Goal: Information Seeking & Learning: Learn about a topic

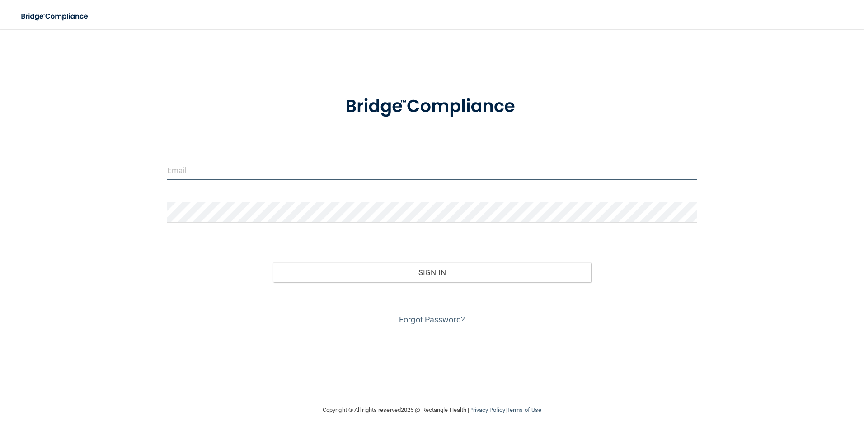
click at [212, 165] on input "email" at bounding box center [432, 170] width 530 height 20
type input "[PERSON_NAME][EMAIL_ADDRESS][DOMAIN_NAME]"
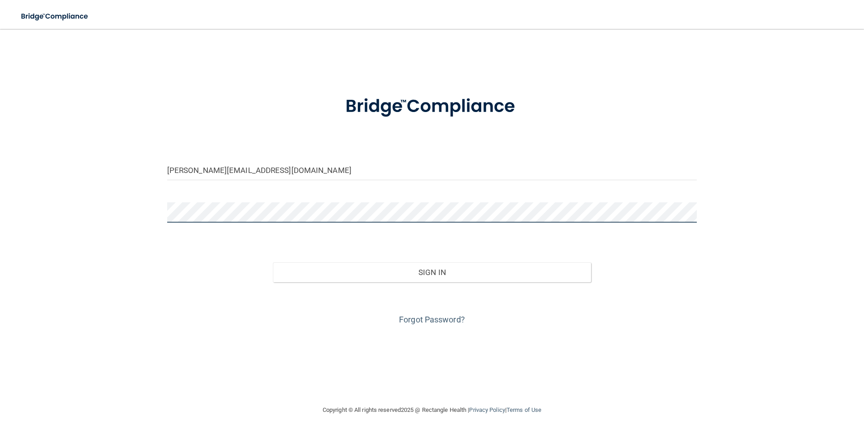
click at [273, 263] on button "Sign In" at bounding box center [432, 273] width 318 height 20
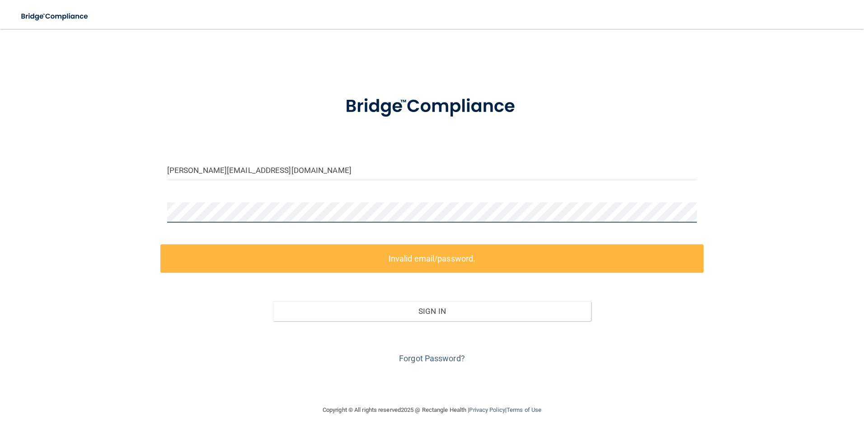
click at [273, 302] on button "Sign In" at bounding box center [432, 312] width 318 height 20
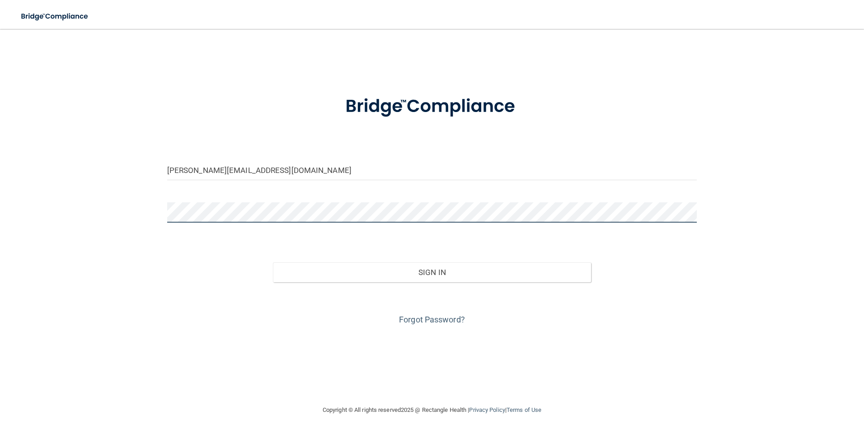
click at [273, 263] on button "Sign In" at bounding box center [432, 273] width 318 height 20
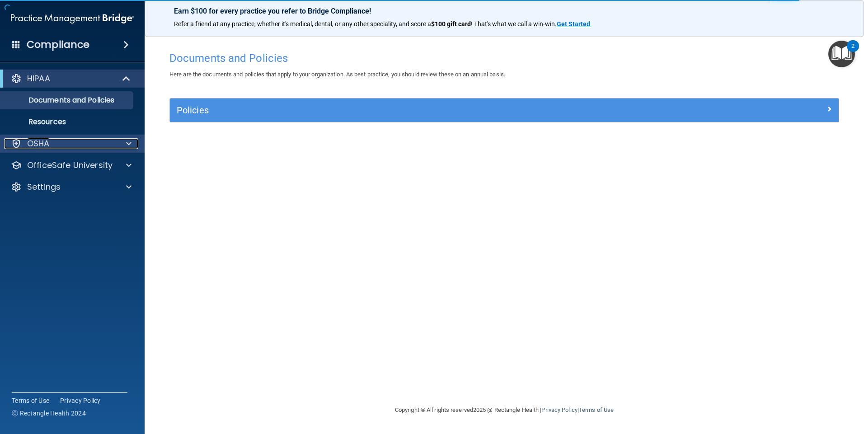
click at [84, 145] on div "OSHA" at bounding box center [60, 143] width 112 height 11
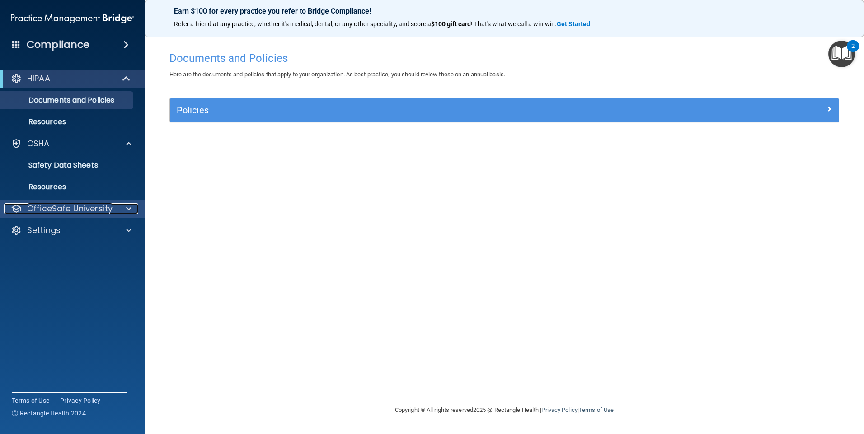
click at [90, 208] on p "OfficeSafe University" at bounding box center [69, 208] width 85 height 11
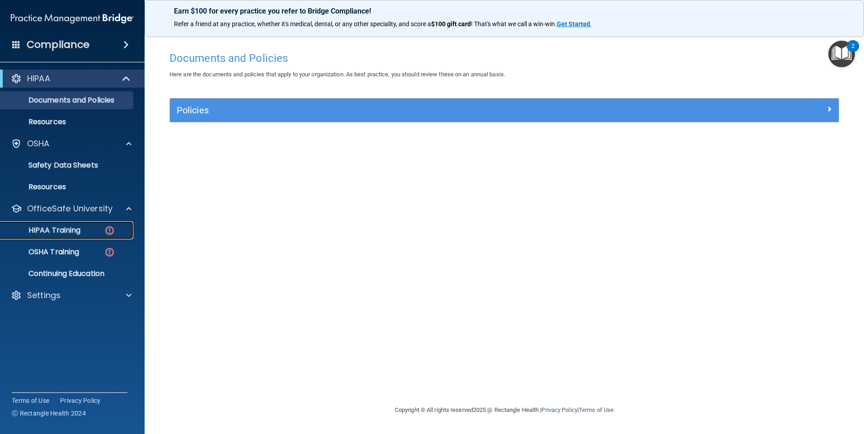
click at [91, 227] on div "HIPAA Training" at bounding box center [67, 230] width 123 height 9
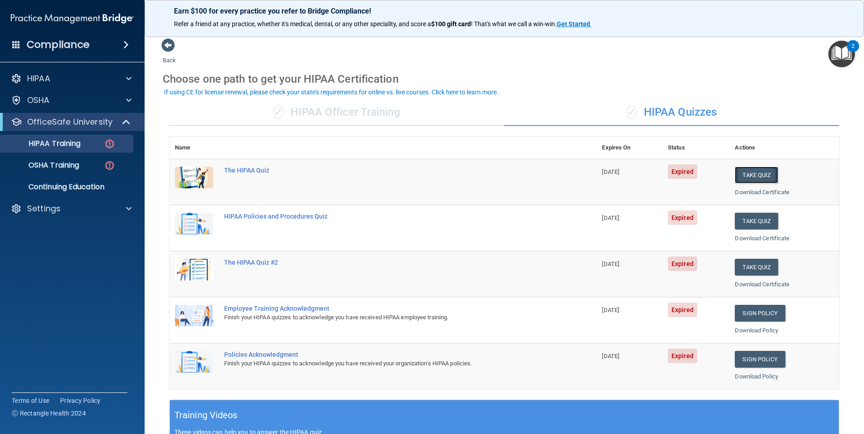
click at [748, 177] on button "Take Quiz" at bounding box center [756, 175] width 43 height 17
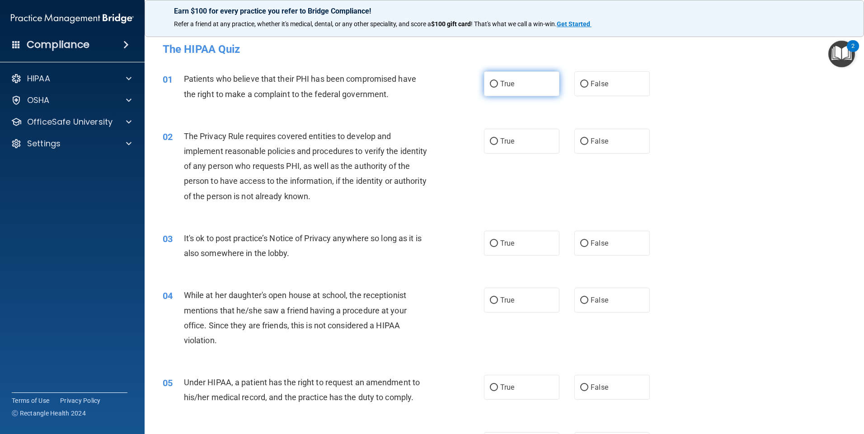
click at [490, 85] on input "True" at bounding box center [494, 84] width 8 height 7
radio input "true"
click at [491, 138] on input "True" at bounding box center [494, 141] width 8 height 7
radio input "true"
click at [582, 241] on input "False" at bounding box center [584, 243] width 8 height 7
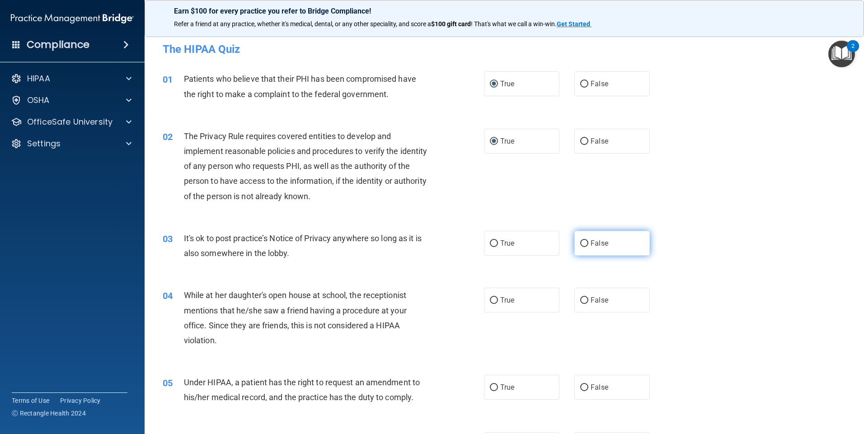
radio input "true"
click at [581, 301] on input "False" at bounding box center [584, 300] width 8 height 7
radio input "true"
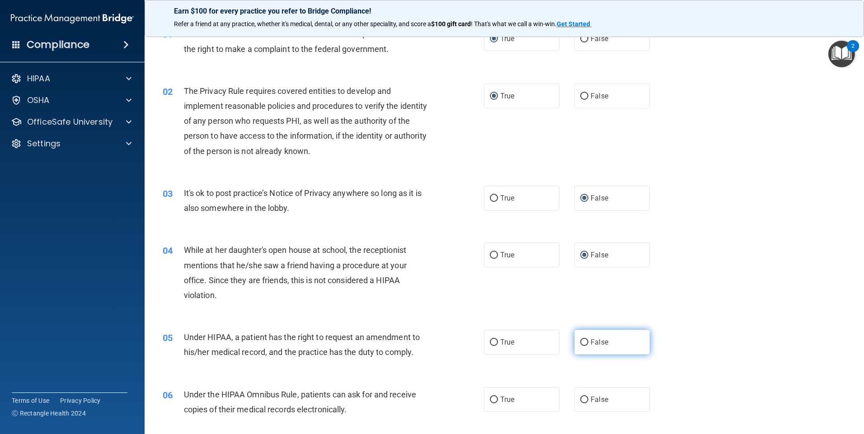
click at [583, 339] on input "False" at bounding box center [584, 342] width 8 height 7
radio input "true"
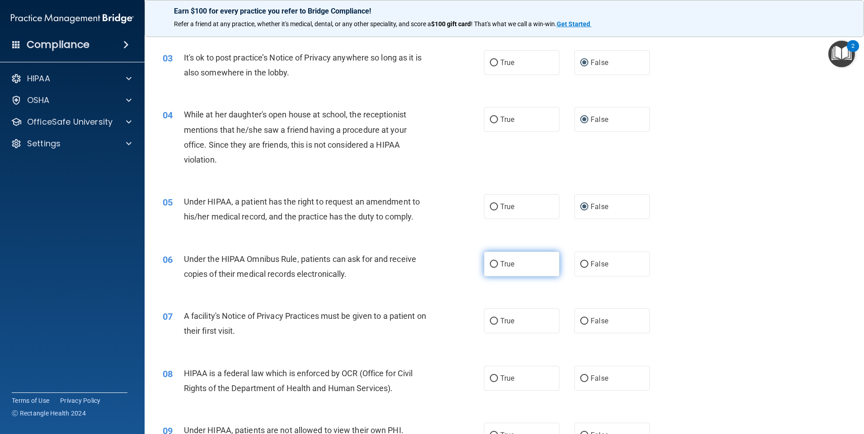
click at [490, 262] on input "True" at bounding box center [494, 264] width 8 height 7
radio input "true"
click at [490, 321] on input "True" at bounding box center [494, 321] width 8 height 7
radio input "true"
click at [490, 378] on input "True" at bounding box center [494, 379] width 8 height 7
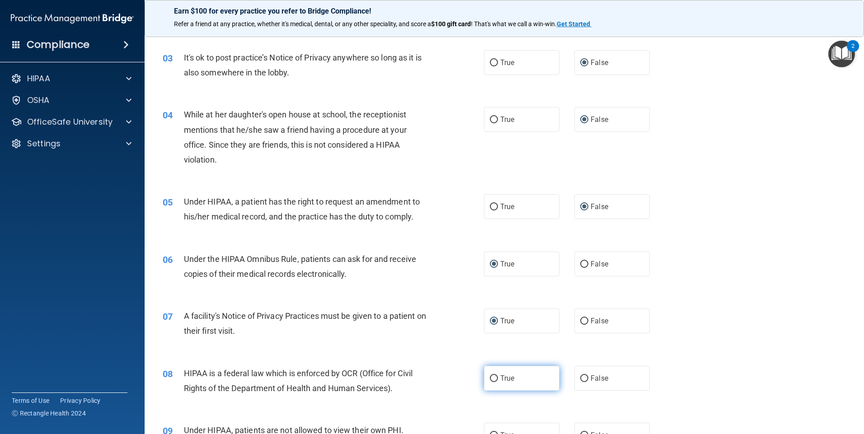
radio input "true"
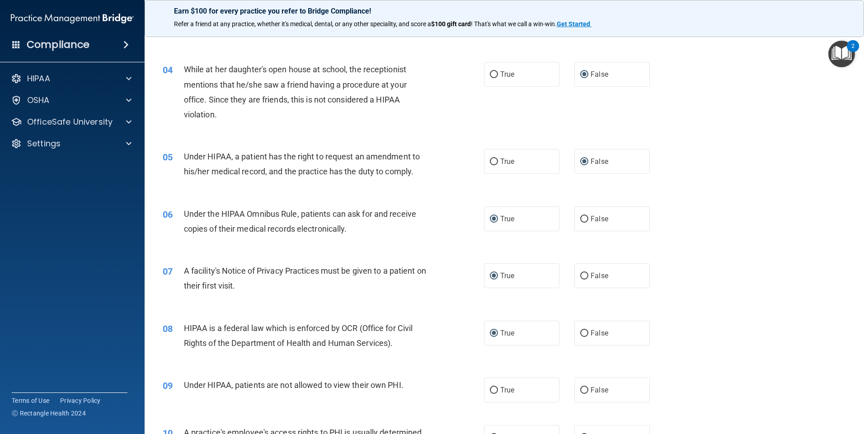
scroll to position [271, 0]
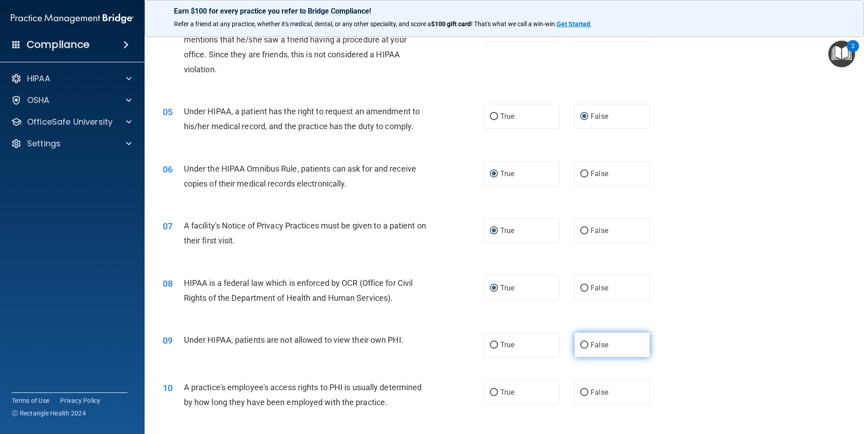
click at [581, 345] on input "False" at bounding box center [584, 345] width 8 height 7
radio input "true"
click at [580, 391] on input "False" at bounding box center [584, 393] width 8 height 7
radio input "true"
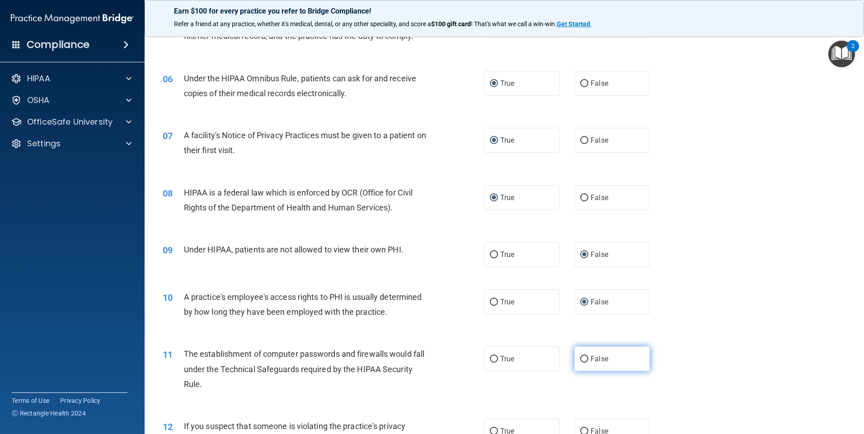
scroll to position [452, 0]
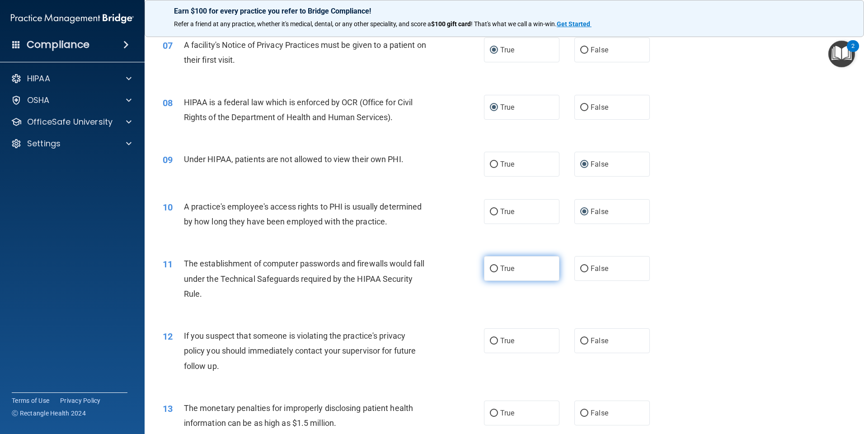
click at [490, 267] on input "True" at bounding box center [494, 269] width 8 height 7
radio input "true"
click at [490, 342] on input "True" at bounding box center [494, 341] width 8 height 7
radio input "true"
click at [491, 413] on input "True" at bounding box center [494, 413] width 8 height 7
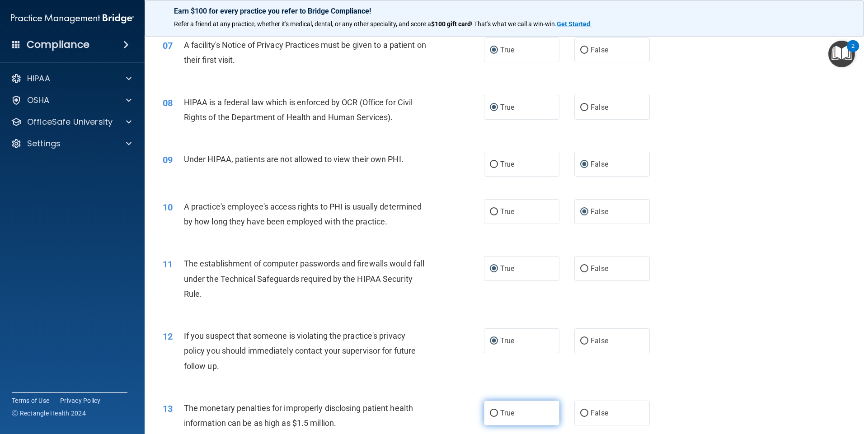
radio input "true"
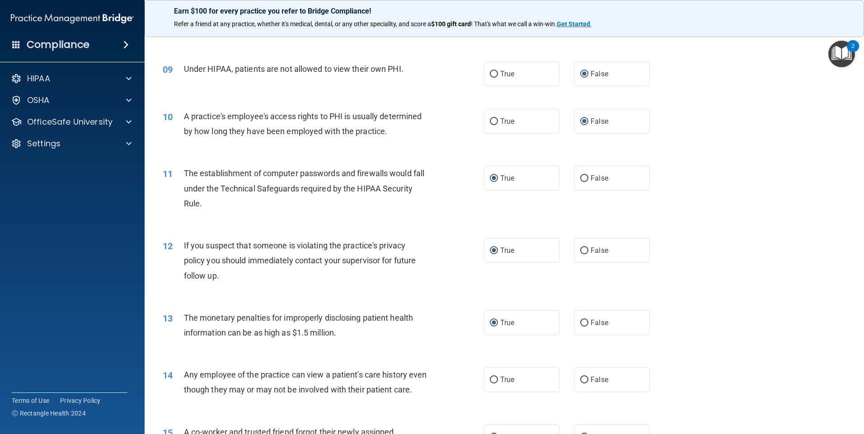
scroll to position [588, 0]
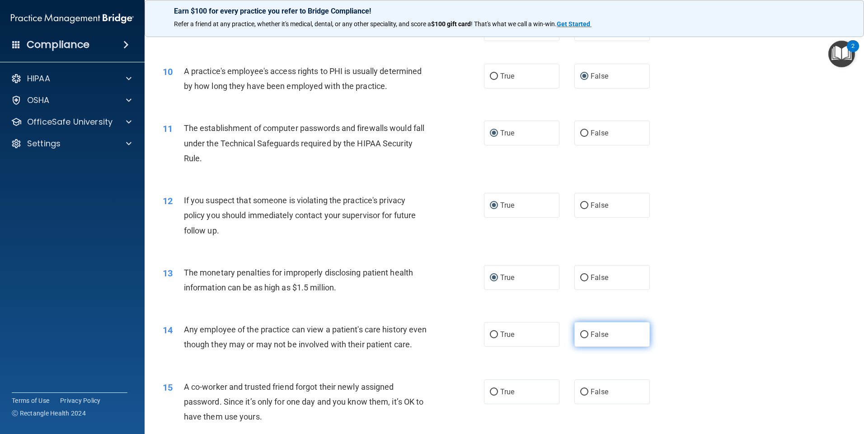
click at [580, 334] on input "False" at bounding box center [584, 335] width 8 height 7
radio input "true"
click at [580, 396] on input "False" at bounding box center [584, 392] width 8 height 7
radio input "true"
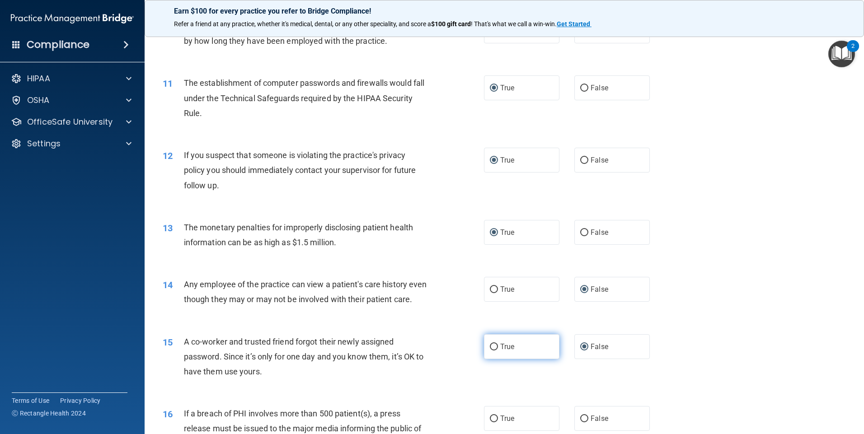
click at [490, 351] on input "True" at bounding box center [494, 347] width 8 height 7
radio input "true"
radio input "false"
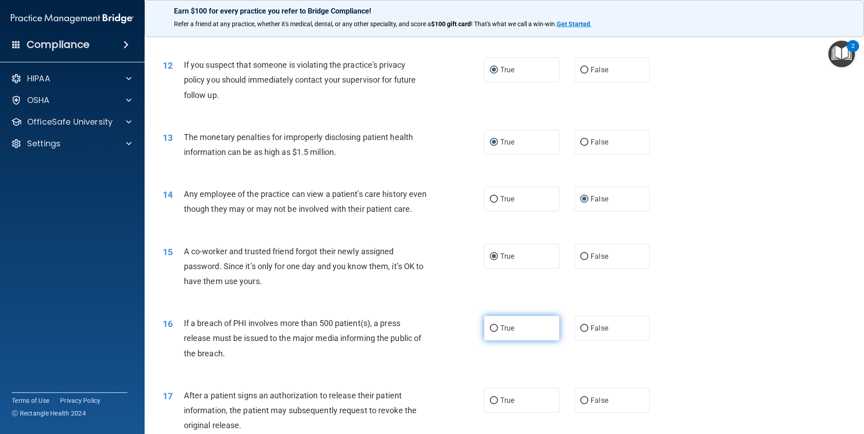
click at [492, 332] on input "True" at bounding box center [494, 328] width 8 height 7
radio input "true"
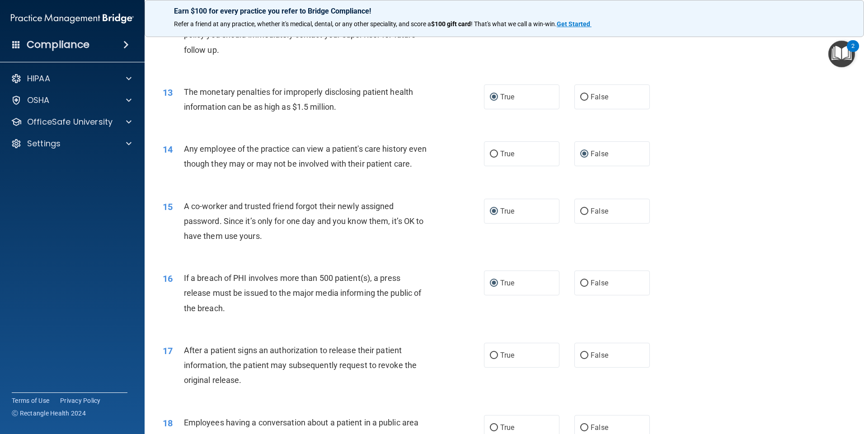
scroll to position [814, 0]
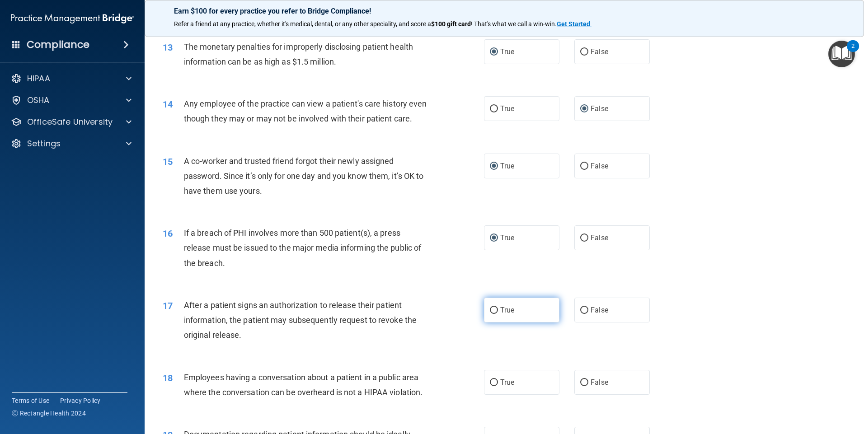
click at [493, 314] on input "True" at bounding box center [494, 310] width 8 height 7
radio input "true"
click at [582, 386] on input "False" at bounding box center [584, 383] width 8 height 7
radio input "true"
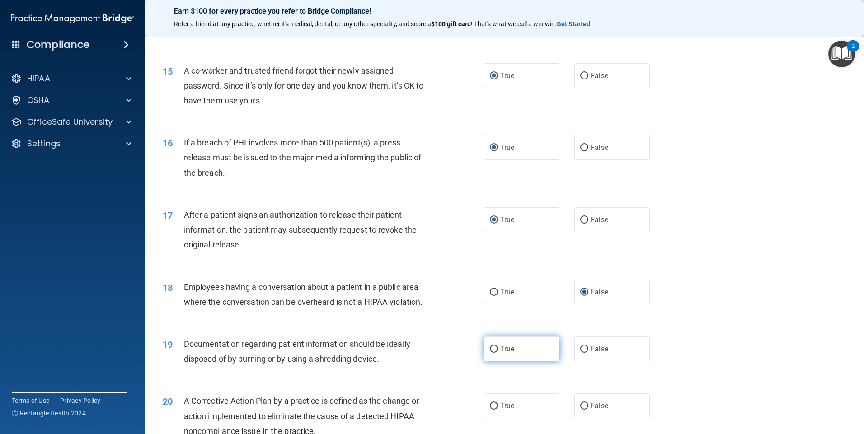
click at [492, 353] on input "True" at bounding box center [494, 349] width 8 height 7
radio input "true"
click at [493, 410] on input "True" at bounding box center [494, 406] width 8 height 7
radio input "true"
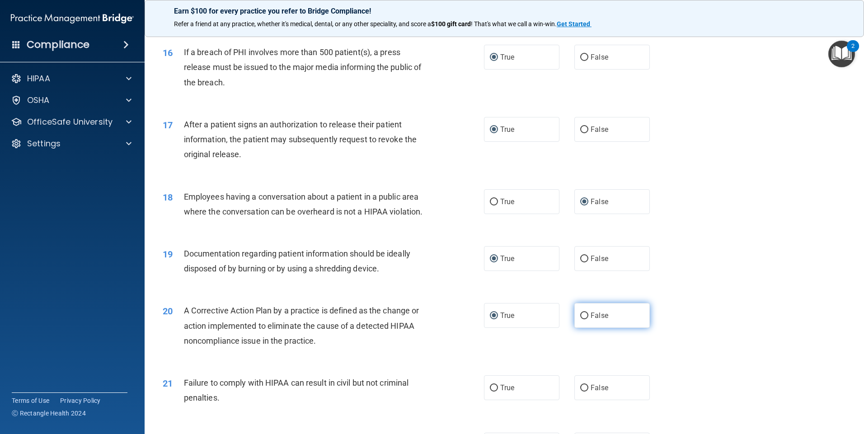
scroll to position [1040, 0]
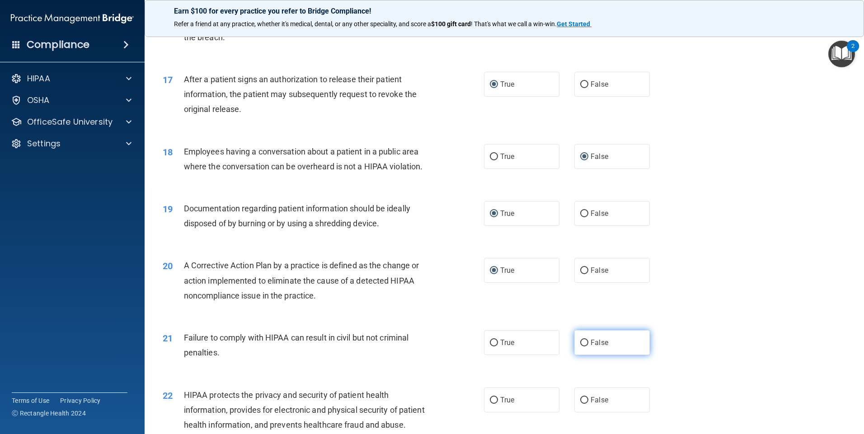
click at [582, 347] on input "False" at bounding box center [584, 343] width 8 height 7
radio input "true"
click at [490, 404] on input "True" at bounding box center [494, 400] width 8 height 7
radio input "true"
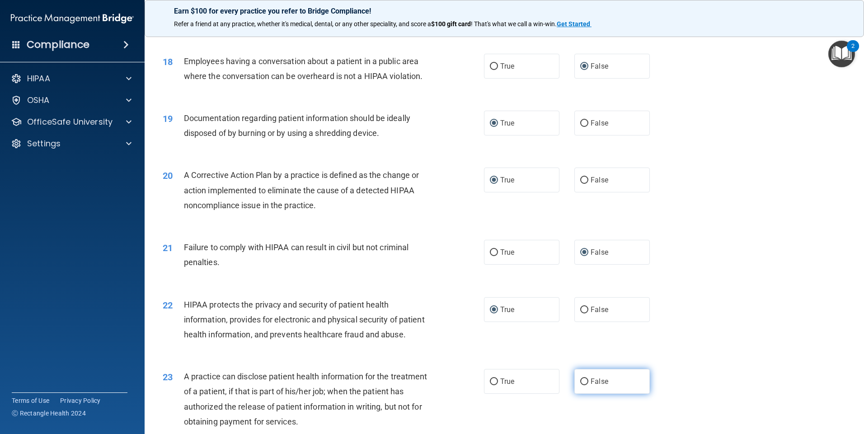
click at [583, 386] on input "False" at bounding box center [584, 382] width 8 height 7
radio input "true"
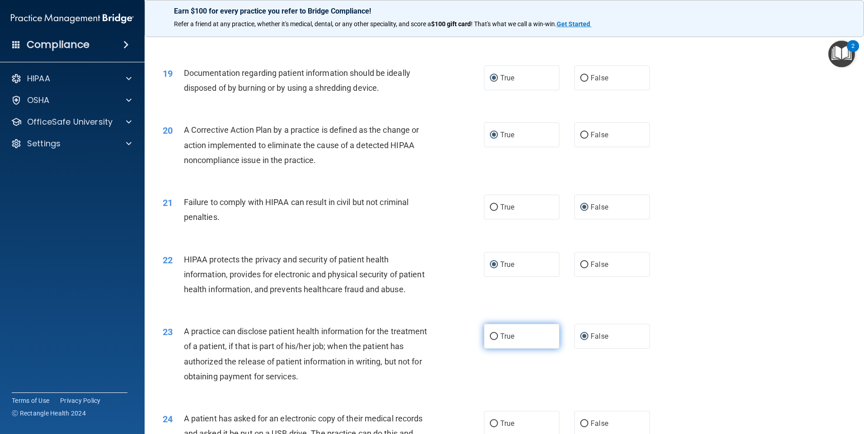
click at [493, 340] on input "True" at bounding box center [494, 337] width 8 height 7
radio input "true"
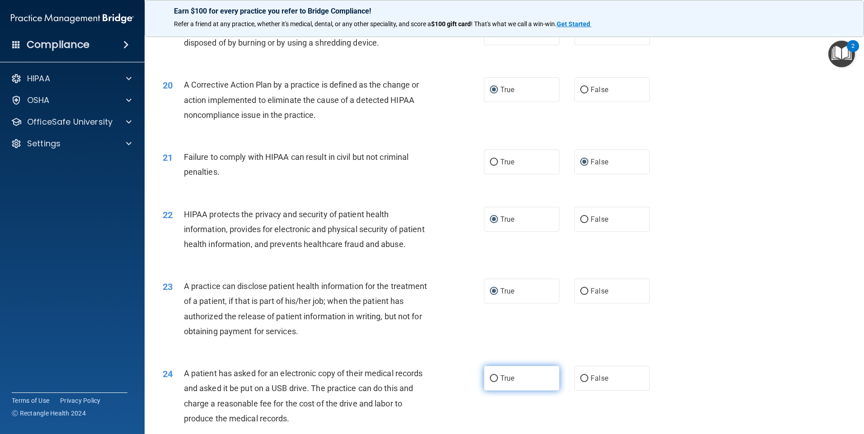
scroll to position [1266, 0]
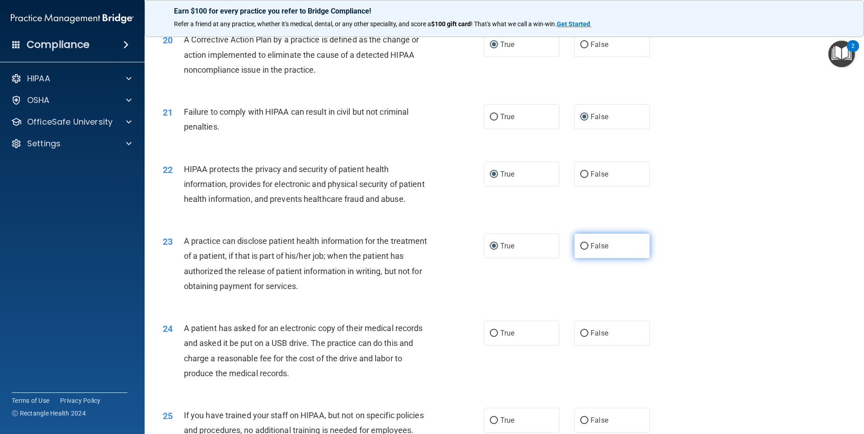
click at [583, 250] on input "False" at bounding box center [584, 246] width 8 height 7
radio input "true"
radio input "false"
click at [493, 337] on input "True" at bounding box center [494, 333] width 8 height 7
radio input "true"
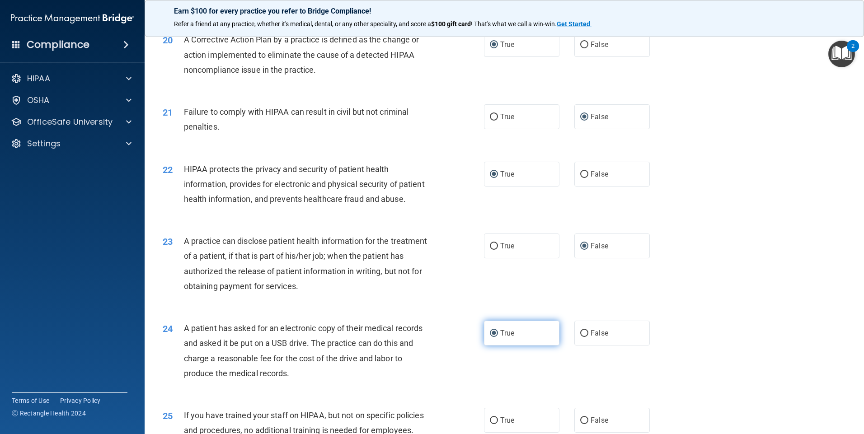
scroll to position [1311, 0]
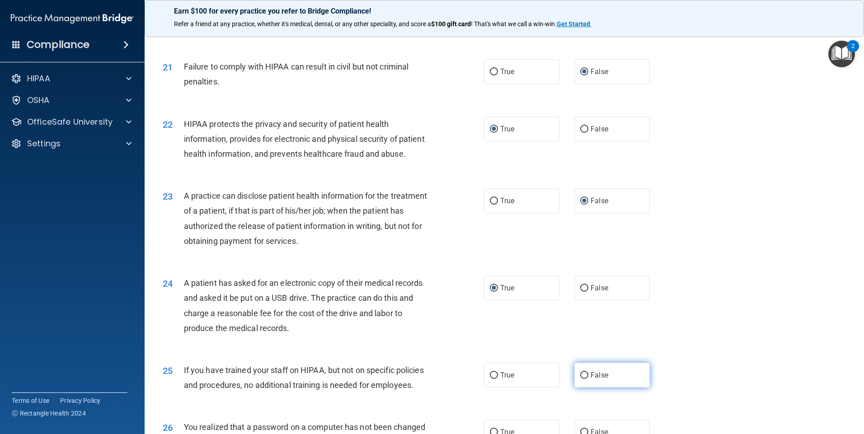
click at [580, 379] on input "False" at bounding box center [584, 375] width 8 height 7
radio input "true"
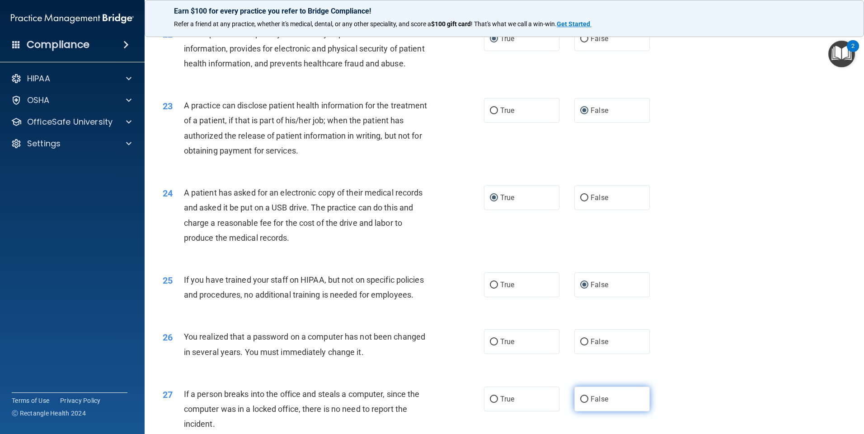
scroll to position [1446, 0]
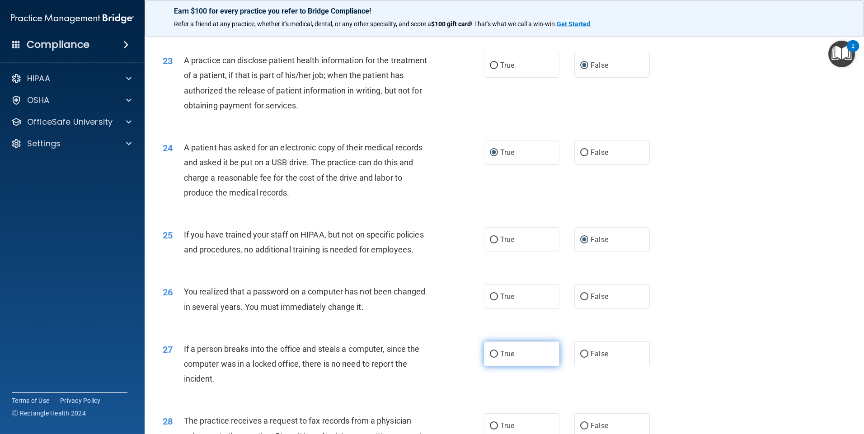
click at [492, 358] on input "True" at bounding box center [494, 354] width 8 height 7
radio input "true"
click at [493, 301] on input "True" at bounding box center [494, 297] width 8 height 7
radio input "true"
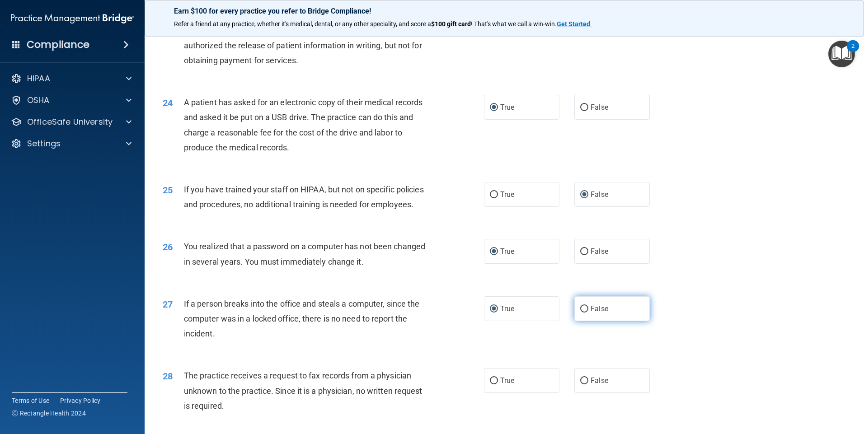
click at [583, 313] on input "False" at bounding box center [584, 309] width 8 height 7
radio input "true"
radio input "false"
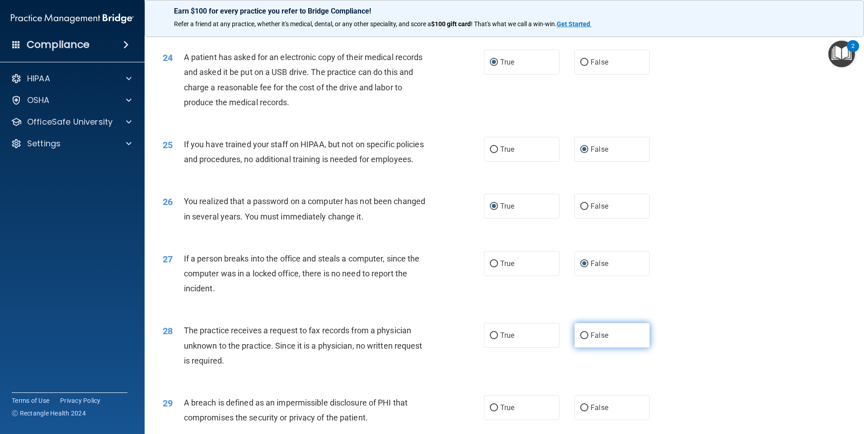
click at [580, 339] on input "False" at bounding box center [584, 336] width 8 height 7
radio input "true"
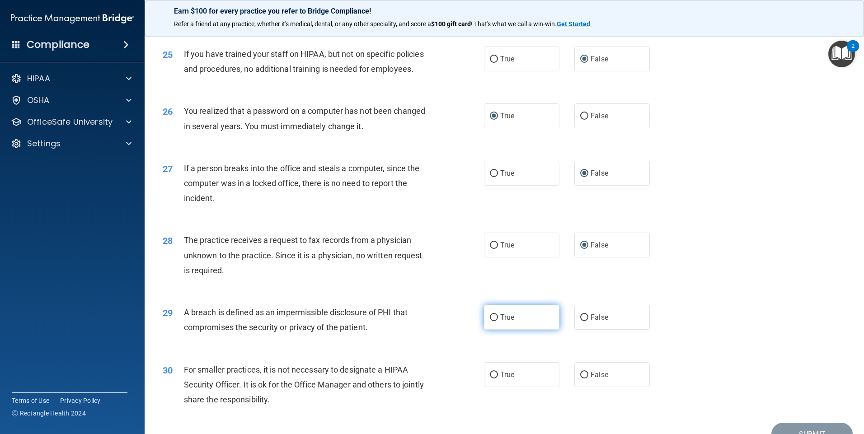
click at [492, 321] on input "True" at bounding box center [494, 318] width 8 height 7
radio input "true"
click at [581, 379] on input "False" at bounding box center [584, 375] width 8 height 7
radio input "true"
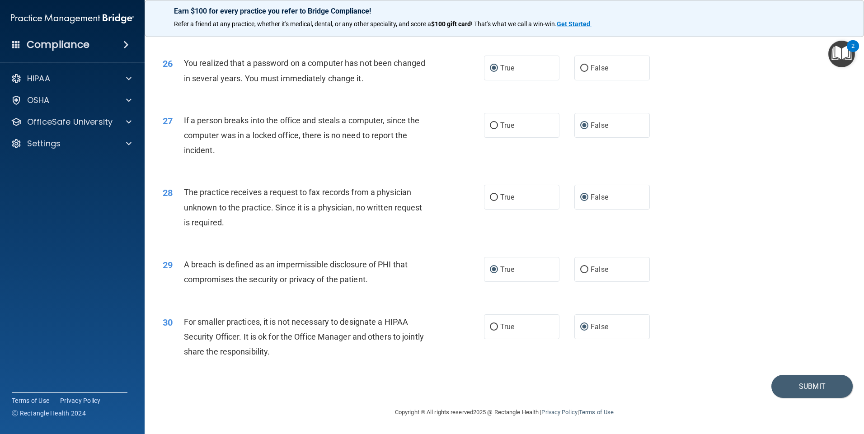
scroll to position [1720, 0]
click at [823, 386] on button "Submit" at bounding box center [812, 386] width 81 height 23
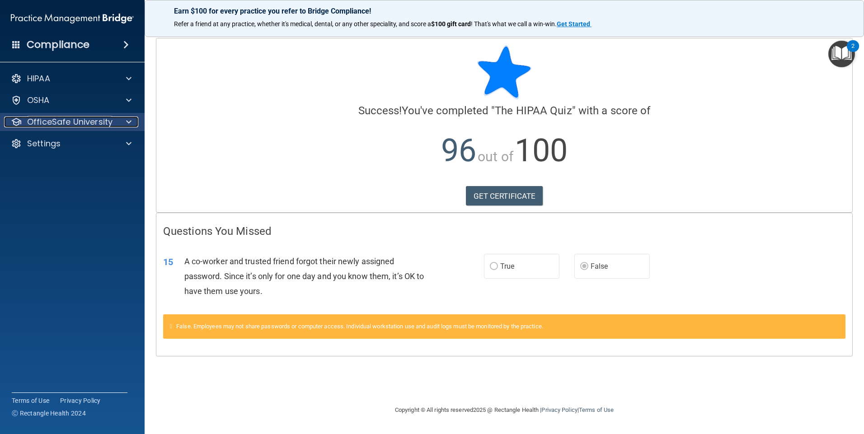
click at [119, 118] on div at bounding box center [127, 122] width 23 height 11
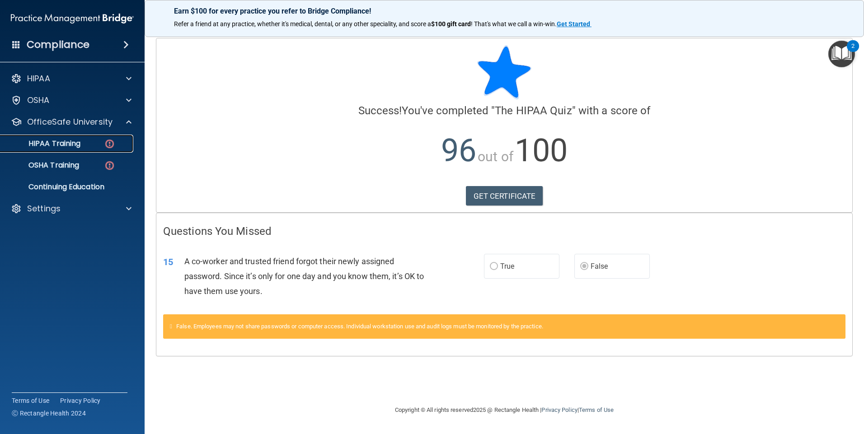
click at [111, 143] on img at bounding box center [109, 143] width 11 height 11
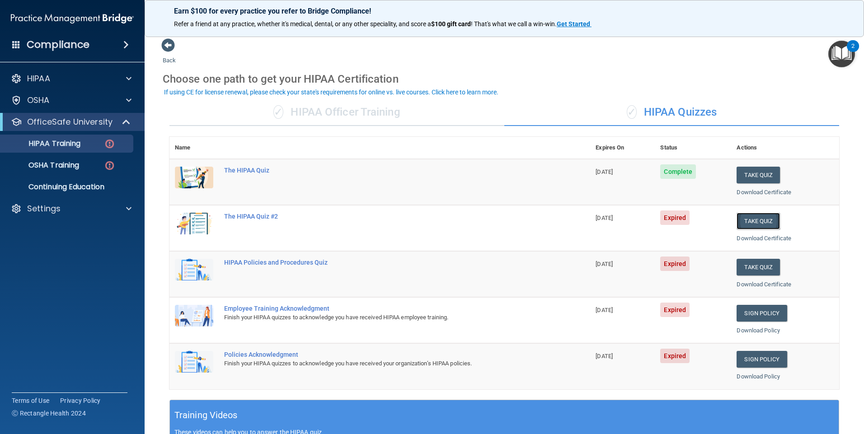
click at [741, 217] on button "Take Quiz" at bounding box center [758, 221] width 43 height 17
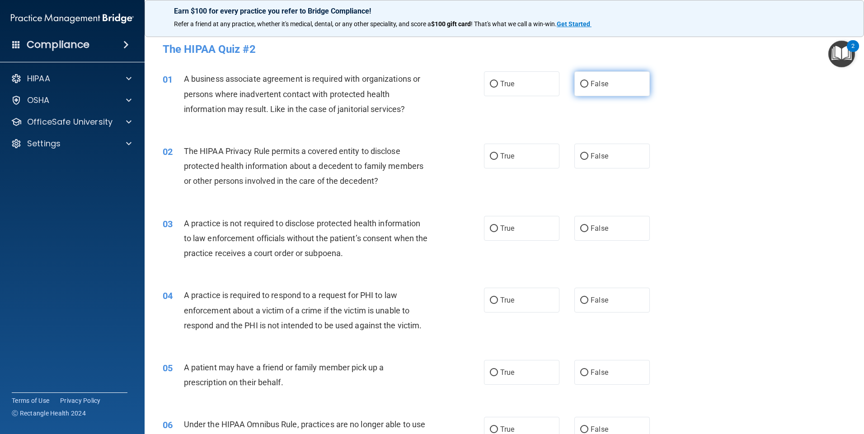
click at [580, 84] on input "False" at bounding box center [584, 84] width 8 height 7
radio input "true"
click at [490, 158] on input "True" at bounding box center [494, 156] width 8 height 7
radio input "true"
click at [583, 230] on input "False" at bounding box center [584, 229] width 8 height 7
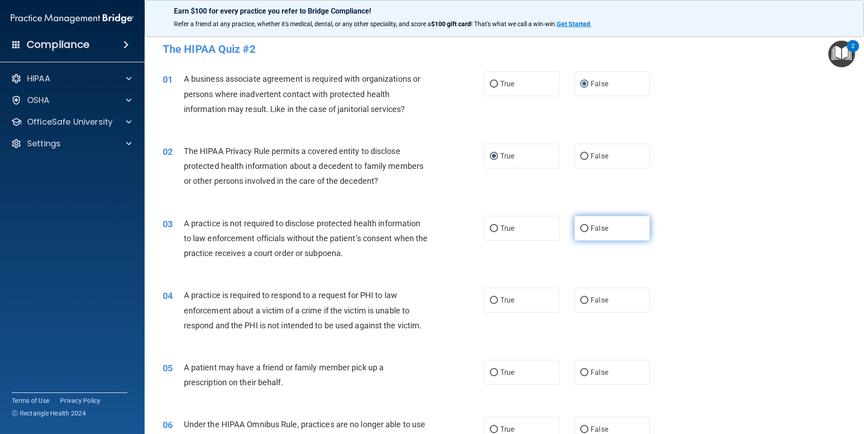
radio input "true"
click at [491, 299] on input "True" at bounding box center [494, 300] width 8 height 7
radio input "true"
click at [491, 372] on input "True" at bounding box center [494, 373] width 8 height 7
radio input "true"
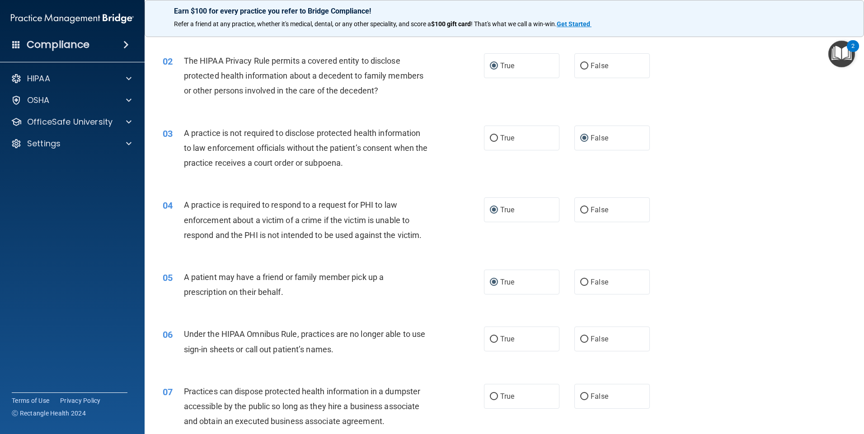
scroll to position [136, 0]
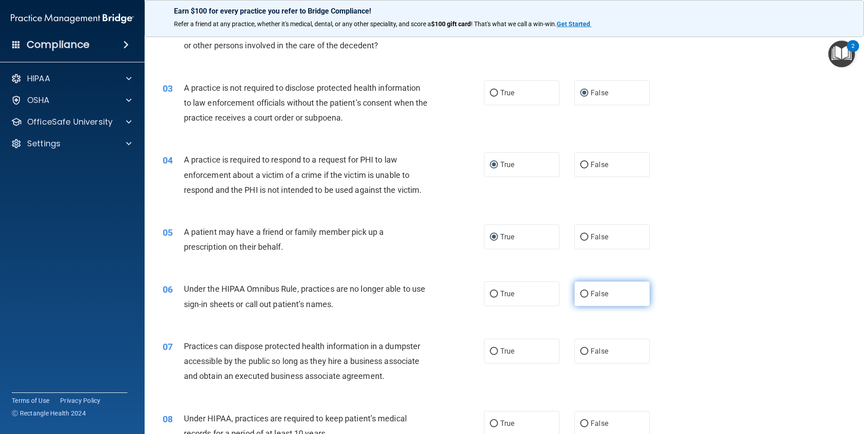
click at [580, 292] on input "False" at bounding box center [584, 294] width 8 height 7
radio input "true"
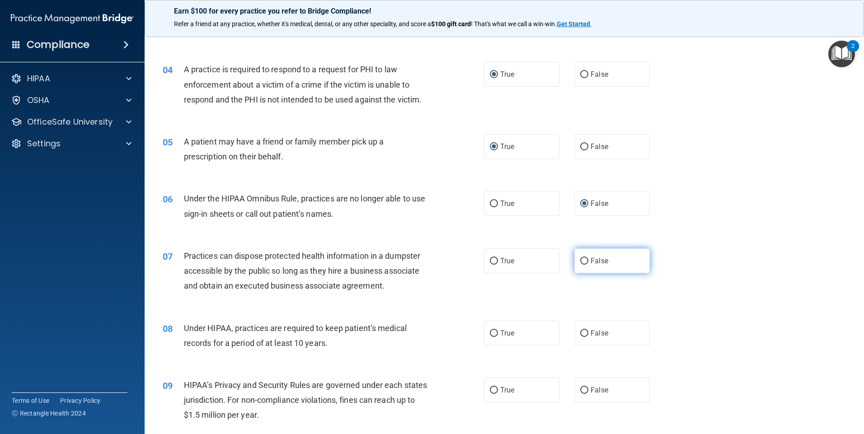
click at [580, 259] on input "False" at bounding box center [584, 261] width 8 height 7
radio input "true"
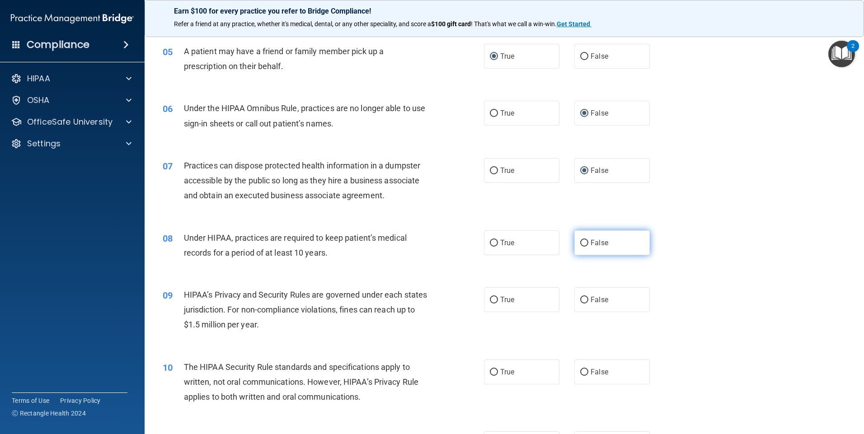
click at [581, 241] on input "False" at bounding box center [584, 243] width 8 height 7
radio input "true"
click at [580, 299] on input "False" at bounding box center [584, 300] width 8 height 7
radio input "true"
click at [492, 374] on input "True" at bounding box center [494, 372] width 8 height 7
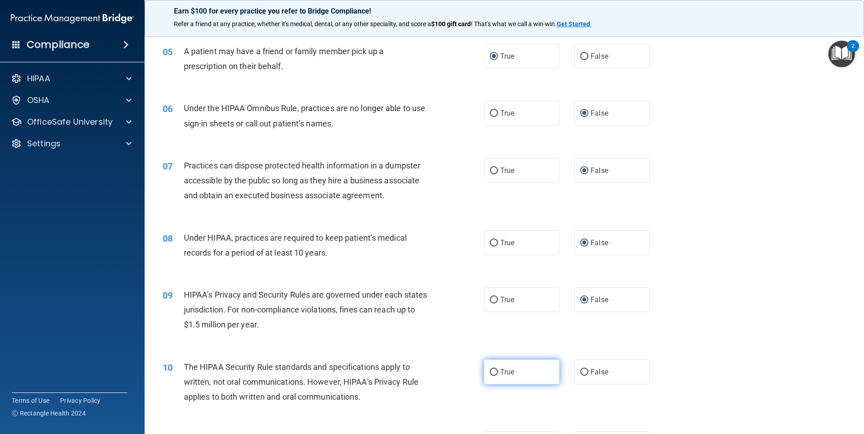
radio input "true"
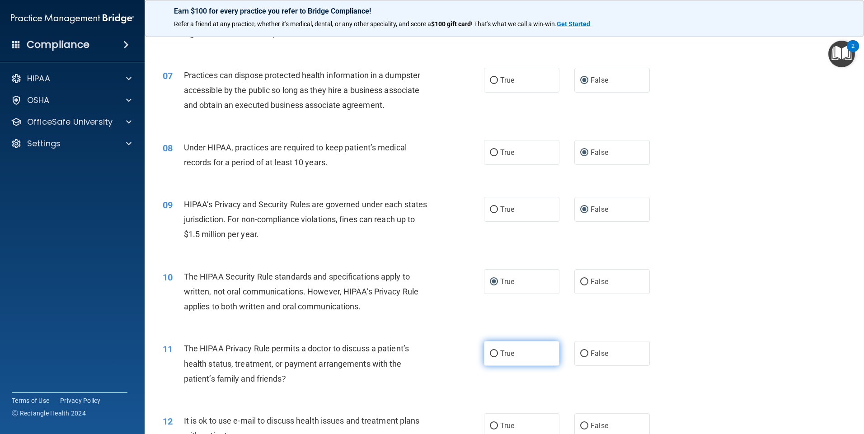
click at [490, 353] on input "True" at bounding box center [494, 354] width 8 height 7
radio input "true"
click at [491, 427] on input "True" at bounding box center [494, 426] width 8 height 7
radio input "true"
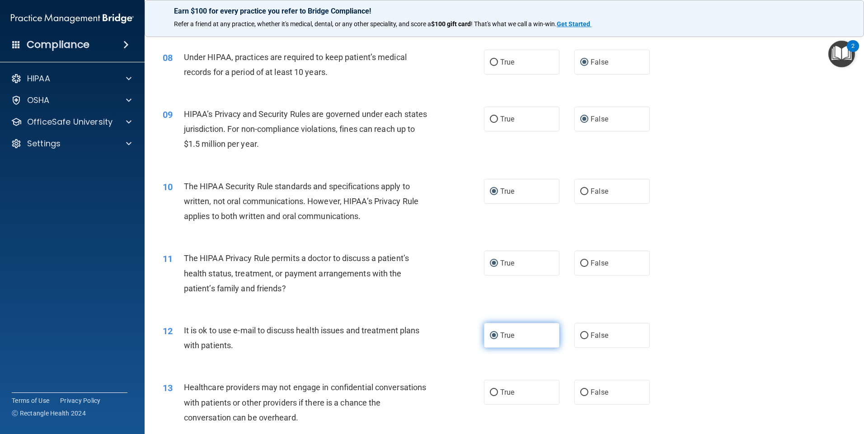
scroll to position [588, 0]
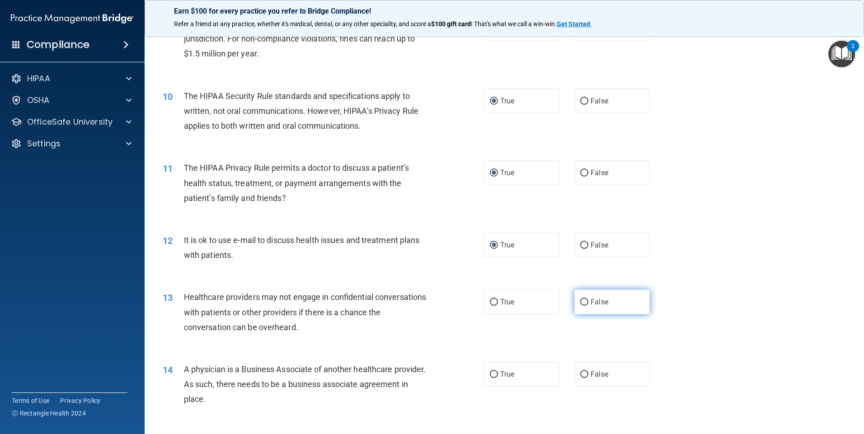
click at [580, 302] on input "False" at bounding box center [584, 302] width 8 height 7
radio input "true"
click at [581, 372] on input "False" at bounding box center [584, 375] width 8 height 7
radio input "true"
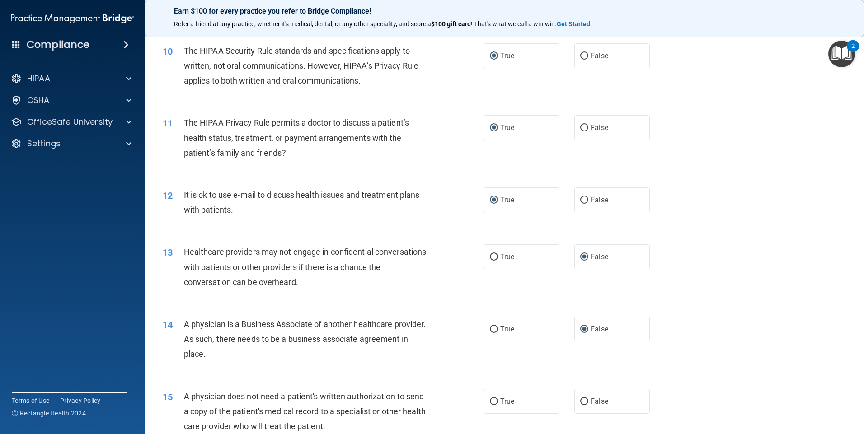
scroll to position [678, 0]
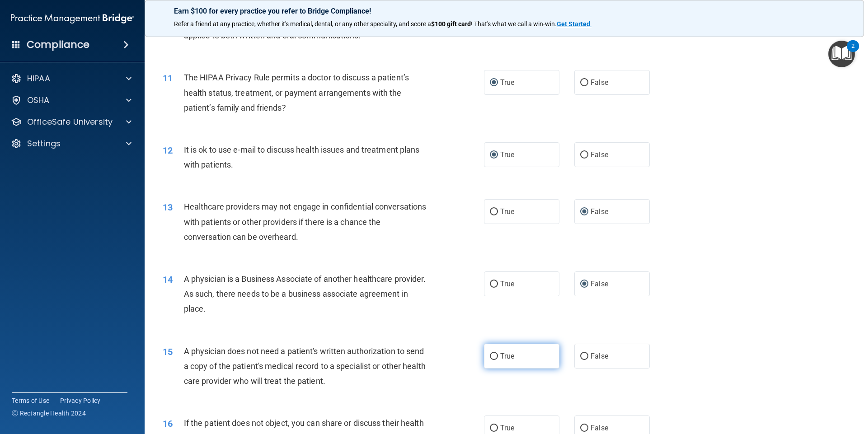
click at [492, 359] on input "True" at bounding box center [494, 356] width 8 height 7
radio input "true"
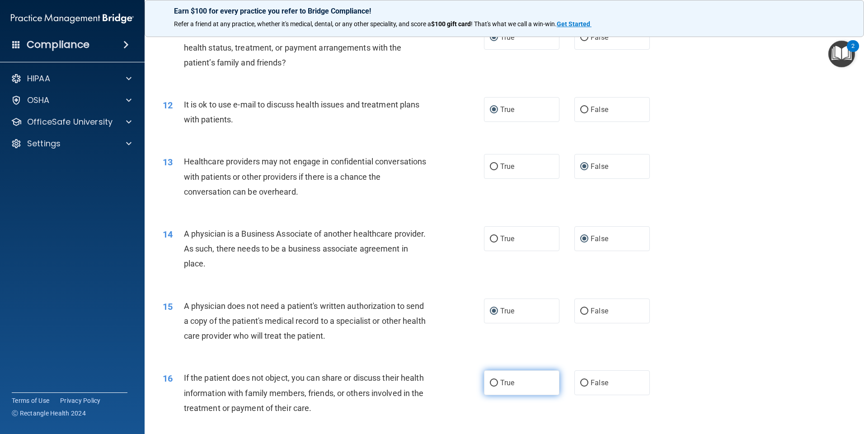
click at [490, 384] on input "True" at bounding box center [494, 383] width 8 height 7
radio input "true"
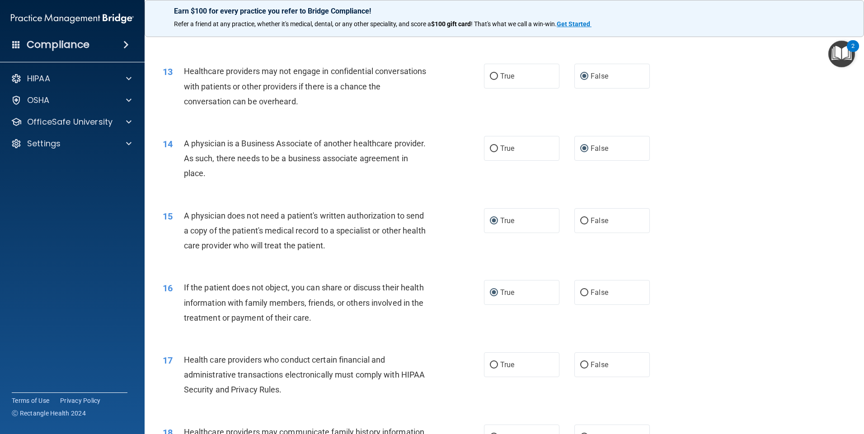
scroll to position [859, 0]
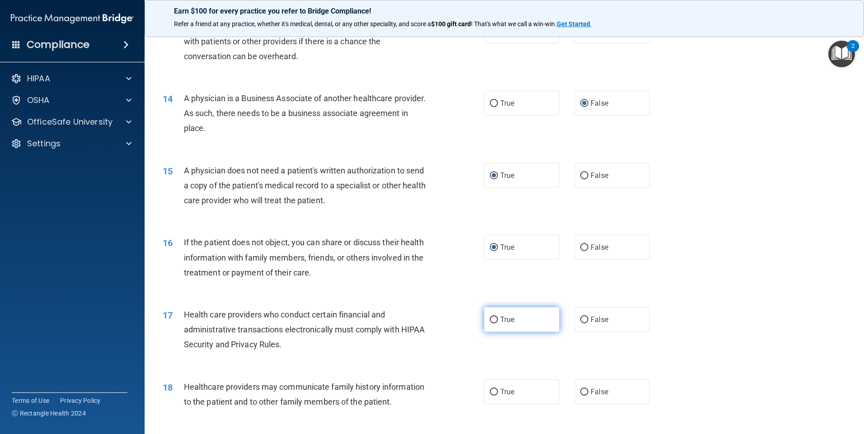
click at [490, 320] on input "True" at bounding box center [494, 320] width 8 height 7
radio input "true"
click at [581, 391] on input "False" at bounding box center [584, 392] width 8 height 7
radio input "true"
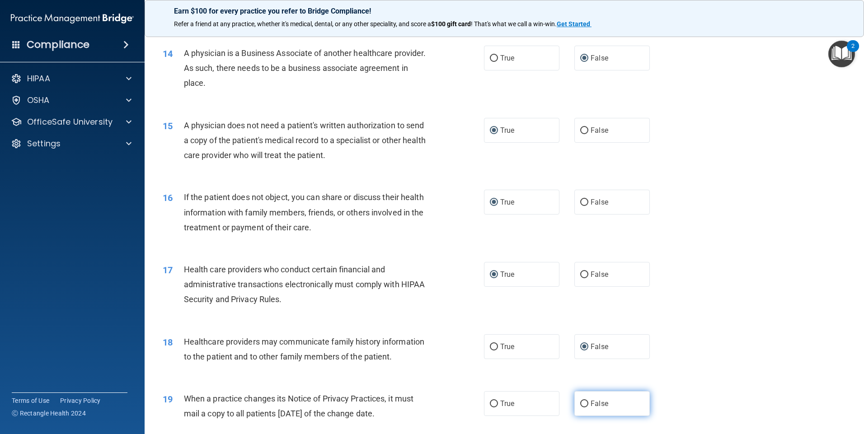
click at [581, 404] on input "False" at bounding box center [584, 404] width 8 height 7
radio input "true"
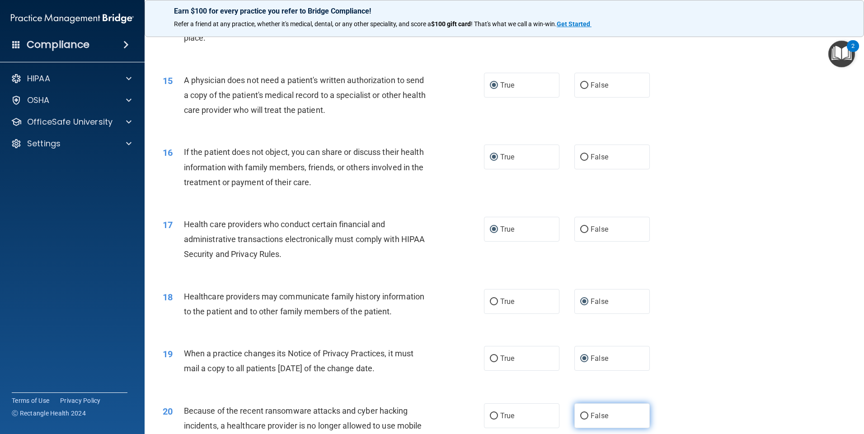
click at [580, 413] on input "False" at bounding box center [584, 416] width 8 height 7
radio input "true"
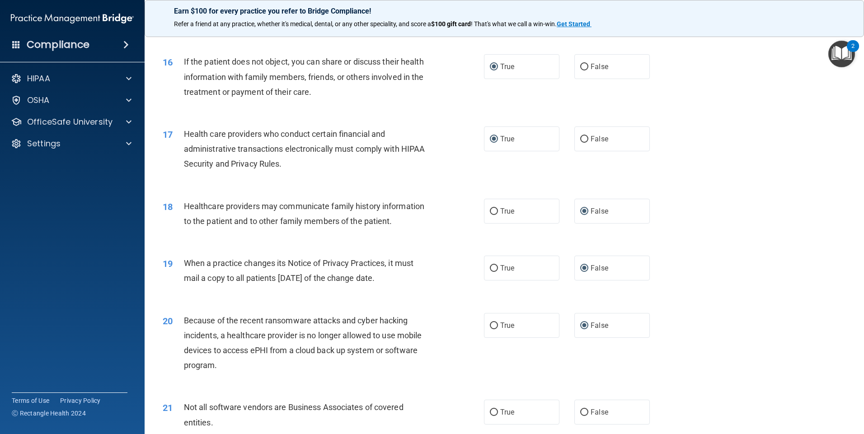
scroll to position [1085, 0]
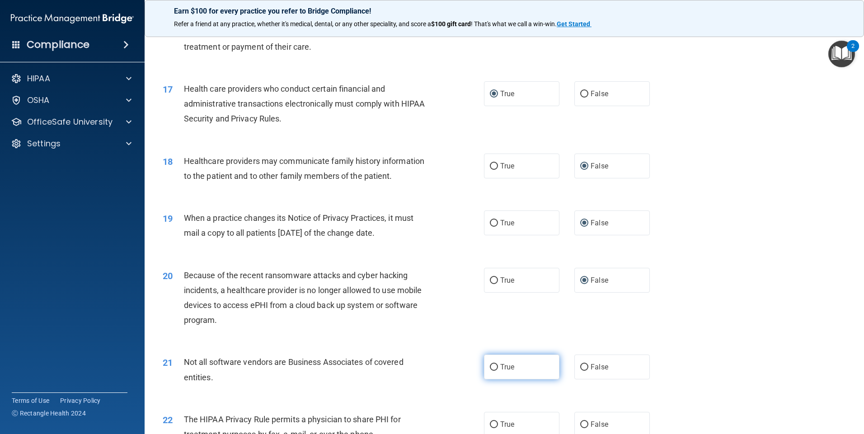
click at [492, 366] on input "True" at bounding box center [494, 367] width 8 height 7
radio input "true"
click at [491, 424] on input "True" at bounding box center [494, 425] width 8 height 7
radio input "true"
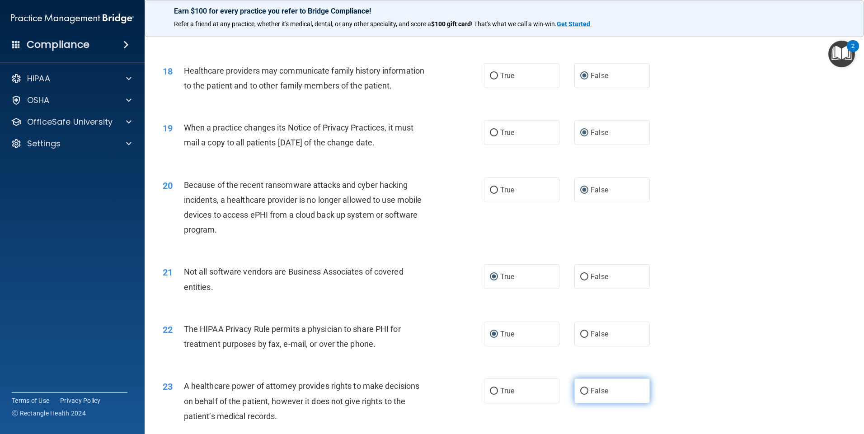
click at [581, 392] on input "False" at bounding box center [584, 391] width 8 height 7
radio input "true"
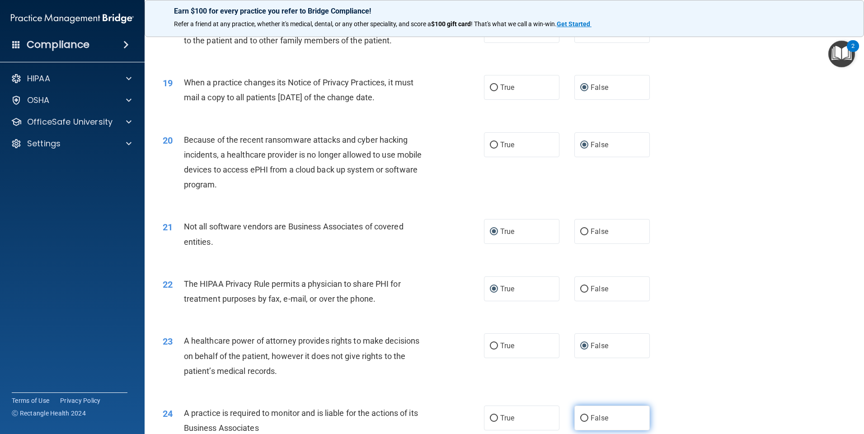
click at [581, 420] on input "False" at bounding box center [584, 418] width 8 height 7
radio input "true"
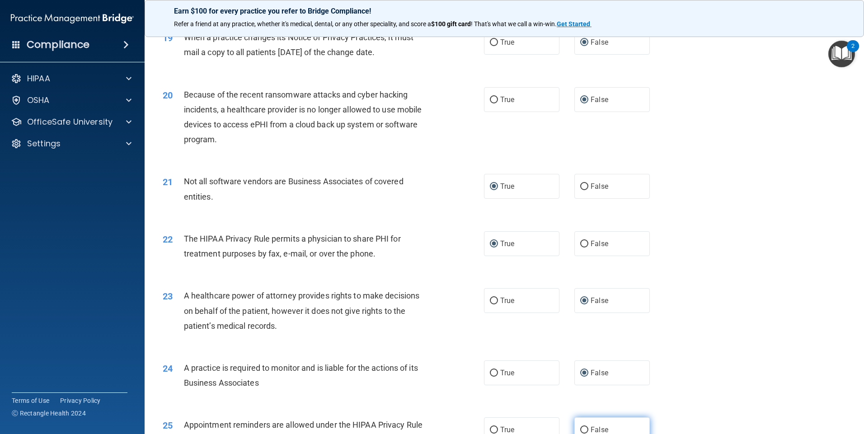
scroll to position [1311, 0]
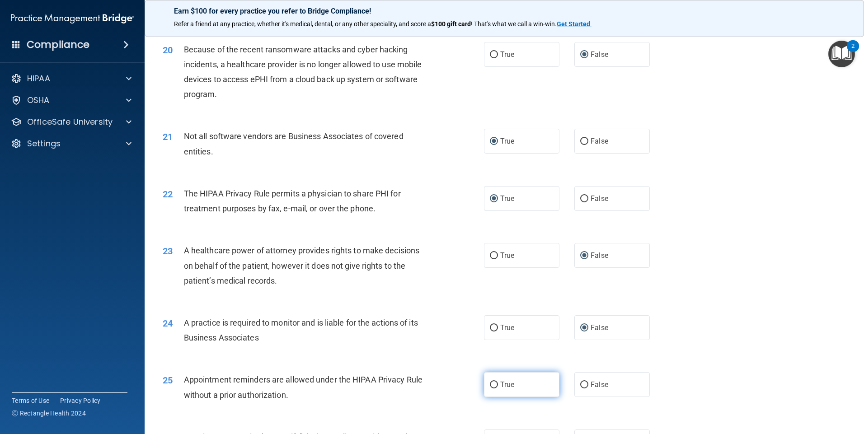
click at [493, 385] on input "True" at bounding box center [494, 385] width 8 height 7
radio input "true"
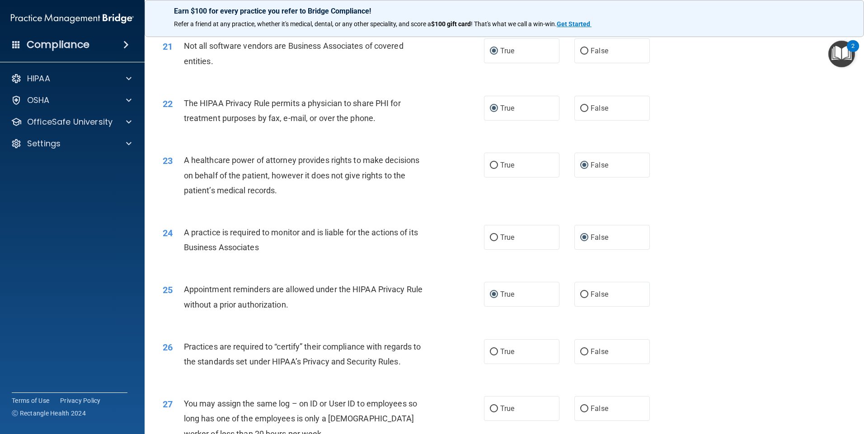
scroll to position [1446, 0]
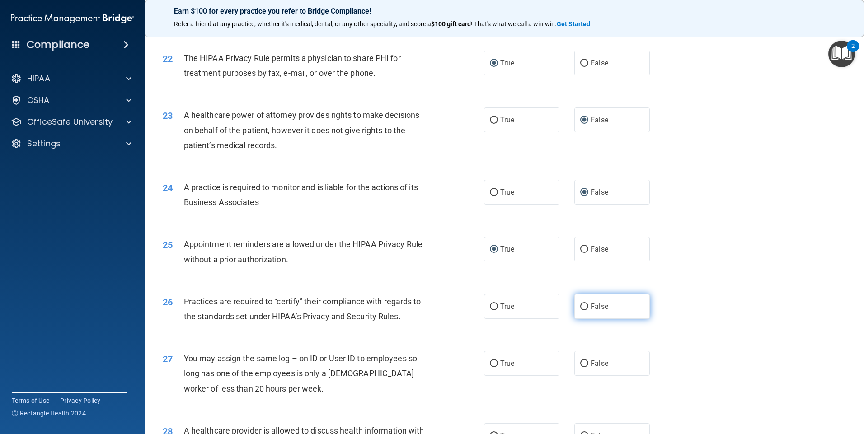
click at [580, 306] on input "False" at bounding box center [584, 307] width 8 height 7
radio input "true"
click at [580, 364] on input "False" at bounding box center [584, 364] width 8 height 7
radio input "true"
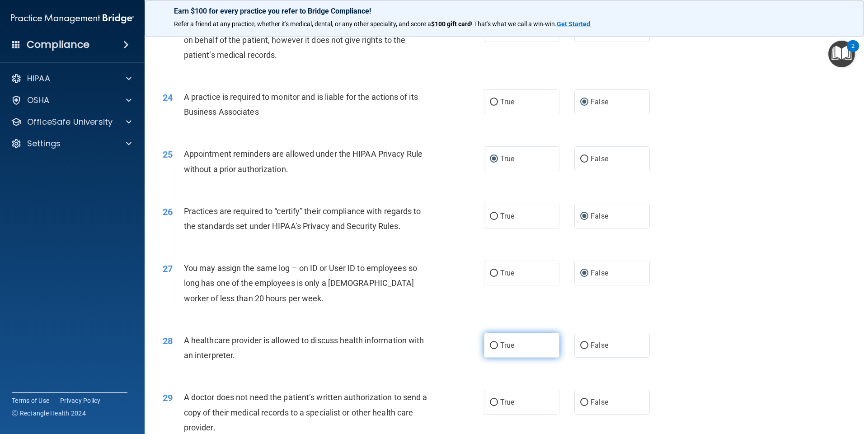
click at [490, 348] on input "True" at bounding box center [494, 346] width 8 height 7
radio input "true"
click at [492, 404] on input "True" at bounding box center [494, 403] width 8 height 7
radio input "true"
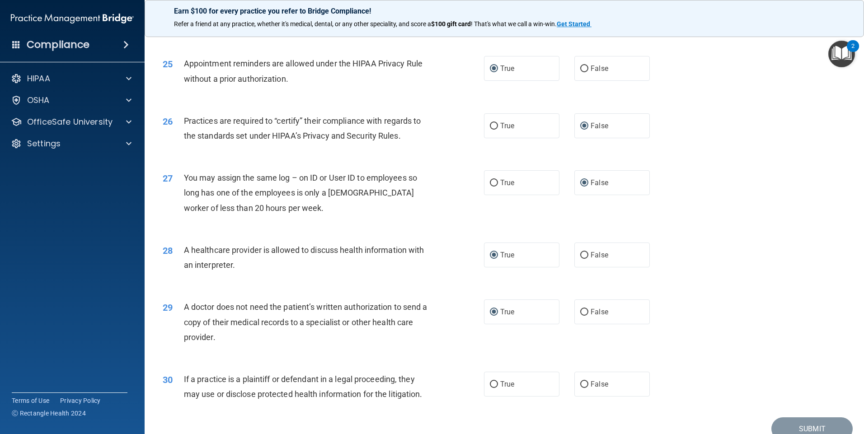
scroll to position [1670, 0]
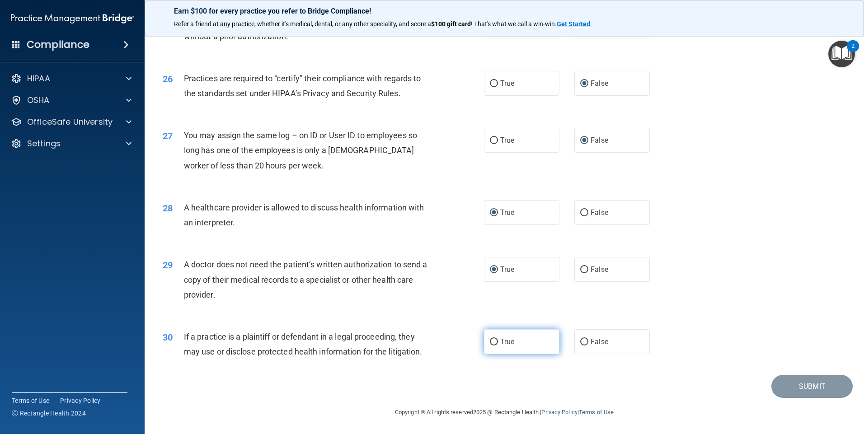
click at [492, 340] on input "True" at bounding box center [494, 342] width 8 height 7
radio input "true"
click at [784, 380] on button "Submit" at bounding box center [812, 386] width 81 height 23
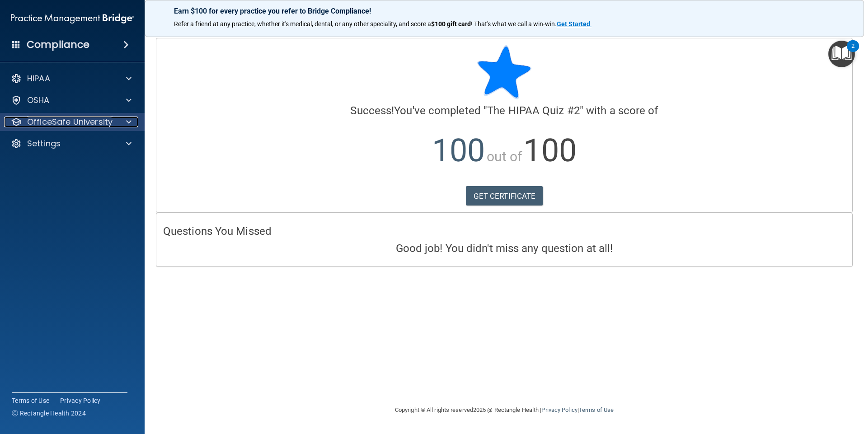
click at [129, 127] on span at bounding box center [128, 122] width 5 height 11
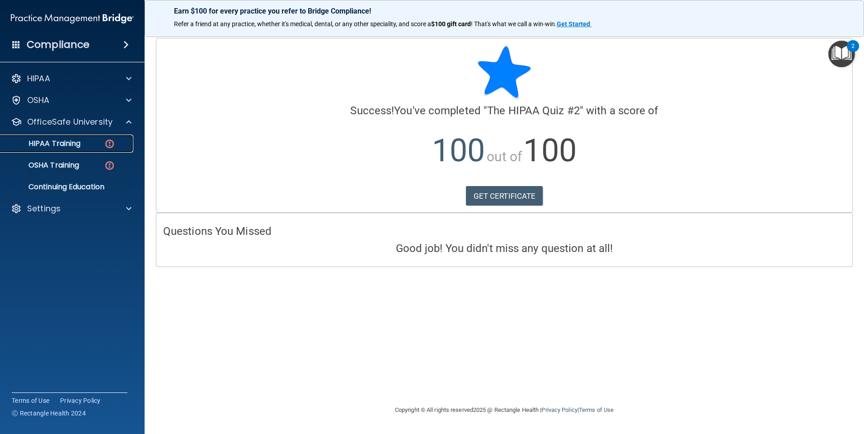
click at [114, 144] on img at bounding box center [109, 143] width 11 height 11
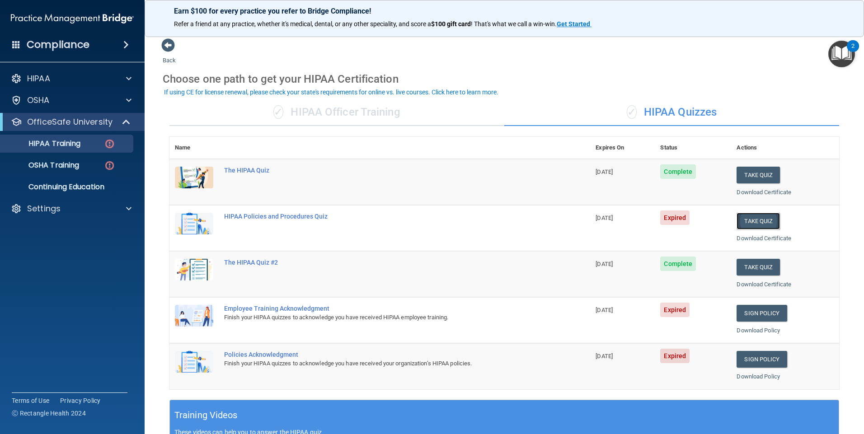
click at [755, 221] on button "Take Quiz" at bounding box center [758, 221] width 43 height 17
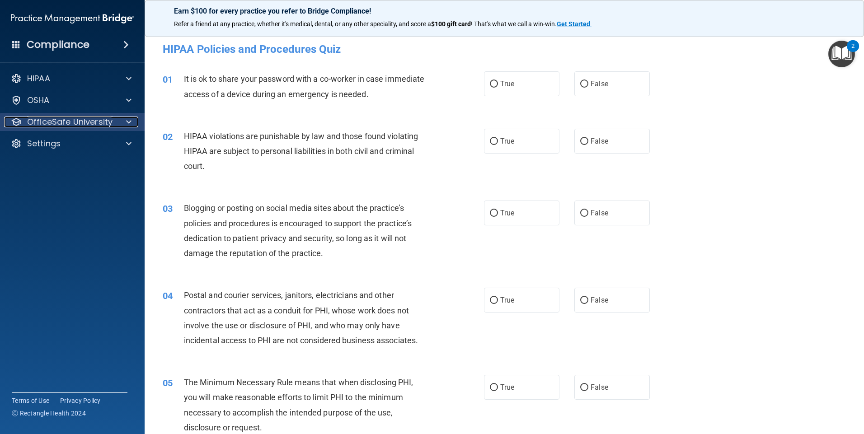
click at [128, 118] on span at bounding box center [128, 122] width 5 height 11
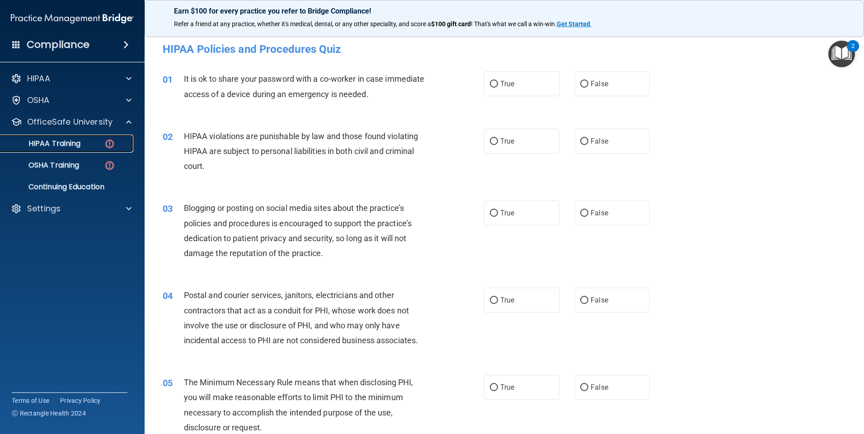
click at [119, 143] on div "HIPAA Training" at bounding box center [67, 143] width 123 height 9
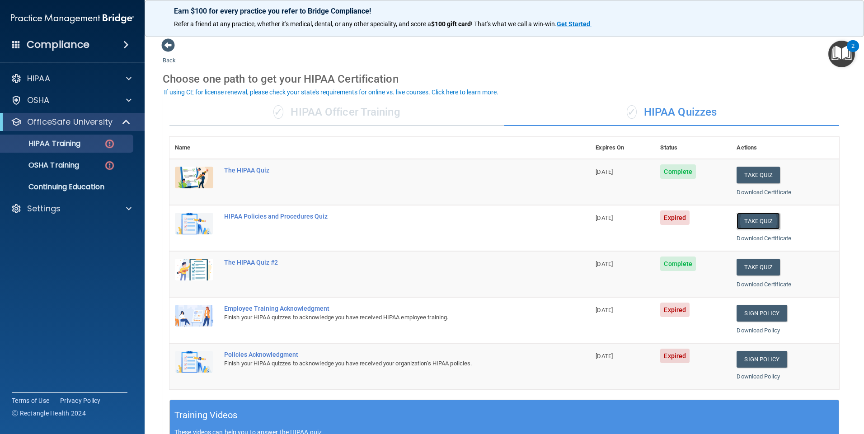
click at [743, 218] on button "Take Quiz" at bounding box center [758, 221] width 43 height 17
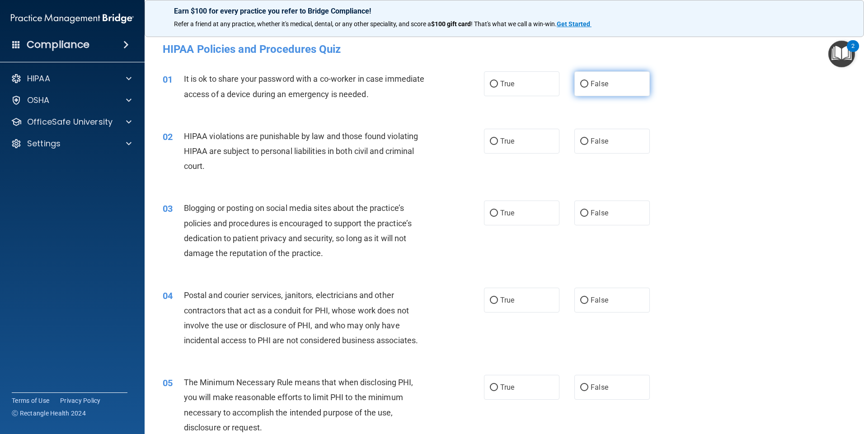
click at [581, 81] on input "False" at bounding box center [584, 84] width 8 height 7
radio input "true"
click at [490, 142] on input "True" at bounding box center [494, 141] width 8 height 7
radio input "true"
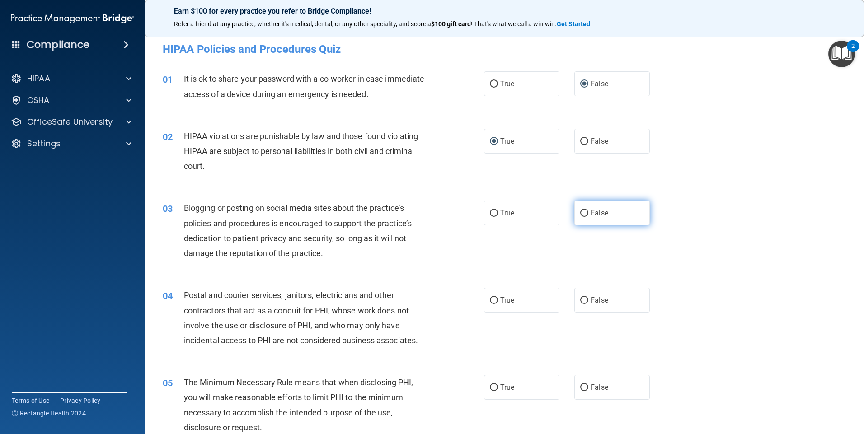
click at [583, 212] on input "False" at bounding box center [584, 213] width 8 height 7
radio input "true"
click at [490, 299] on input "True" at bounding box center [494, 300] width 8 height 7
radio input "true"
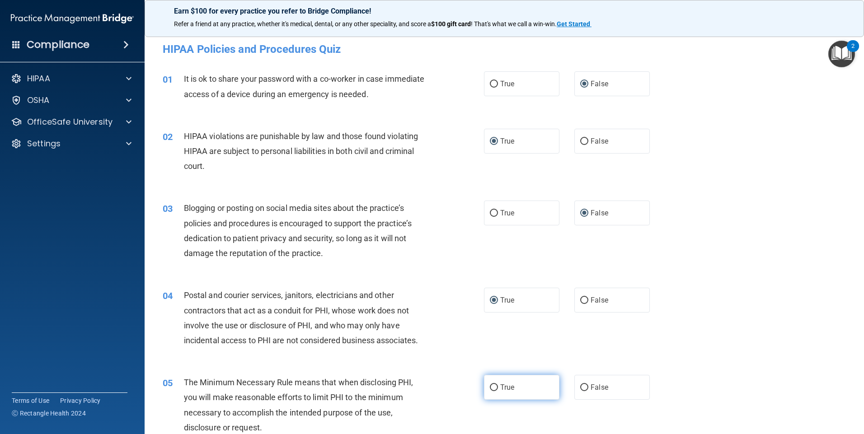
click at [491, 389] on input "True" at bounding box center [494, 388] width 8 height 7
radio input "true"
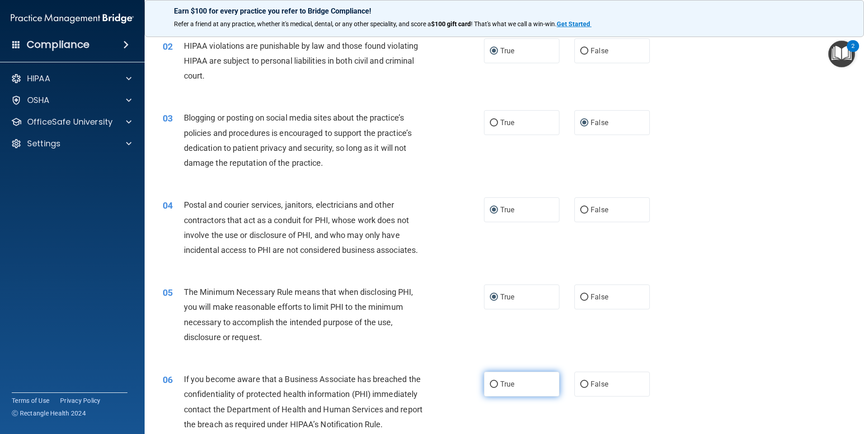
click at [490, 385] on input "True" at bounding box center [494, 385] width 8 height 7
radio input "true"
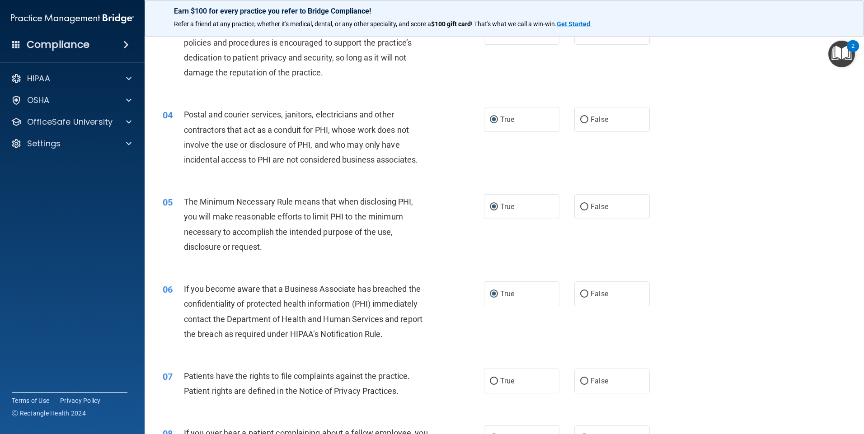
scroll to position [226, 0]
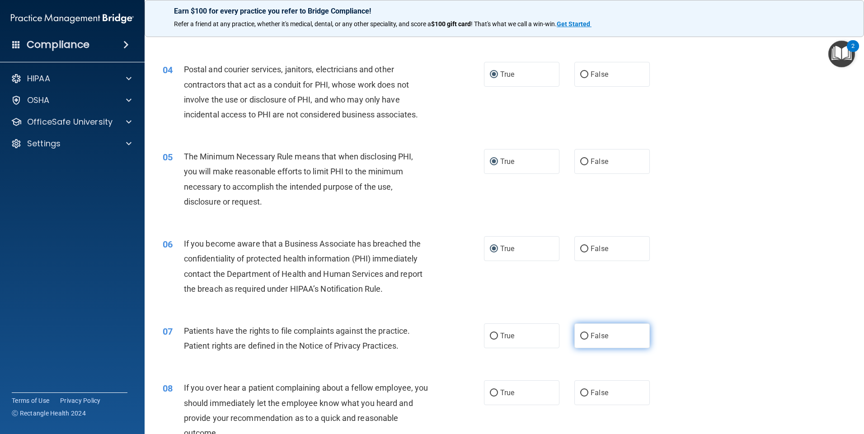
click at [581, 336] on input "False" at bounding box center [584, 336] width 8 height 7
radio input "true"
click at [581, 246] on input "False" at bounding box center [584, 249] width 8 height 7
radio input "true"
radio input "false"
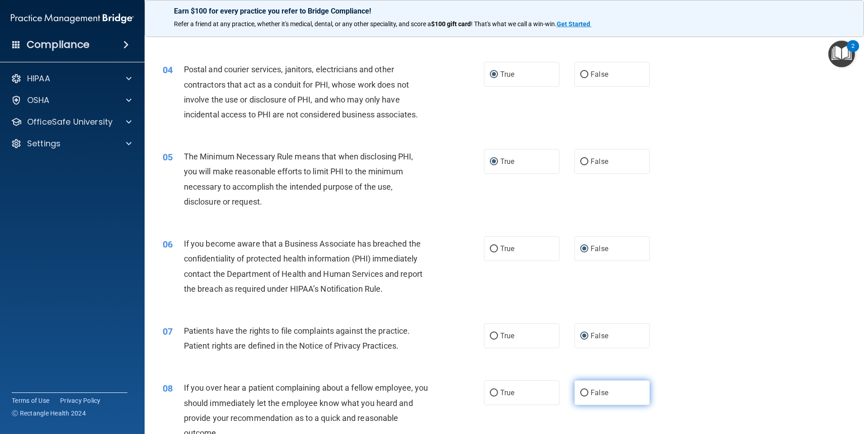
scroll to position [271, 0]
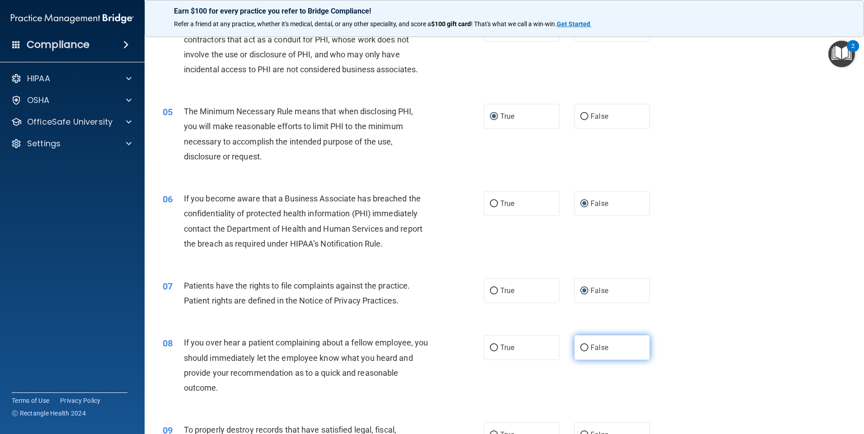
click at [580, 346] on input "False" at bounding box center [584, 348] width 8 height 7
radio input "true"
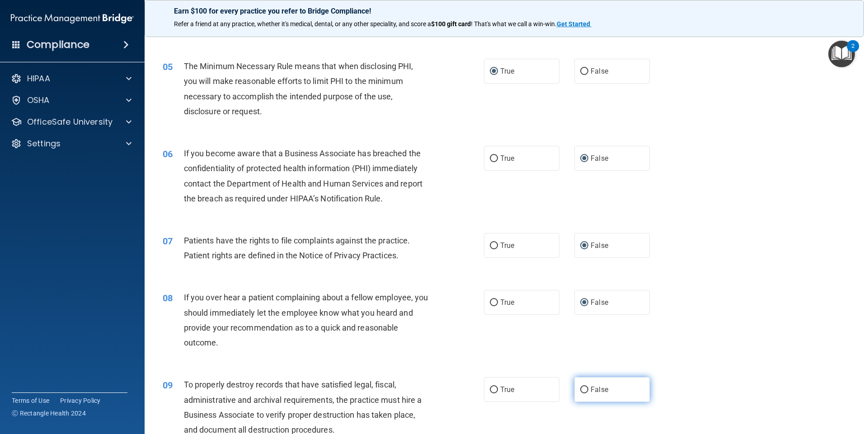
click at [584, 391] on input "False" at bounding box center [584, 390] width 8 height 7
radio input "true"
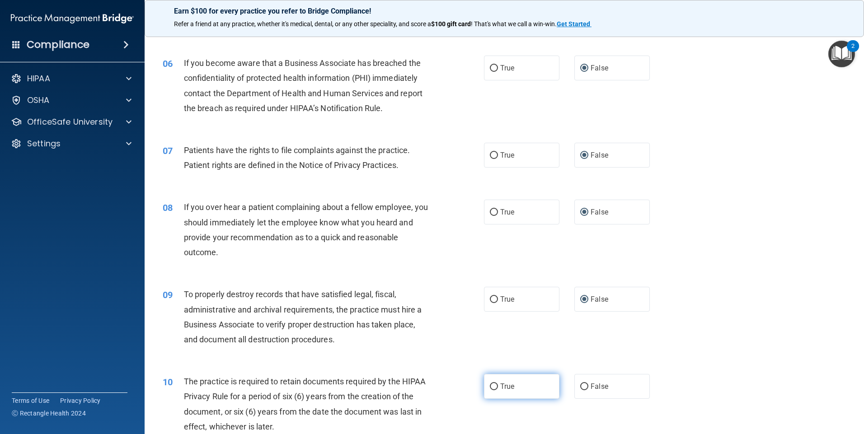
click at [490, 386] on input "True" at bounding box center [494, 387] width 8 height 7
radio input "true"
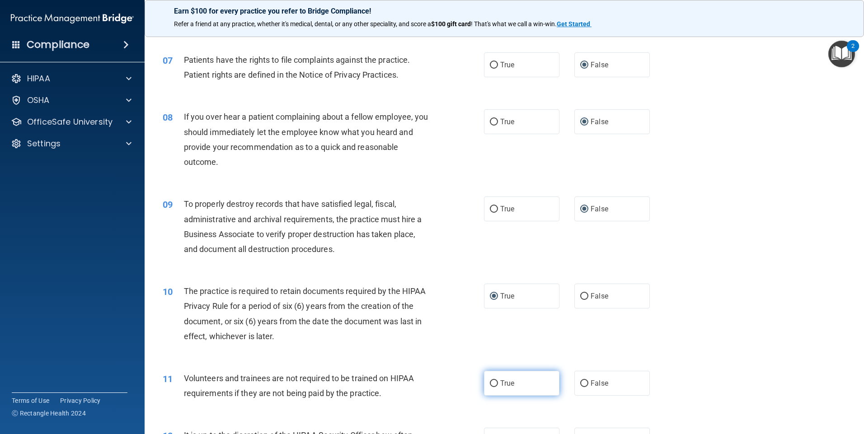
click at [490, 384] on input "True" at bounding box center [494, 384] width 8 height 7
radio input "true"
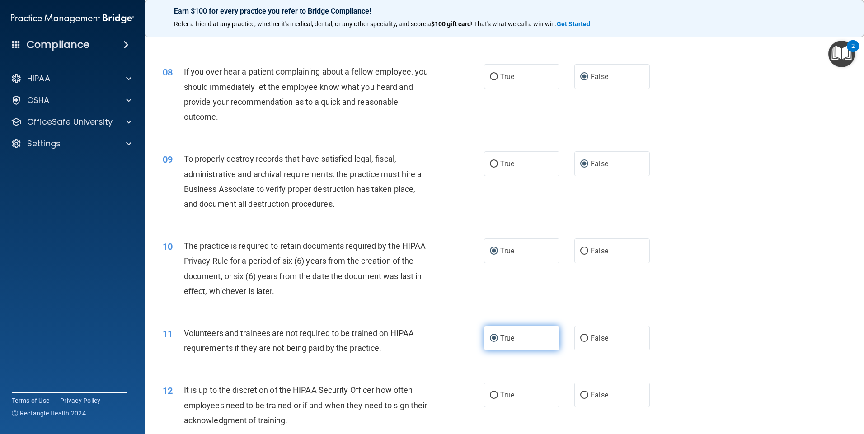
scroll to position [588, 0]
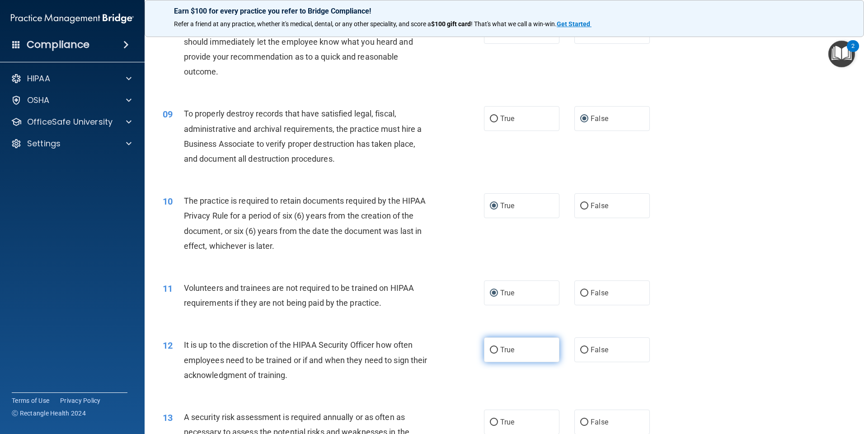
click at [492, 348] on input "True" at bounding box center [494, 350] width 8 height 7
radio input "true"
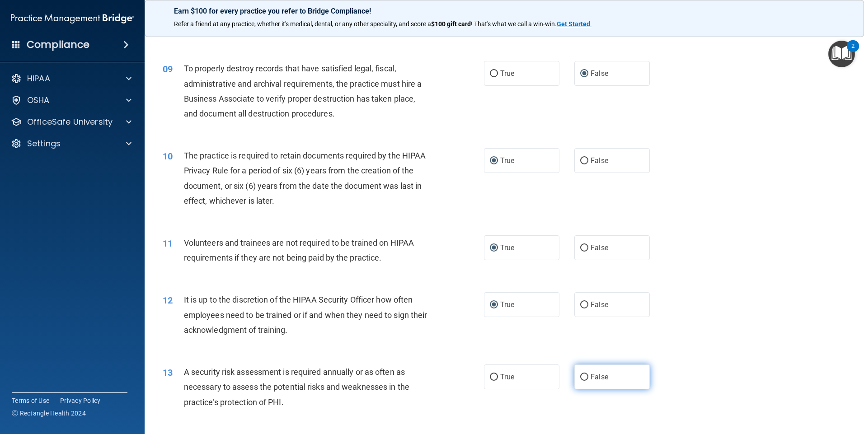
click at [580, 375] on input "False" at bounding box center [584, 377] width 8 height 7
radio input "true"
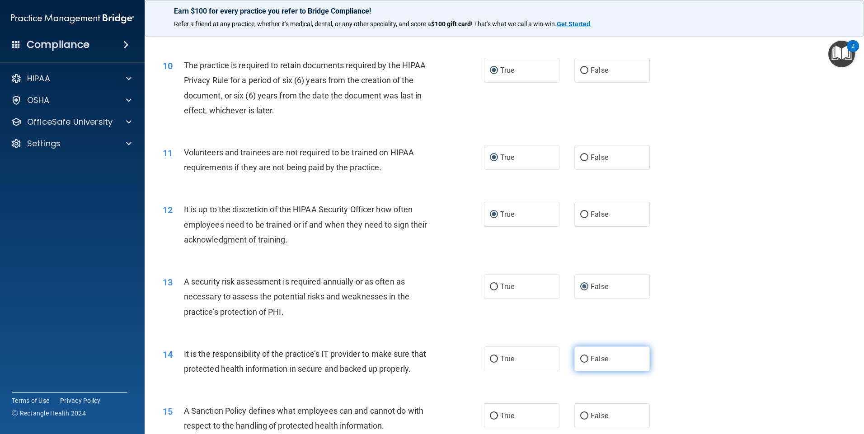
click at [580, 356] on input "False" at bounding box center [584, 359] width 8 height 7
radio input "true"
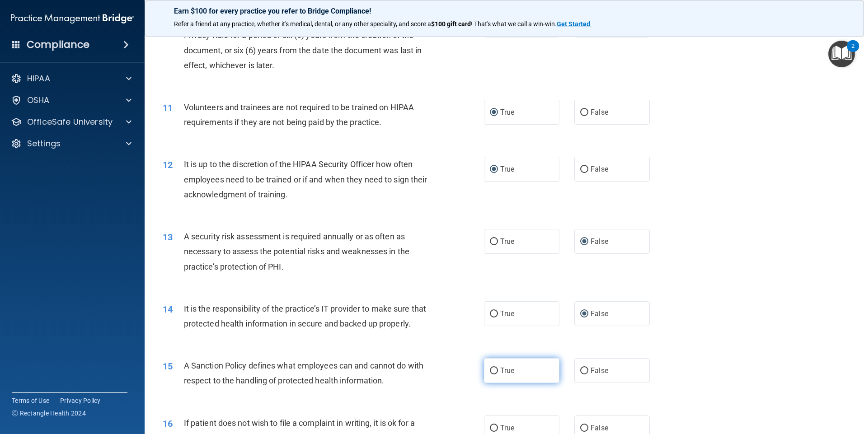
click at [490, 375] on input "True" at bounding box center [494, 371] width 8 height 7
radio input "true"
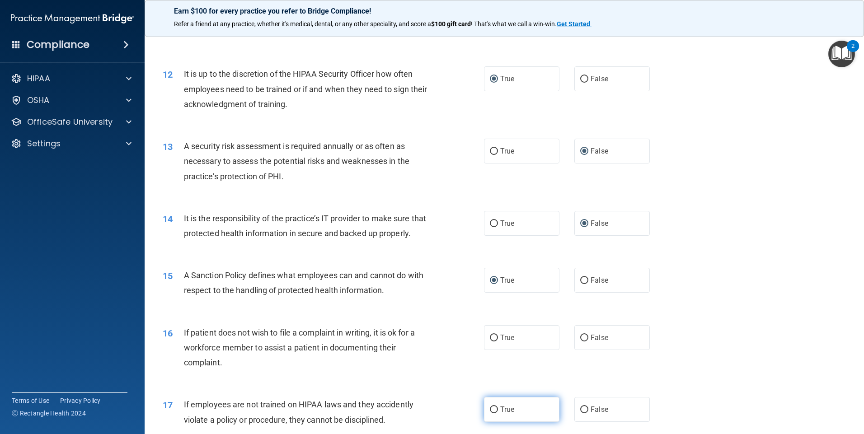
scroll to position [904, 0]
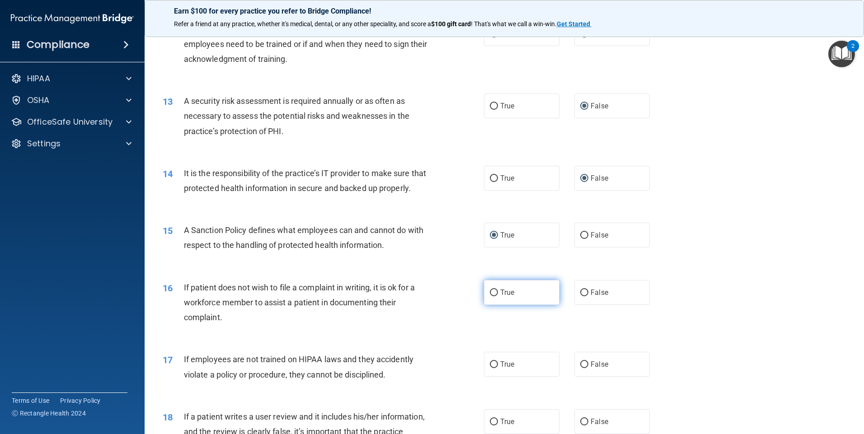
click at [492, 297] on input "True" at bounding box center [494, 293] width 8 height 7
radio input "true"
click at [491, 368] on input "True" at bounding box center [494, 365] width 8 height 7
radio input "true"
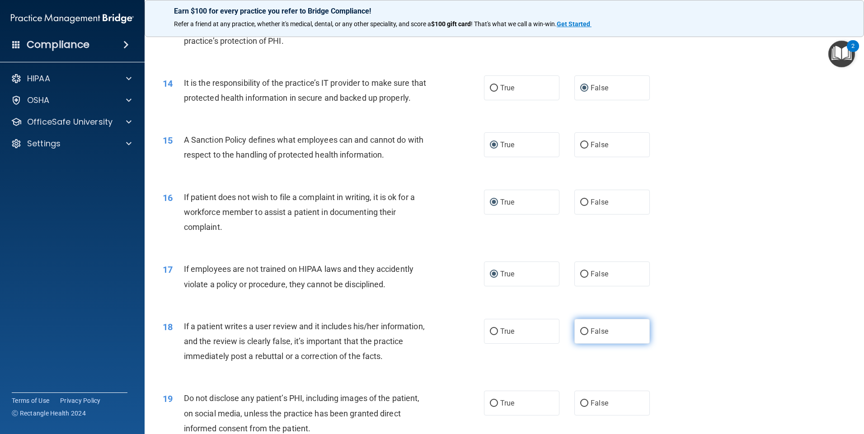
scroll to position [1040, 0]
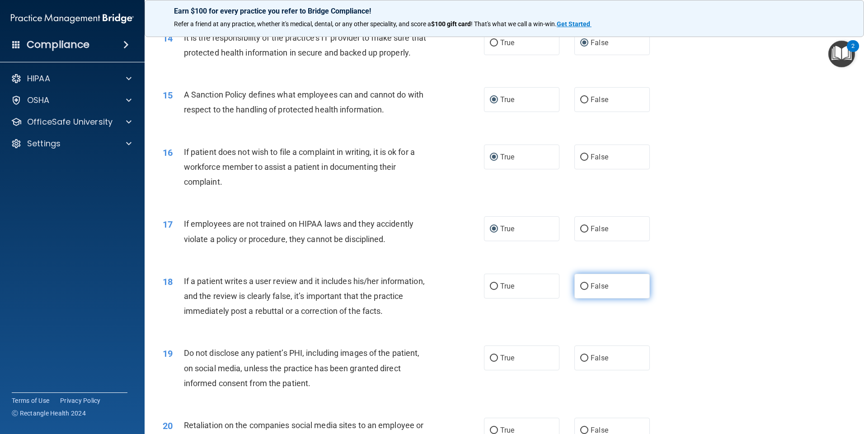
click at [580, 290] on input "False" at bounding box center [584, 286] width 8 height 7
radio input "true"
click at [582, 362] on input "False" at bounding box center [584, 358] width 8 height 7
radio input "true"
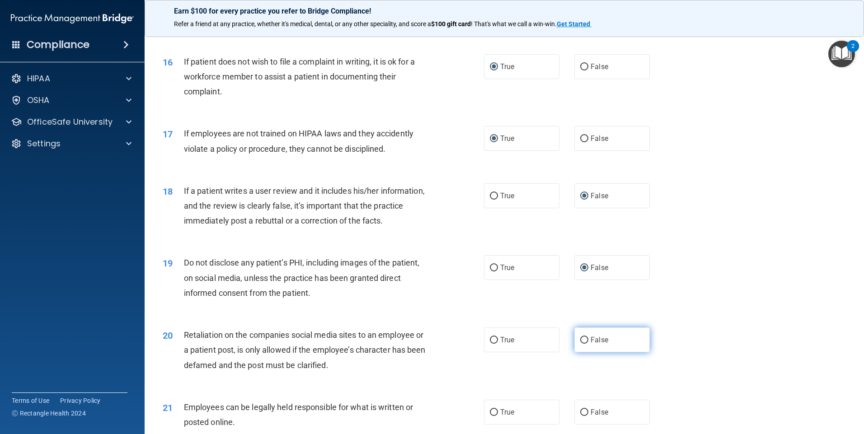
click at [582, 344] on input "False" at bounding box center [584, 340] width 8 height 7
radio input "true"
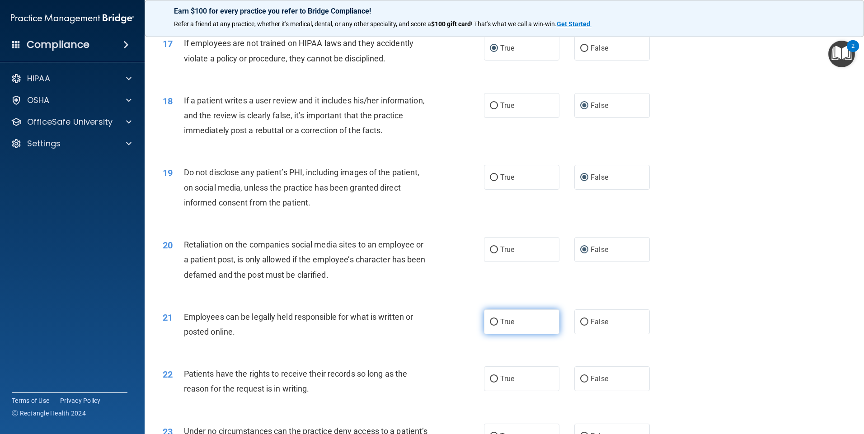
click at [492, 326] on input "True" at bounding box center [494, 322] width 8 height 7
radio input "true"
click at [490, 383] on input "True" at bounding box center [494, 379] width 8 height 7
radio input "true"
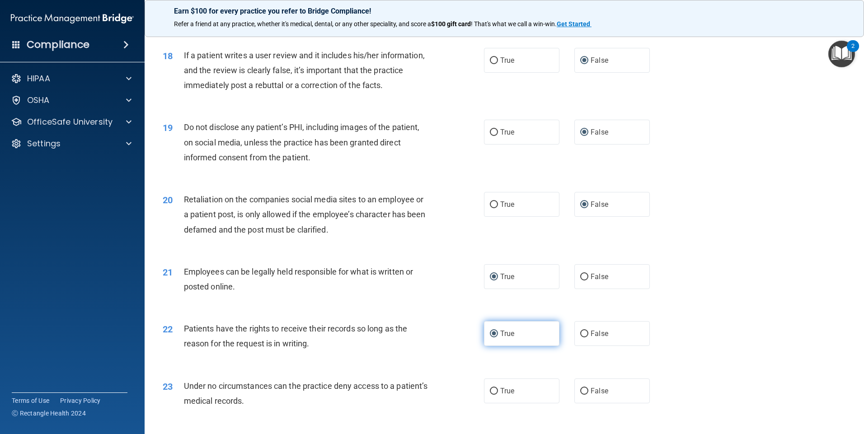
scroll to position [1311, 0]
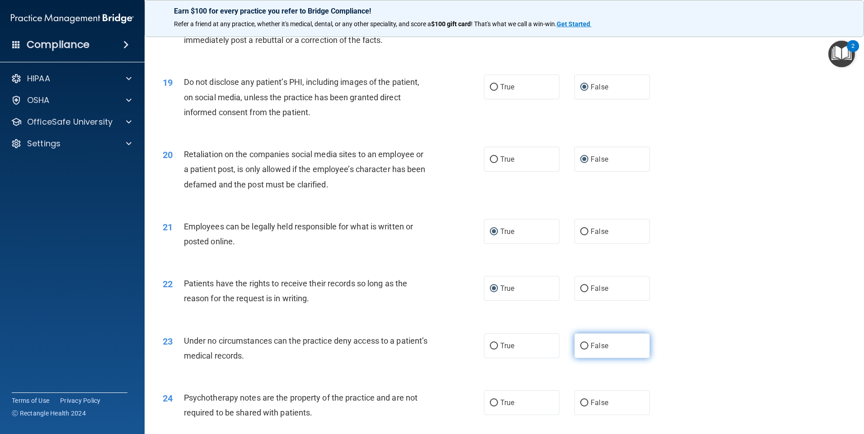
click at [580, 350] on input "False" at bounding box center [584, 346] width 8 height 7
radio input "true"
click at [580, 407] on input "False" at bounding box center [584, 403] width 8 height 7
radio input "true"
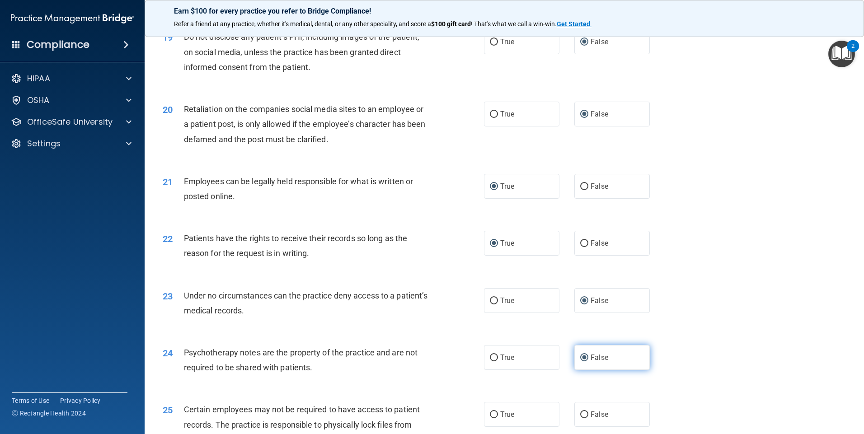
scroll to position [1401, 0]
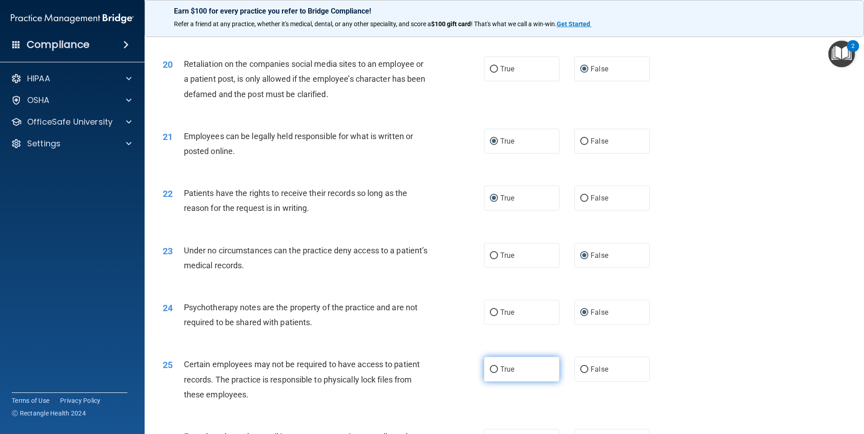
click at [490, 373] on input "True" at bounding box center [494, 370] width 8 height 7
radio input "true"
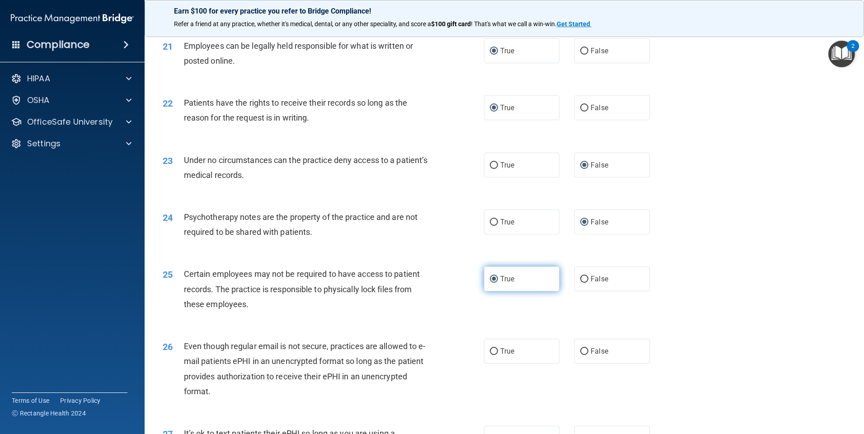
scroll to position [1537, 0]
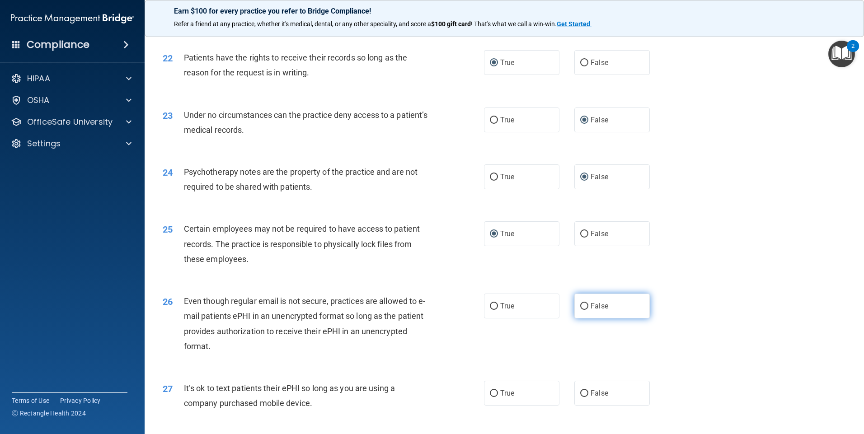
click at [580, 310] on input "False" at bounding box center [584, 306] width 8 height 7
radio input "true"
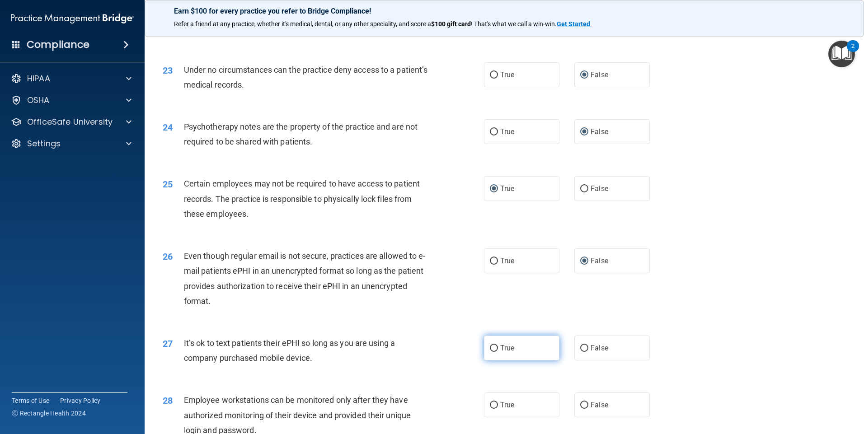
scroll to position [1627, 0]
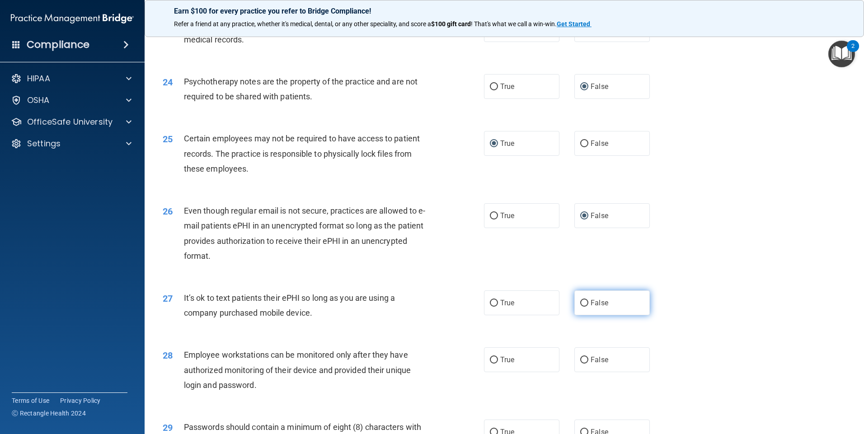
click at [583, 307] on input "False" at bounding box center [584, 303] width 8 height 7
radio input "true"
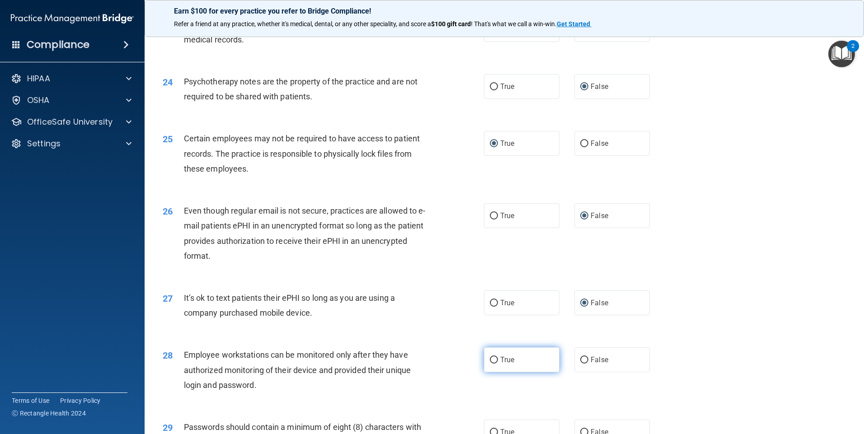
click at [490, 364] on input "True" at bounding box center [494, 360] width 8 height 7
radio input "true"
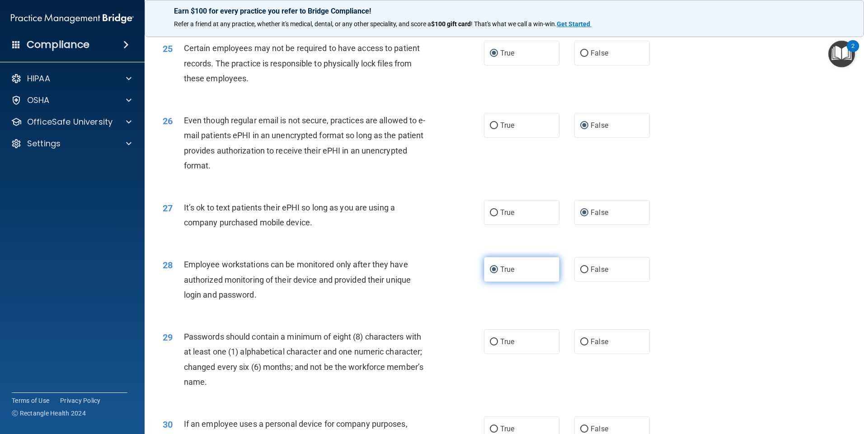
scroll to position [1763, 0]
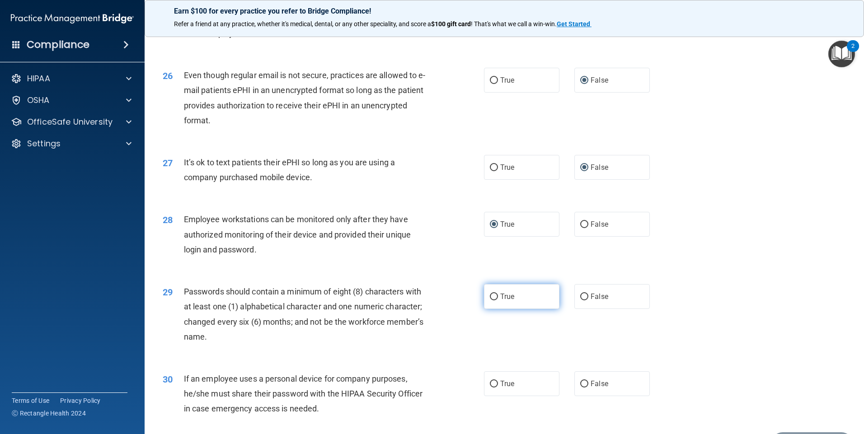
click at [491, 301] on input "True" at bounding box center [494, 297] width 8 height 7
radio input "true"
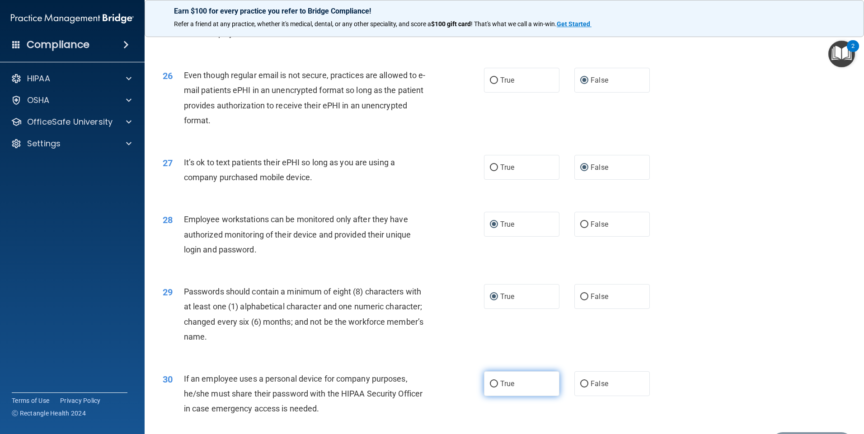
click at [490, 388] on input "True" at bounding box center [494, 384] width 8 height 7
radio input "true"
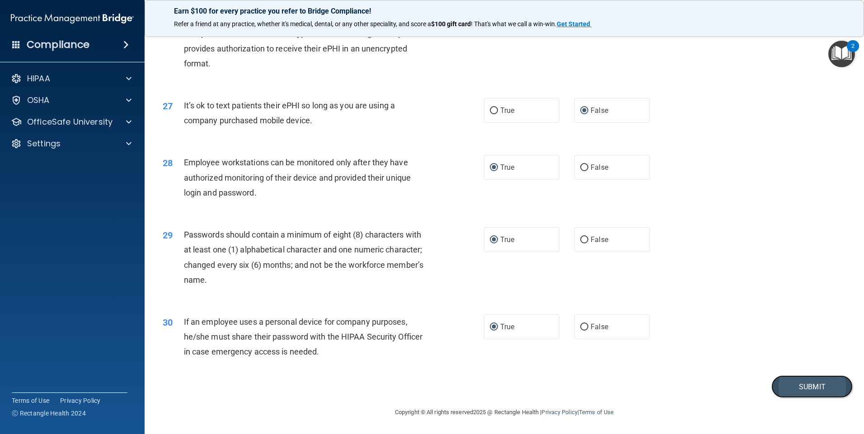
click at [794, 384] on button "Submit" at bounding box center [812, 387] width 81 height 23
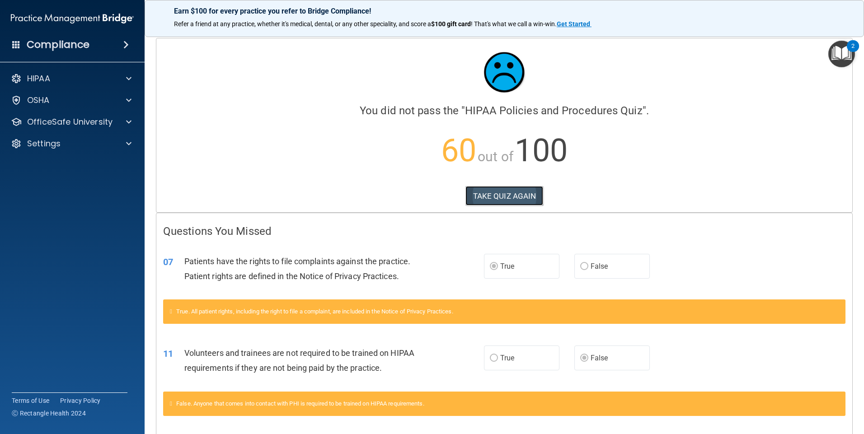
click at [517, 194] on button "TAKE QUIZ AGAIN" at bounding box center [505, 196] width 78 height 20
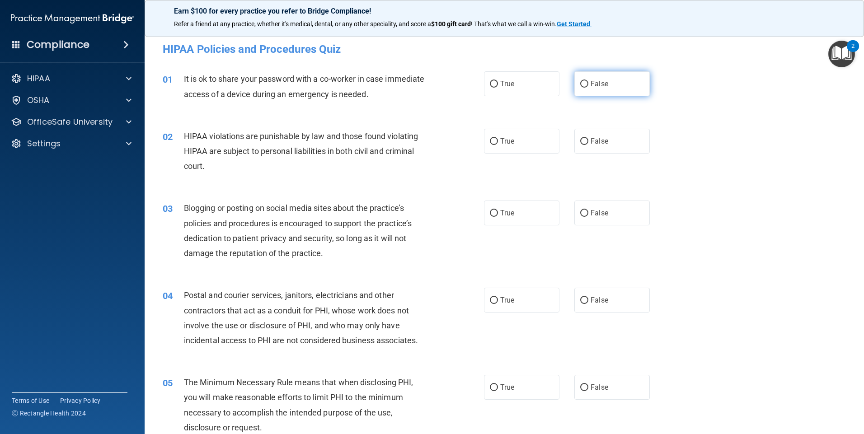
click at [580, 83] on input "False" at bounding box center [584, 84] width 8 height 7
radio input "true"
click at [490, 142] on input "True" at bounding box center [494, 141] width 8 height 7
radio input "true"
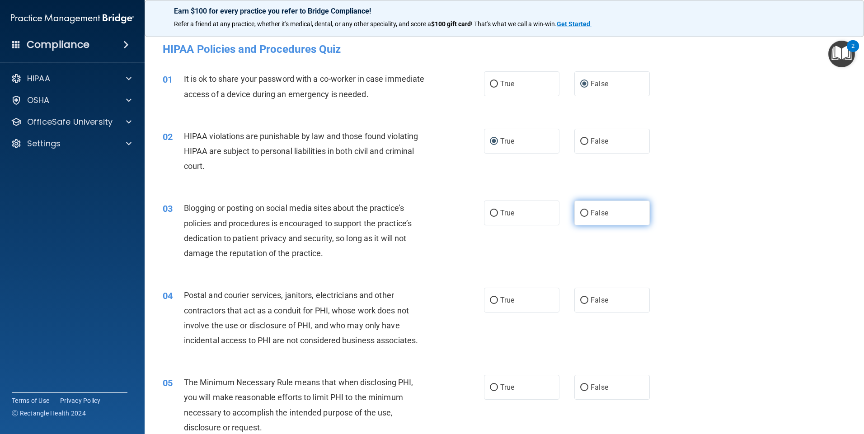
click at [580, 213] on input "False" at bounding box center [584, 213] width 8 height 7
radio input "true"
click at [493, 300] on input "True" at bounding box center [494, 300] width 8 height 7
radio input "true"
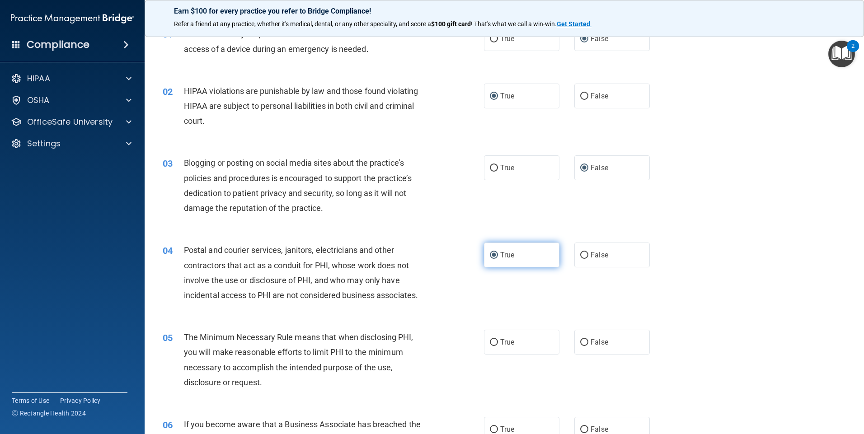
scroll to position [90, 0]
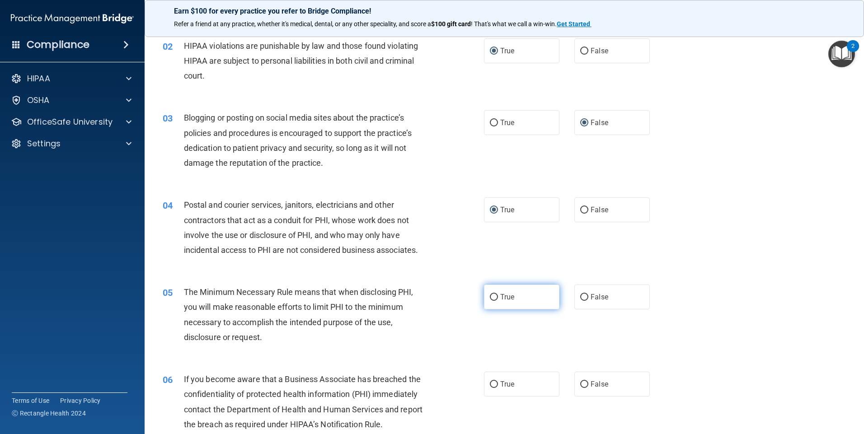
click at [492, 298] on input "True" at bounding box center [494, 297] width 8 height 7
radio input "true"
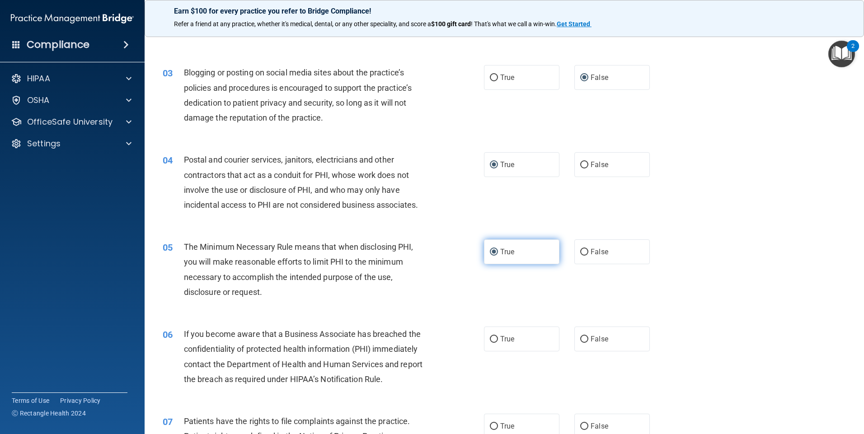
scroll to position [181, 0]
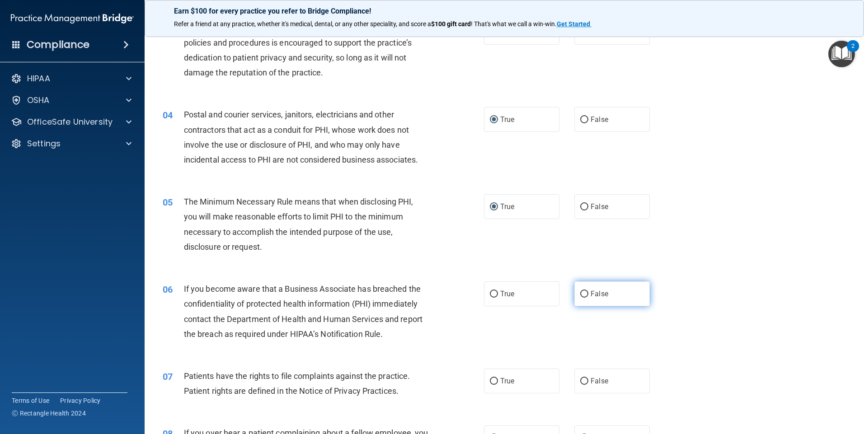
click at [581, 293] on input "False" at bounding box center [584, 294] width 8 height 7
radio input "true"
click at [580, 382] on input "False" at bounding box center [584, 381] width 8 height 7
radio input "true"
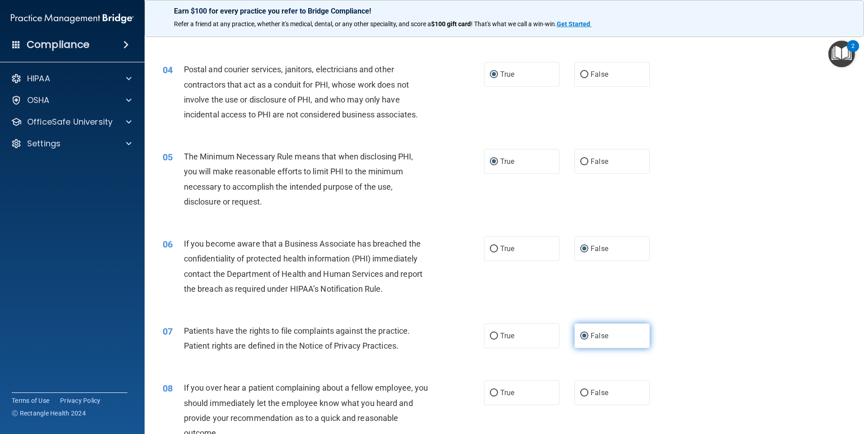
scroll to position [271, 0]
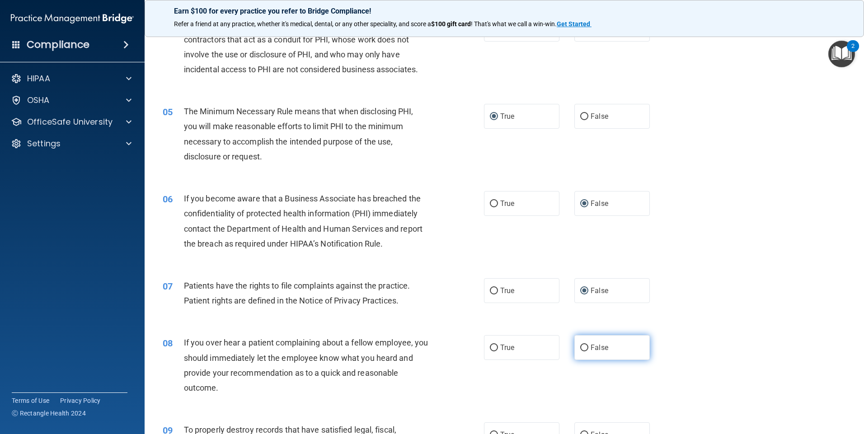
click at [580, 346] on input "False" at bounding box center [584, 348] width 8 height 7
radio input "true"
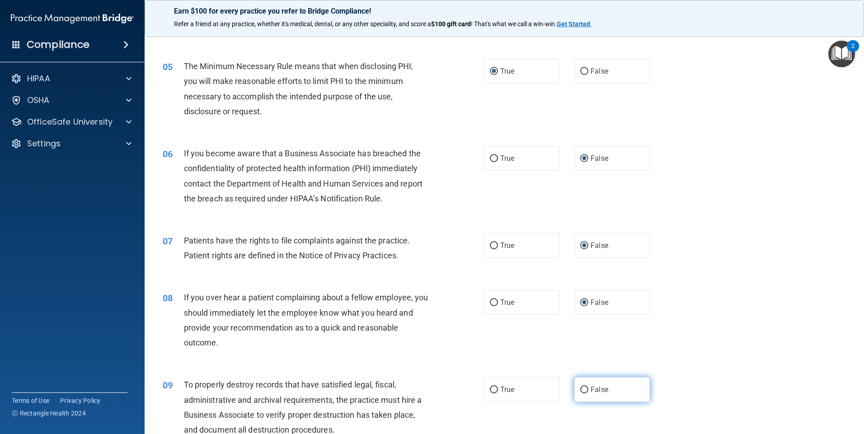
click at [580, 389] on input "False" at bounding box center [584, 390] width 8 height 7
radio input "true"
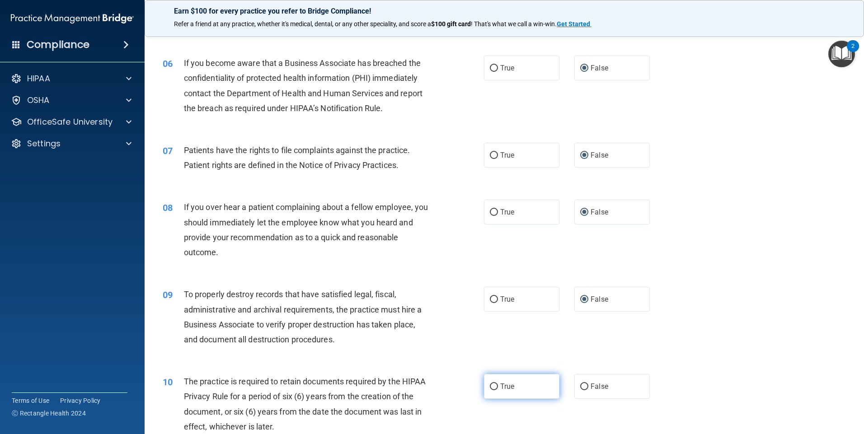
click at [490, 385] on input "True" at bounding box center [494, 387] width 8 height 7
radio input "true"
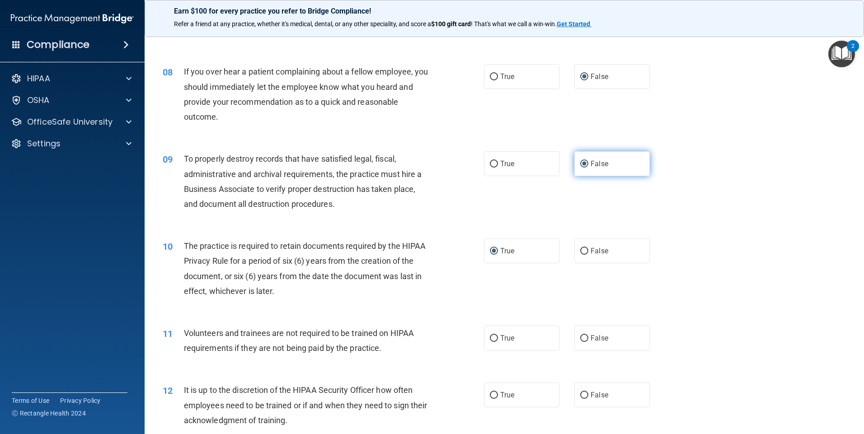
scroll to position [588, 0]
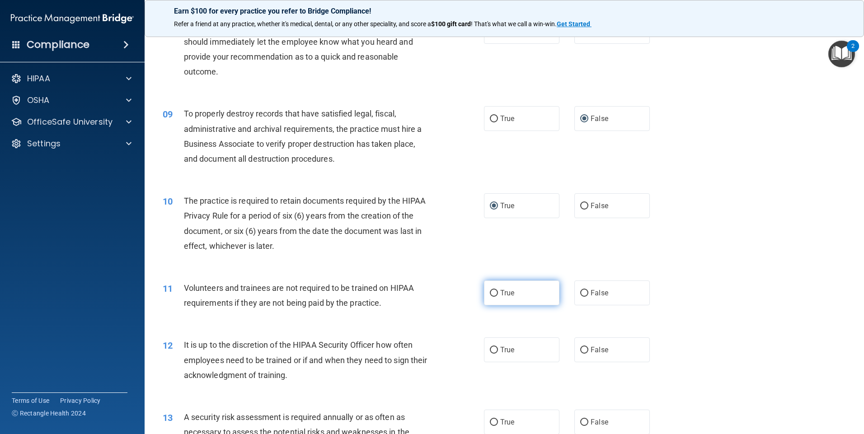
click at [490, 293] on input "True" at bounding box center [494, 293] width 8 height 7
radio input "true"
click at [491, 349] on input "True" at bounding box center [494, 350] width 8 height 7
radio input "true"
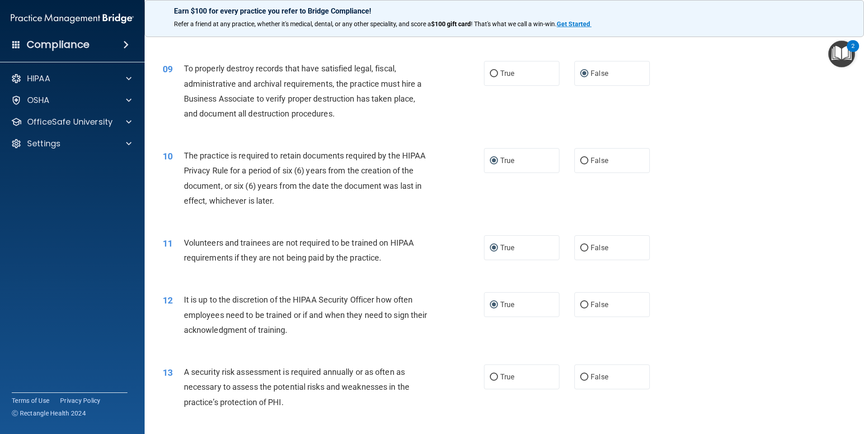
scroll to position [678, 0]
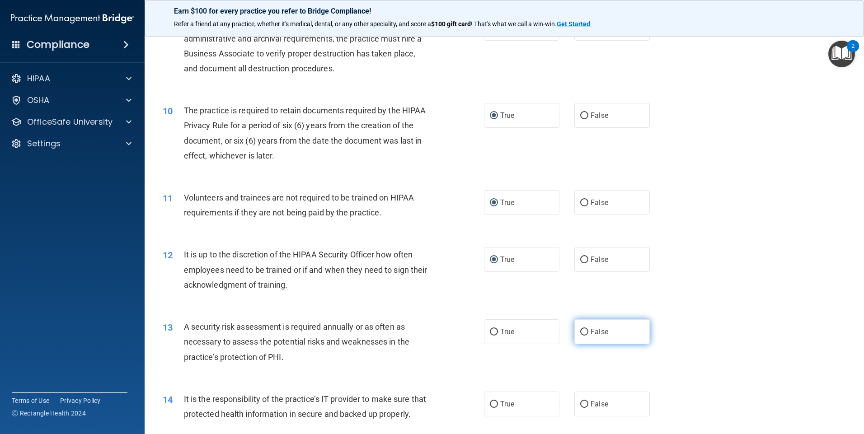
click at [581, 333] on input "False" at bounding box center [584, 332] width 8 height 7
radio input "true"
click at [583, 408] on input "False" at bounding box center [584, 404] width 8 height 7
radio input "true"
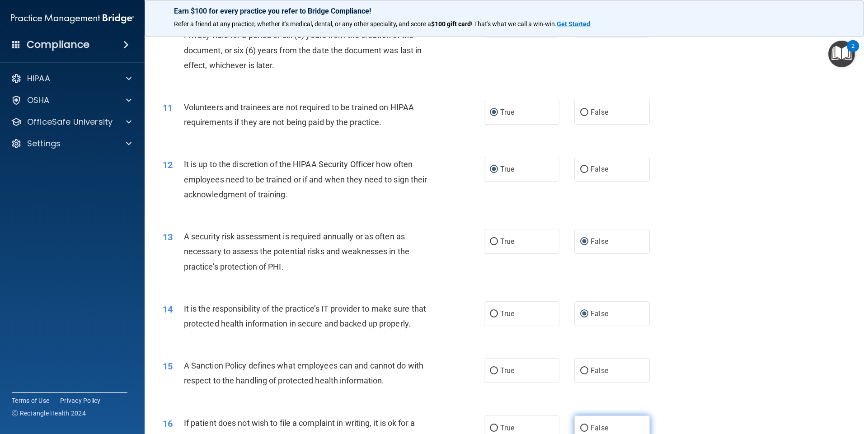
scroll to position [814, 0]
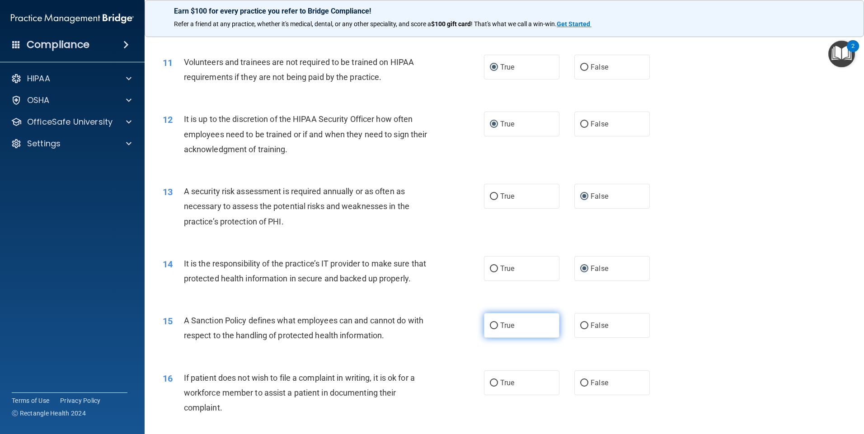
click at [491, 330] on input "True" at bounding box center [494, 326] width 8 height 7
radio input "true"
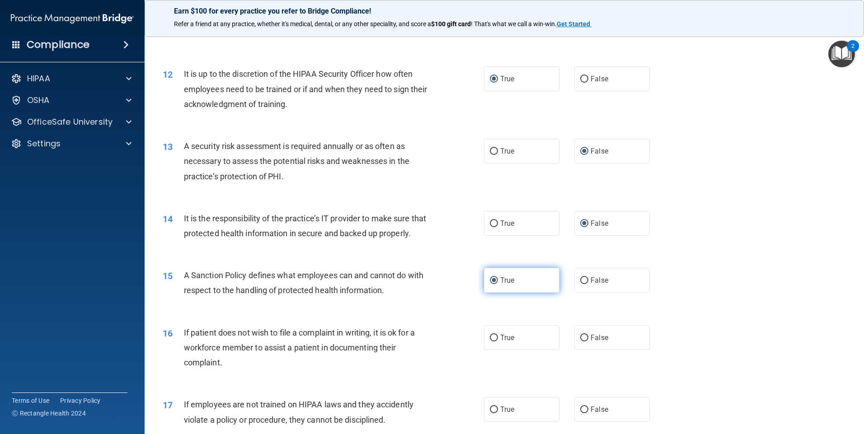
scroll to position [904, 0]
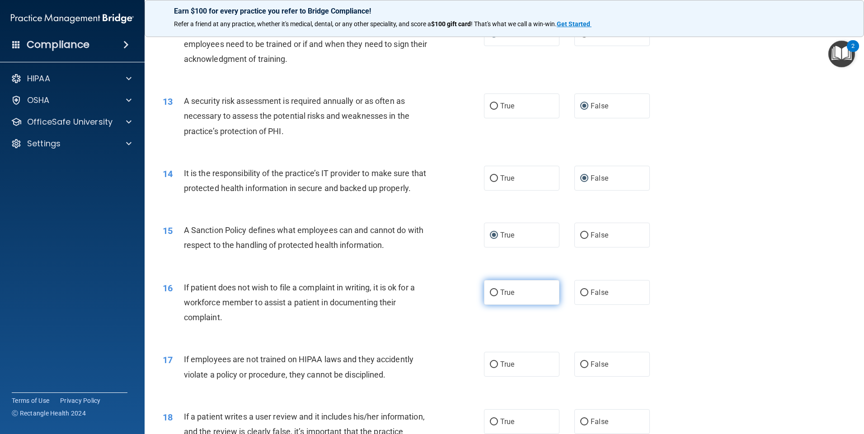
click at [490, 297] on input "True" at bounding box center [494, 293] width 8 height 7
radio input "true"
click at [490, 377] on label "True" at bounding box center [521, 364] width 75 height 25
click at [490, 368] on input "True" at bounding box center [494, 365] width 8 height 7
radio input "true"
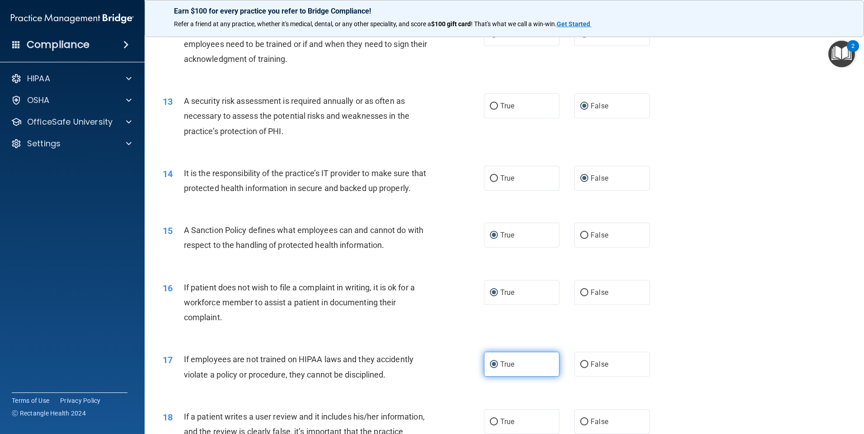
scroll to position [994, 0]
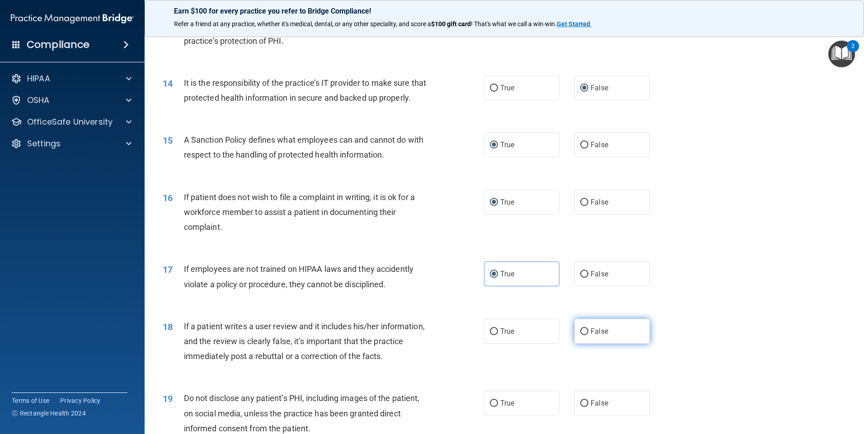
click at [581, 335] on input "False" at bounding box center [584, 332] width 8 height 7
radio input "true"
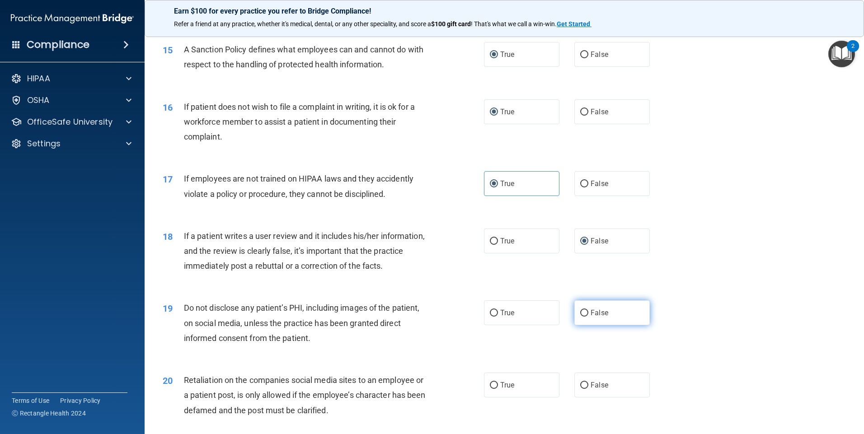
click at [580, 317] on input "False" at bounding box center [584, 313] width 8 height 7
radio input "true"
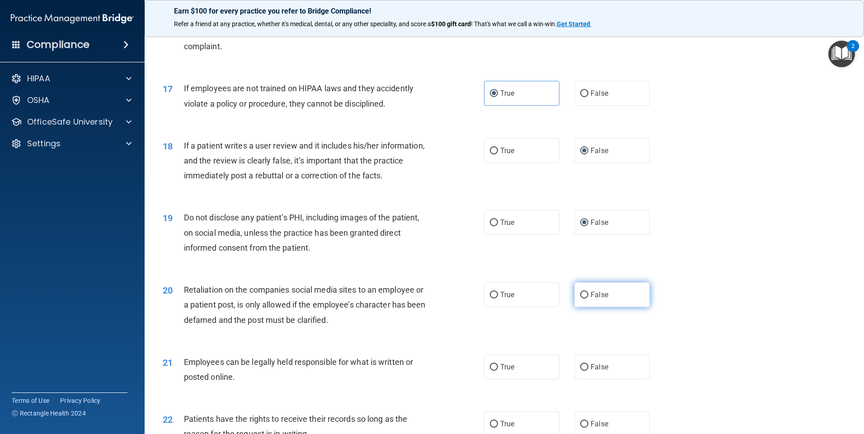
click at [581, 299] on input "False" at bounding box center [584, 295] width 8 height 7
radio input "true"
click at [490, 371] on input "True" at bounding box center [494, 367] width 8 height 7
radio input "true"
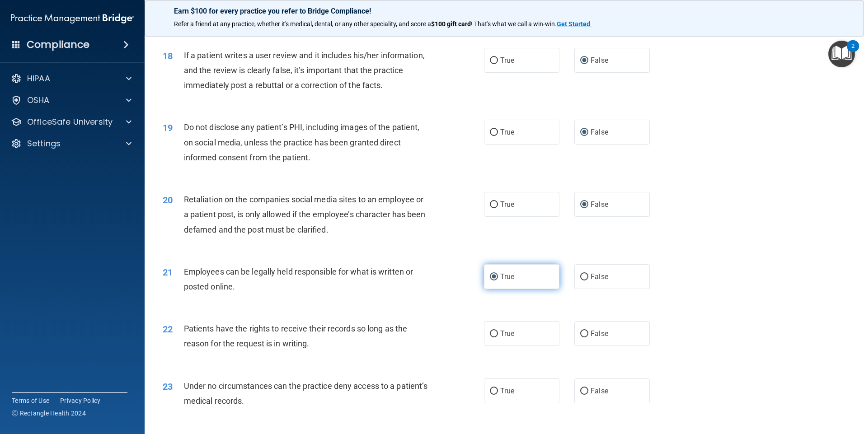
scroll to position [1311, 0]
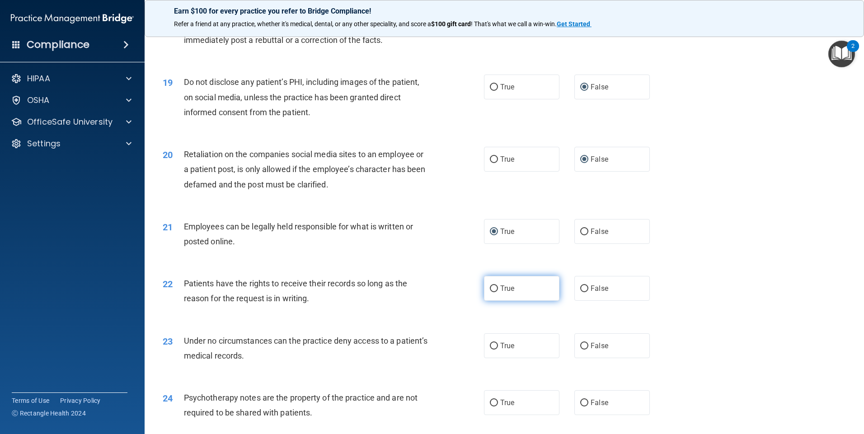
click at [492, 292] on input "True" at bounding box center [494, 289] width 8 height 7
radio input "true"
click at [582, 350] on input "False" at bounding box center [584, 346] width 8 height 7
radio input "true"
click at [580, 407] on input "False" at bounding box center [584, 403] width 8 height 7
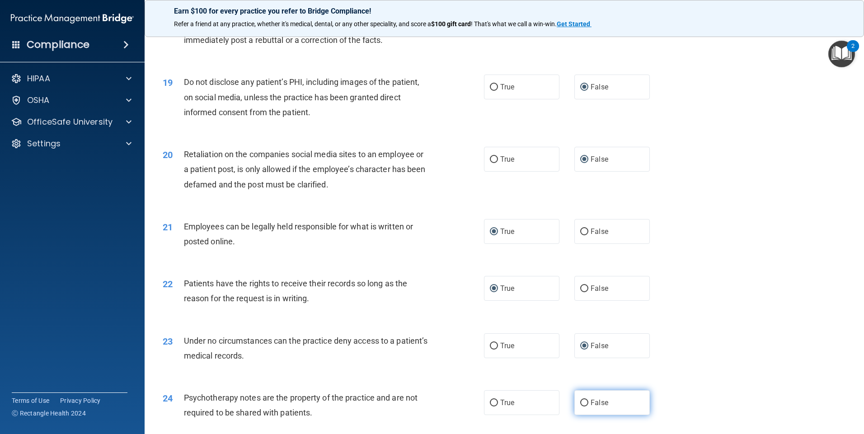
radio input "true"
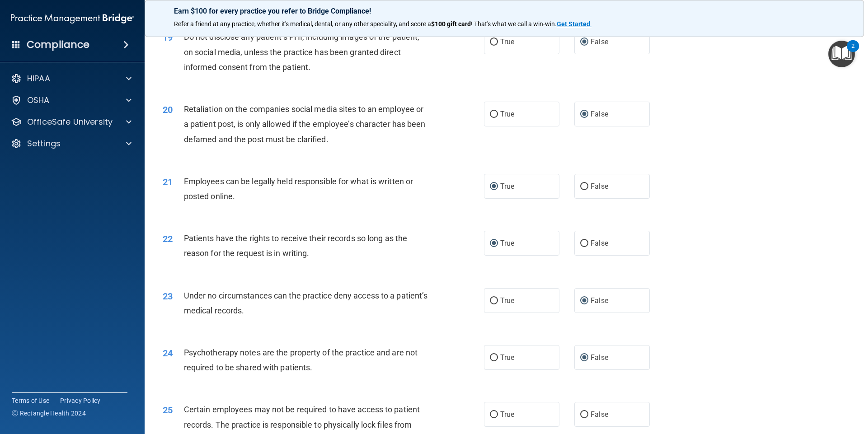
scroll to position [1401, 0]
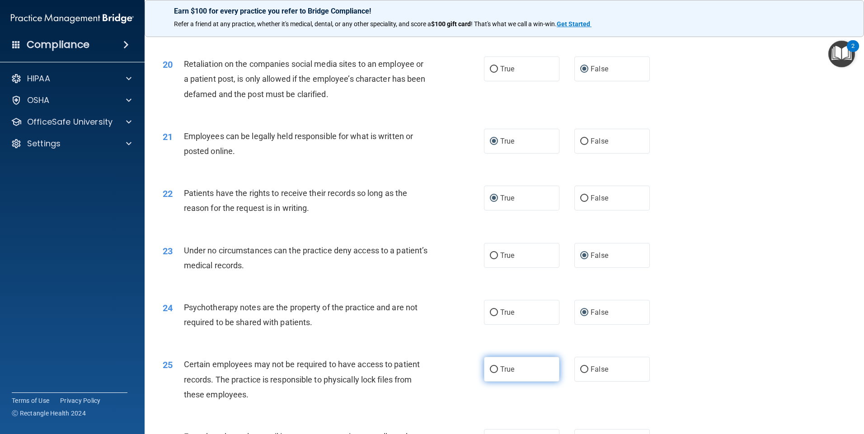
click at [492, 373] on input "True" at bounding box center [494, 370] width 8 height 7
radio input "true"
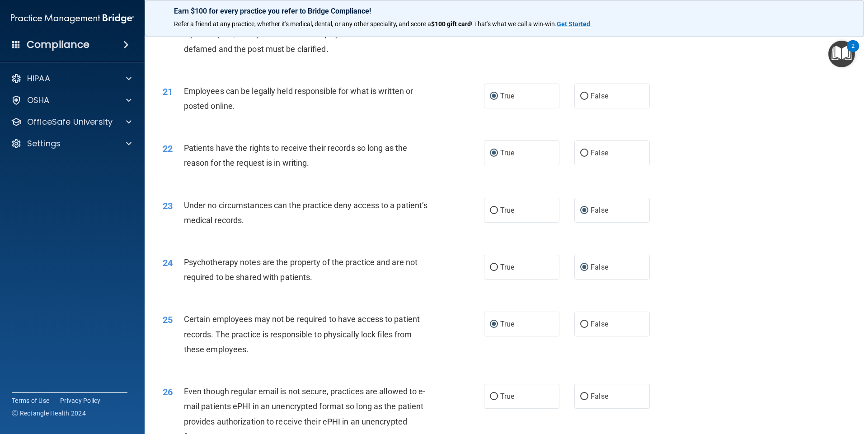
scroll to position [1492, 0]
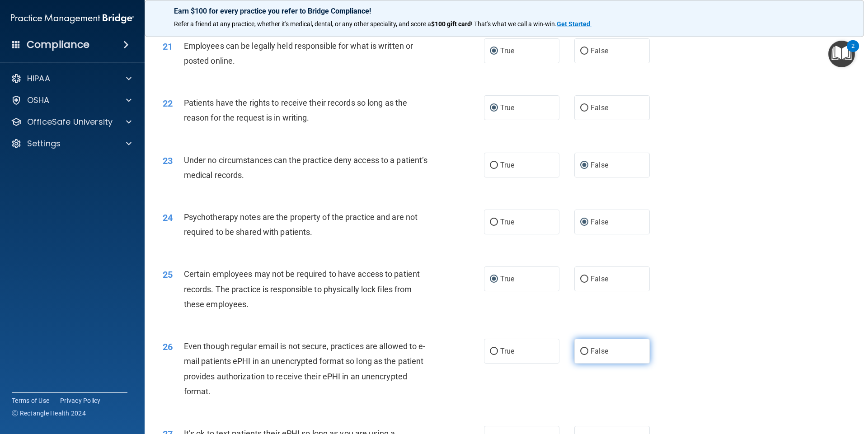
click at [584, 355] on input "False" at bounding box center [584, 352] width 8 height 7
radio input "true"
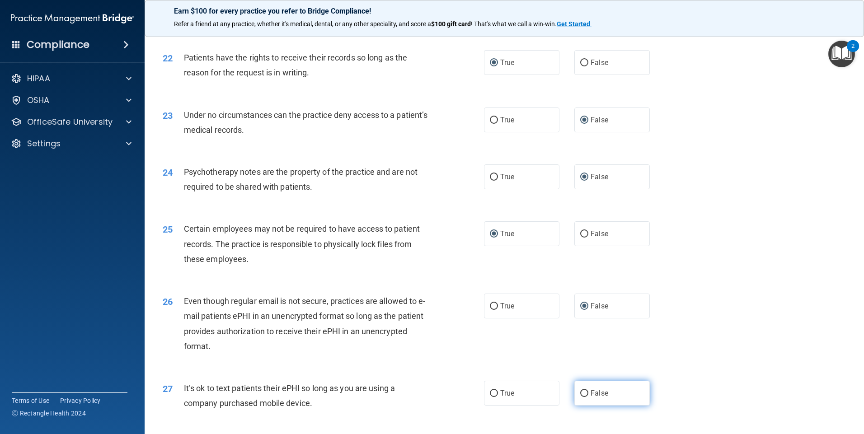
scroll to position [1582, 0]
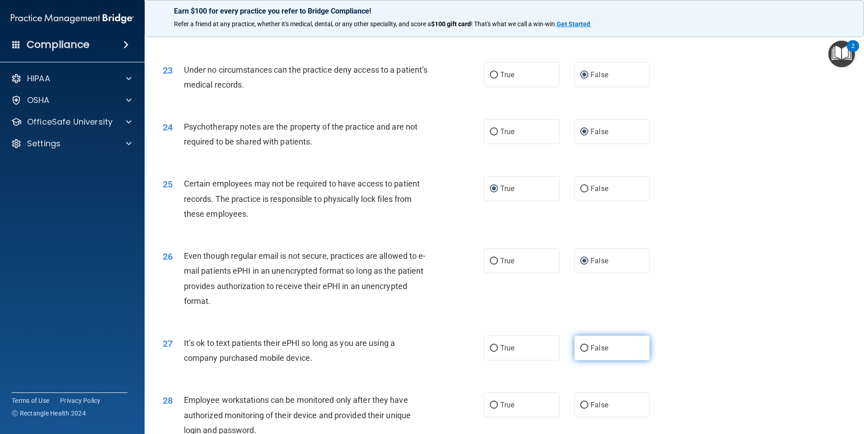
click at [580, 352] on input "False" at bounding box center [584, 348] width 8 height 7
radio input "true"
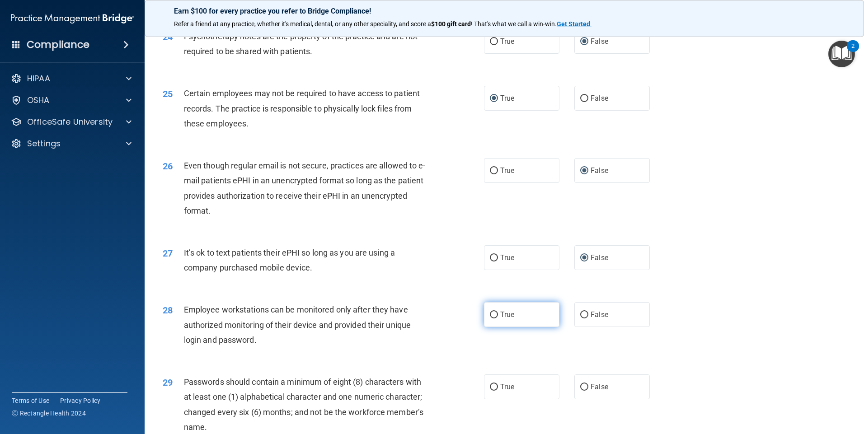
click at [491, 319] on input "True" at bounding box center [494, 315] width 8 height 7
radio input "true"
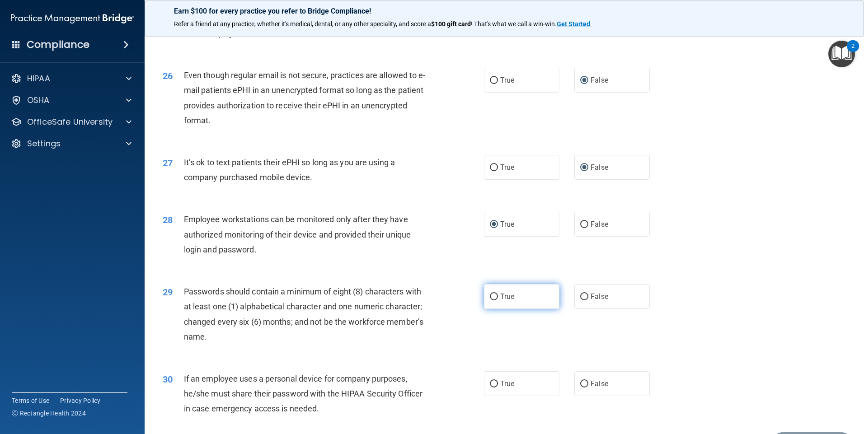
click at [492, 301] on input "True" at bounding box center [494, 297] width 8 height 7
radio input "true"
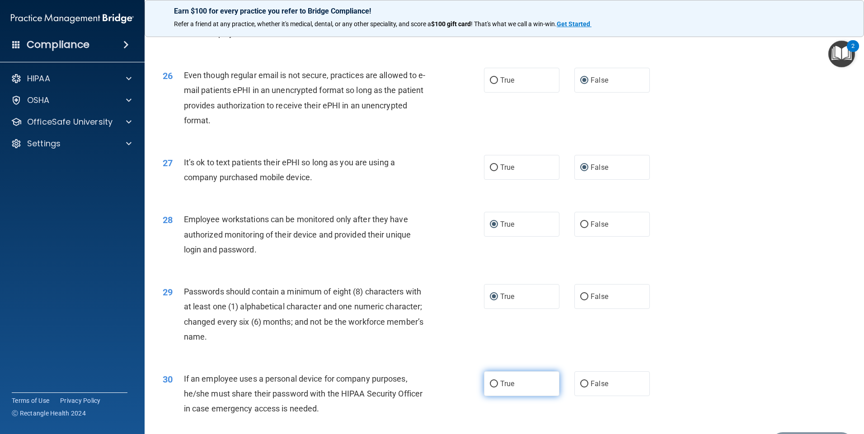
scroll to position [1835, 0]
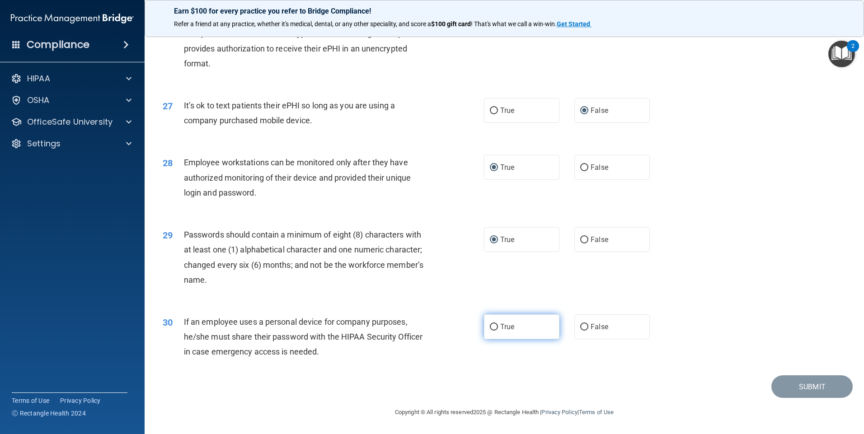
click at [490, 326] on input "True" at bounding box center [494, 327] width 8 height 7
radio input "true"
click at [792, 390] on button "Submit" at bounding box center [812, 387] width 81 height 23
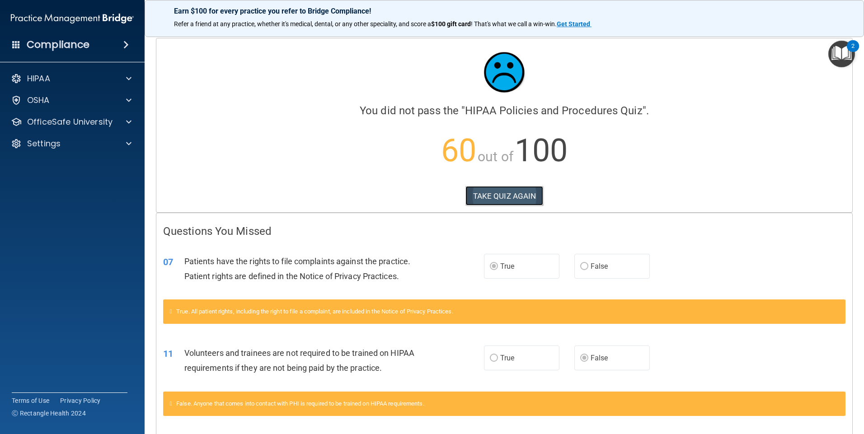
click at [516, 196] on button "TAKE QUIZ AGAIN" at bounding box center [505, 196] width 78 height 20
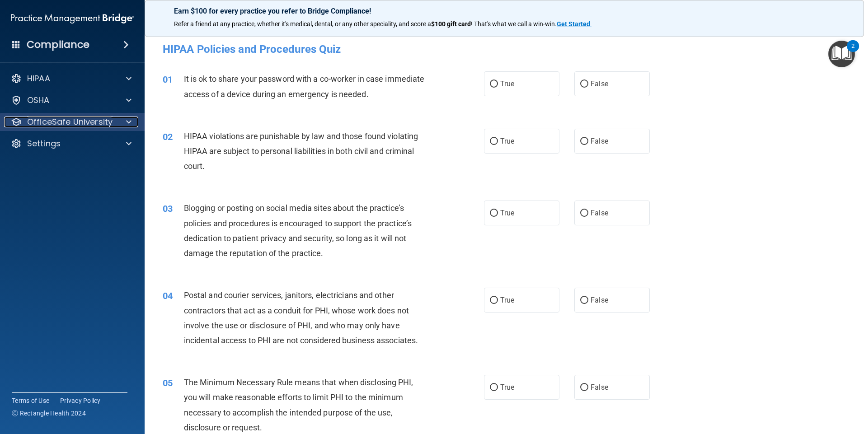
click at [120, 121] on div at bounding box center [127, 122] width 23 height 11
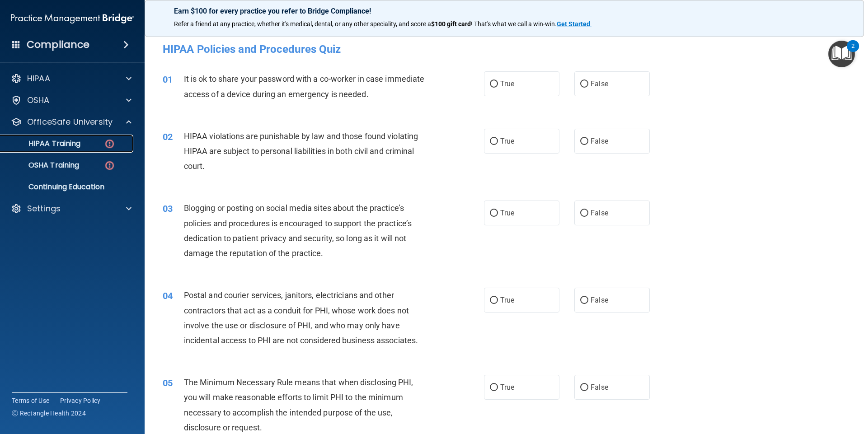
click at [110, 141] on img at bounding box center [109, 143] width 11 height 11
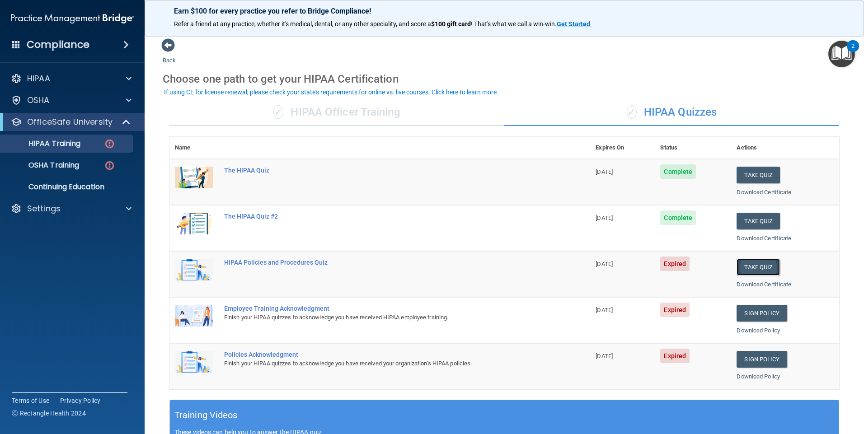
click at [762, 265] on button "Take Quiz" at bounding box center [758, 267] width 43 height 17
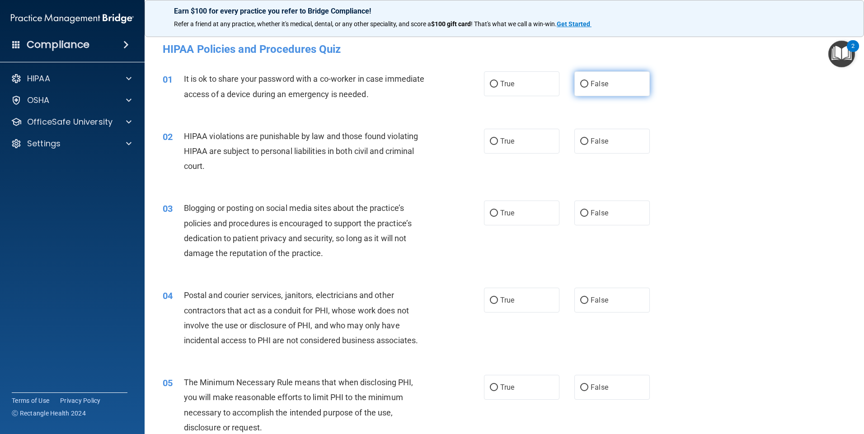
click at [581, 78] on label "False" at bounding box center [612, 83] width 75 height 25
click at [581, 81] on input "False" at bounding box center [584, 84] width 8 height 7
radio input "true"
click at [490, 143] on input "True" at bounding box center [494, 141] width 8 height 7
radio input "true"
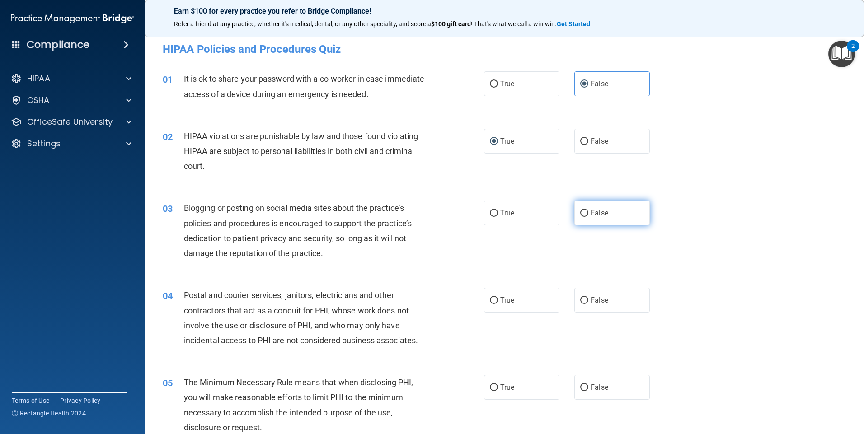
click at [581, 212] on input "False" at bounding box center [584, 213] width 8 height 7
radio input "true"
click at [490, 296] on label "True" at bounding box center [521, 300] width 75 height 25
click at [490, 297] on input "True" at bounding box center [494, 300] width 8 height 7
radio input "true"
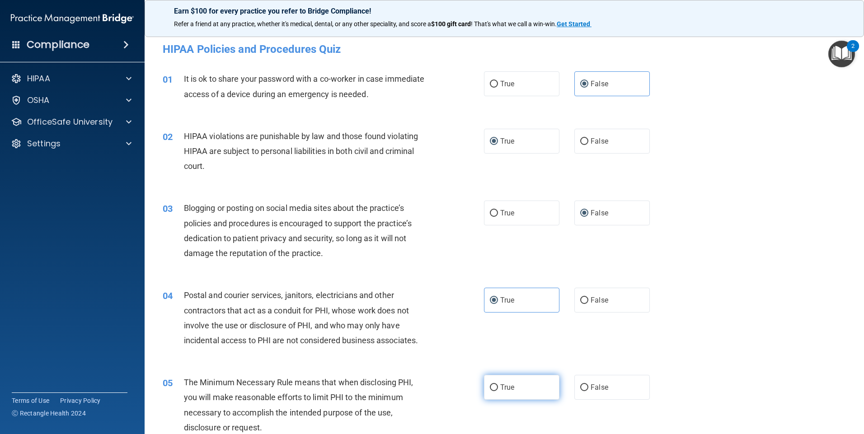
click at [490, 390] on input "True" at bounding box center [494, 388] width 8 height 7
radio input "true"
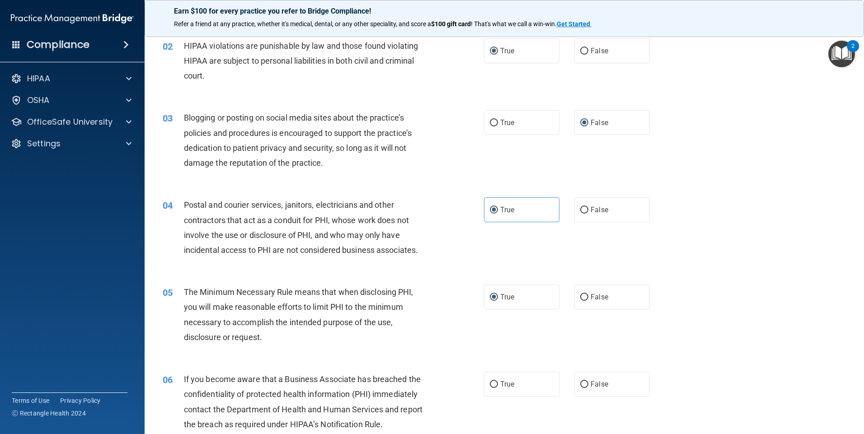
scroll to position [136, 0]
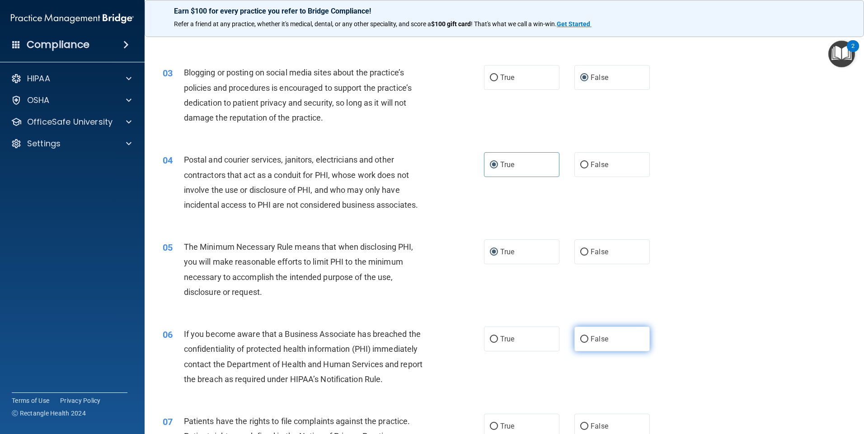
click at [580, 340] on input "False" at bounding box center [584, 339] width 8 height 7
radio input "true"
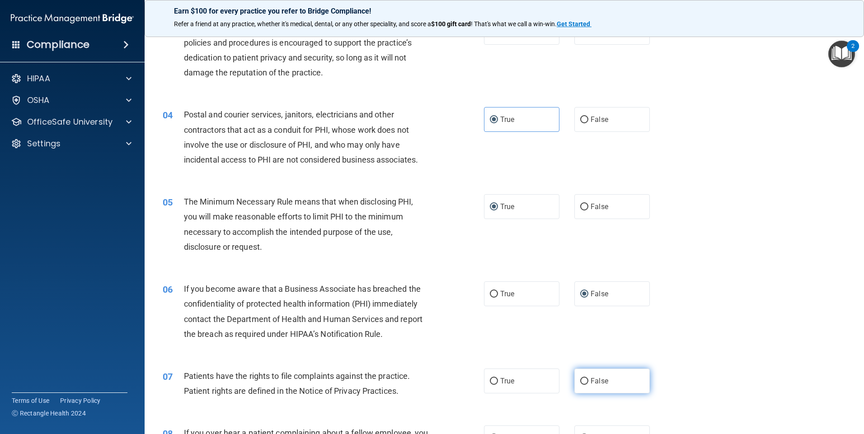
scroll to position [226, 0]
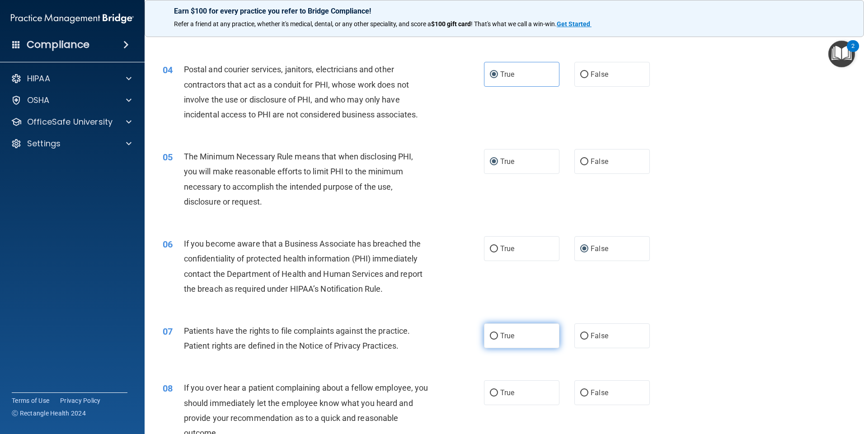
click at [490, 334] on input "True" at bounding box center [494, 336] width 8 height 7
radio input "true"
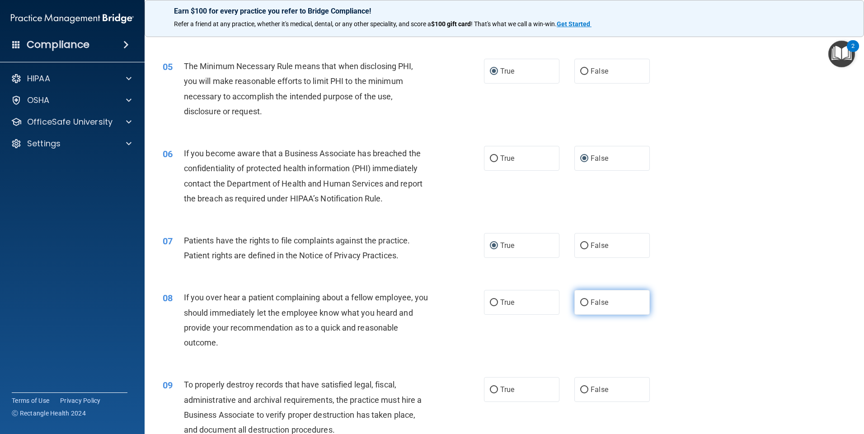
click at [581, 300] on input "False" at bounding box center [584, 303] width 8 height 7
radio input "true"
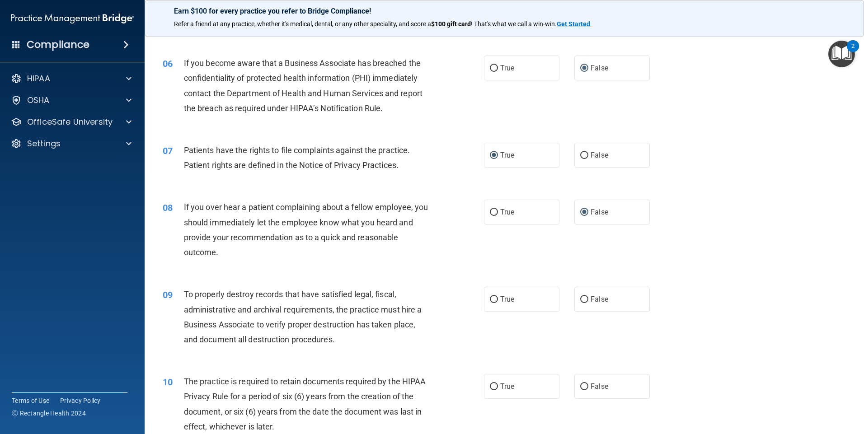
scroll to position [452, 0]
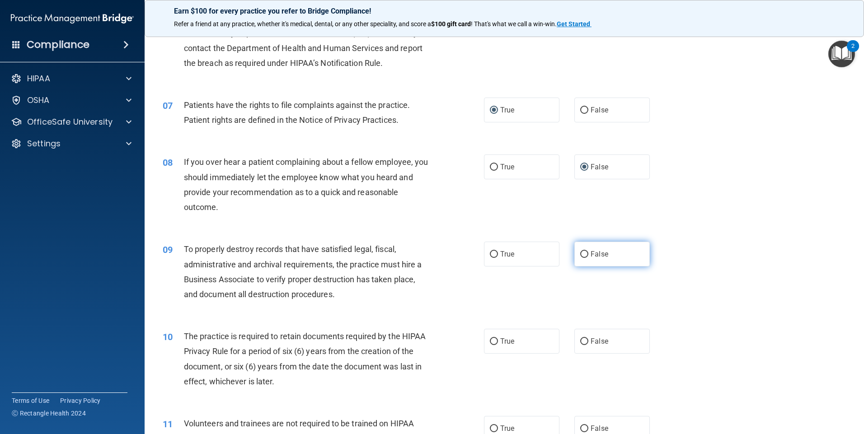
click at [581, 254] on input "False" at bounding box center [584, 254] width 8 height 7
radio input "true"
click at [490, 341] on input "True" at bounding box center [494, 342] width 8 height 7
radio input "true"
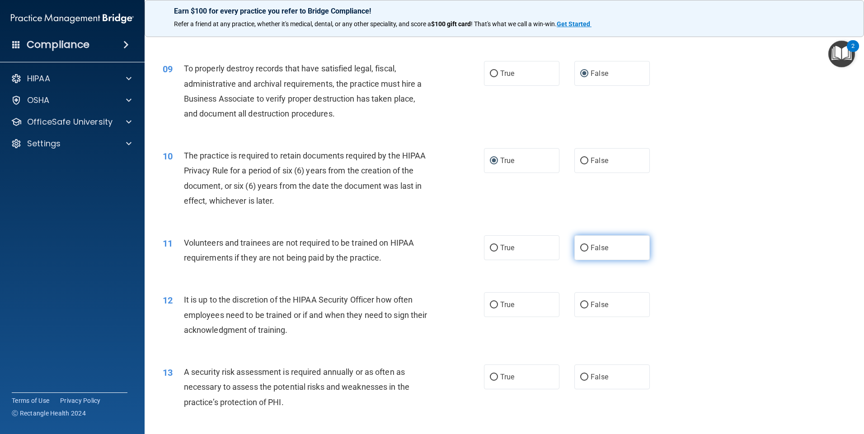
click at [581, 250] on input "False" at bounding box center [584, 248] width 8 height 7
radio input "true"
click at [580, 307] on input "False" at bounding box center [584, 305] width 8 height 7
radio input "true"
click at [491, 377] on input "True" at bounding box center [494, 377] width 8 height 7
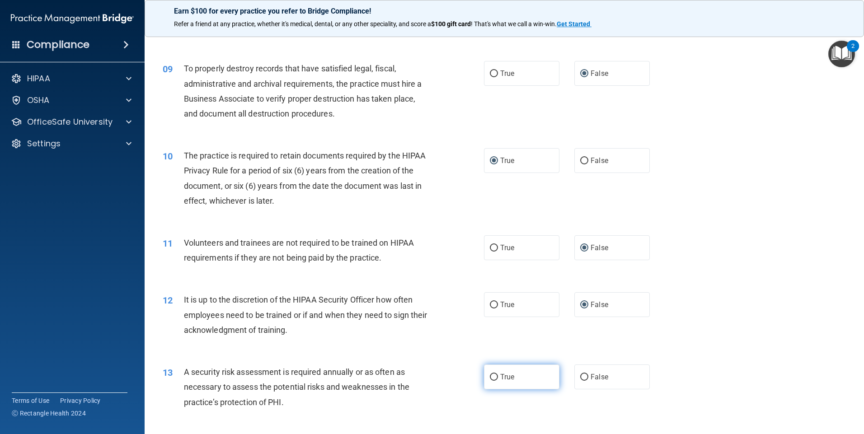
radio input "true"
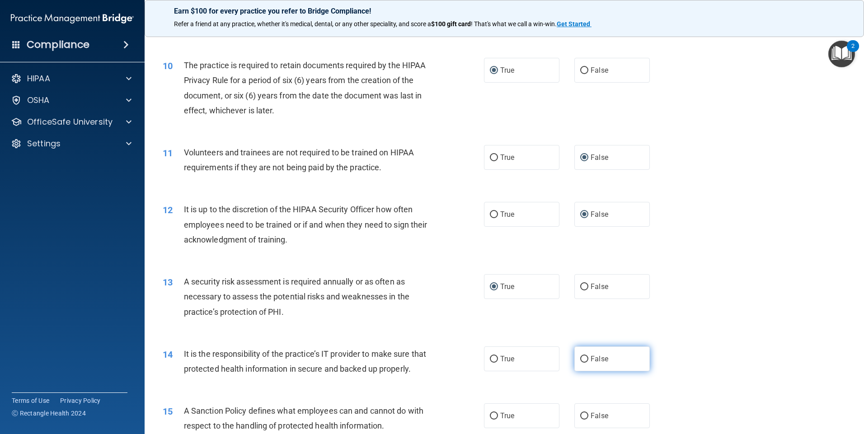
click at [580, 358] on input "False" at bounding box center [584, 359] width 8 height 7
radio input "true"
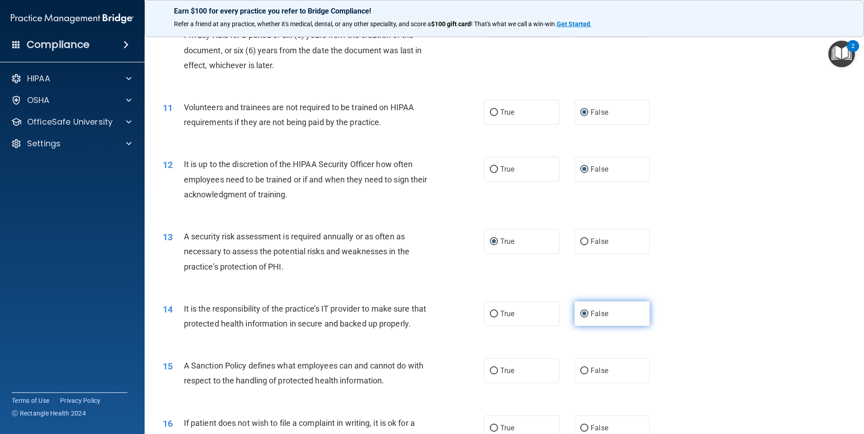
scroll to position [814, 0]
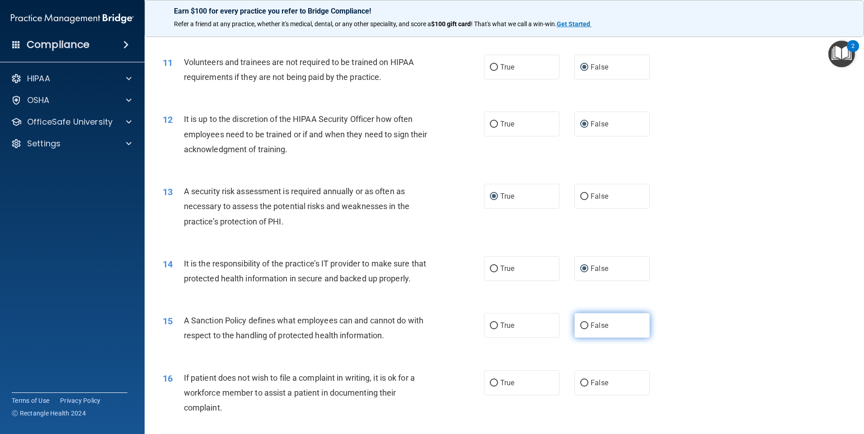
click at [581, 330] on input "False" at bounding box center [584, 326] width 8 height 7
radio input "true"
click at [490, 387] on input "True" at bounding box center [494, 383] width 8 height 7
radio input "true"
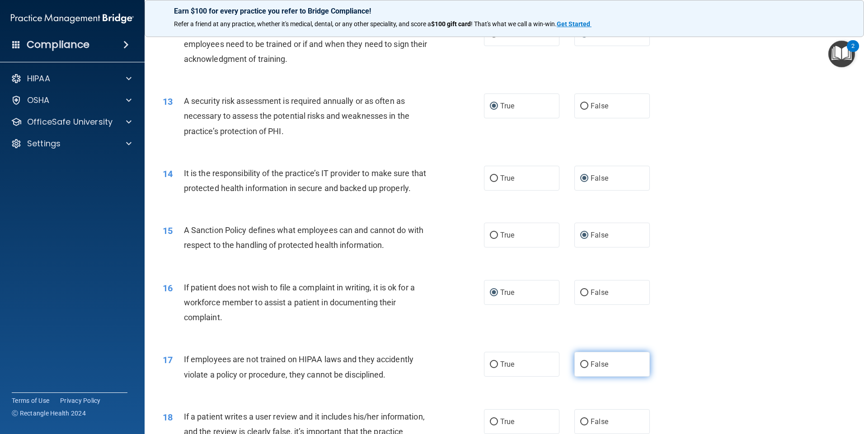
click at [581, 368] on input "False" at bounding box center [584, 365] width 8 height 7
radio input "true"
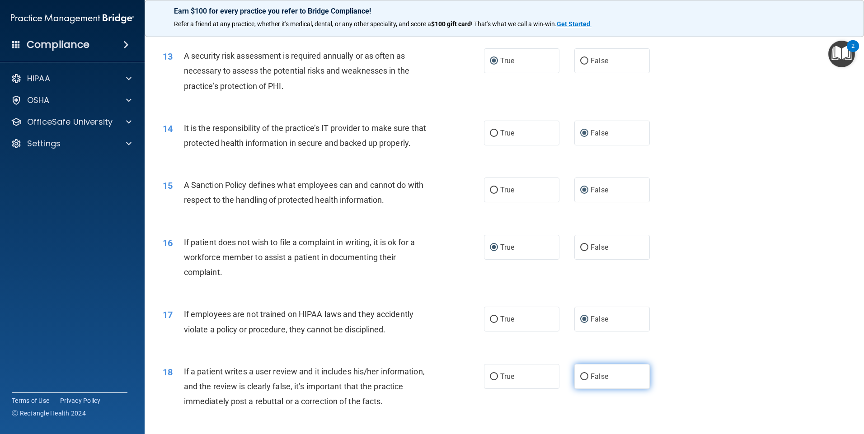
scroll to position [994, 0]
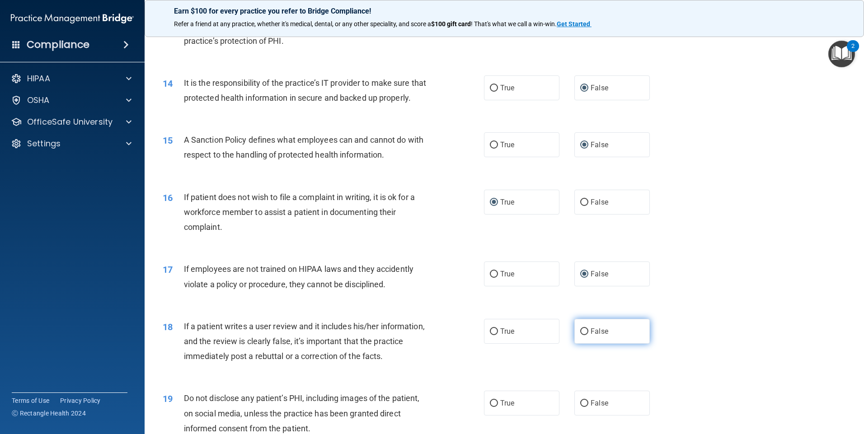
click at [581, 335] on input "False" at bounding box center [584, 332] width 8 height 7
radio input "true"
click at [491, 407] on input "True" at bounding box center [494, 403] width 8 height 7
radio input "true"
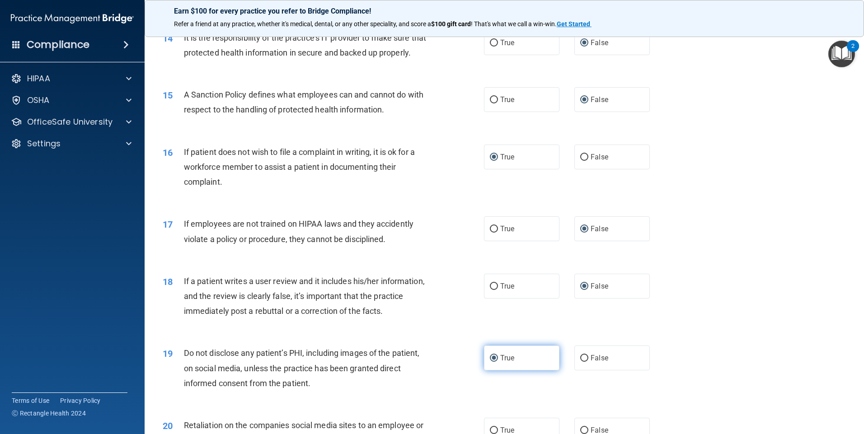
scroll to position [1085, 0]
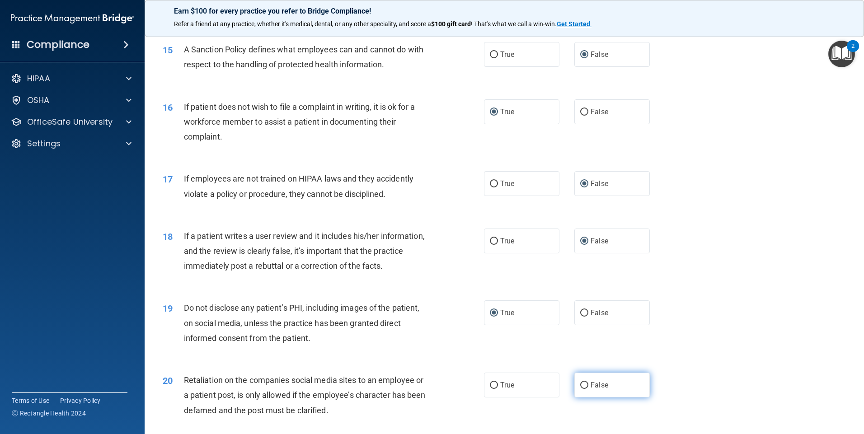
click at [580, 389] on input "False" at bounding box center [584, 385] width 8 height 7
radio input "true"
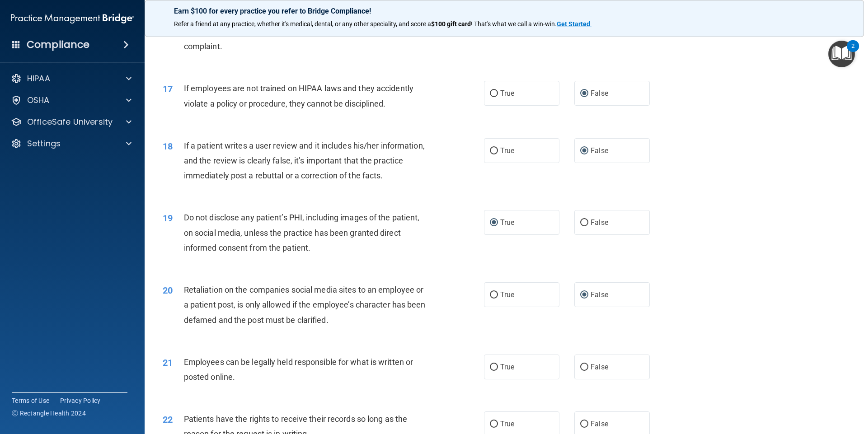
scroll to position [1220, 0]
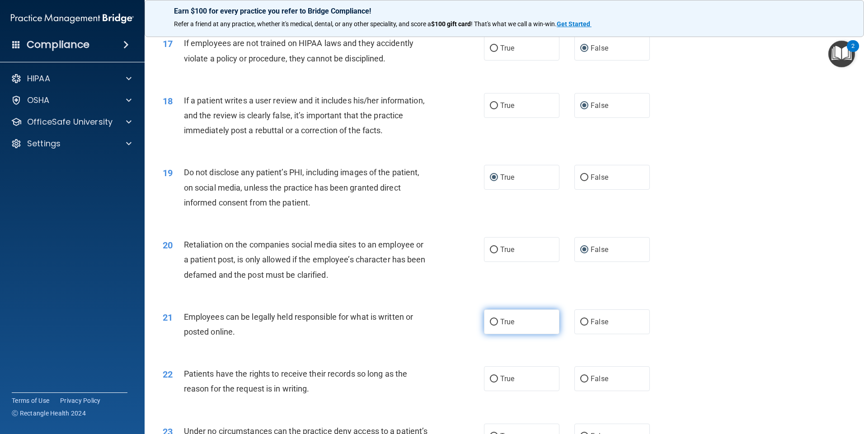
click at [492, 326] on input "True" at bounding box center [494, 322] width 8 height 7
radio input "true"
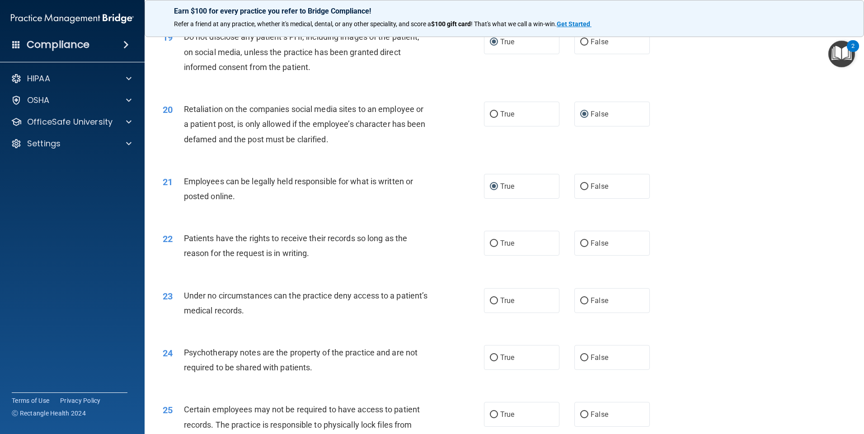
scroll to position [1401, 0]
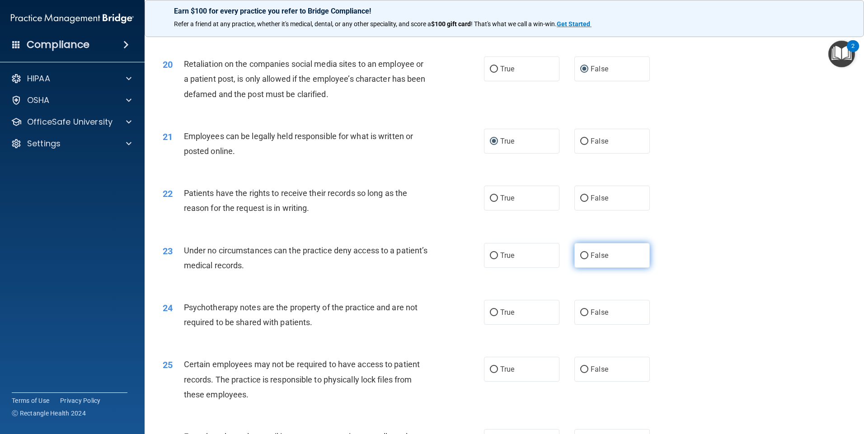
click at [581, 259] on input "False" at bounding box center [584, 256] width 8 height 7
radio input "true"
click at [581, 202] on input "False" at bounding box center [584, 198] width 8 height 7
radio input "true"
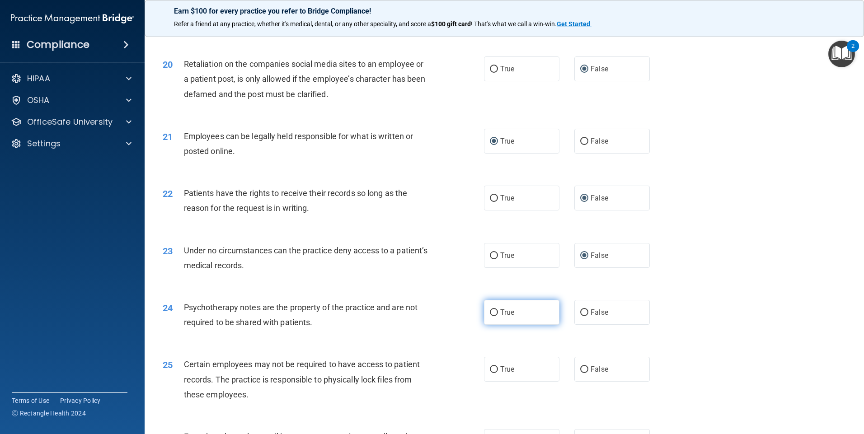
click at [491, 316] on input "True" at bounding box center [494, 313] width 8 height 7
radio input "true"
click at [490, 373] on input "True" at bounding box center [494, 370] width 8 height 7
radio input "true"
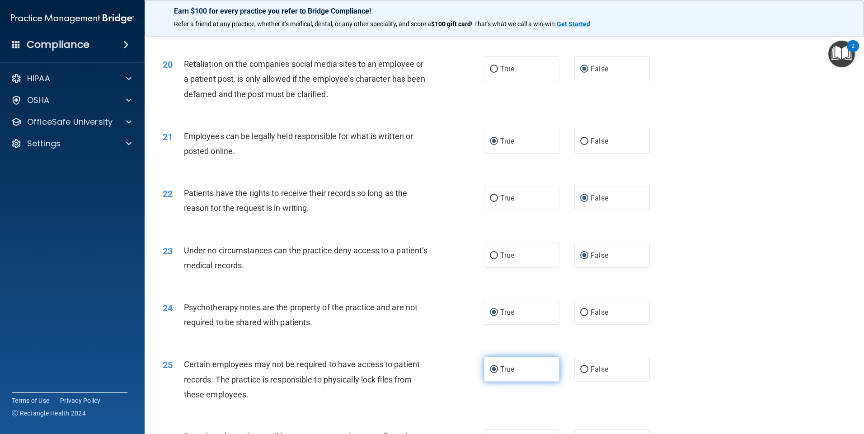
scroll to position [1492, 0]
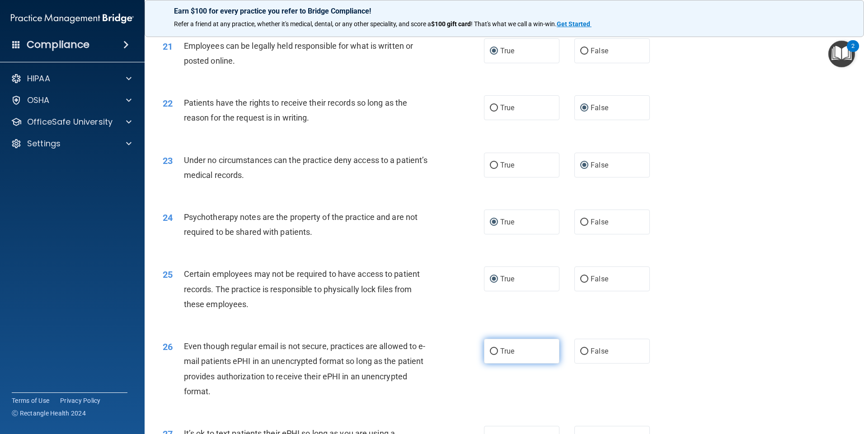
click at [490, 355] on input "True" at bounding box center [494, 352] width 8 height 7
radio input "true"
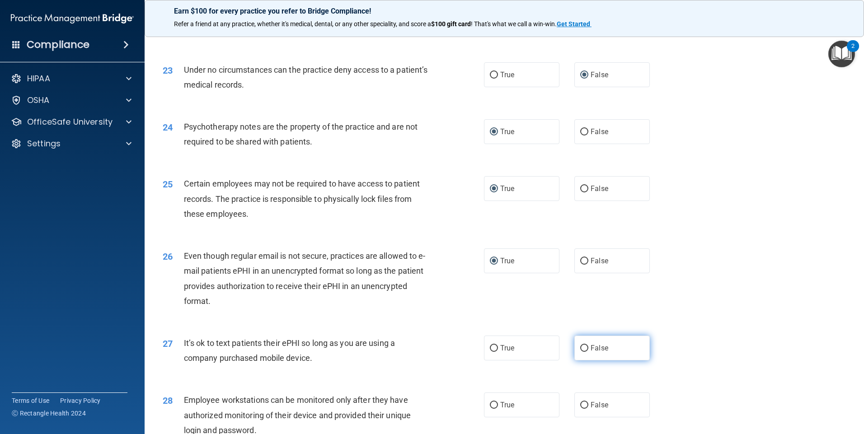
click at [583, 352] on input "False" at bounding box center [584, 348] width 8 height 7
radio input "true"
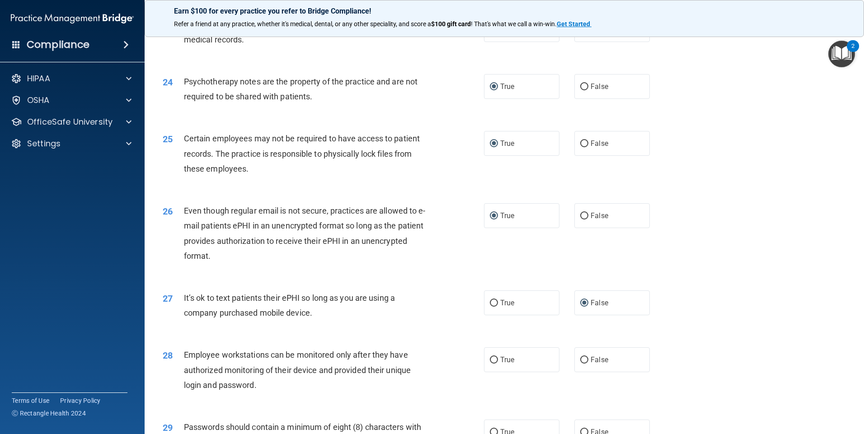
scroll to position [1673, 0]
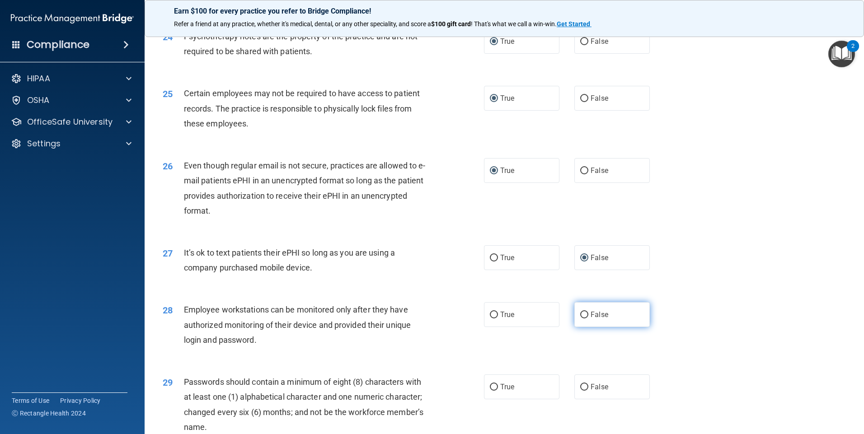
click at [582, 319] on input "False" at bounding box center [584, 315] width 8 height 7
radio input "true"
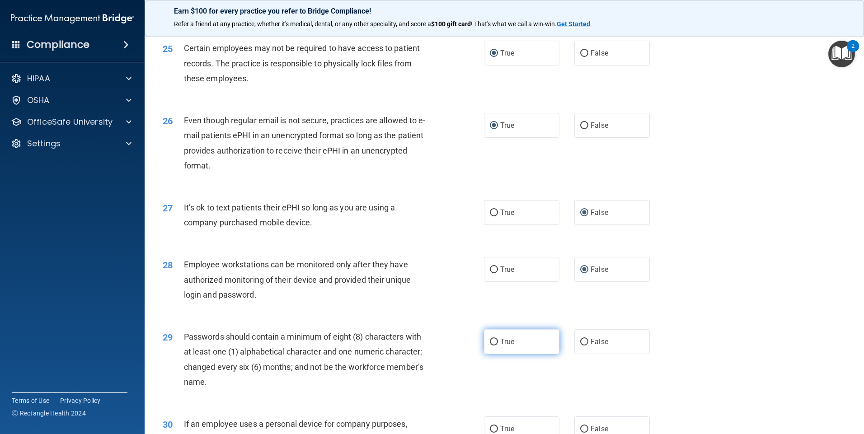
click at [491, 346] on input "True" at bounding box center [494, 342] width 8 height 7
radio input "true"
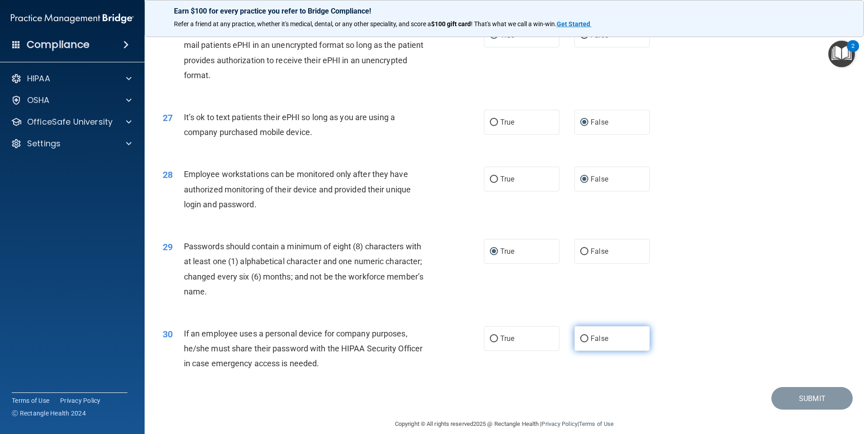
click at [580, 343] on input "False" at bounding box center [584, 339] width 8 height 7
radio input "true"
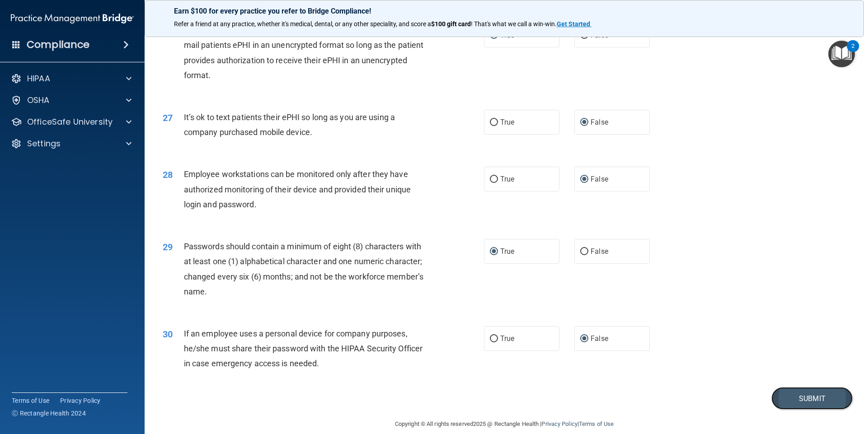
click at [794, 410] on button "Submit" at bounding box center [812, 398] width 81 height 23
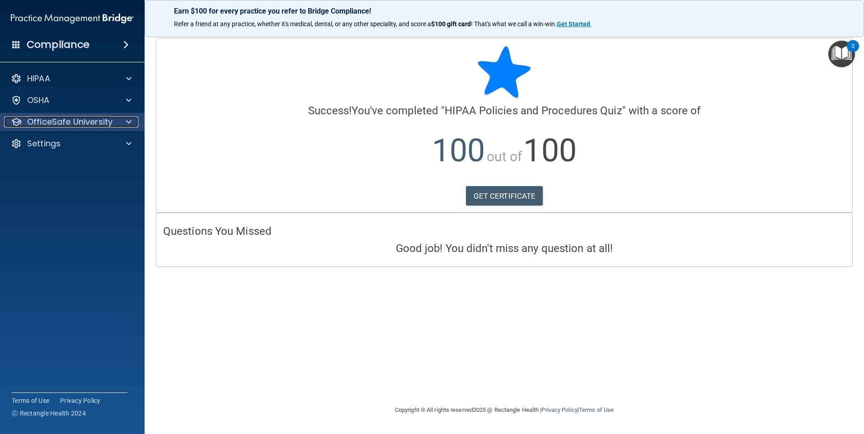
click at [117, 120] on div at bounding box center [127, 122] width 23 height 11
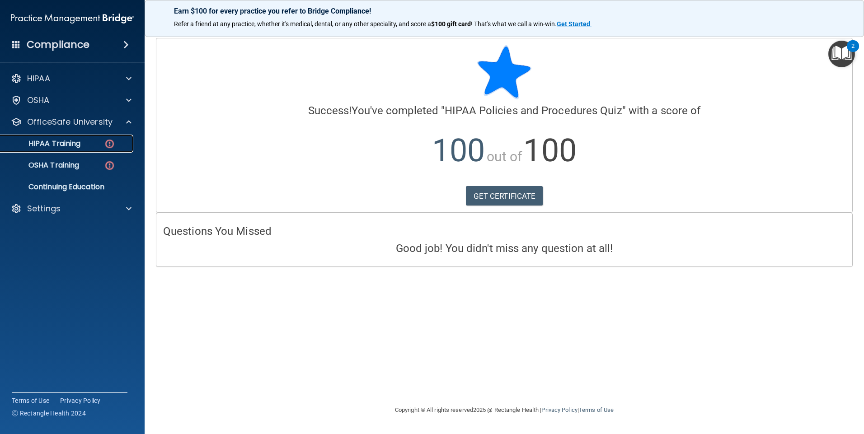
click at [111, 145] on img at bounding box center [109, 143] width 11 height 11
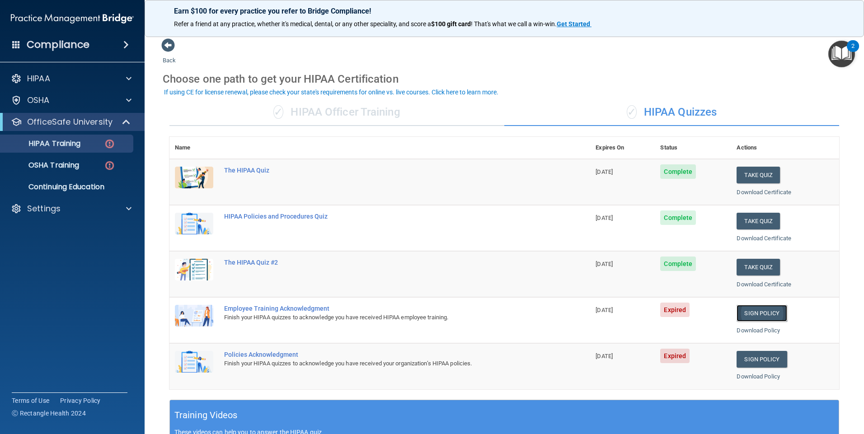
click at [745, 311] on link "Sign Policy" at bounding box center [762, 313] width 50 height 17
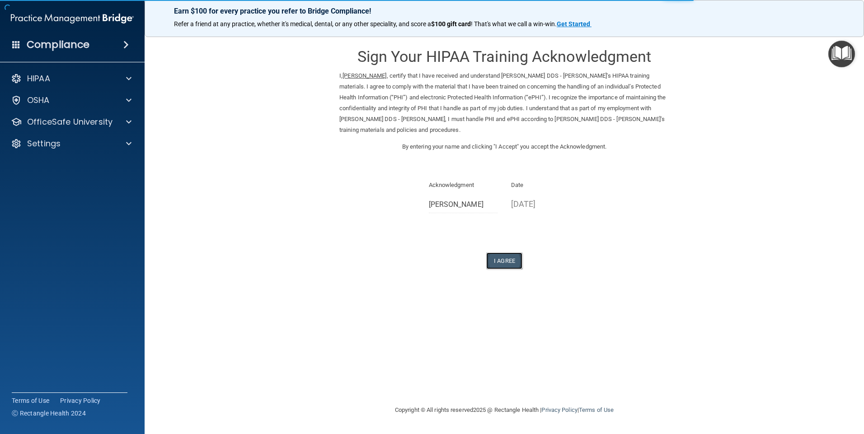
click at [500, 257] on button "I Agree" at bounding box center [504, 261] width 36 height 17
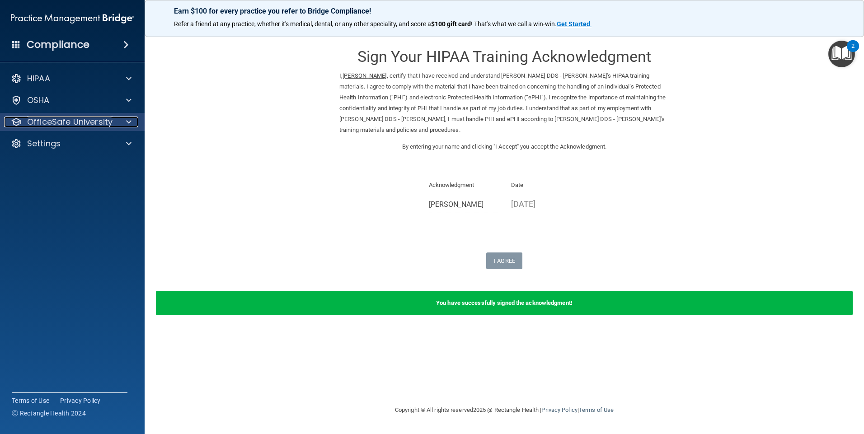
click at [128, 121] on span at bounding box center [128, 122] width 5 height 11
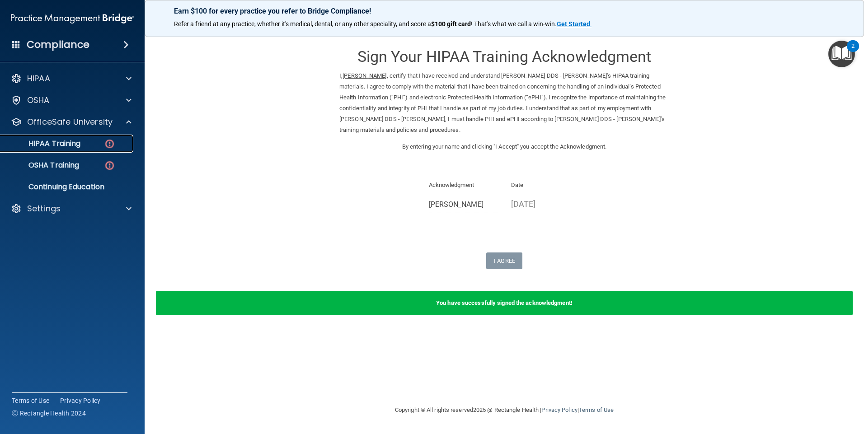
click at [113, 149] on img at bounding box center [109, 143] width 11 height 11
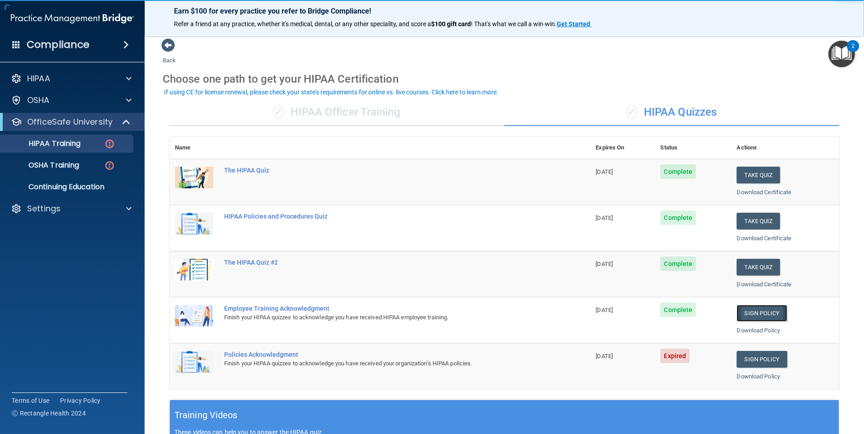
click at [746, 312] on link "Sign Policy" at bounding box center [762, 313] width 50 height 17
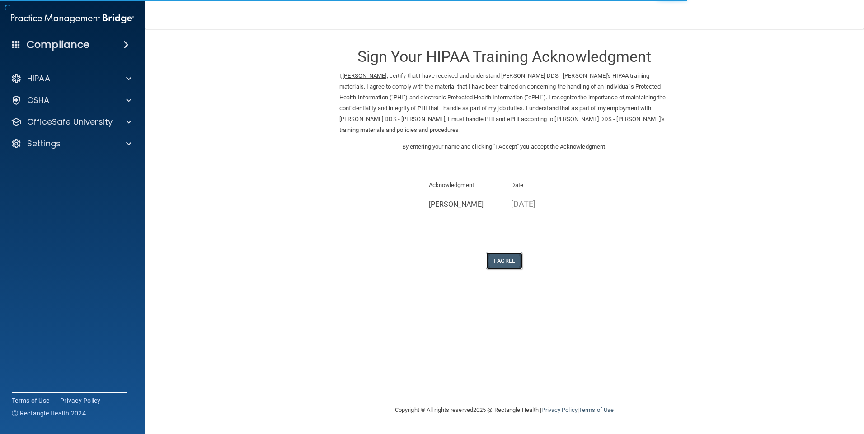
click at [499, 256] on button "I Agree" at bounding box center [504, 261] width 36 height 17
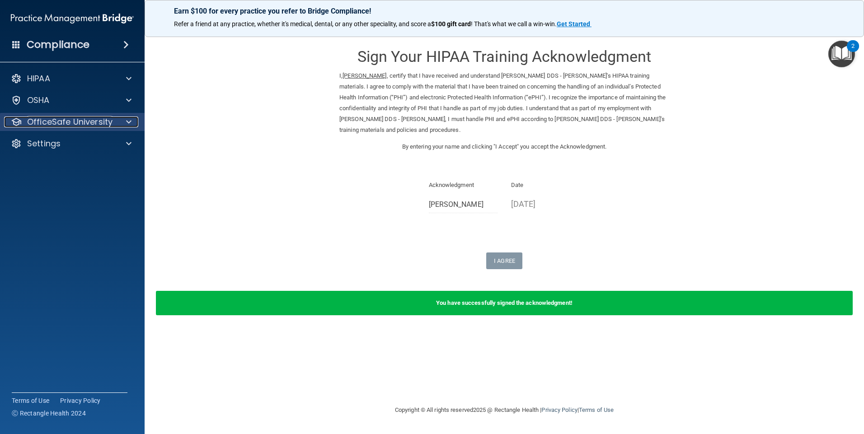
click at [127, 121] on span at bounding box center [128, 122] width 5 height 11
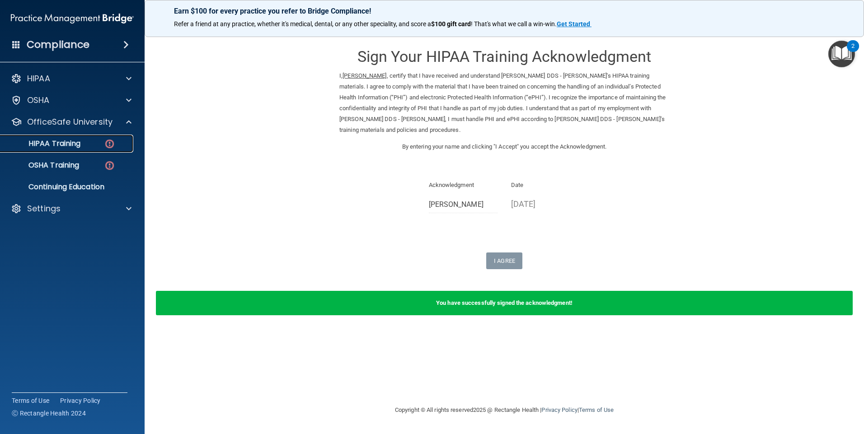
click at [106, 144] on img at bounding box center [109, 143] width 11 height 11
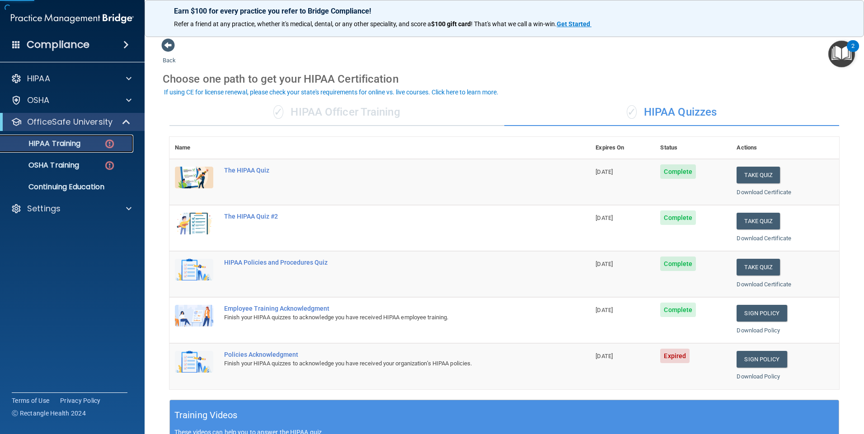
scroll to position [90, 0]
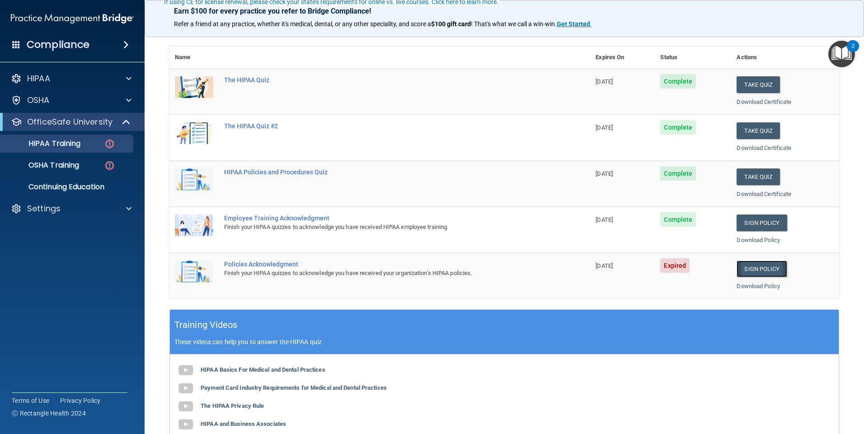
click at [746, 264] on link "Sign Policy" at bounding box center [762, 269] width 50 height 17
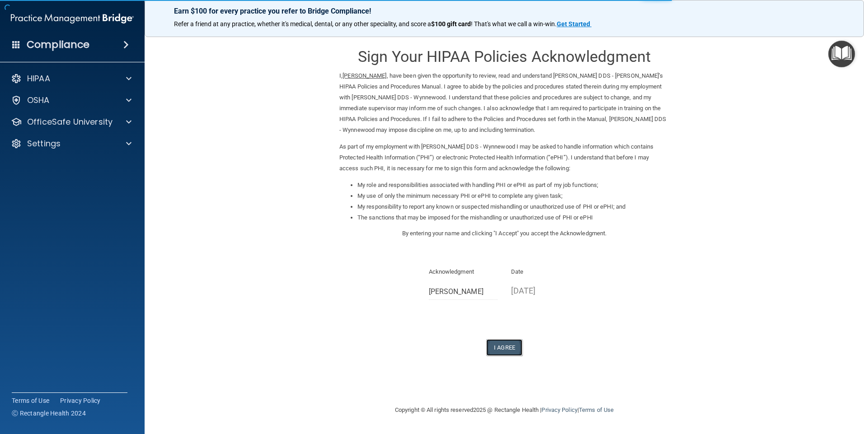
click at [510, 351] on button "I Agree" at bounding box center [504, 347] width 36 height 17
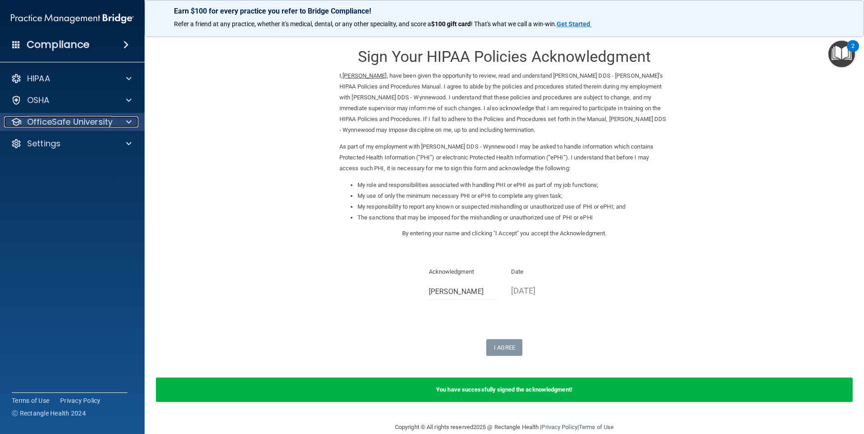
click at [123, 121] on div at bounding box center [127, 122] width 23 height 11
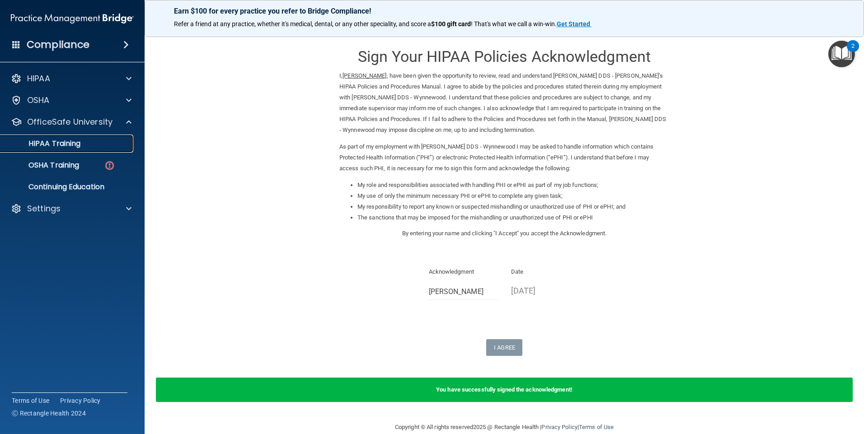
click at [99, 148] on link "HIPAA Training" at bounding box center [62, 144] width 142 height 18
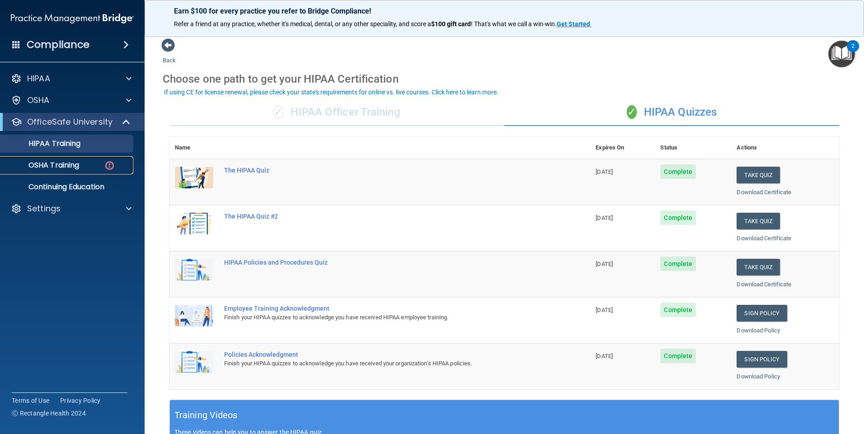
click at [110, 161] on img at bounding box center [109, 165] width 11 height 11
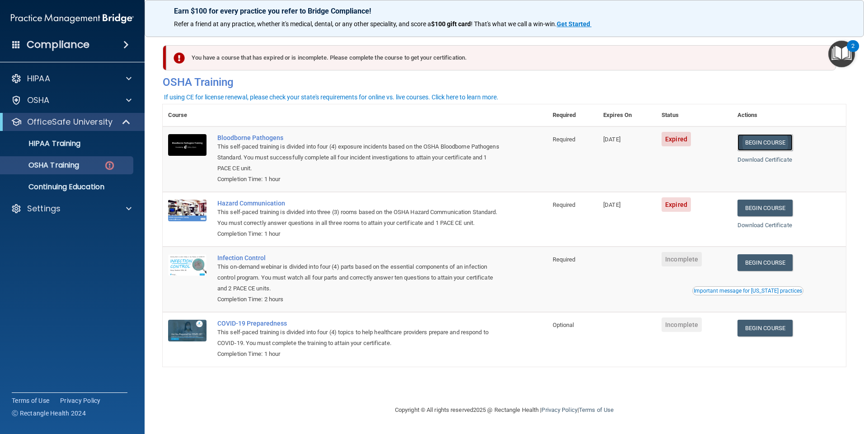
click at [784, 137] on link "Begin Course" at bounding box center [765, 142] width 55 height 17
click at [101, 168] on div "OSHA Training" at bounding box center [67, 165] width 123 height 9
click at [785, 337] on link "Begin Course" at bounding box center [765, 328] width 55 height 17
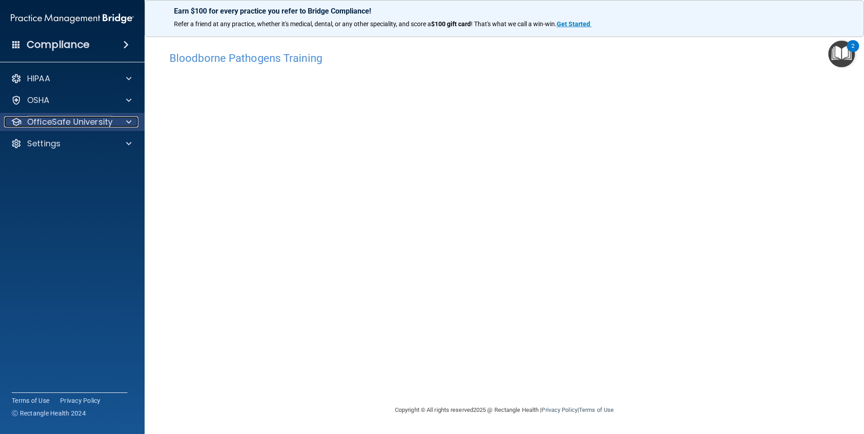
click at [130, 123] on span at bounding box center [128, 122] width 5 height 11
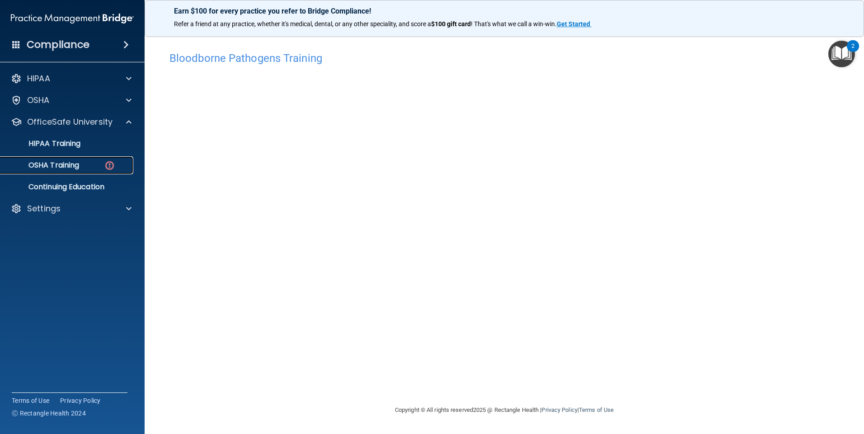
click at [105, 163] on img at bounding box center [109, 165] width 11 height 11
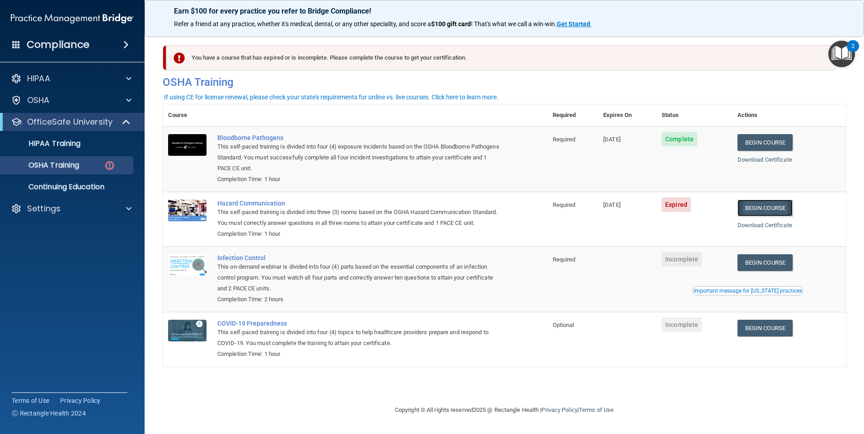
click at [772, 210] on link "Begin Course" at bounding box center [765, 208] width 55 height 17
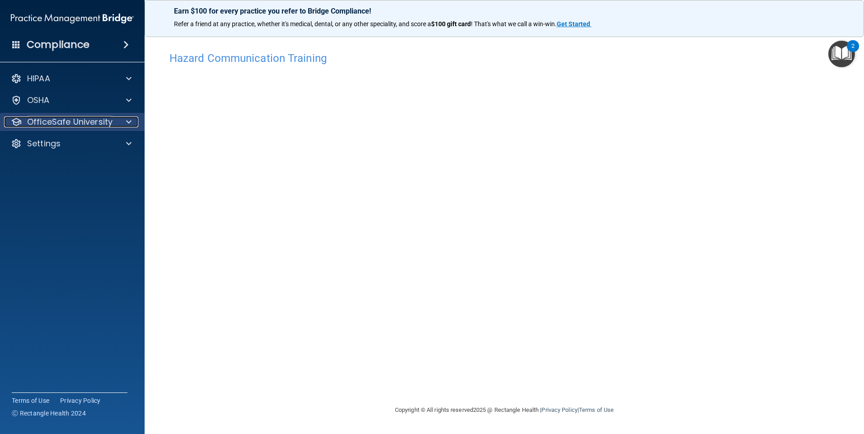
click at [129, 123] on span at bounding box center [128, 122] width 5 height 11
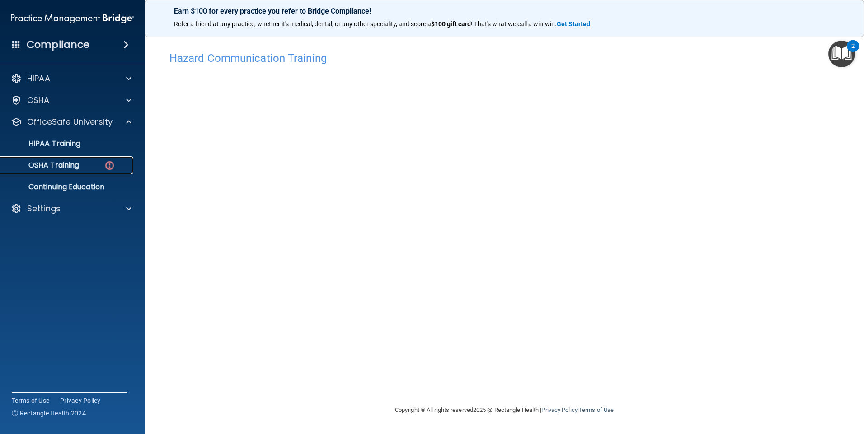
click at [107, 164] on img at bounding box center [109, 165] width 11 height 11
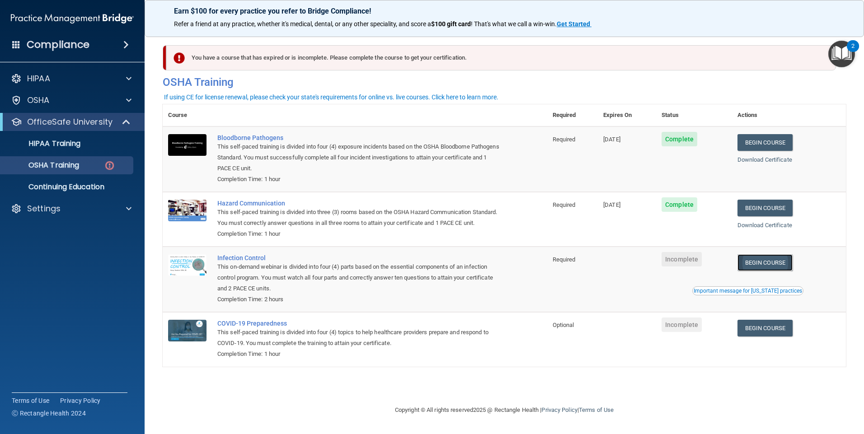
click at [786, 271] on link "Begin Course" at bounding box center [765, 262] width 55 height 17
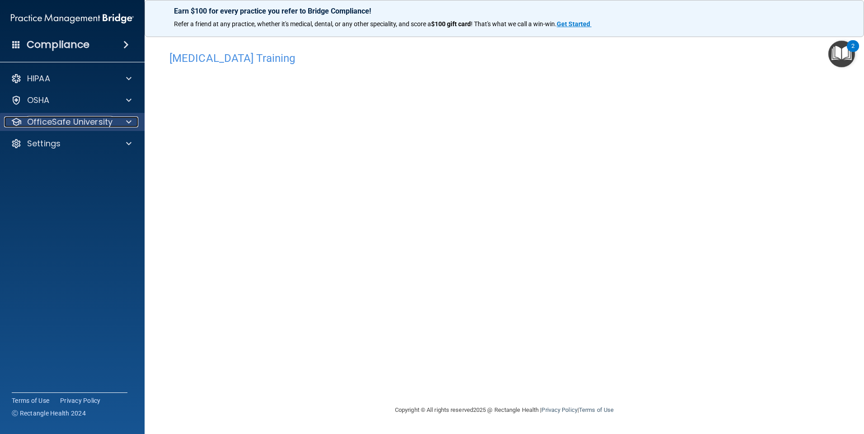
click at [109, 122] on p "OfficeSafe University" at bounding box center [69, 122] width 85 height 11
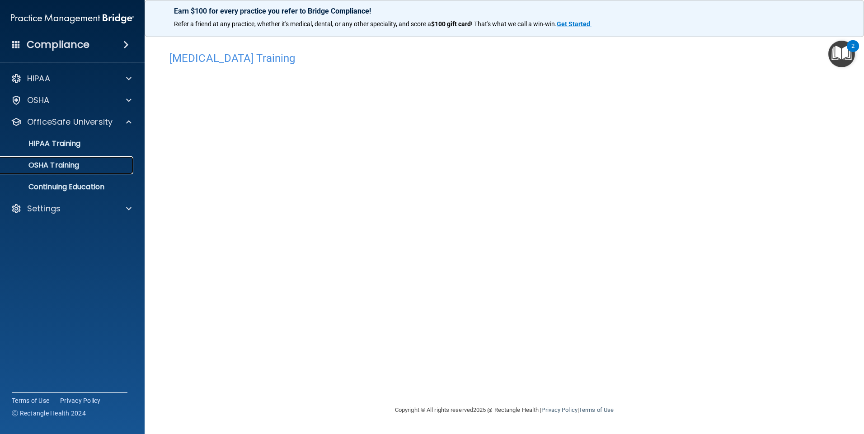
click at [102, 164] on div "OSHA Training" at bounding box center [67, 165] width 123 height 9
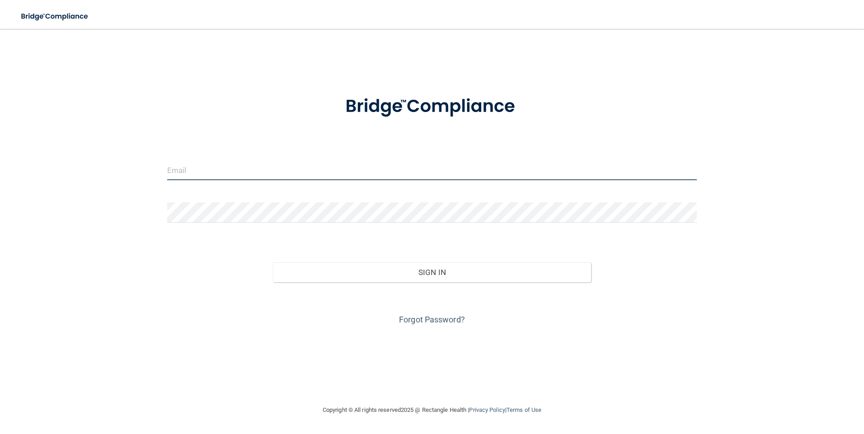
click at [245, 174] on input "email" at bounding box center [432, 170] width 530 height 20
type input "[PERSON_NAME][EMAIL_ADDRESS][DOMAIN_NAME]"
click at [497, 284] on div "Forgot Password?" at bounding box center [432, 305] width 544 height 45
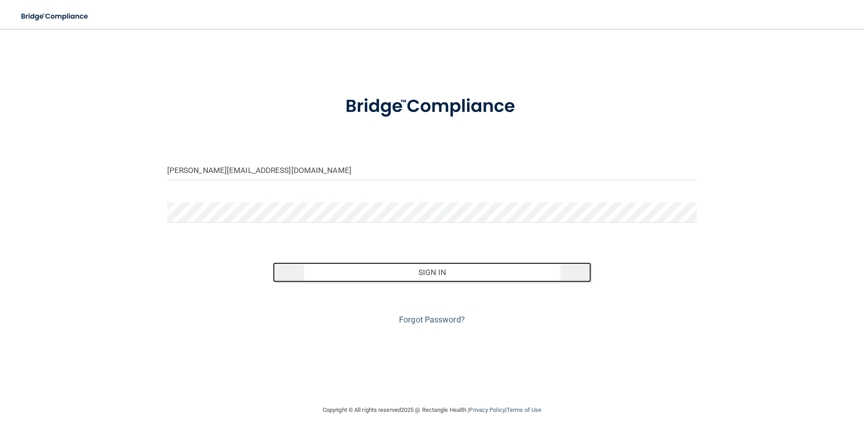
click at [496, 270] on button "Sign In" at bounding box center [432, 273] width 318 height 20
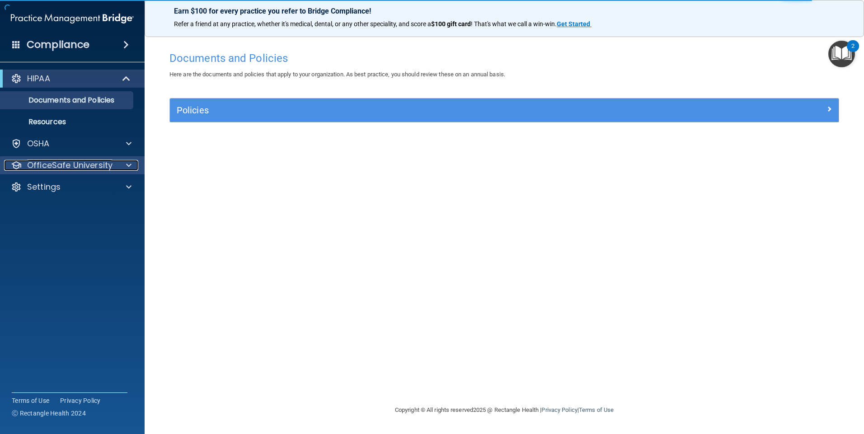
click at [132, 165] on div at bounding box center [127, 165] width 23 height 11
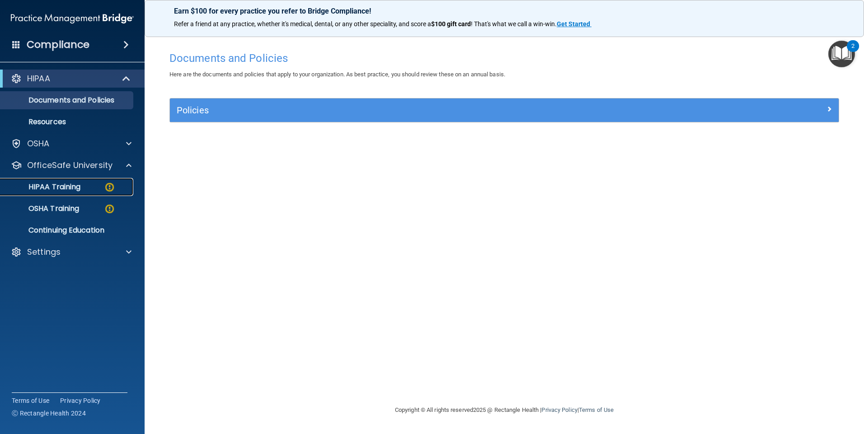
click at [109, 187] on img at bounding box center [109, 187] width 11 height 11
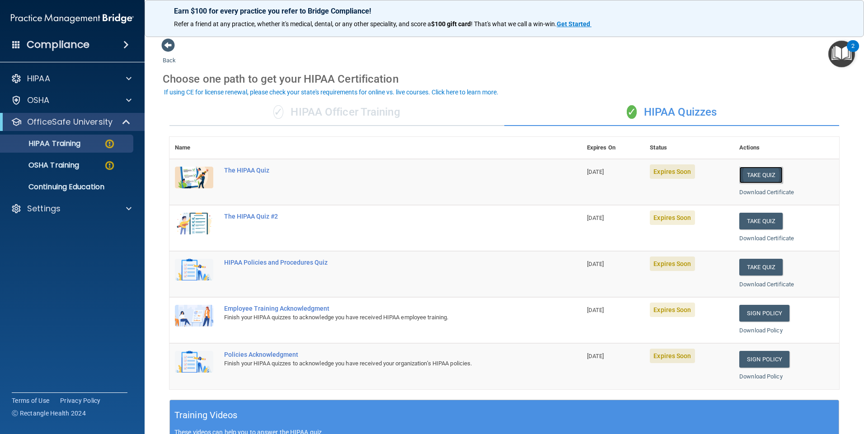
click at [768, 174] on button "Take Quiz" at bounding box center [761, 175] width 43 height 17
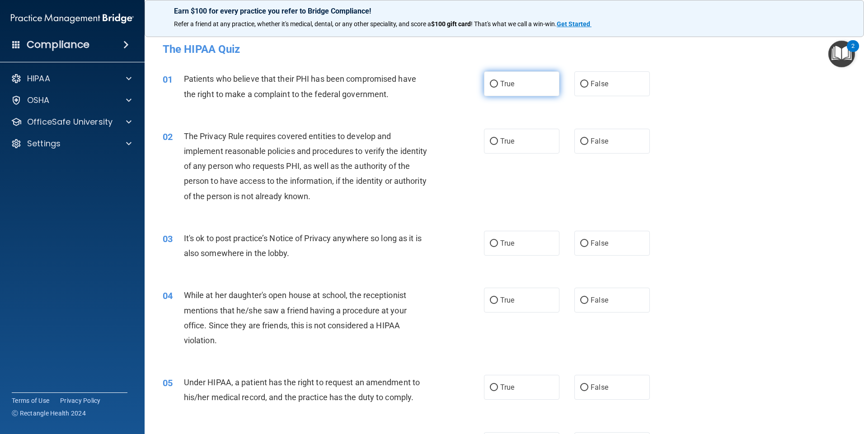
click at [491, 81] on input "True" at bounding box center [494, 84] width 8 height 7
radio input "true"
click at [491, 138] on input "True" at bounding box center [494, 141] width 8 height 7
radio input "true"
click at [580, 243] on input "False" at bounding box center [584, 243] width 8 height 7
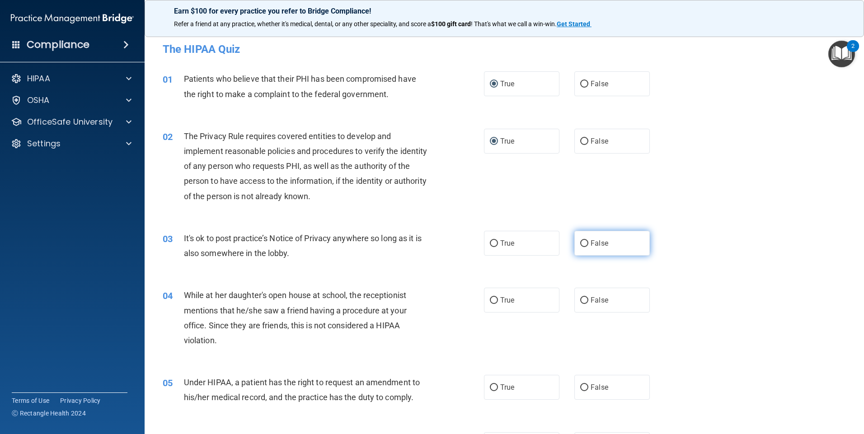
radio input "true"
click at [580, 302] on input "False" at bounding box center [584, 300] width 8 height 7
radio input "true"
click at [581, 389] on input "False" at bounding box center [584, 388] width 8 height 7
radio input "true"
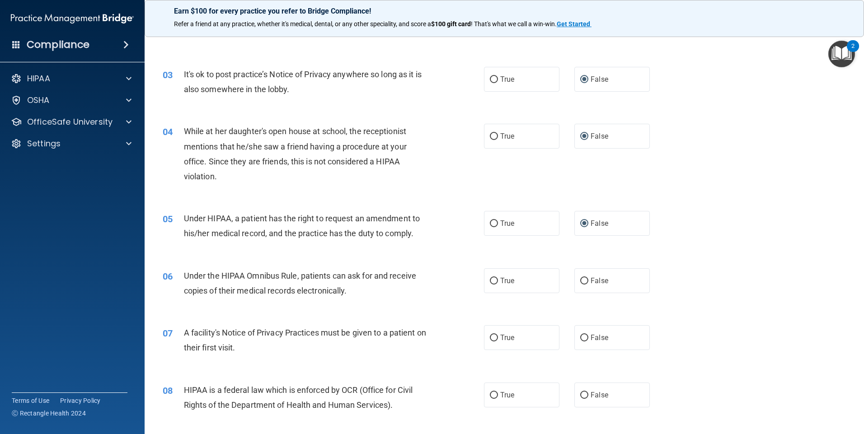
scroll to position [181, 0]
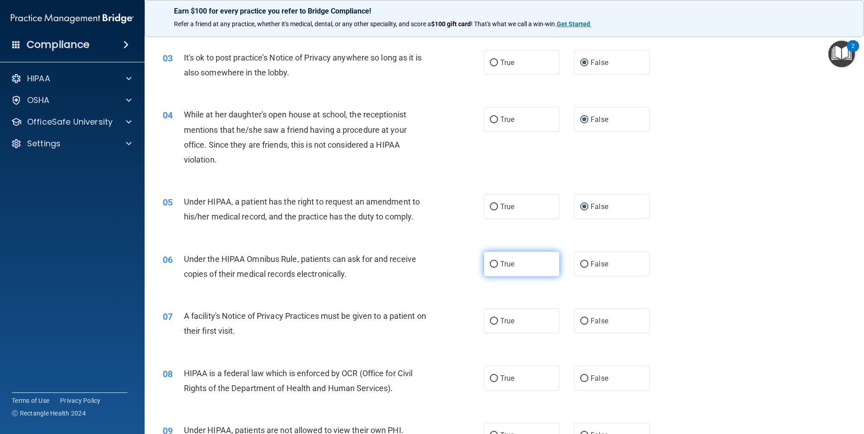
click at [494, 266] on input "True" at bounding box center [494, 264] width 8 height 7
radio input "true"
click at [491, 320] on input "True" at bounding box center [494, 321] width 8 height 7
radio input "true"
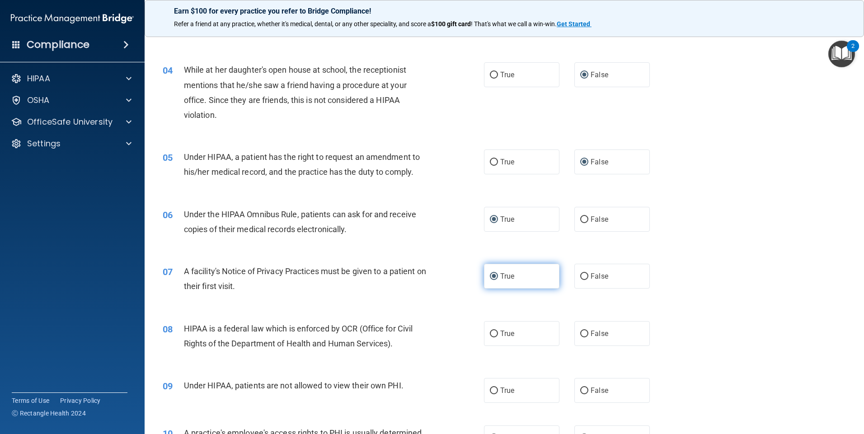
scroll to position [226, 0]
click at [491, 334] on input "True" at bounding box center [494, 333] width 8 height 7
radio input "true"
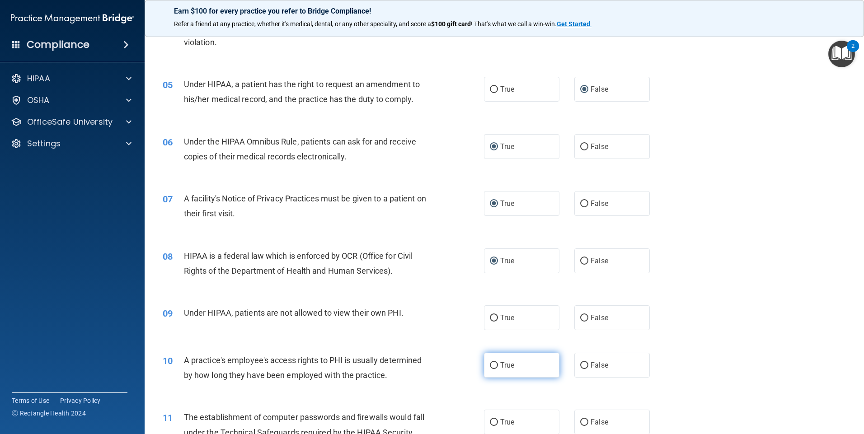
scroll to position [316, 0]
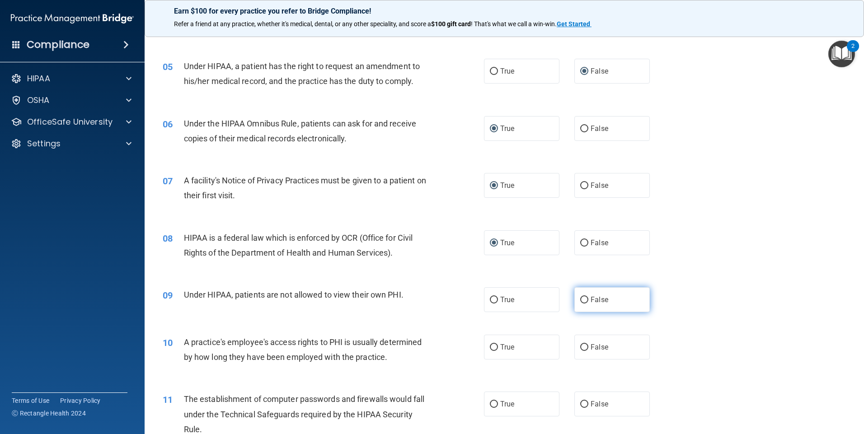
click at [580, 298] on input "False" at bounding box center [584, 300] width 8 height 7
radio input "true"
click at [580, 348] on input "False" at bounding box center [584, 347] width 8 height 7
radio input "true"
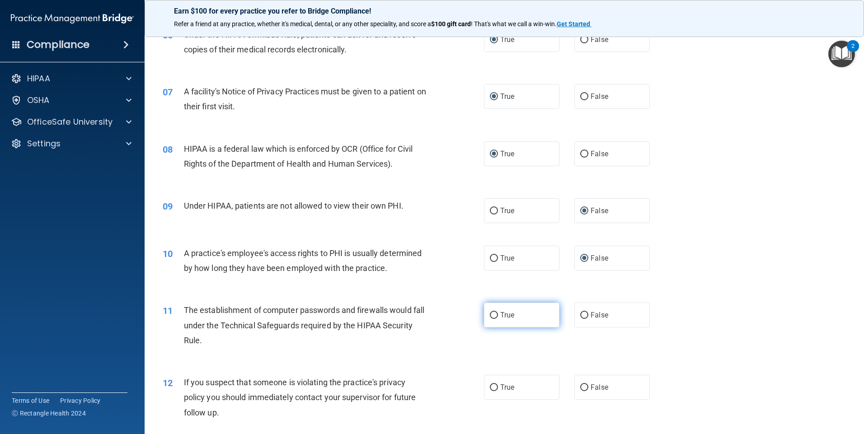
scroll to position [407, 0]
click at [490, 312] on input "True" at bounding box center [494, 314] width 8 height 7
radio input "true"
click at [489, 391] on label "True" at bounding box center [521, 386] width 75 height 25
click at [490, 390] on input "True" at bounding box center [494, 386] width 8 height 7
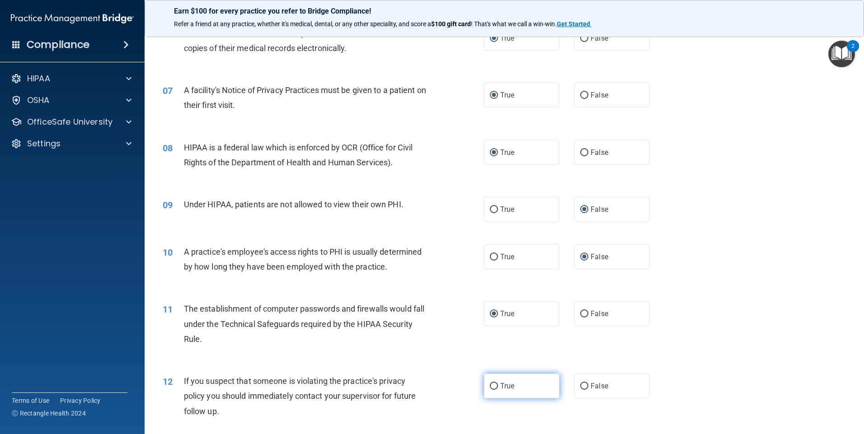
radio input "true"
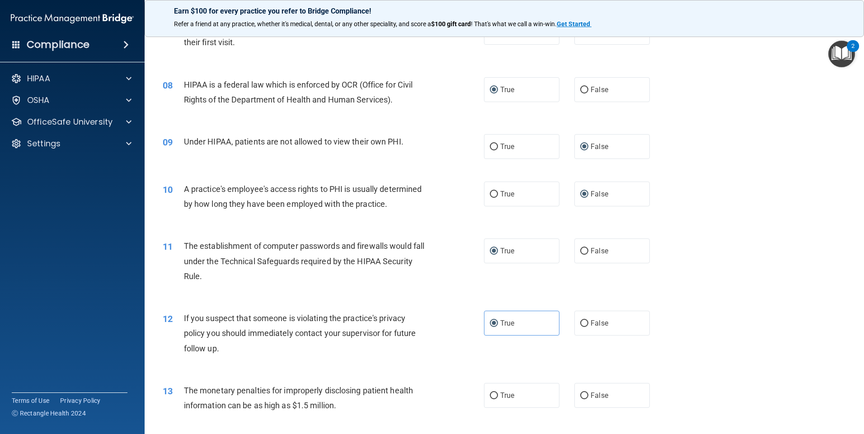
scroll to position [497, 0]
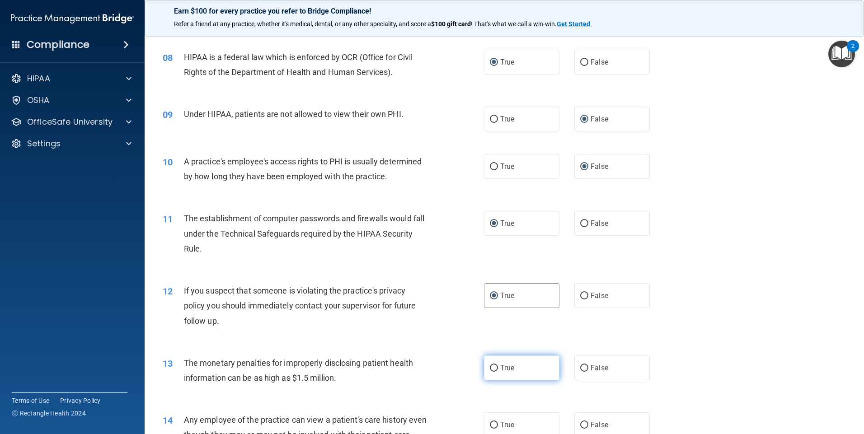
click at [490, 365] on input "True" at bounding box center [494, 368] width 8 height 7
radio input "true"
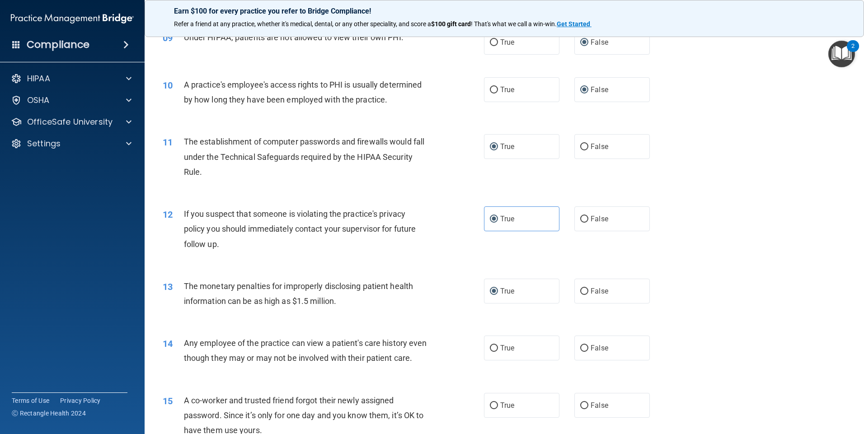
scroll to position [588, 0]
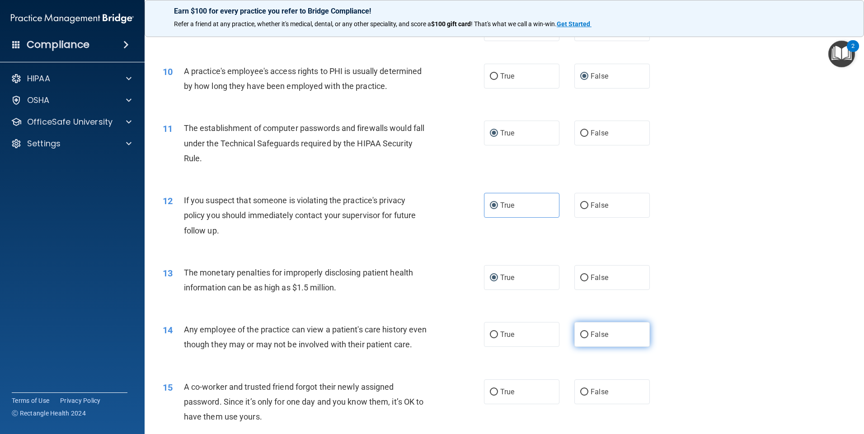
click at [580, 332] on input "False" at bounding box center [584, 335] width 8 height 7
radio input "true"
click at [580, 396] on input "False" at bounding box center [584, 392] width 8 height 7
radio input "true"
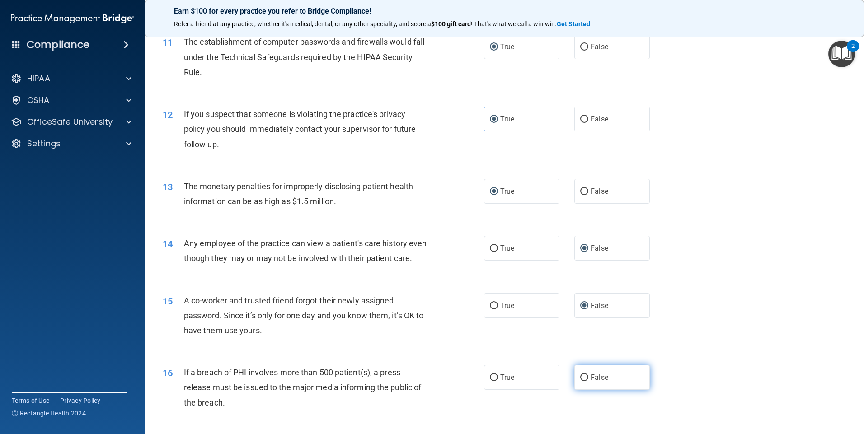
scroll to position [678, 0]
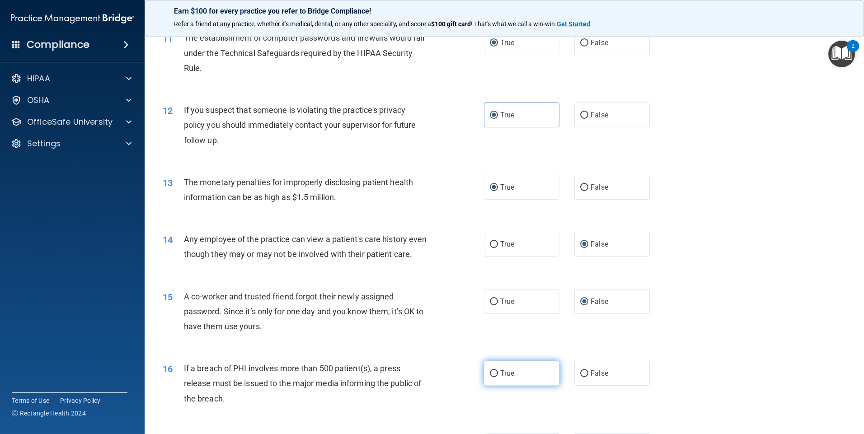
click at [490, 377] on input "True" at bounding box center [494, 374] width 8 height 7
radio input "true"
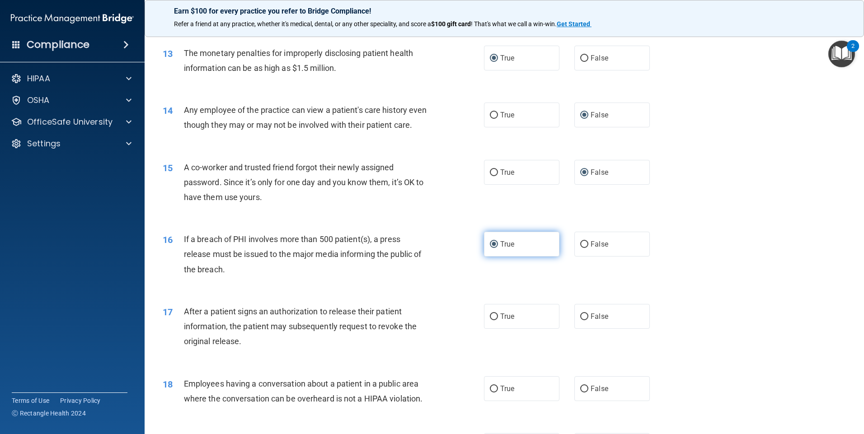
scroll to position [814, 0]
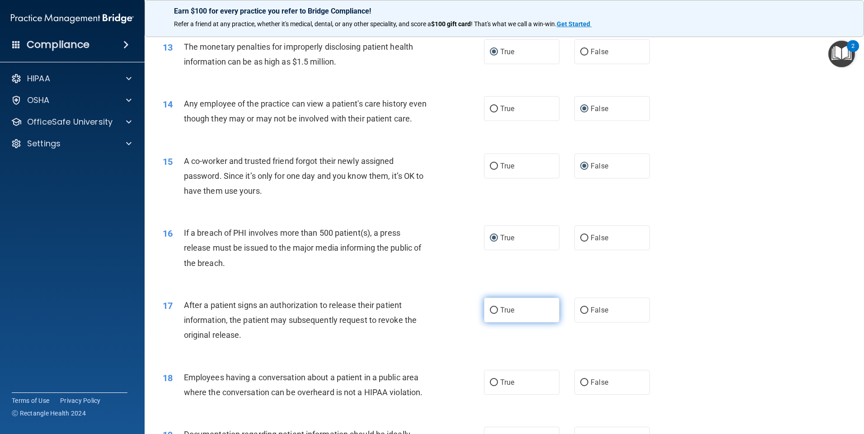
click at [492, 314] on input "True" at bounding box center [494, 310] width 8 height 7
radio input "true"
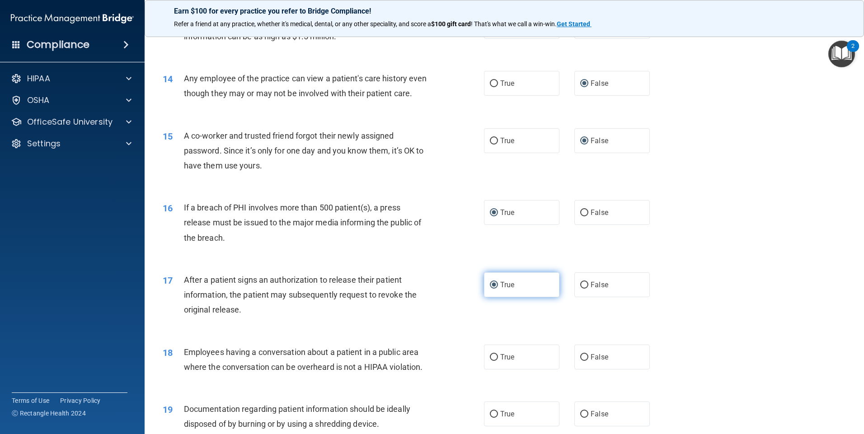
scroll to position [859, 0]
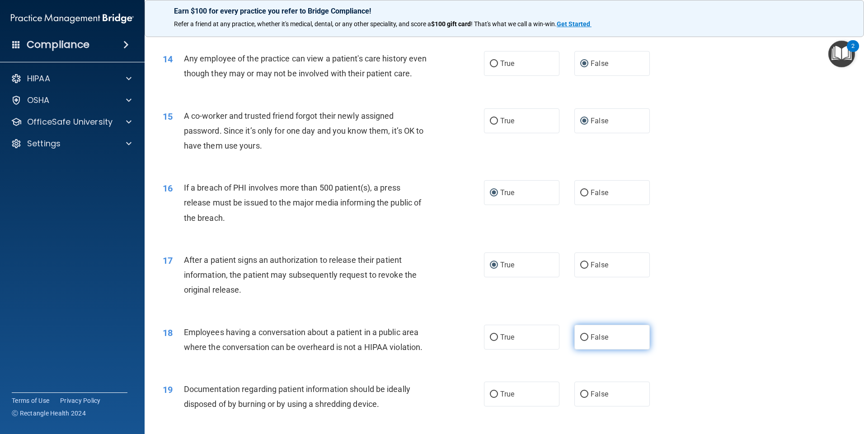
click at [580, 341] on input "False" at bounding box center [584, 338] width 8 height 7
radio input "true"
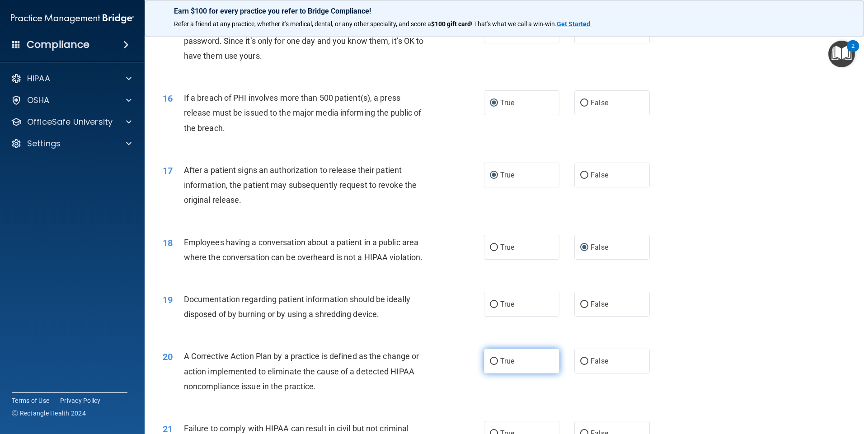
scroll to position [949, 0]
click at [491, 308] on input "True" at bounding box center [494, 304] width 8 height 7
radio input "true"
click at [491, 365] on input "True" at bounding box center [494, 361] width 8 height 7
radio input "true"
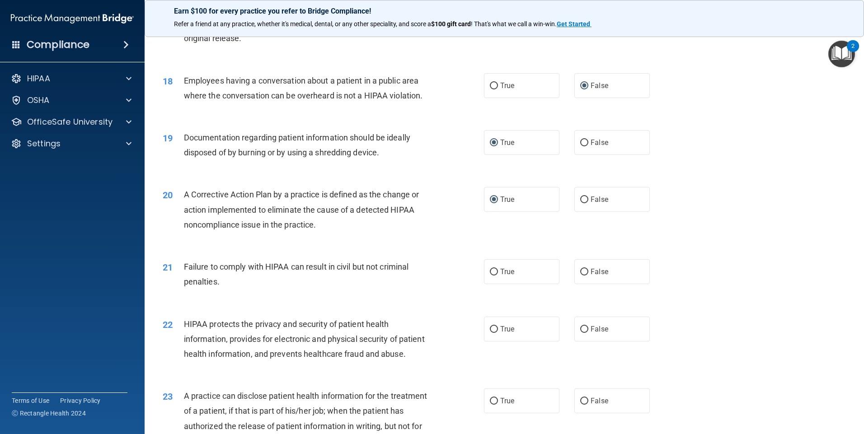
scroll to position [1130, 0]
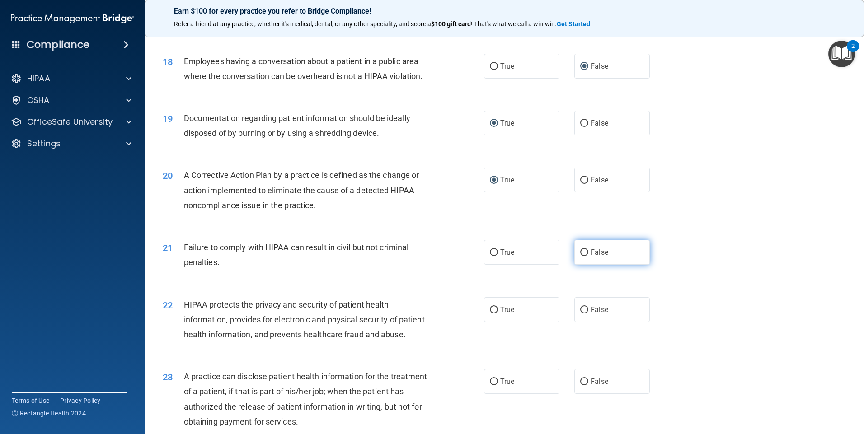
click at [580, 256] on input "False" at bounding box center [584, 253] width 8 height 7
radio input "true"
click at [490, 314] on input "True" at bounding box center [494, 310] width 8 height 7
radio input "true"
click at [580, 386] on input "False" at bounding box center [584, 382] width 8 height 7
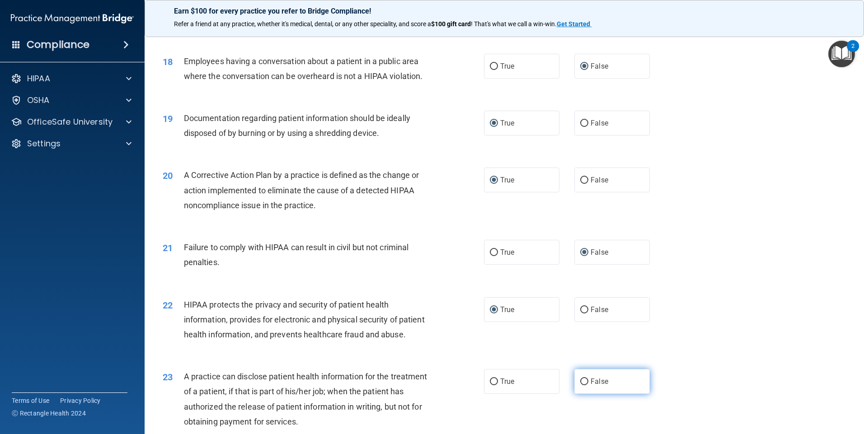
radio input "true"
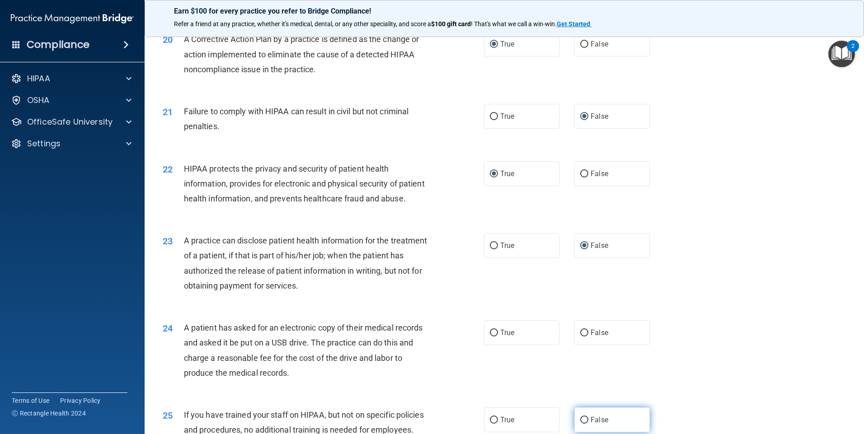
scroll to position [1311, 0]
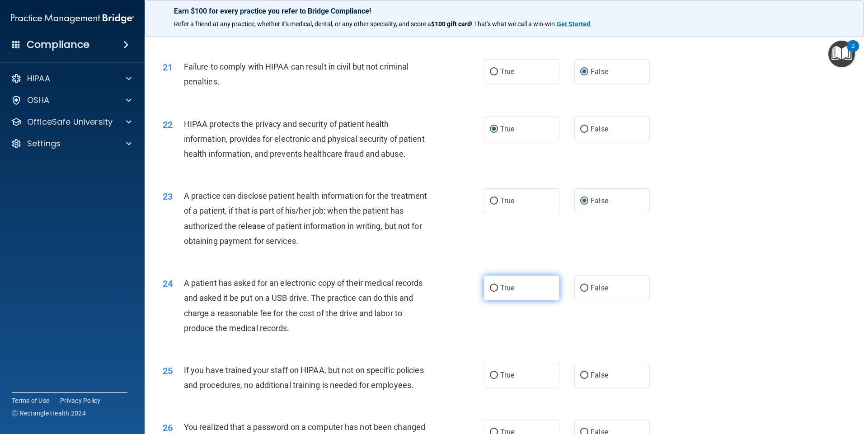
click at [490, 292] on input "True" at bounding box center [494, 288] width 8 height 7
radio input "true"
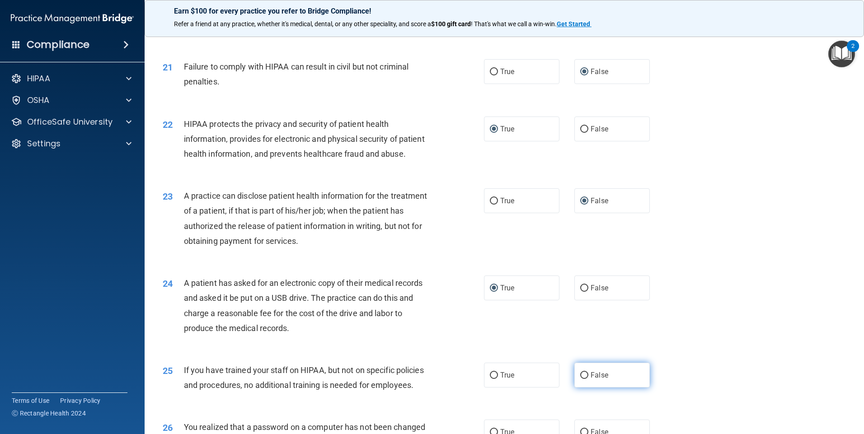
click at [580, 379] on input "False" at bounding box center [584, 375] width 8 height 7
radio input "true"
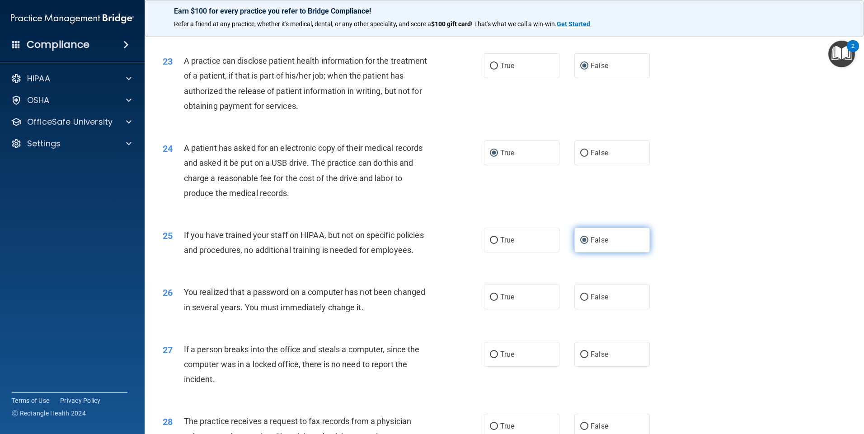
scroll to position [1446, 0]
click at [491, 309] on label "True" at bounding box center [521, 296] width 75 height 25
click at [491, 301] on input "True" at bounding box center [494, 297] width 8 height 7
radio input "true"
click at [581, 358] on input "False" at bounding box center [584, 354] width 8 height 7
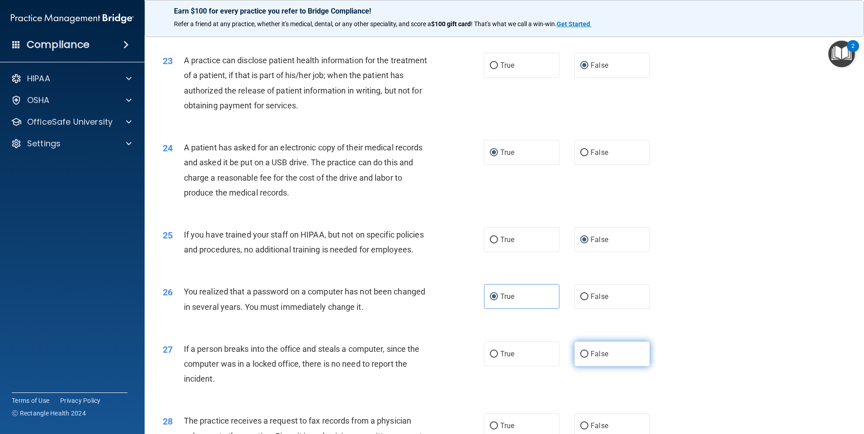
radio input "true"
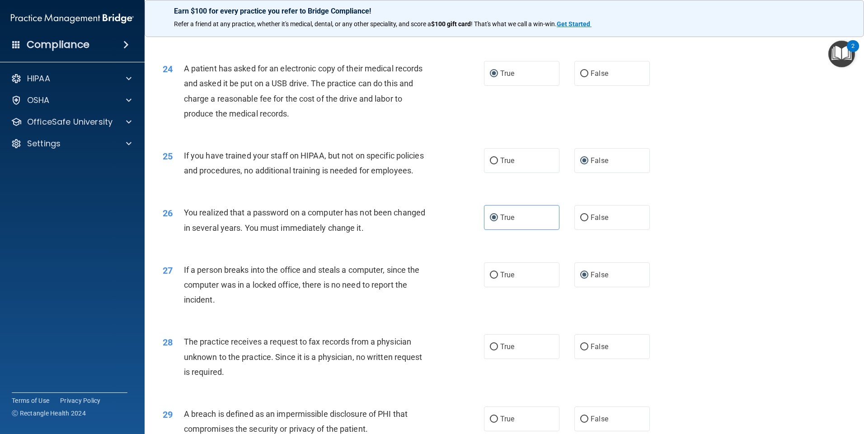
scroll to position [1537, 0]
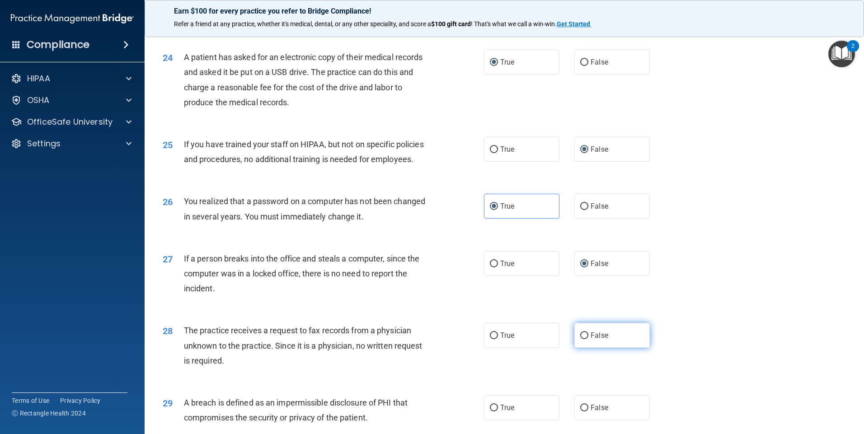
click at [582, 339] on input "False" at bounding box center [584, 336] width 8 height 7
radio input "true"
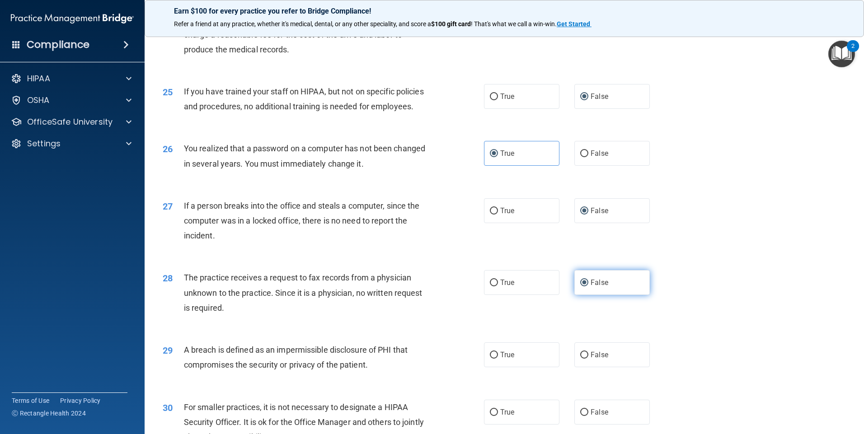
scroll to position [1627, 0]
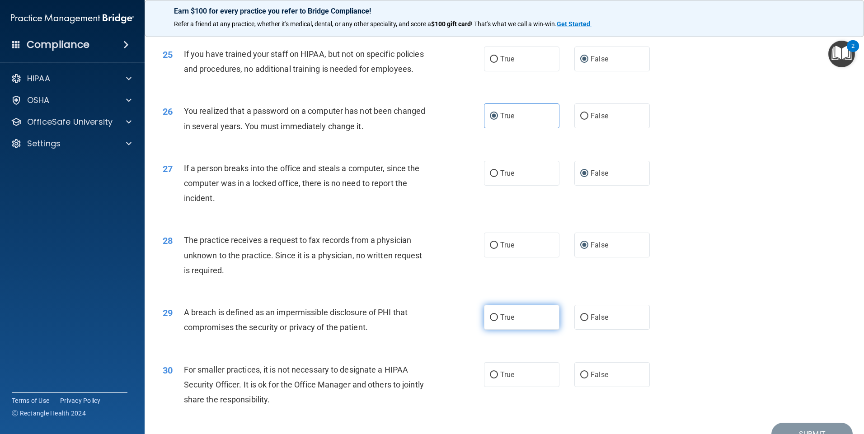
click at [491, 321] on input "True" at bounding box center [494, 318] width 8 height 7
radio input "true"
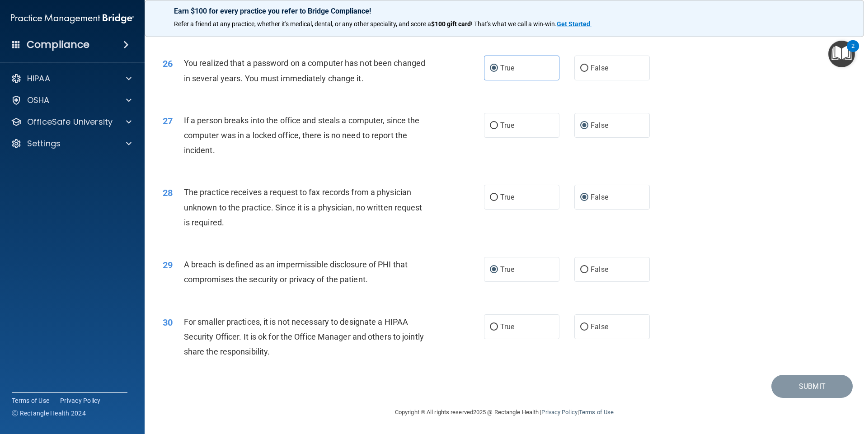
scroll to position [1718, 0]
click at [582, 328] on input "False" at bounding box center [584, 327] width 8 height 7
radio input "true"
click at [786, 393] on button "Submit" at bounding box center [812, 386] width 81 height 23
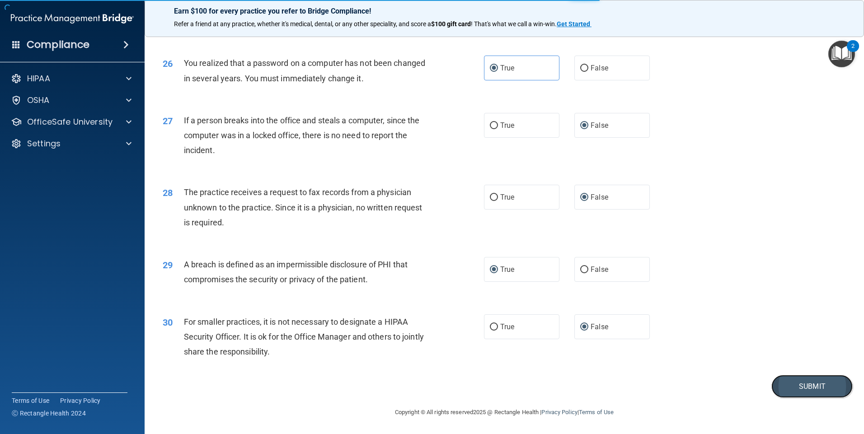
click at [786, 393] on button "Submit" at bounding box center [812, 386] width 81 height 23
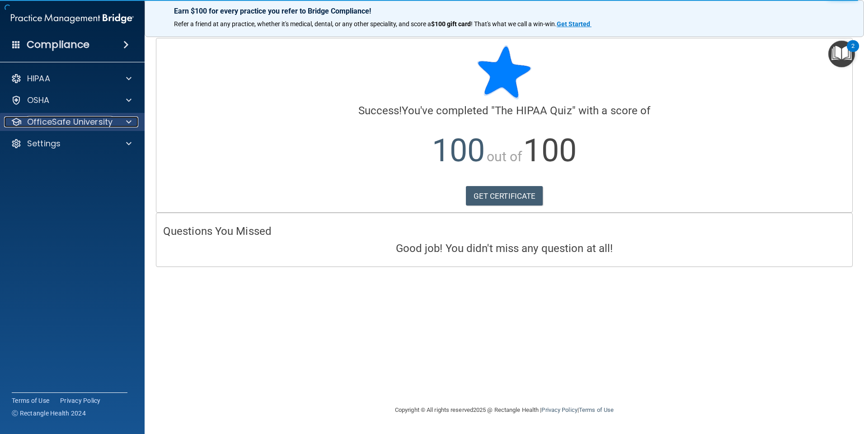
click at [127, 121] on span at bounding box center [128, 122] width 5 height 11
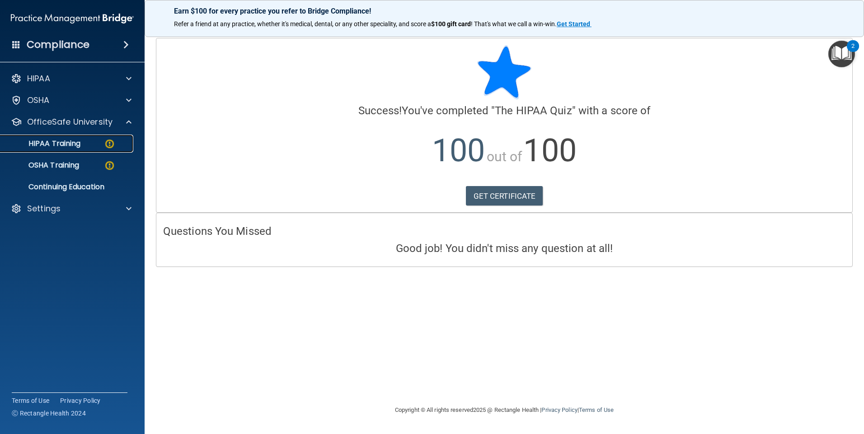
click at [94, 143] on div "HIPAA Training" at bounding box center [67, 143] width 123 height 9
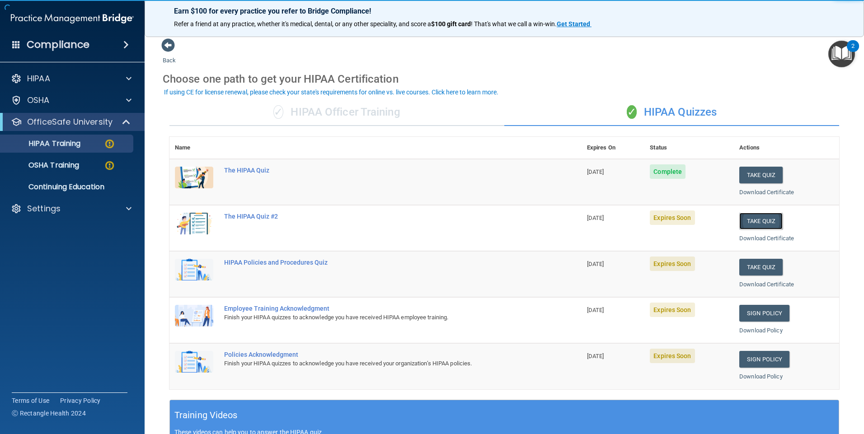
click at [766, 224] on button "Take Quiz" at bounding box center [761, 221] width 43 height 17
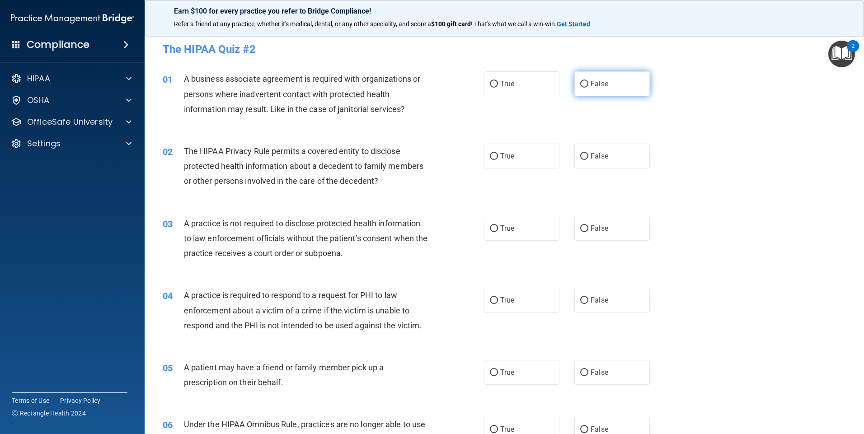
click at [579, 79] on label "False" at bounding box center [612, 83] width 75 height 25
click at [580, 81] on input "False" at bounding box center [584, 84] width 8 height 7
radio input "true"
click at [492, 153] on input "True" at bounding box center [494, 156] width 8 height 7
radio input "true"
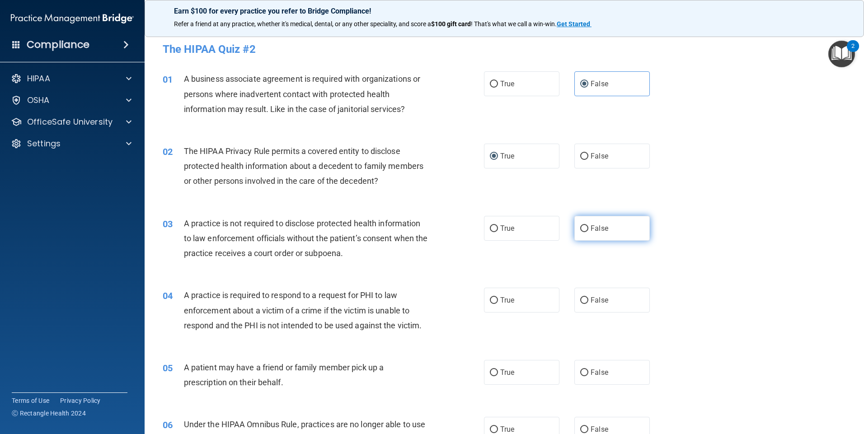
click at [581, 228] on input "False" at bounding box center [584, 229] width 8 height 7
radio input "true"
click at [491, 229] on input "True" at bounding box center [494, 229] width 8 height 7
radio input "true"
click at [582, 226] on input "False" at bounding box center [584, 229] width 8 height 7
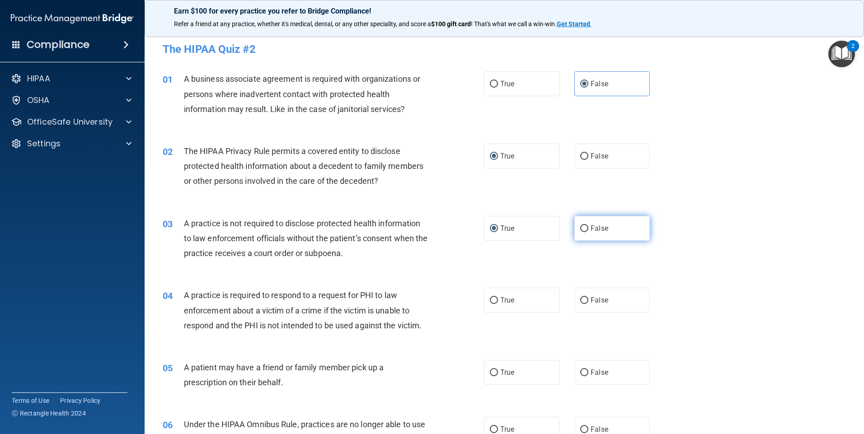
radio input "true"
radio input "false"
click at [491, 300] on input "True" at bounding box center [494, 300] width 8 height 7
radio input "true"
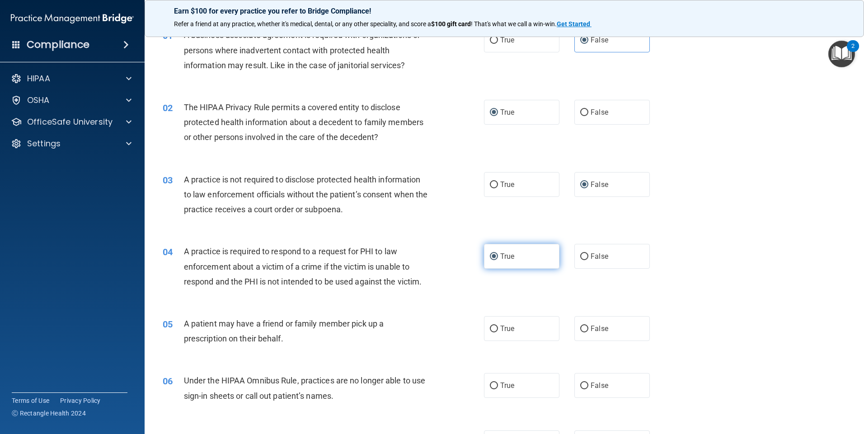
scroll to position [45, 0]
click at [491, 328] on input "True" at bounding box center [494, 328] width 8 height 7
radio input "true"
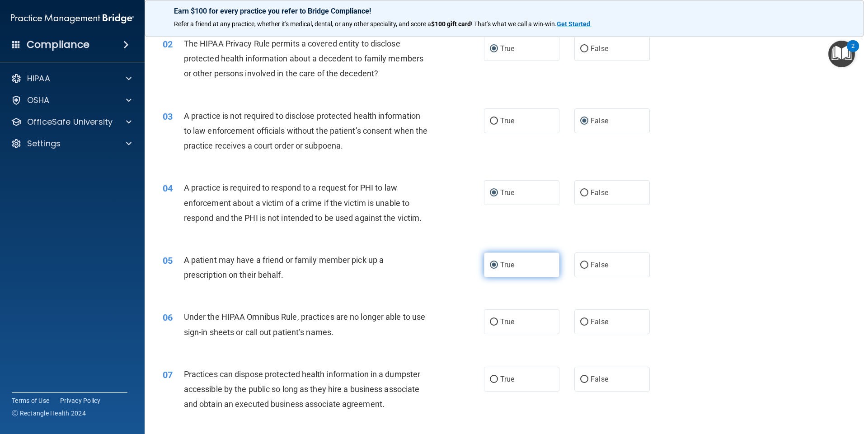
scroll to position [136, 0]
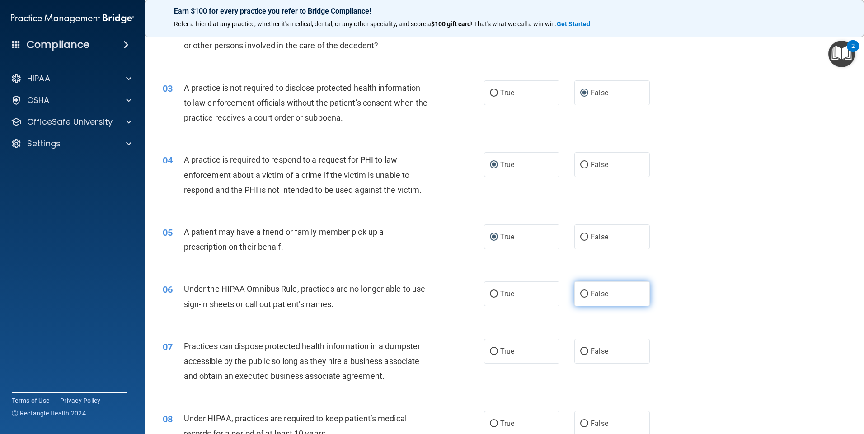
click at [581, 292] on input "False" at bounding box center [584, 294] width 8 height 7
radio input "true"
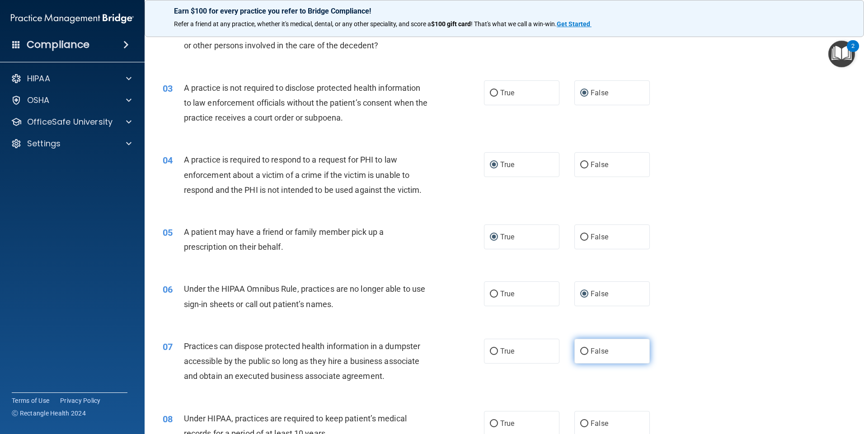
click at [580, 353] on input "False" at bounding box center [584, 352] width 8 height 7
radio input "true"
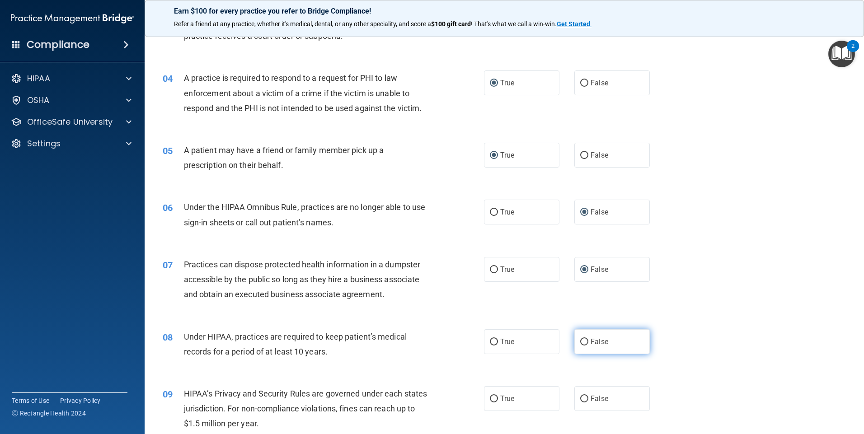
scroll to position [226, 0]
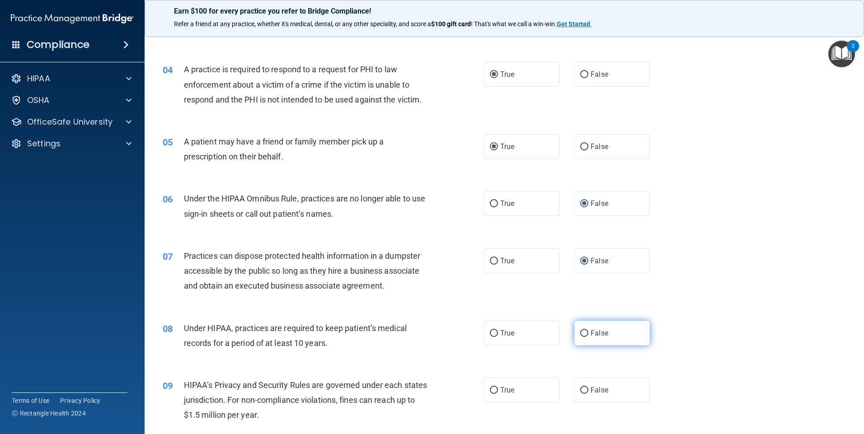
click at [580, 333] on input "False" at bounding box center [584, 333] width 8 height 7
radio input "true"
click at [580, 391] on input "False" at bounding box center [584, 390] width 8 height 7
radio input "true"
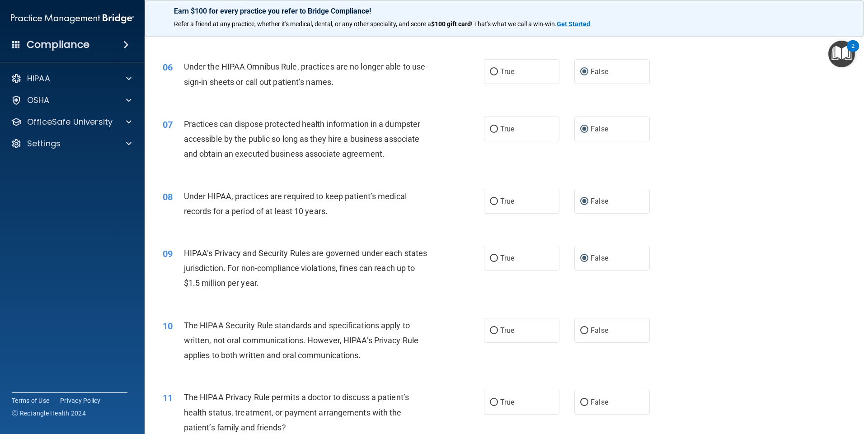
scroll to position [362, 0]
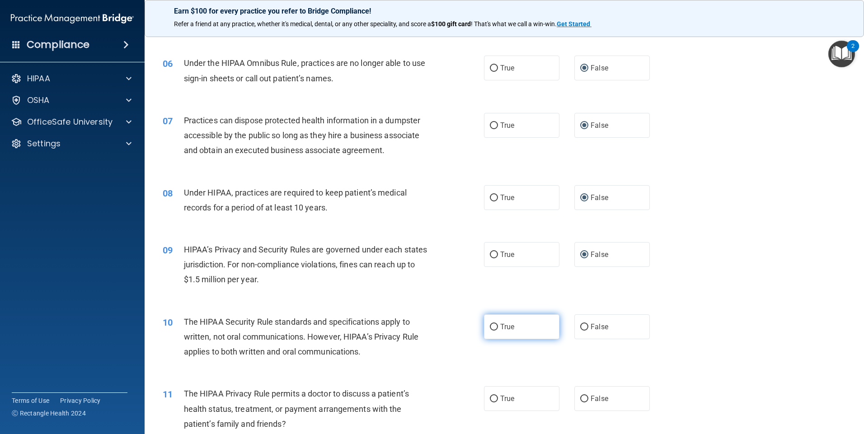
click at [492, 325] on input "True" at bounding box center [494, 327] width 8 height 7
radio input "true"
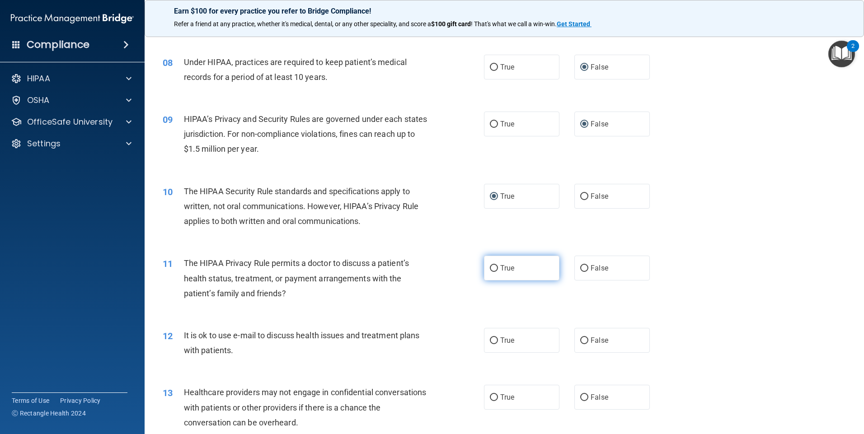
scroll to position [497, 0]
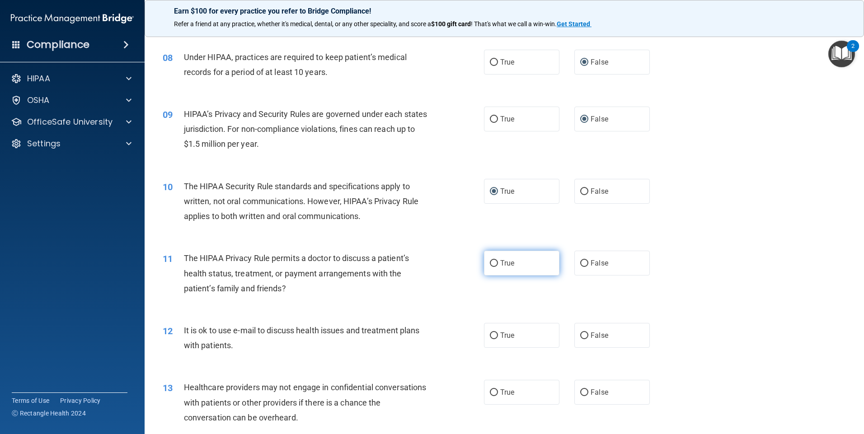
click at [490, 260] on input "True" at bounding box center [494, 263] width 8 height 7
radio input "true"
click at [490, 339] on input "True" at bounding box center [494, 336] width 8 height 7
radio input "true"
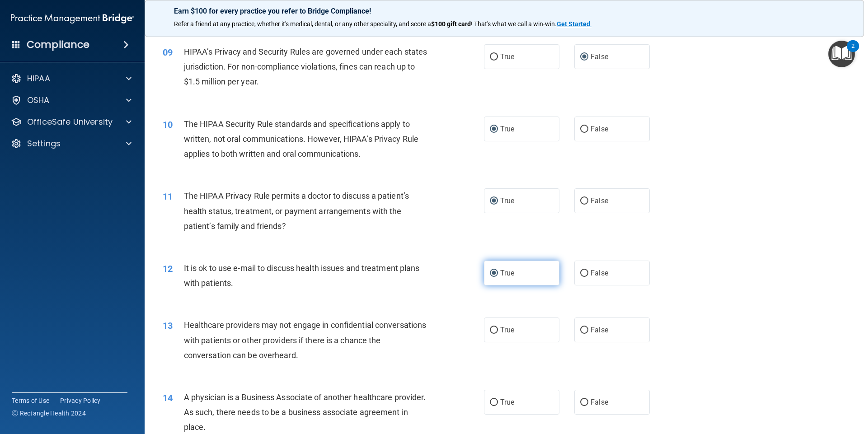
scroll to position [588, 0]
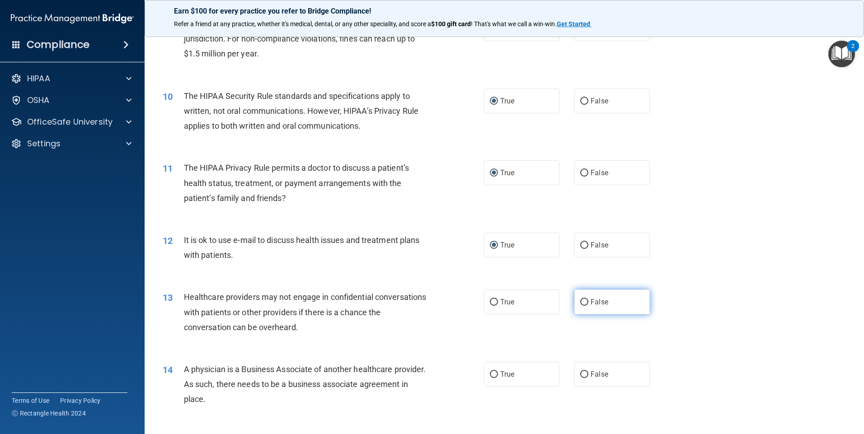
click at [584, 299] on label "False" at bounding box center [612, 302] width 75 height 25
click at [584, 299] on input "False" at bounding box center [584, 302] width 8 height 7
radio input "true"
click at [581, 377] on input "False" at bounding box center [584, 375] width 8 height 7
radio input "true"
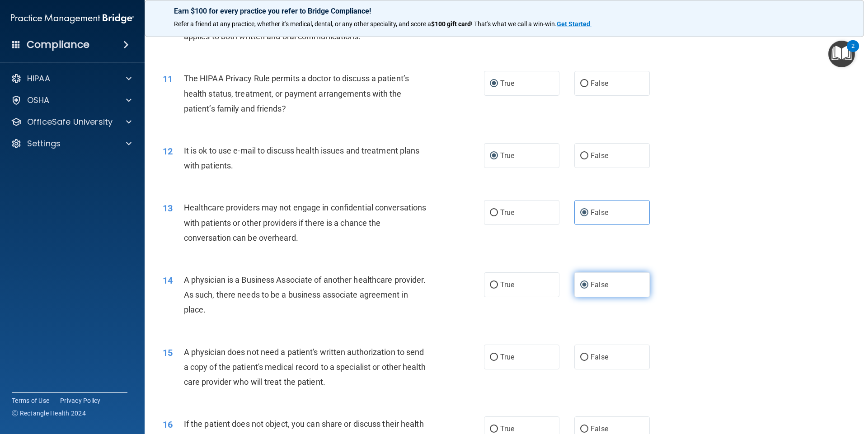
scroll to position [678, 0]
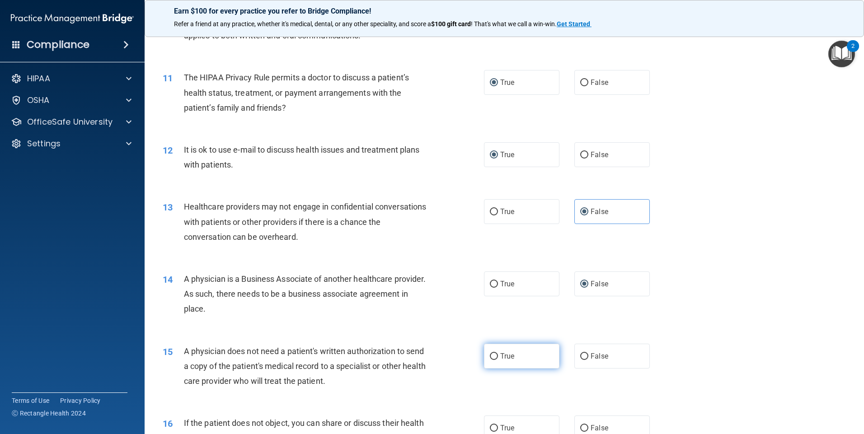
click at [493, 358] on input "True" at bounding box center [494, 356] width 8 height 7
radio input "true"
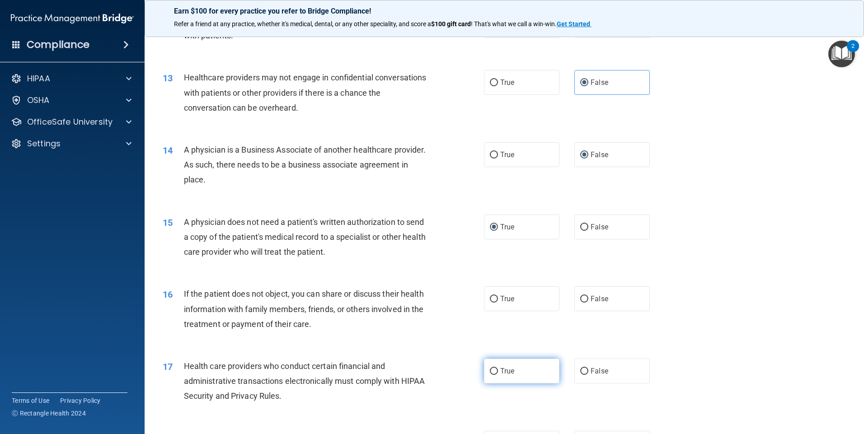
scroll to position [814, 0]
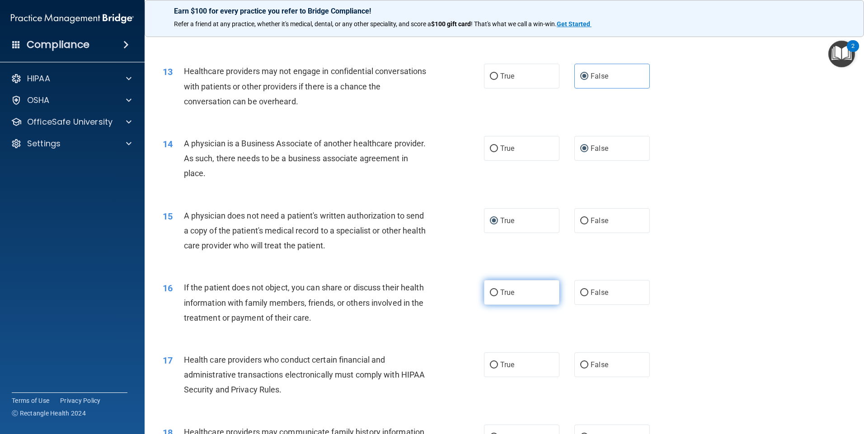
click at [491, 290] on input "True" at bounding box center [494, 293] width 8 height 7
radio input "true"
click at [490, 367] on input "True" at bounding box center [494, 365] width 8 height 7
radio input "true"
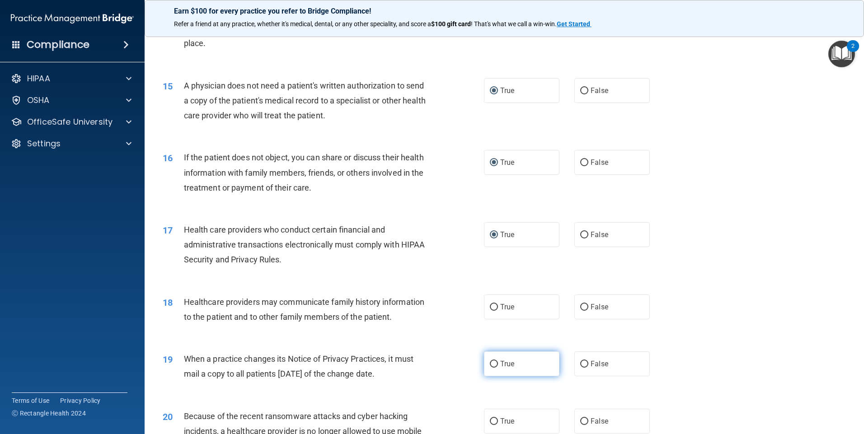
scroll to position [949, 0]
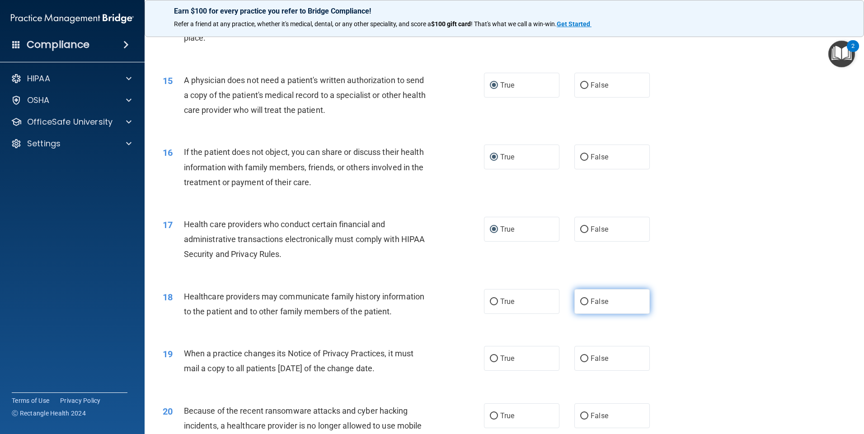
click at [583, 299] on input "False" at bounding box center [584, 302] width 8 height 7
radio input "true"
click at [580, 360] on input "False" at bounding box center [584, 359] width 8 height 7
radio input "true"
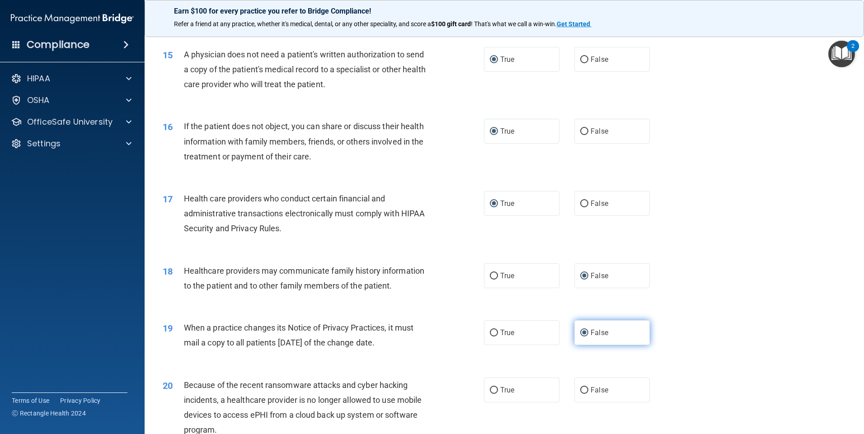
scroll to position [1040, 0]
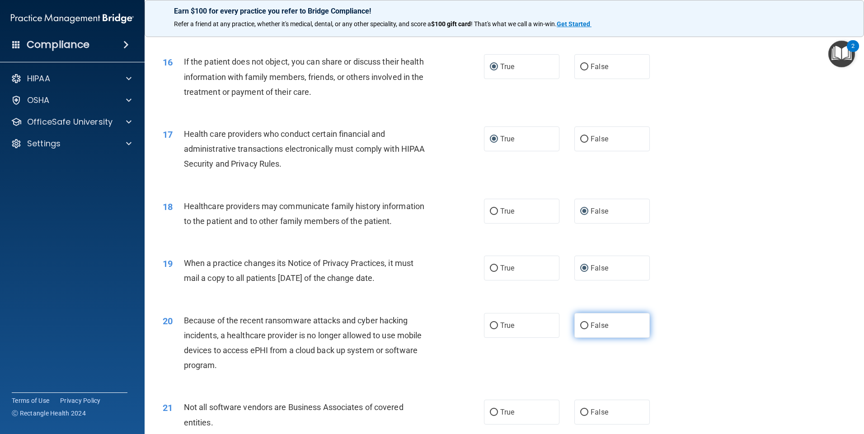
click at [581, 323] on input "False" at bounding box center [584, 326] width 8 height 7
radio input "true"
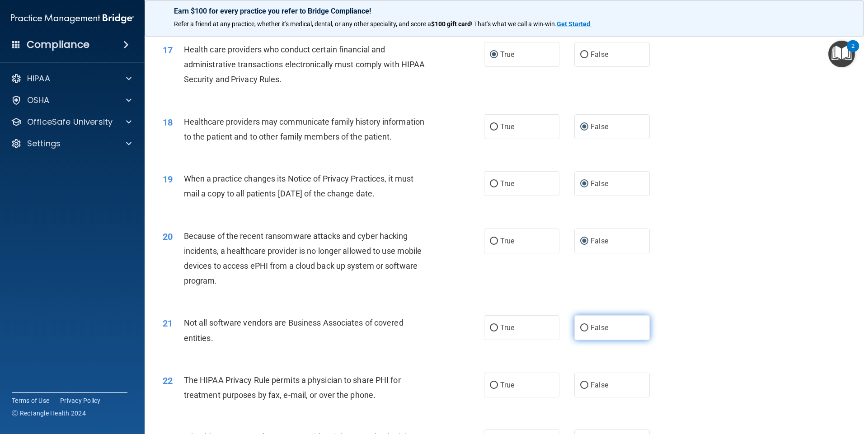
scroll to position [1130, 0]
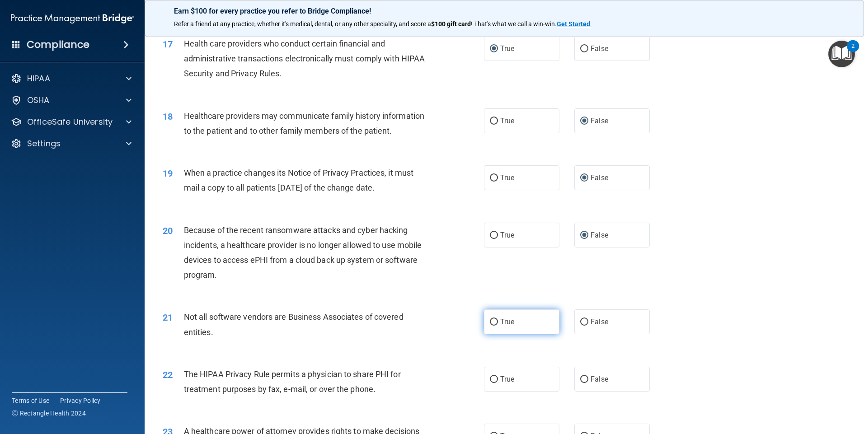
click at [486, 319] on label "True" at bounding box center [521, 322] width 75 height 25
click at [490, 319] on input "True" at bounding box center [494, 322] width 8 height 7
radio input "true"
click at [491, 385] on label "True" at bounding box center [521, 379] width 75 height 25
click at [491, 383] on input "True" at bounding box center [494, 380] width 8 height 7
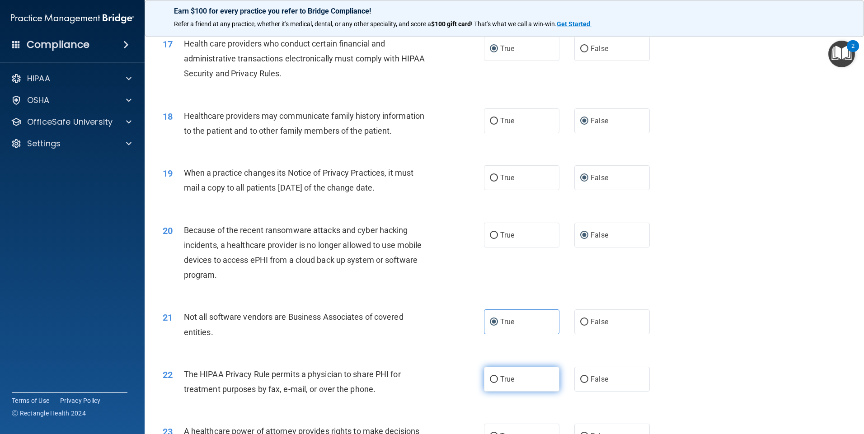
radio input "true"
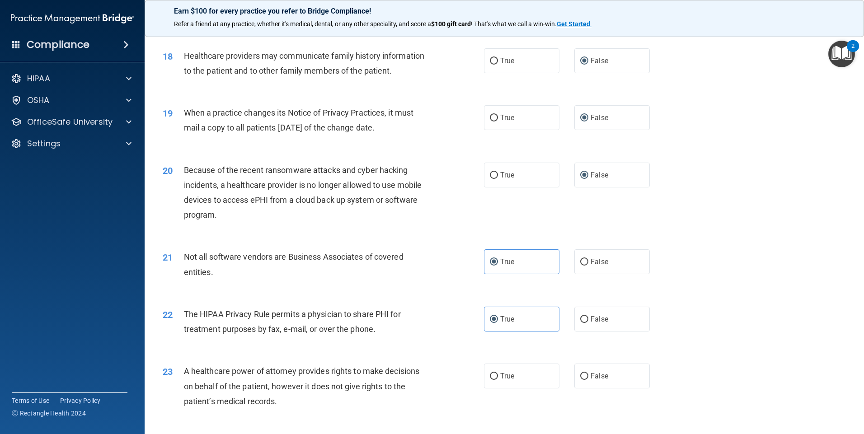
scroll to position [1220, 0]
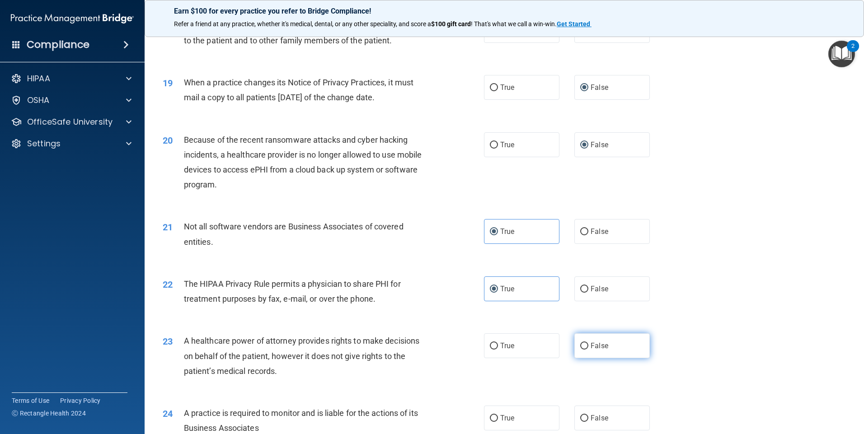
click at [580, 344] on input "False" at bounding box center [584, 346] width 8 height 7
radio input "true"
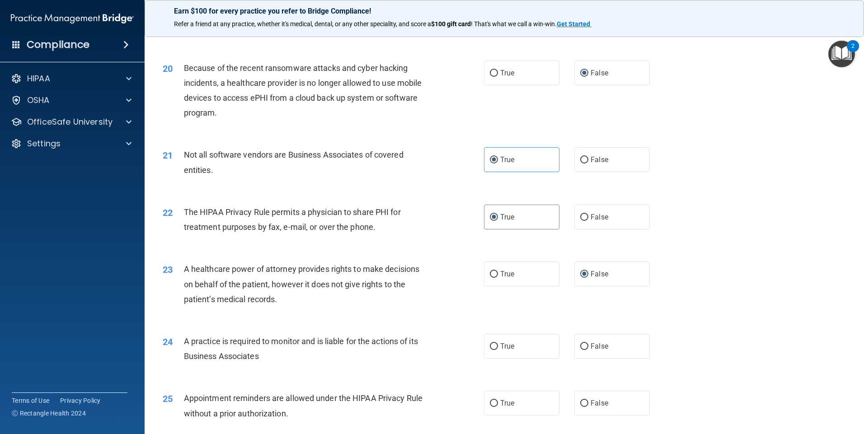
scroll to position [1311, 0]
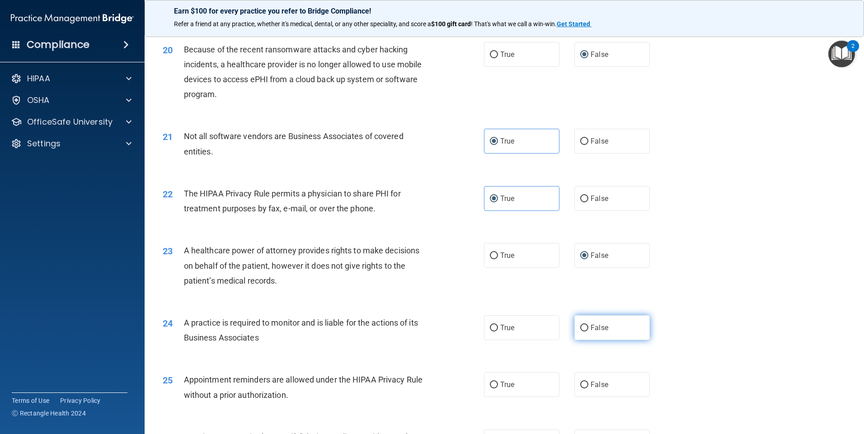
click at [580, 326] on input "False" at bounding box center [584, 328] width 8 height 7
radio input "true"
click at [490, 384] on input "True" at bounding box center [494, 385] width 8 height 7
radio input "true"
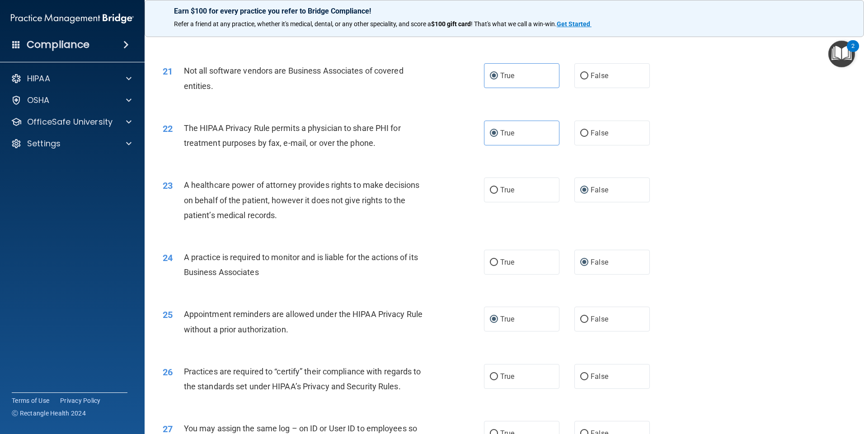
scroll to position [1401, 0]
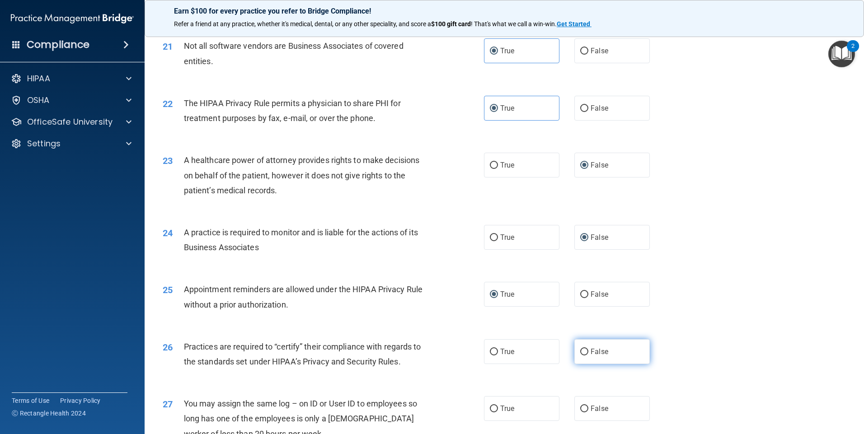
click at [580, 349] on input "False" at bounding box center [584, 352] width 8 height 7
radio input "true"
click at [580, 409] on input "False" at bounding box center [584, 409] width 8 height 7
radio input "true"
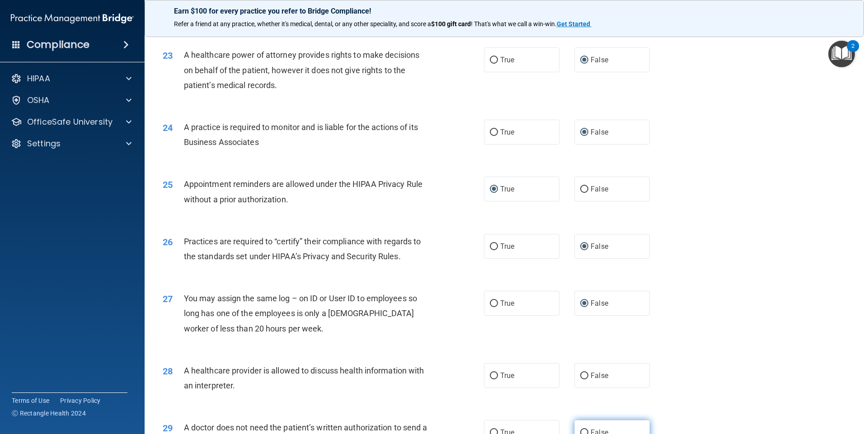
scroll to position [1537, 0]
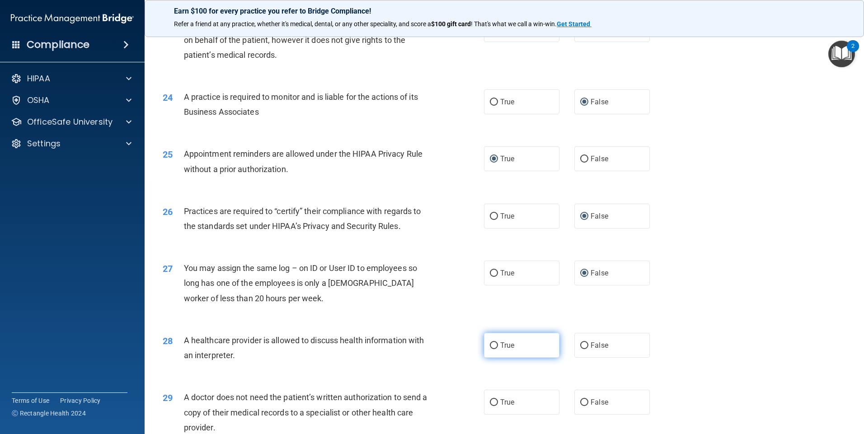
click at [493, 346] on input "True" at bounding box center [494, 346] width 8 height 7
radio input "true"
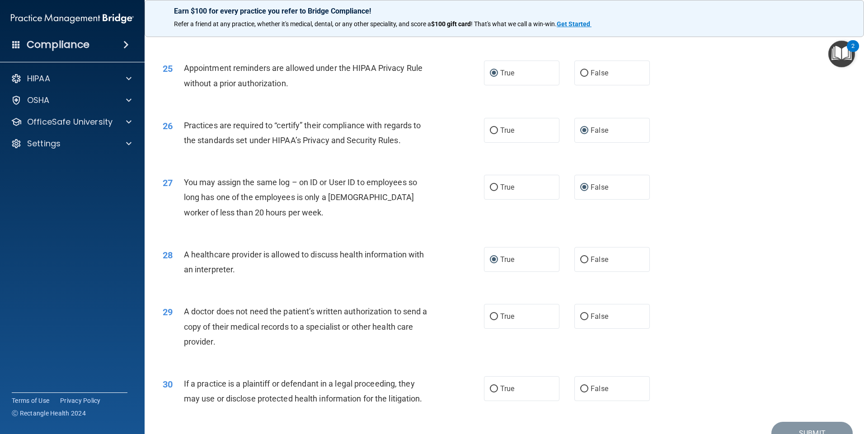
scroll to position [1627, 0]
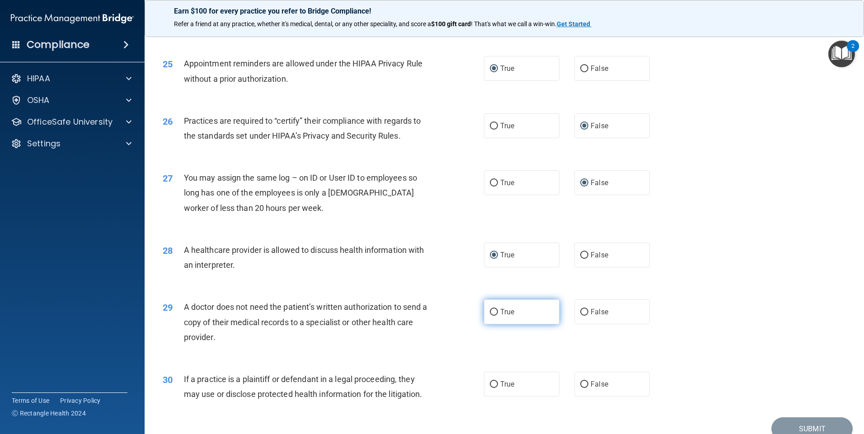
click at [490, 311] on input "True" at bounding box center [494, 312] width 8 height 7
radio input "true"
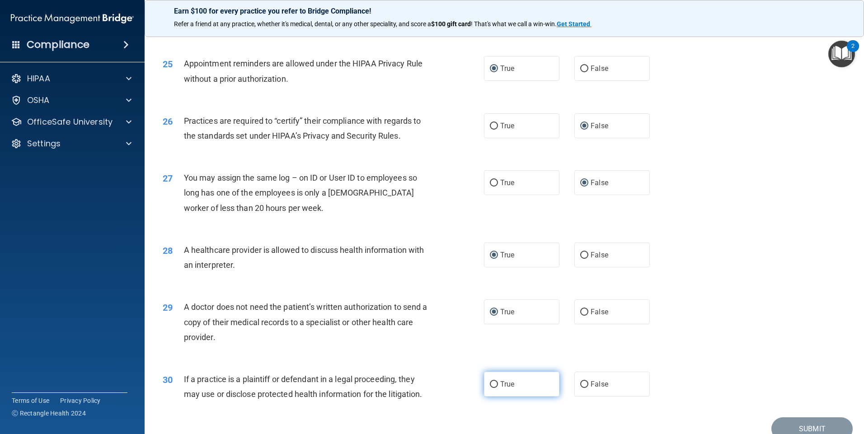
click at [490, 382] on input "True" at bounding box center [494, 385] width 8 height 7
radio input "true"
click at [782, 421] on button "Submit" at bounding box center [812, 429] width 81 height 23
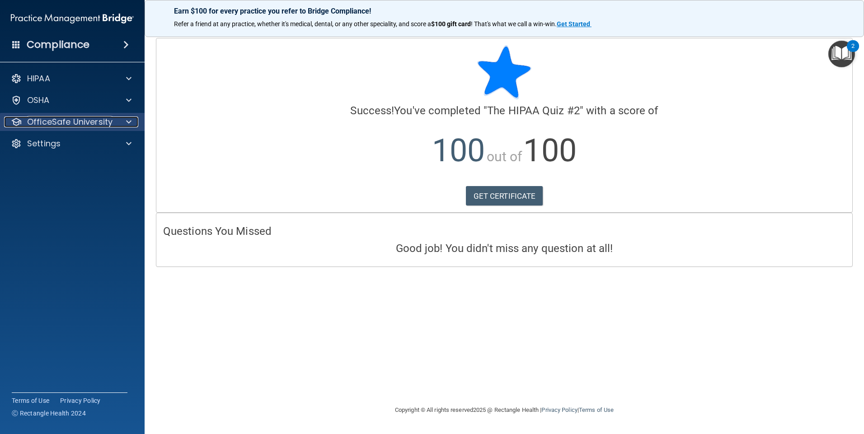
click at [127, 119] on span at bounding box center [128, 122] width 5 height 11
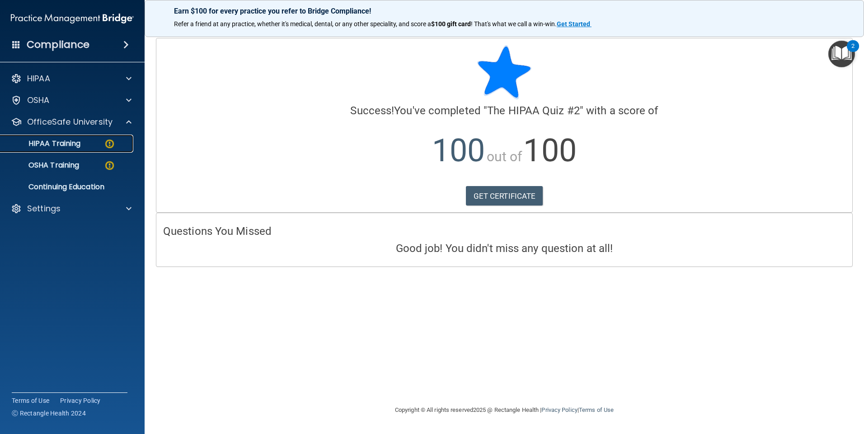
click at [116, 141] on div "HIPAA Training" at bounding box center [67, 143] width 123 height 9
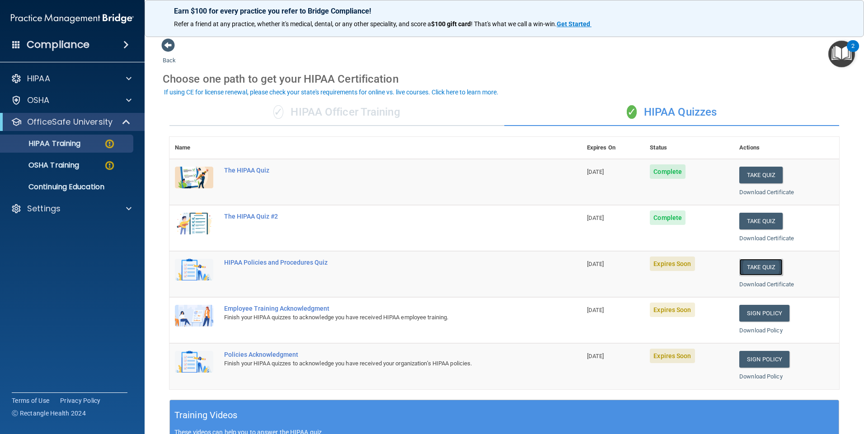
click at [749, 265] on button "Take Quiz" at bounding box center [761, 267] width 43 height 17
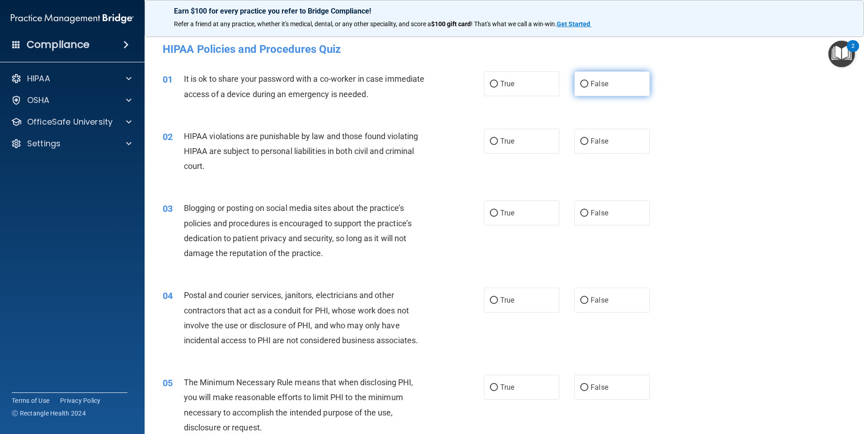
click at [583, 84] on input "False" at bounding box center [584, 84] width 8 height 7
radio input "true"
click at [490, 139] on input "True" at bounding box center [494, 141] width 8 height 7
radio input "true"
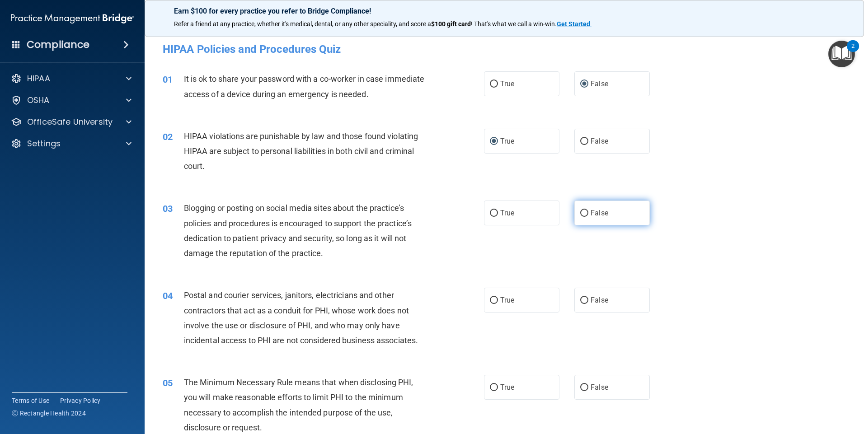
click at [583, 213] on input "False" at bounding box center [584, 213] width 8 height 7
radio input "true"
click at [491, 301] on input "True" at bounding box center [494, 300] width 8 height 7
radio input "true"
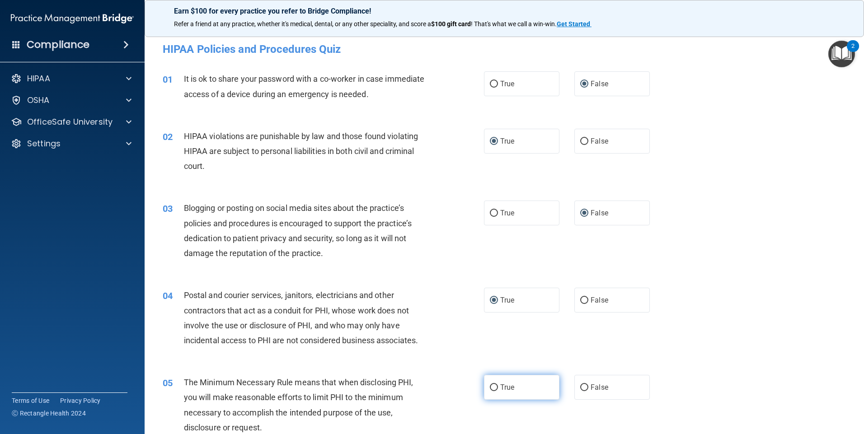
click at [491, 387] on input "True" at bounding box center [494, 388] width 8 height 7
radio input "true"
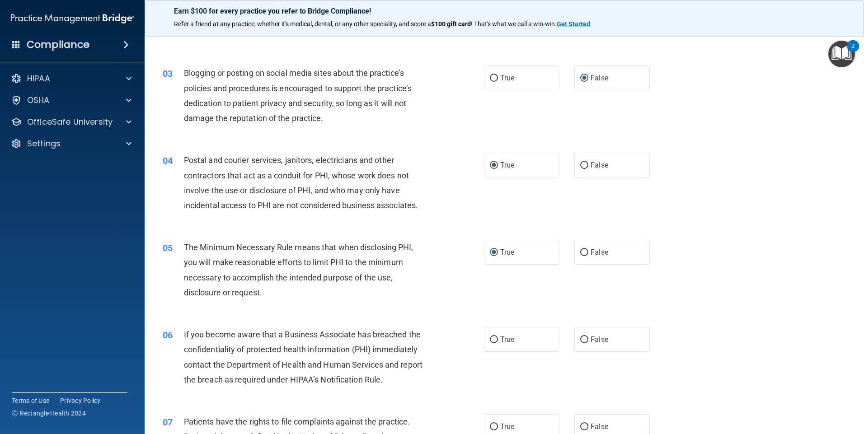
scroll to position [136, 0]
click at [582, 339] on input "False" at bounding box center [584, 339] width 8 height 7
radio input "true"
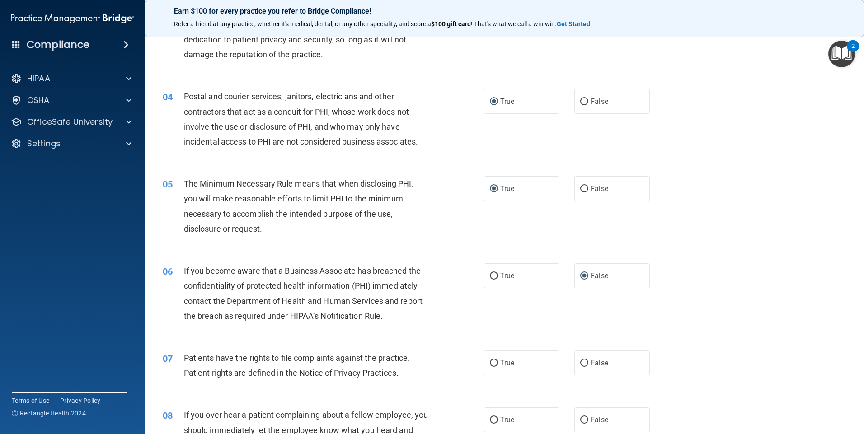
scroll to position [226, 0]
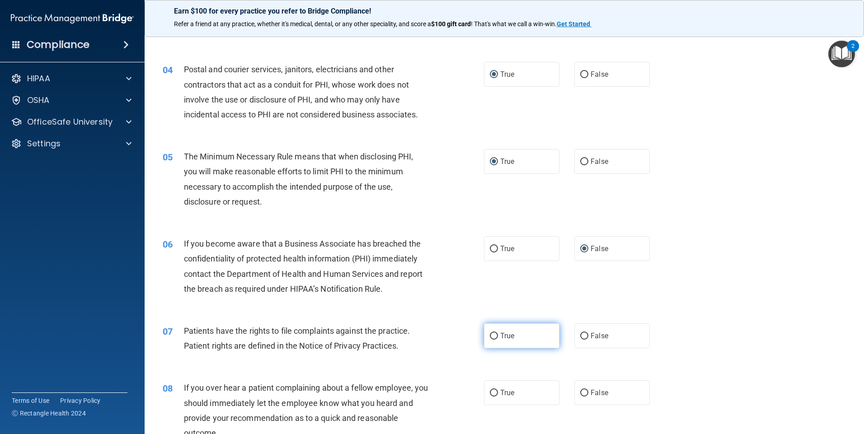
click at [491, 337] on input "True" at bounding box center [494, 336] width 8 height 7
radio input "true"
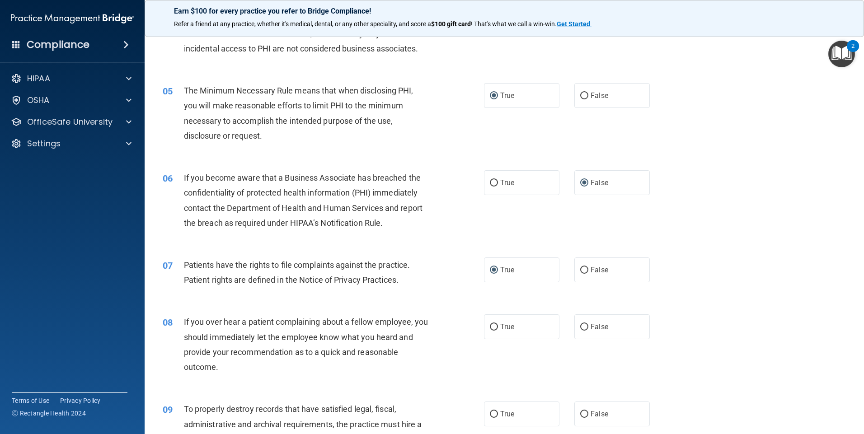
scroll to position [316, 0]
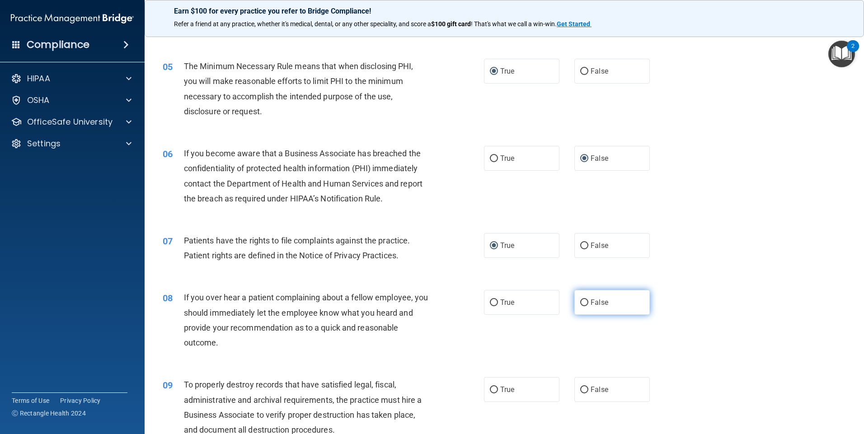
click at [581, 302] on input "False" at bounding box center [584, 303] width 8 height 7
radio input "true"
click at [580, 392] on input "False" at bounding box center [584, 390] width 8 height 7
radio input "true"
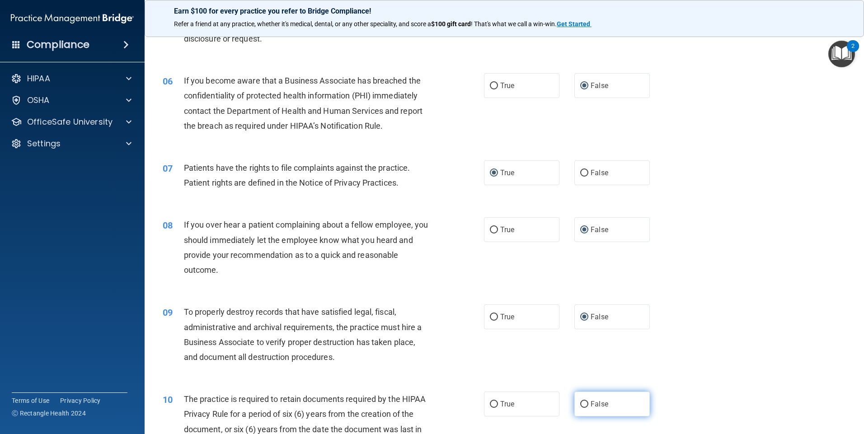
scroll to position [407, 0]
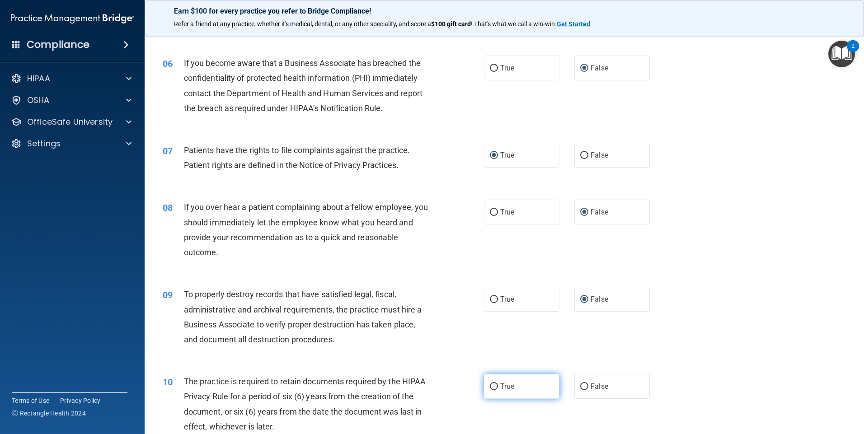
click at [491, 386] on input "True" at bounding box center [494, 387] width 8 height 7
radio input "true"
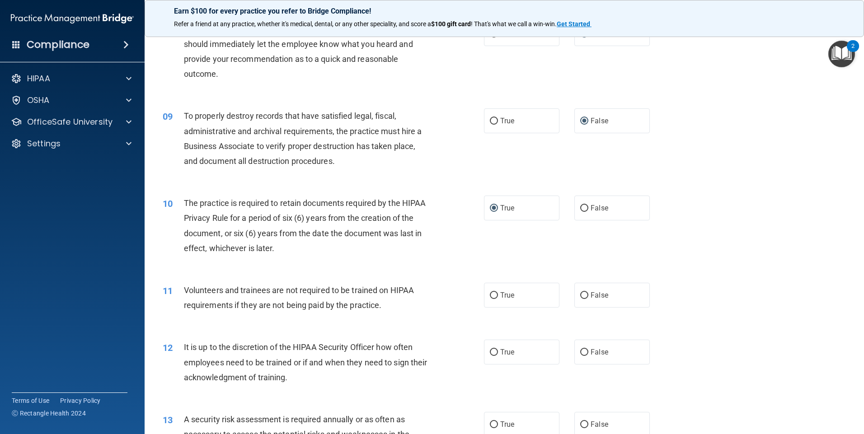
scroll to position [633, 0]
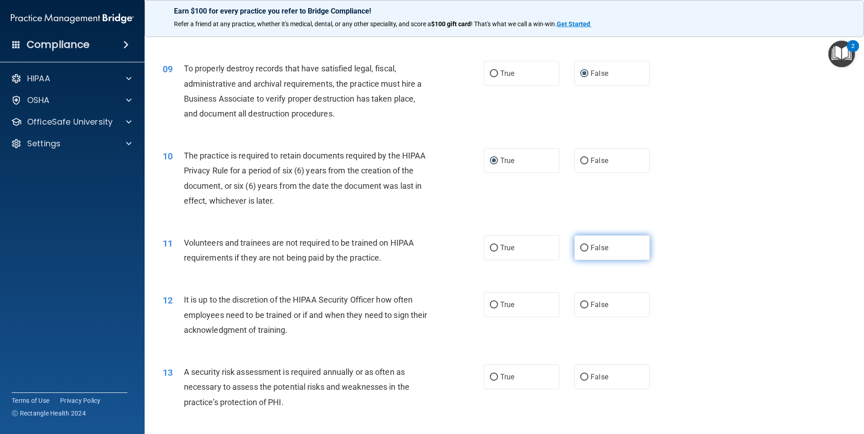
click at [582, 249] on input "False" at bounding box center [584, 248] width 8 height 7
radio input "true"
click at [580, 306] on input "False" at bounding box center [584, 305] width 8 height 7
radio input "true"
click at [492, 379] on input "True" at bounding box center [494, 377] width 8 height 7
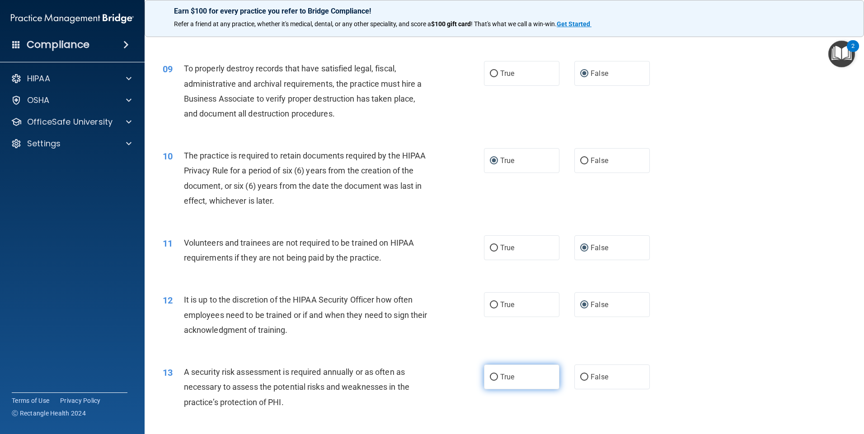
radio input "true"
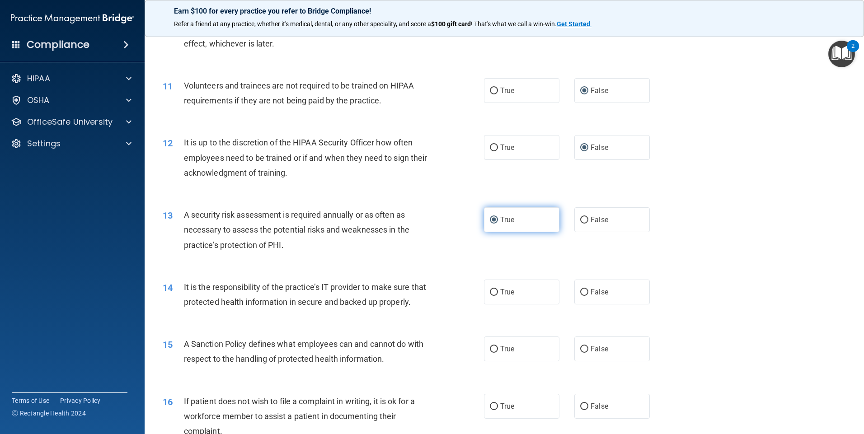
scroll to position [814, 0]
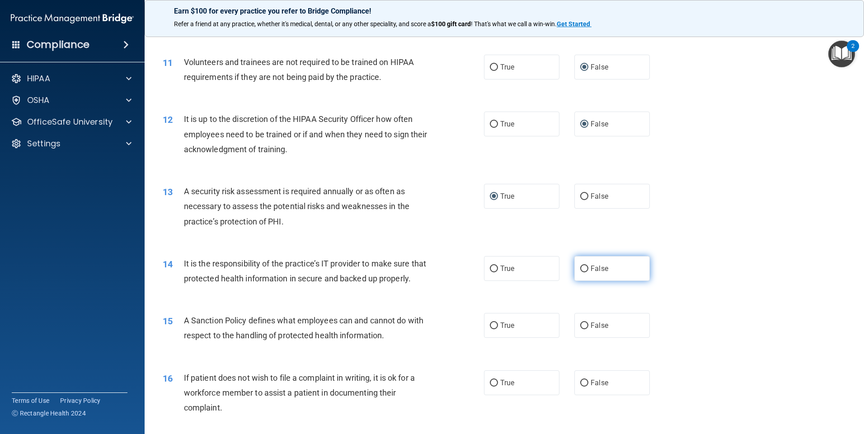
click at [581, 267] on input "False" at bounding box center [584, 269] width 8 height 7
radio input "true"
click at [582, 330] on input "False" at bounding box center [584, 326] width 8 height 7
radio input "true"
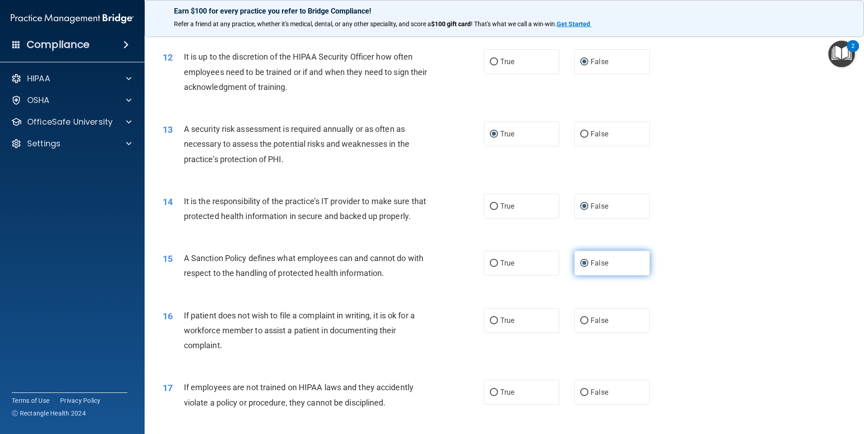
scroll to position [904, 0]
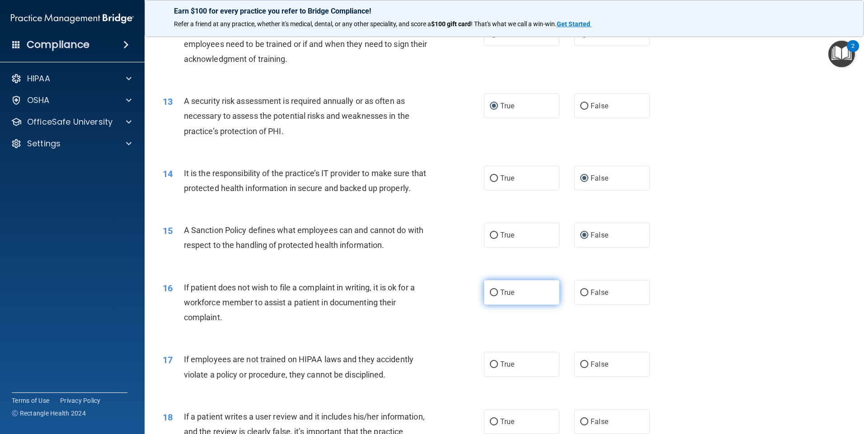
click at [492, 297] on input "True" at bounding box center [494, 293] width 8 height 7
radio input "true"
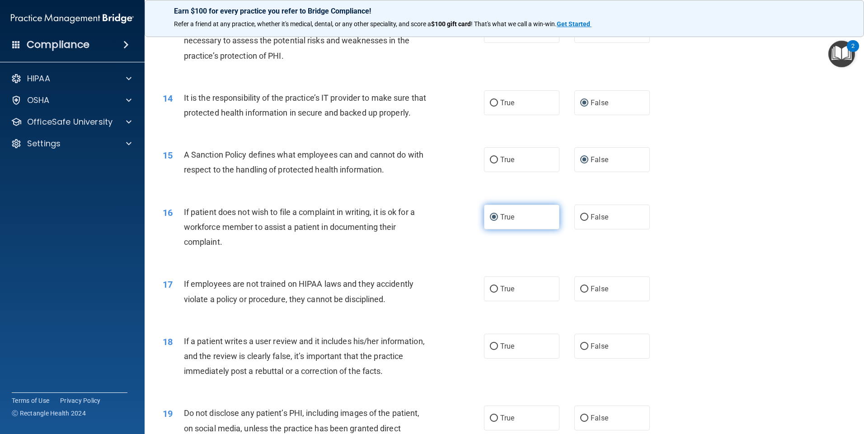
scroll to position [994, 0]
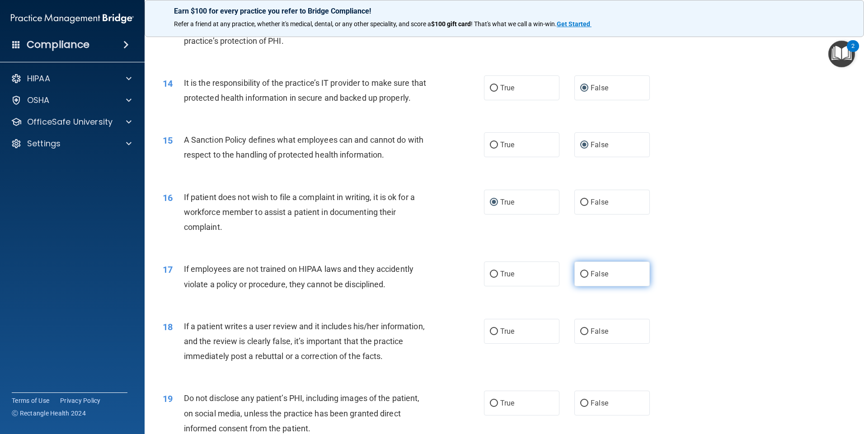
click at [583, 278] on input "False" at bounding box center [584, 274] width 8 height 7
radio input "true"
click at [580, 335] on input "False" at bounding box center [584, 332] width 8 height 7
radio input "true"
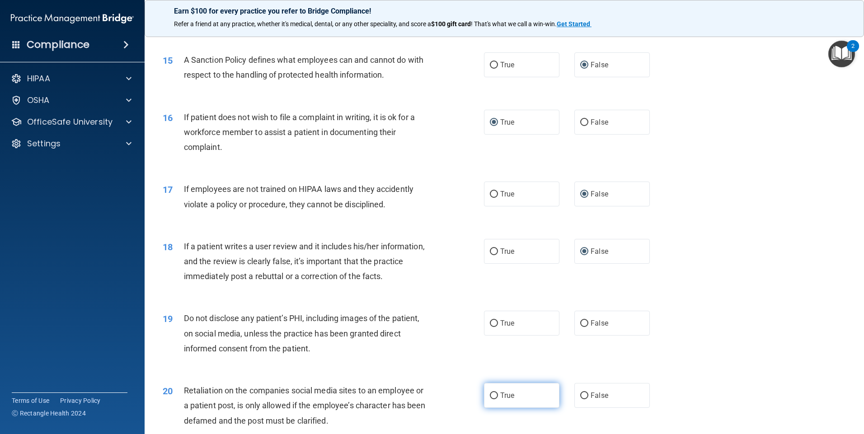
scroll to position [1130, 0]
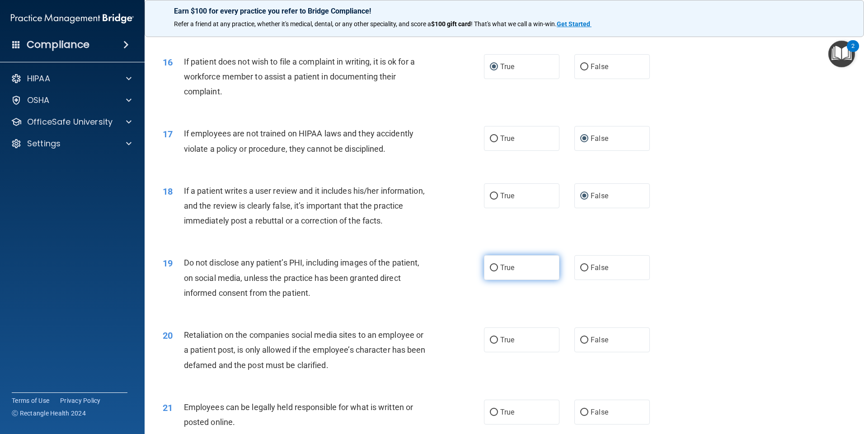
click at [492, 272] on input "True" at bounding box center [494, 268] width 8 height 7
radio input "true"
click at [493, 344] on input "True" at bounding box center [494, 340] width 8 height 7
radio input "true"
click at [580, 344] on input "False" at bounding box center [584, 340] width 8 height 7
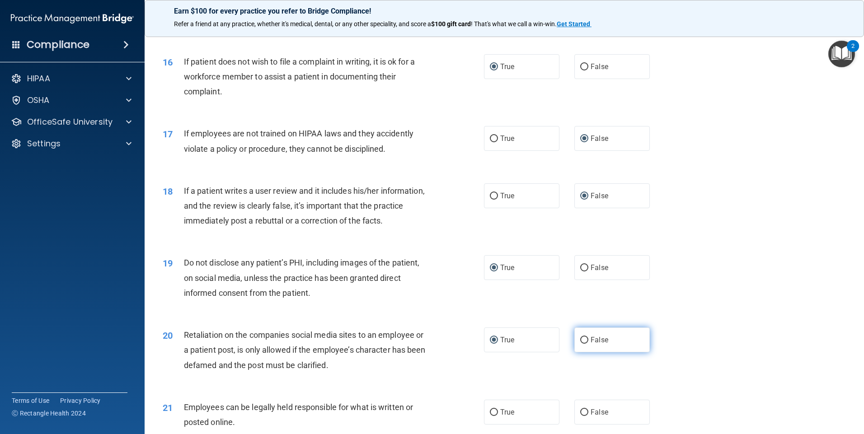
radio input "true"
radio input "false"
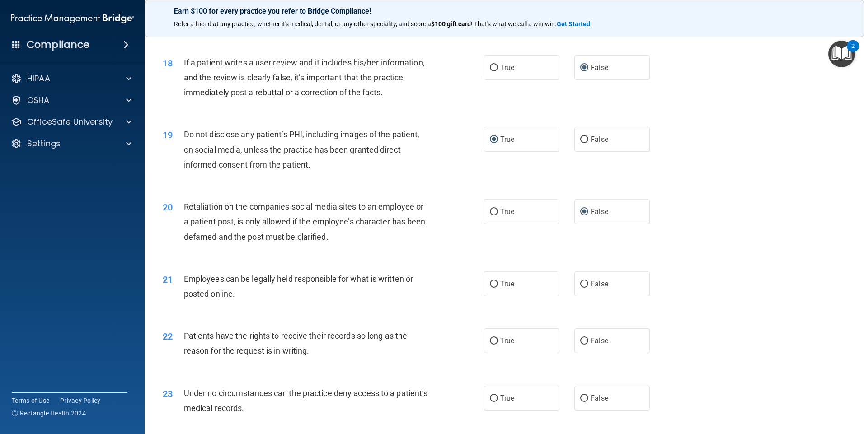
scroll to position [1266, 0]
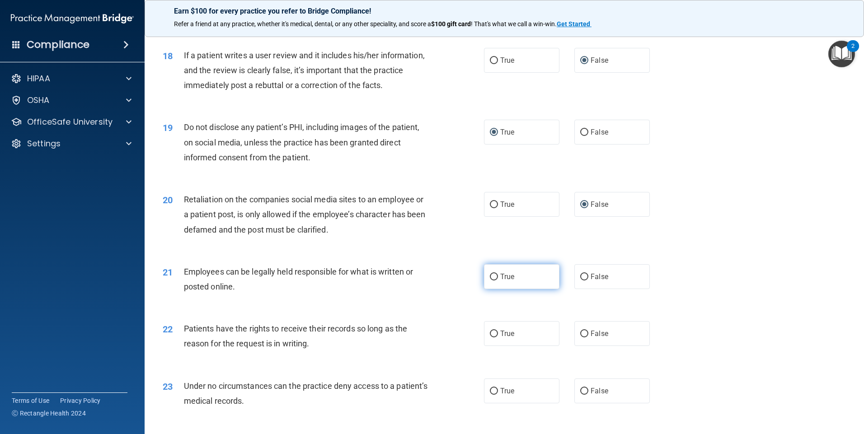
click at [490, 281] on input "True" at bounding box center [494, 277] width 8 height 7
radio input "true"
click at [584, 338] on input "False" at bounding box center [584, 334] width 8 height 7
radio input "true"
click at [580, 395] on input "False" at bounding box center [584, 391] width 8 height 7
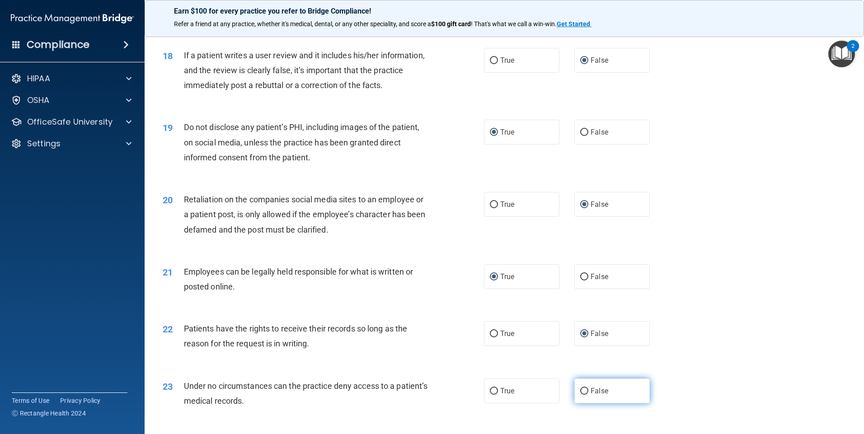
radio input "true"
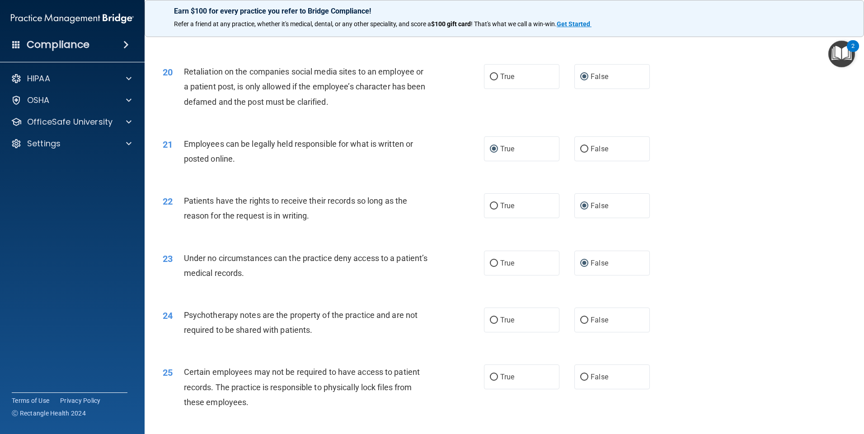
scroll to position [1401, 0]
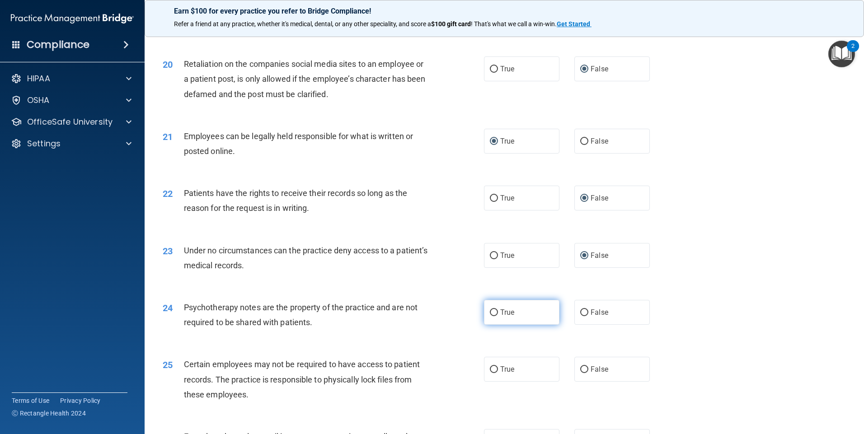
click at [491, 316] on input "True" at bounding box center [494, 313] width 8 height 7
radio input "true"
click at [491, 373] on input "True" at bounding box center [494, 370] width 8 height 7
radio input "true"
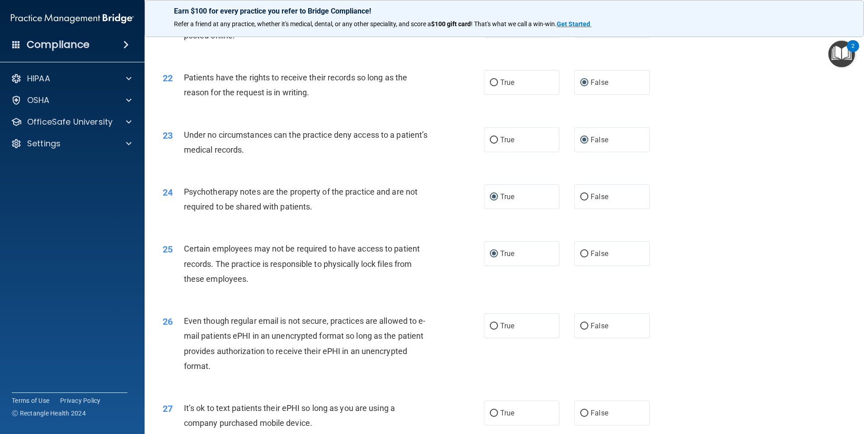
scroll to position [1537, 0]
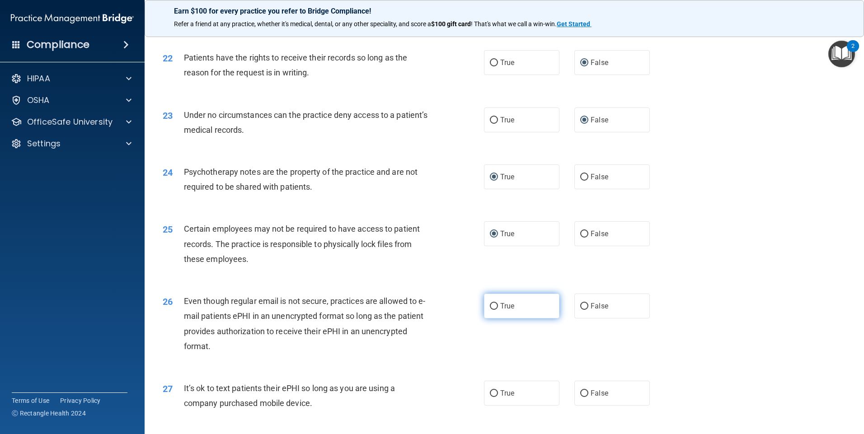
click at [494, 310] on input "True" at bounding box center [494, 306] width 8 height 7
radio input "true"
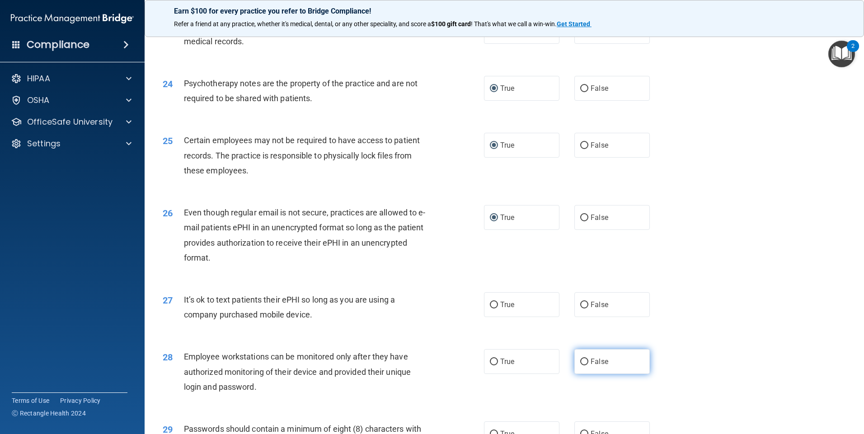
scroll to position [1627, 0]
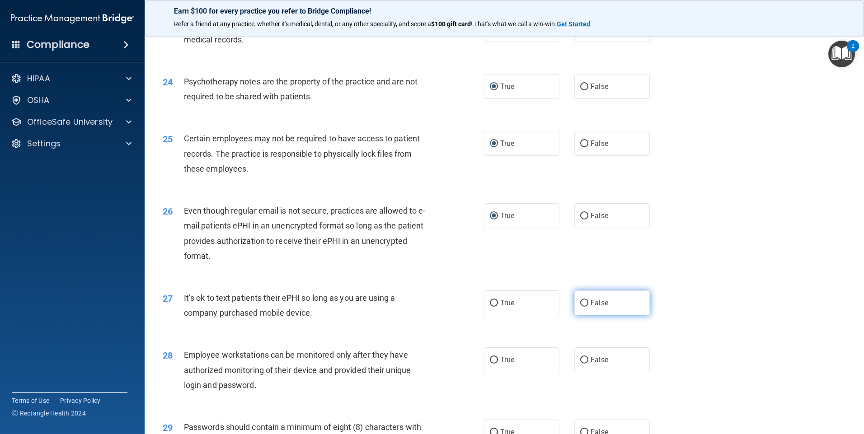
click at [582, 307] on input "False" at bounding box center [584, 303] width 8 height 7
radio input "true"
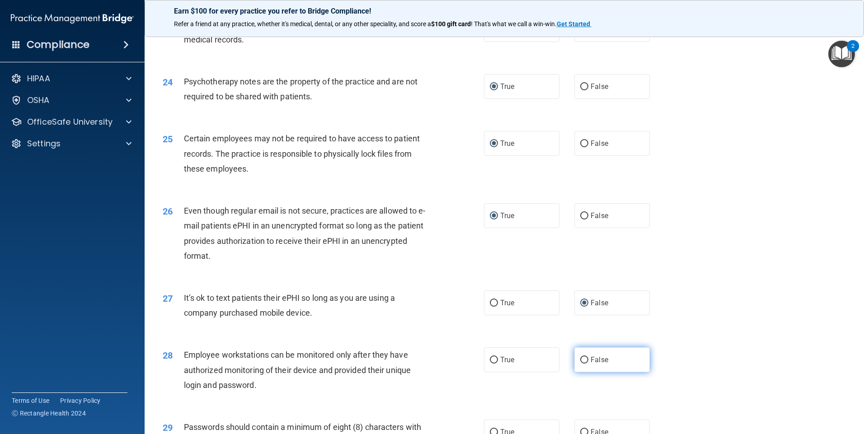
click at [580, 364] on input "False" at bounding box center [584, 360] width 8 height 7
radio input "true"
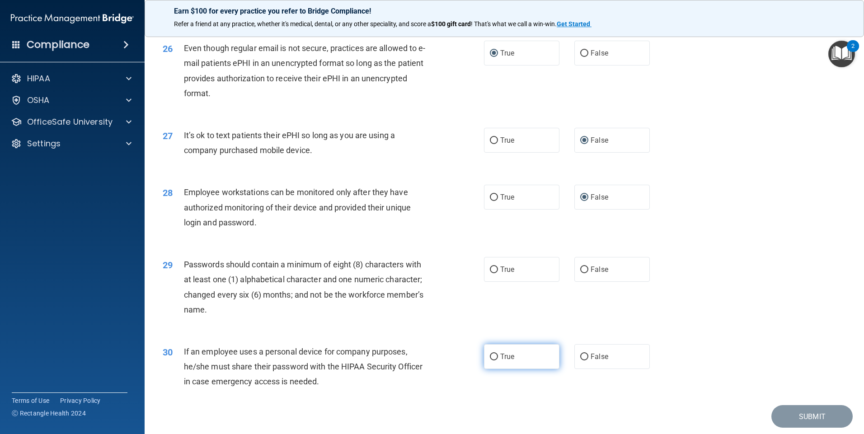
scroll to position [1808, 0]
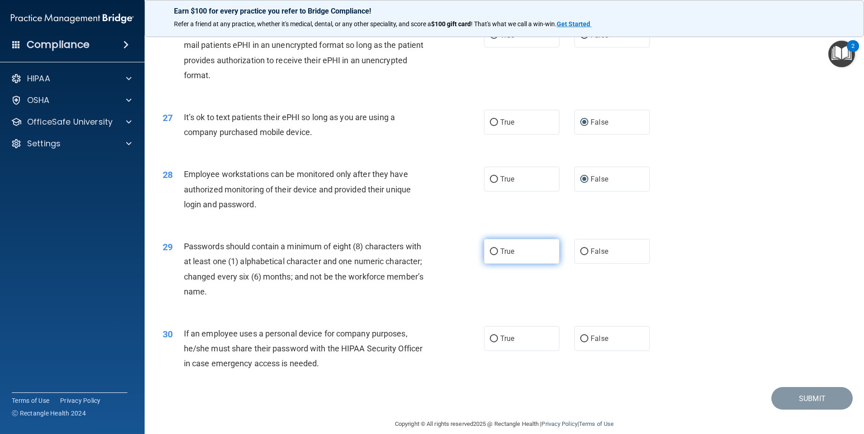
click at [492, 255] on input "True" at bounding box center [494, 252] width 8 height 7
radio input "true"
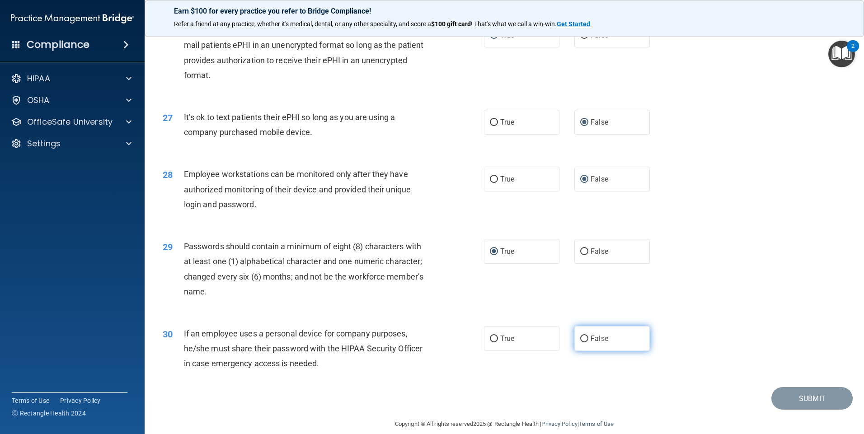
click at [580, 343] on input "False" at bounding box center [584, 339] width 8 height 7
radio input "true"
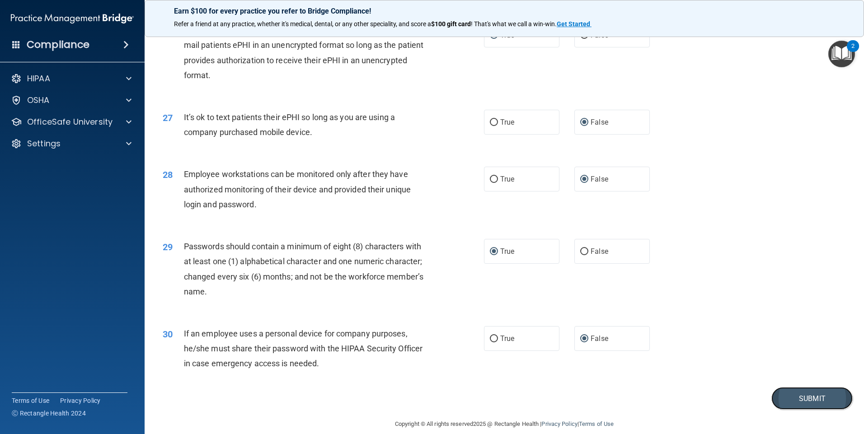
click at [787, 410] on button "Submit" at bounding box center [812, 398] width 81 height 23
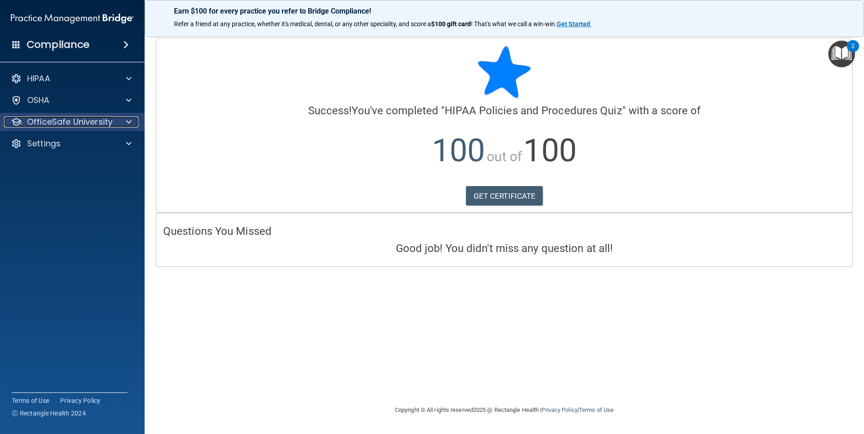
click at [84, 123] on p "OfficeSafe University" at bounding box center [69, 122] width 85 height 11
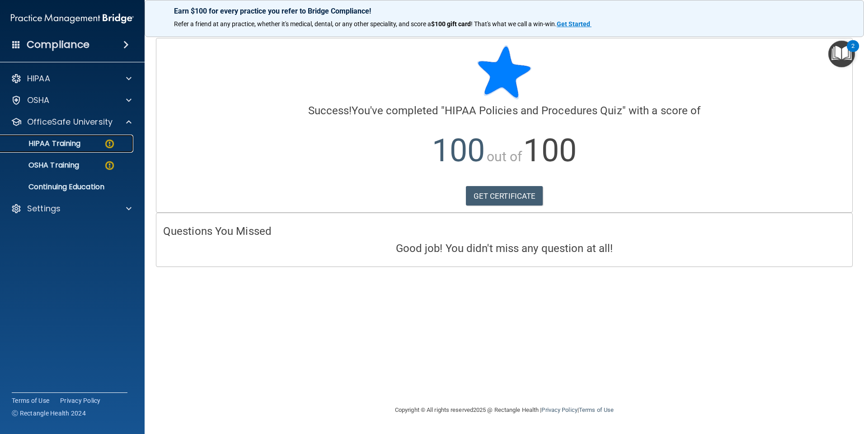
click at [101, 148] on div "HIPAA Training" at bounding box center [67, 143] width 123 height 9
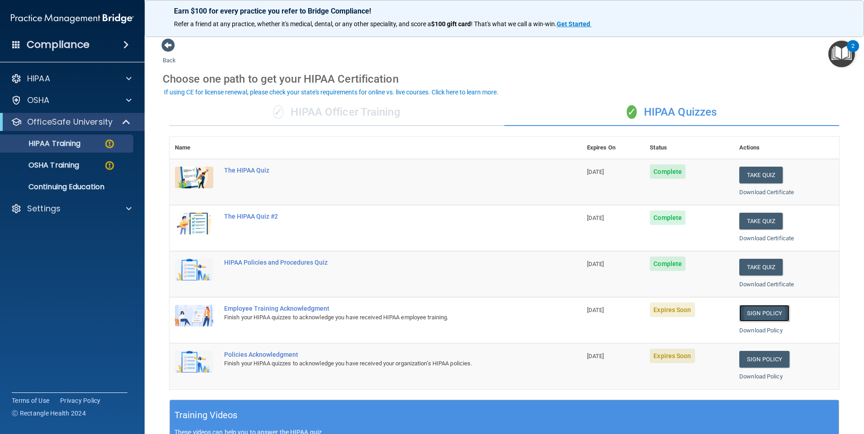
click at [776, 317] on link "Sign Policy" at bounding box center [765, 313] width 50 height 17
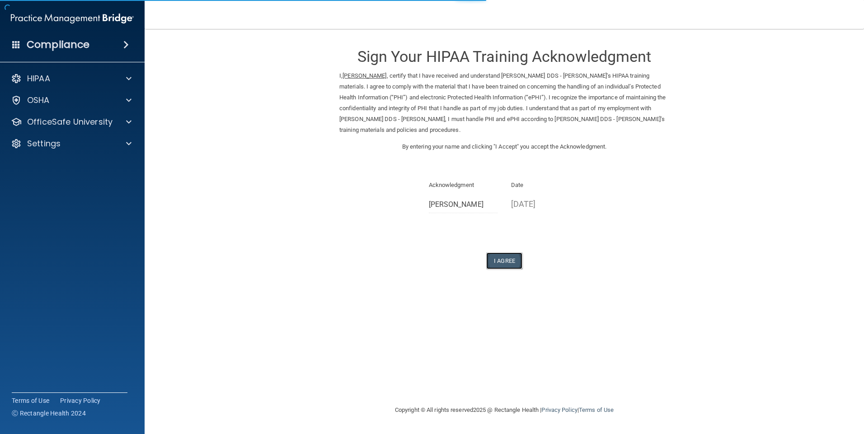
click at [506, 260] on button "I Agree" at bounding box center [504, 261] width 36 height 17
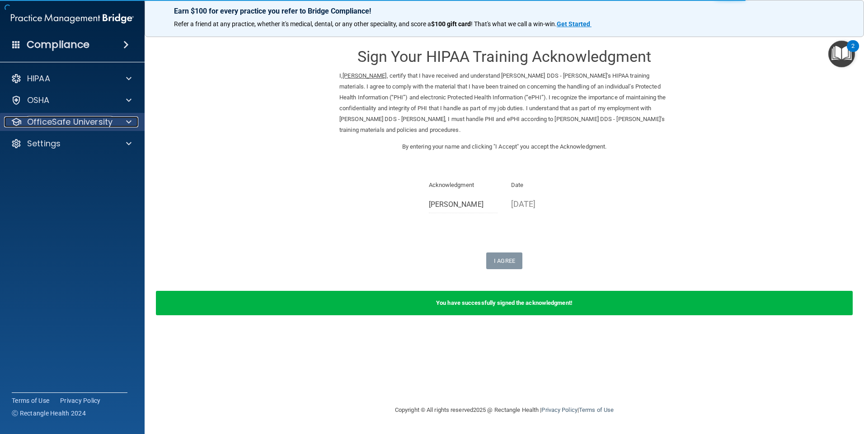
click at [112, 118] on div "OfficeSafe University" at bounding box center [60, 122] width 112 height 11
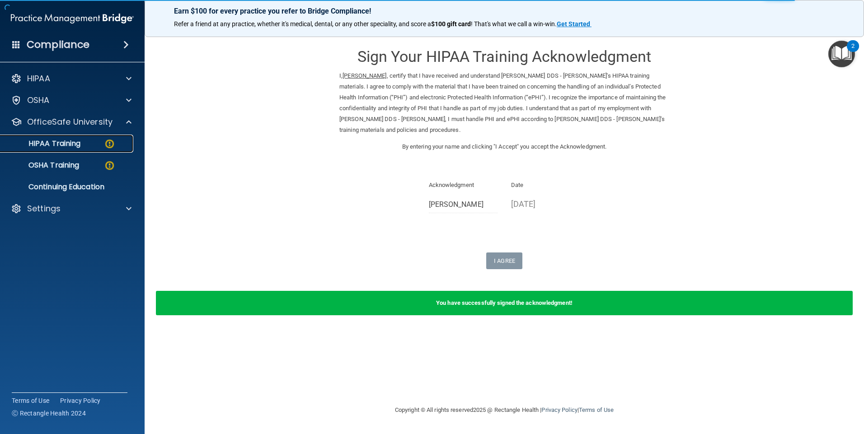
click at [114, 148] on img at bounding box center [109, 143] width 11 height 11
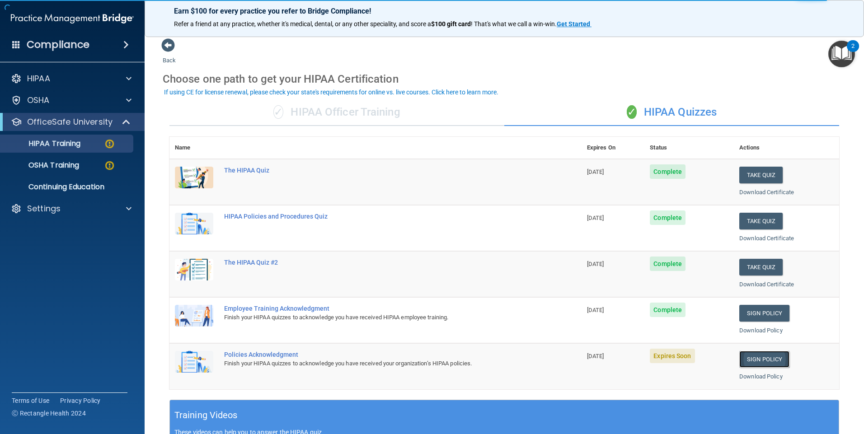
click at [745, 359] on link "Sign Policy" at bounding box center [765, 359] width 50 height 17
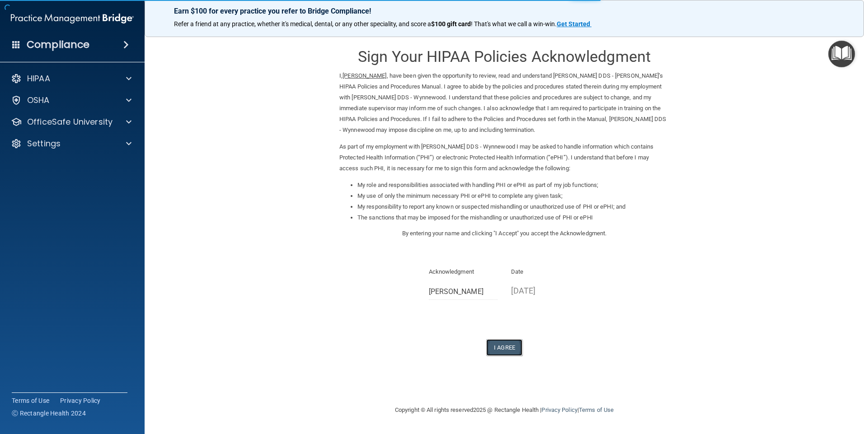
click at [502, 351] on button "I Agree" at bounding box center [504, 347] width 36 height 17
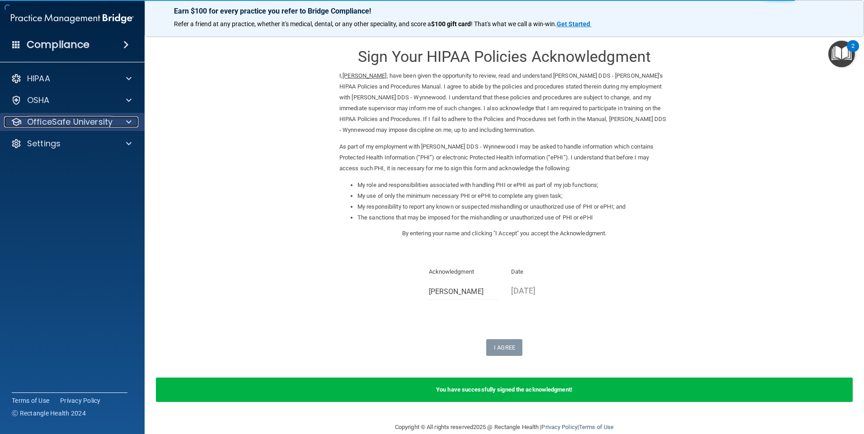
click at [114, 119] on div "OfficeSafe University" at bounding box center [60, 122] width 112 height 11
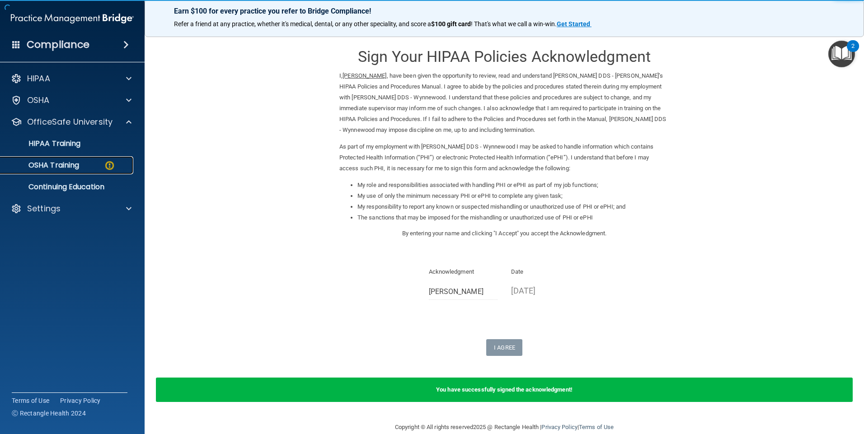
click at [106, 166] on img at bounding box center [109, 165] width 11 height 11
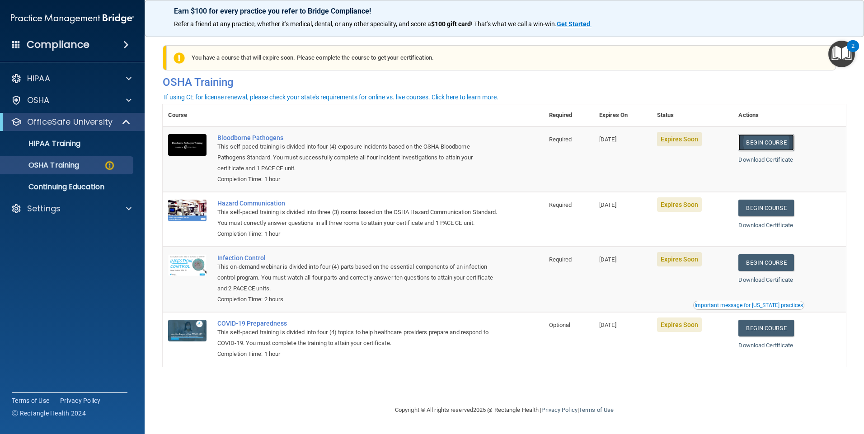
click at [784, 145] on link "Begin Course" at bounding box center [766, 142] width 55 height 17
click at [110, 165] on img at bounding box center [109, 165] width 11 height 11
click at [103, 161] on div "OSHA Training" at bounding box center [67, 165] width 123 height 9
click at [767, 337] on link "Begin Course" at bounding box center [766, 328] width 55 height 17
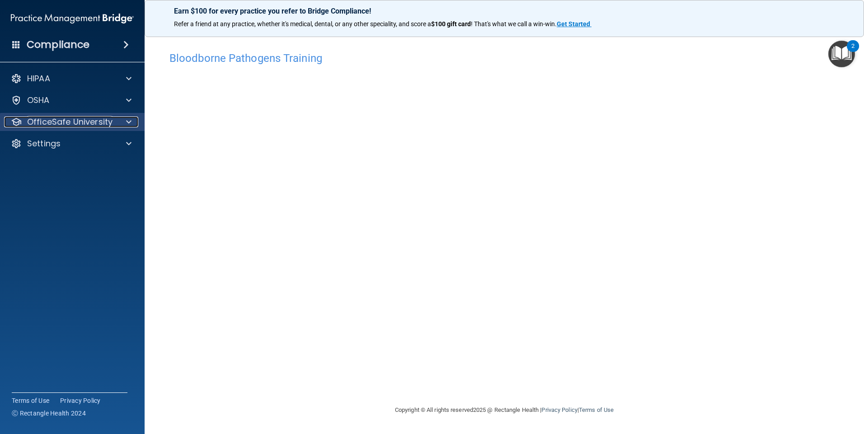
click at [126, 119] on div at bounding box center [127, 122] width 23 height 11
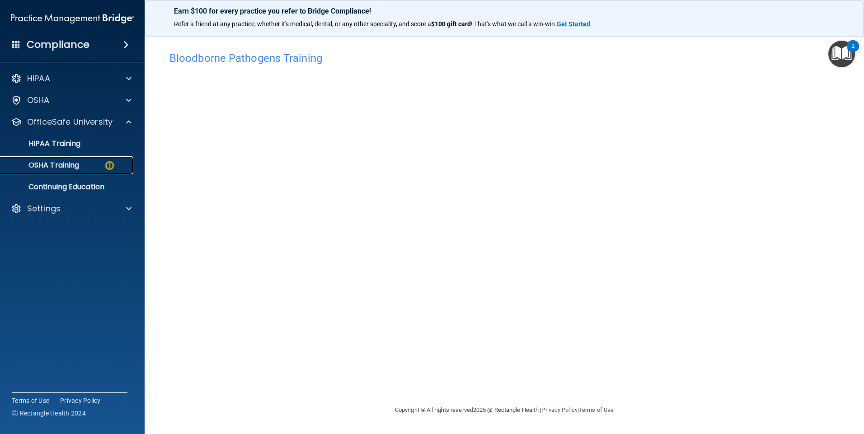
click at [106, 163] on img at bounding box center [109, 165] width 11 height 11
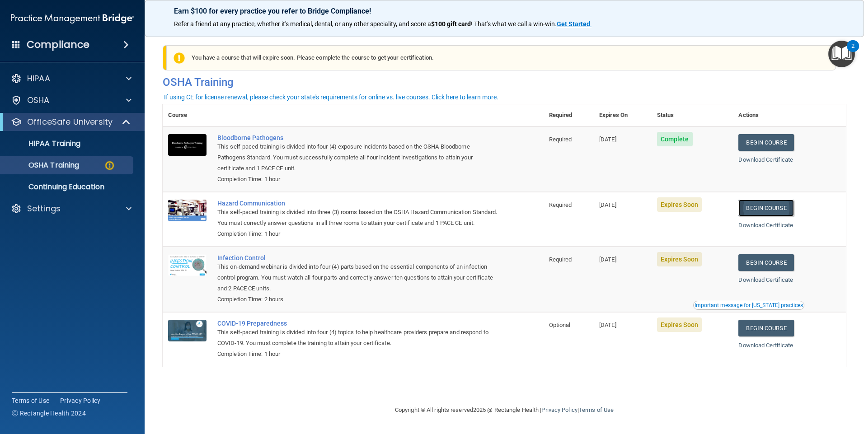
click at [771, 215] on link "Begin Course" at bounding box center [766, 208] width 55 height 17
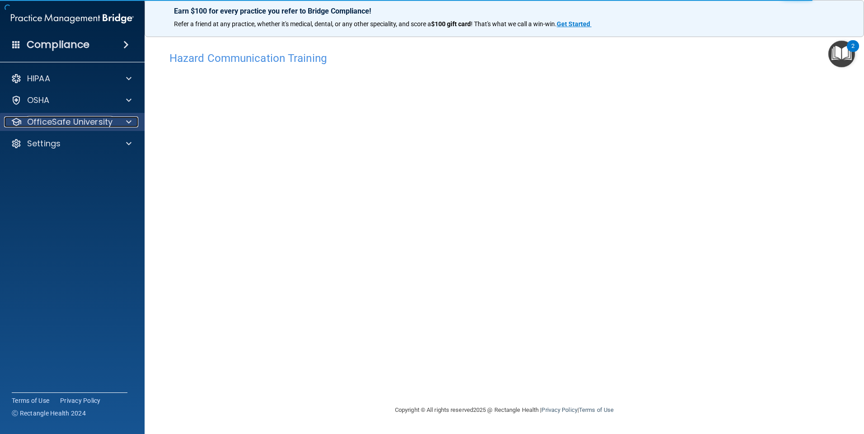
click at [82, 123] on p "OfficeSafe University" at bounding box center [69, 122] width 85 height 11
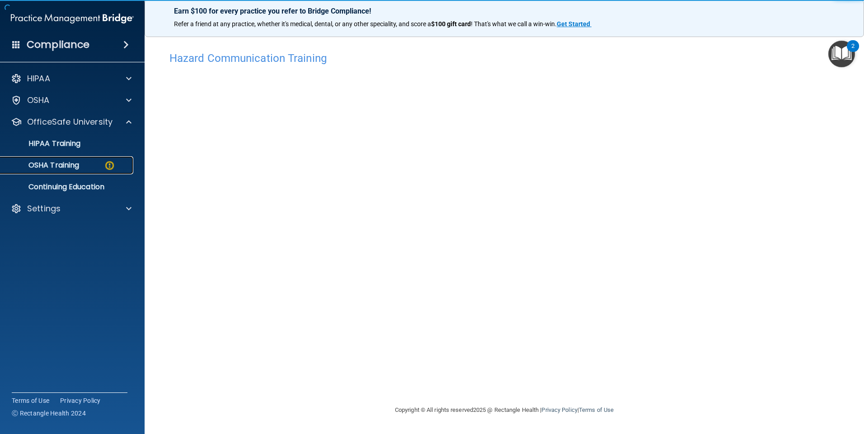
click at [95, 163] on div "OSHA Training" at bounding box center [67, 165] width 123 height 9
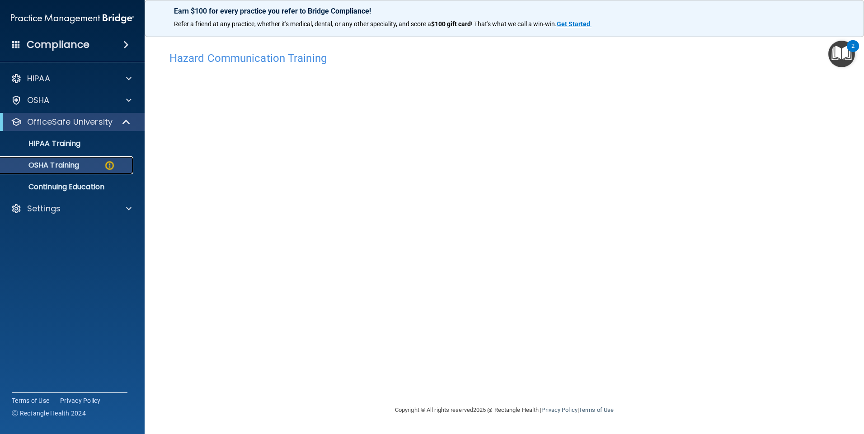
click at [99, 165] on div "OSHA Training" at bounding box center [67, 165] width 123 height 9
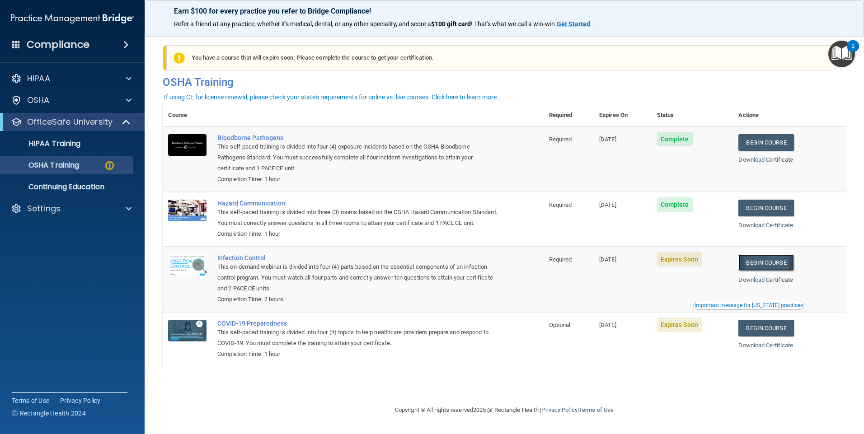
click at [788, 271] on link "Begin Course" at bounding box center [766, 262] width 55 height 17
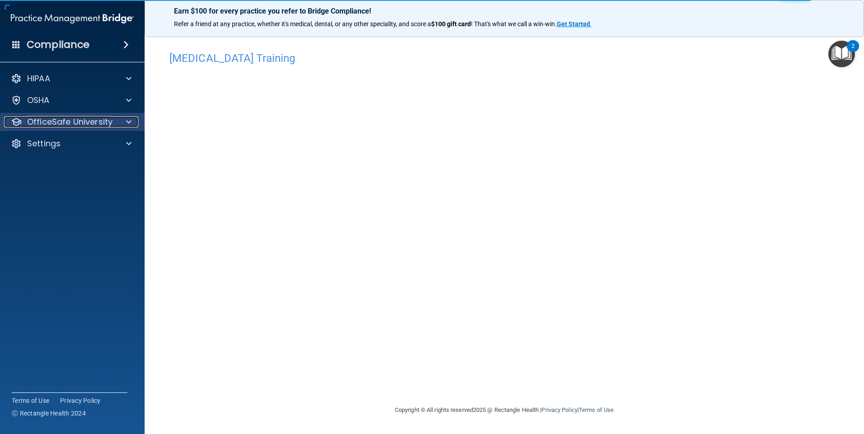
click at [109, 122] on p "OfficeSafe University" at bounding box center [69, 122] width 85 height 11
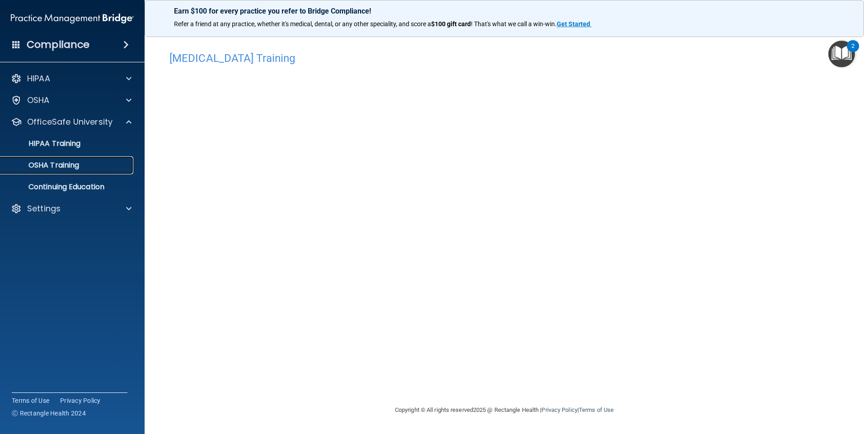
click at [67, 166] on p "OSHA Training" at bounding box center [42, 165] width 73 height 9
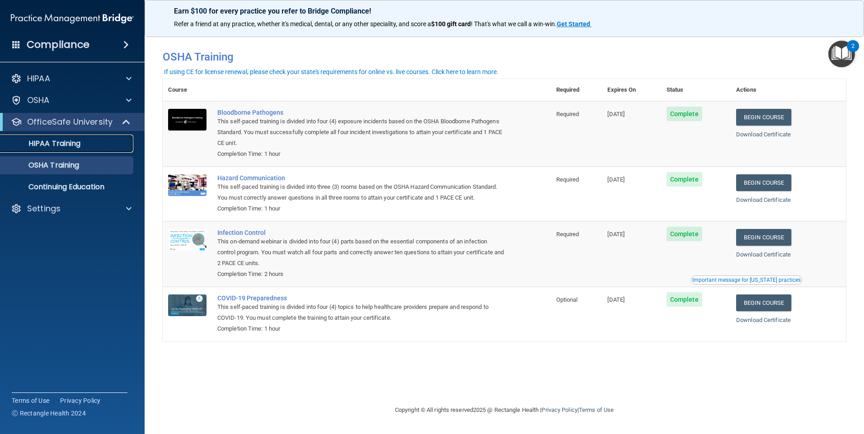
click at [67, 142] on p "HIPAA Training" at bounding box center [43, 143] width 75 height 9
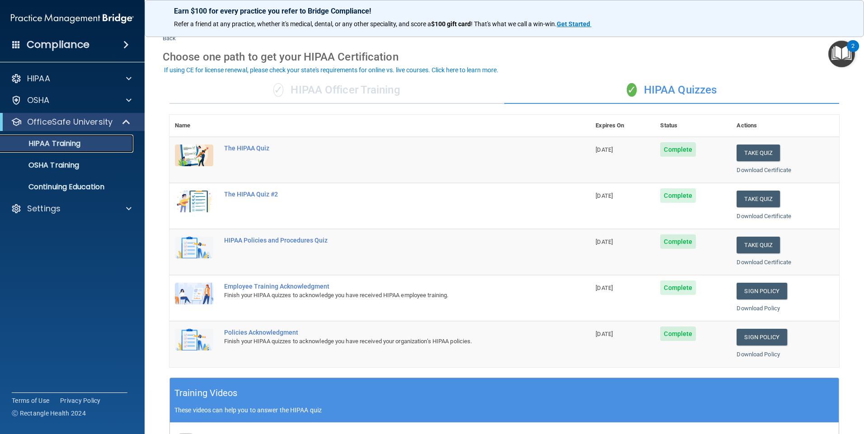
scroll to position [45, 0]
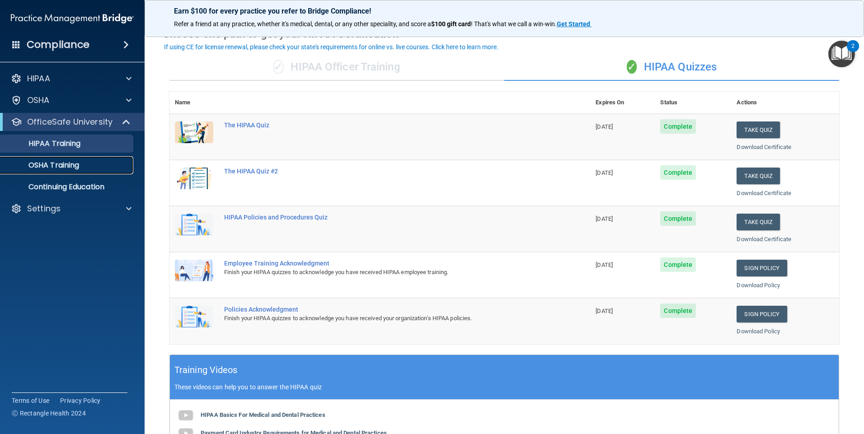
click at [38, 164] on p "OSHA Training" at bounding box center [42, 165] width 73 height 9
